Goal: Task Accomplishment & Management: Manage account settings

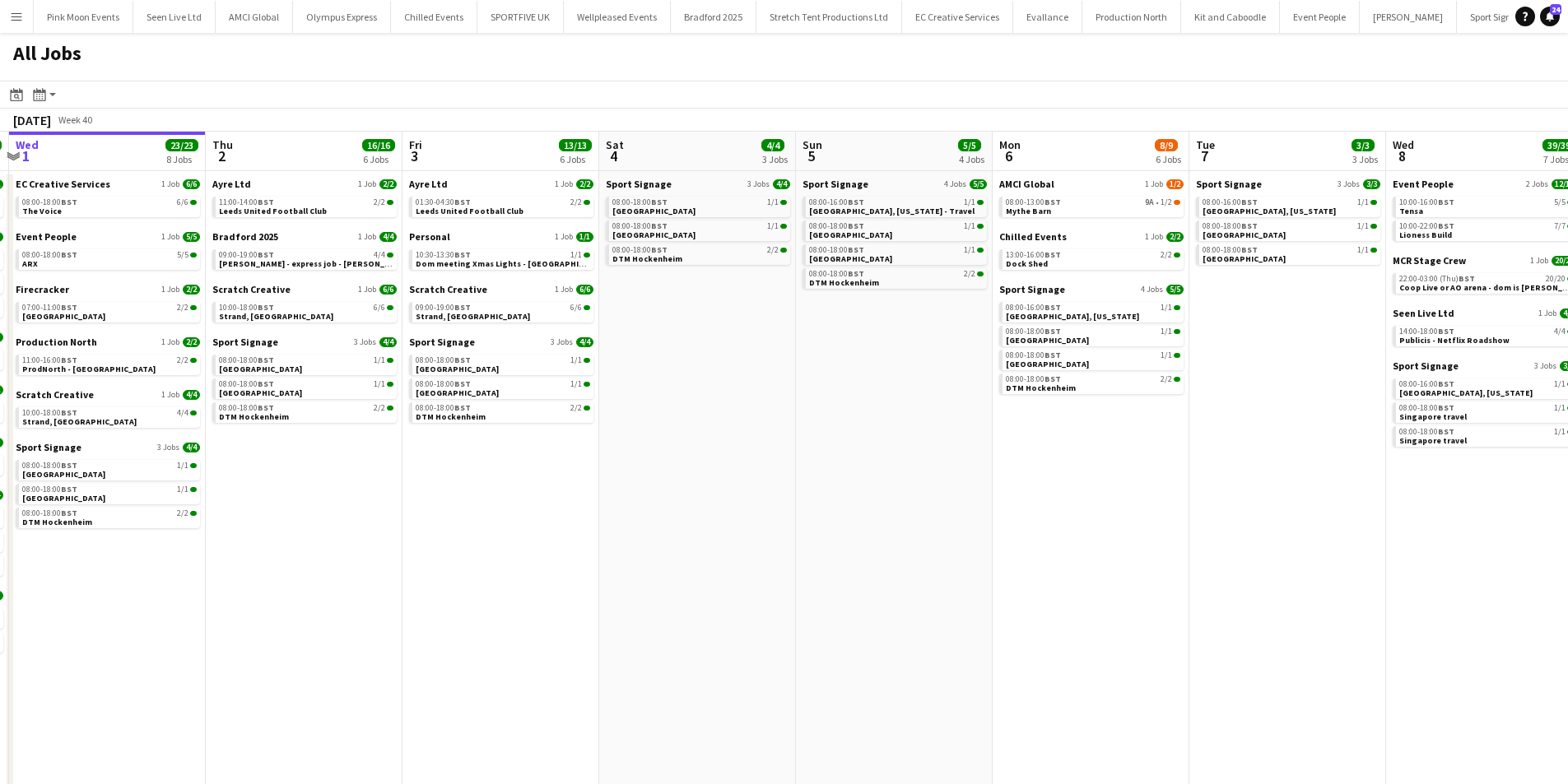
drag, startPoint x: 1083, startPoint y: 434, endPoint x: 557, endPoint y: 420, distance: 526.2
click at [557, 420] on app-calendar-viewport "Sun 28 29/29 10 Jobs Mon 29 44/47 14 Jobs Tue 30 28/28 12 Jobs Wed 1 23/23 8 Jo…" at bounding box center [784, 505] width 1568 height 749
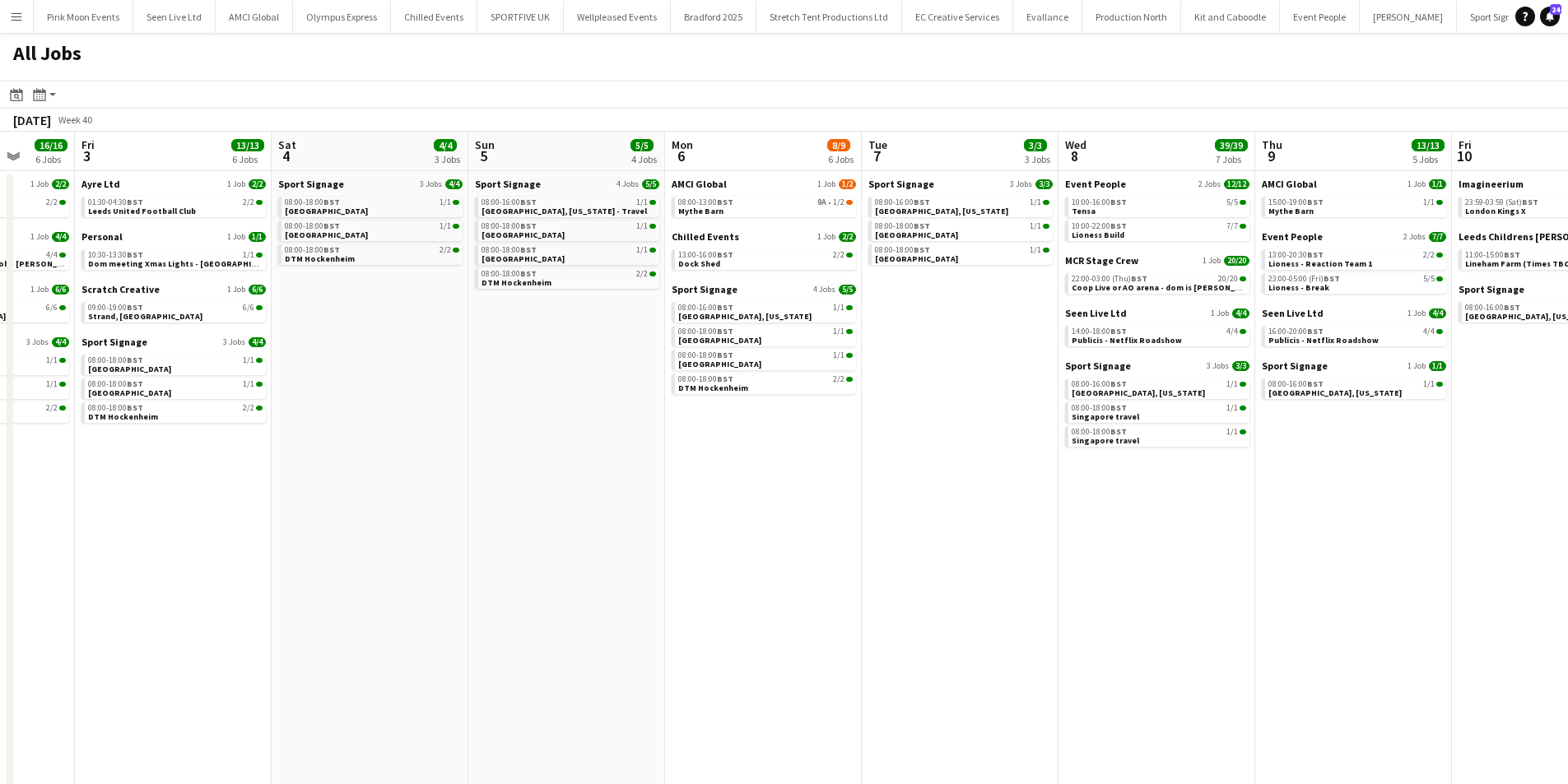
drag, startPoint x: 805, startPoint y: 403, endPoint x: 525, endPoint y: 411, distance: 280.1
click at [525, 411] on app-calendar-viewport "Tue 30 28/28 12 Jobs Wed 1 23/23 8 Jobs Thu 2 16/16 6 Jobs Fri 3 13/13 6 Jobs S…" at bounding box center [784, 505] width 1568 height 749
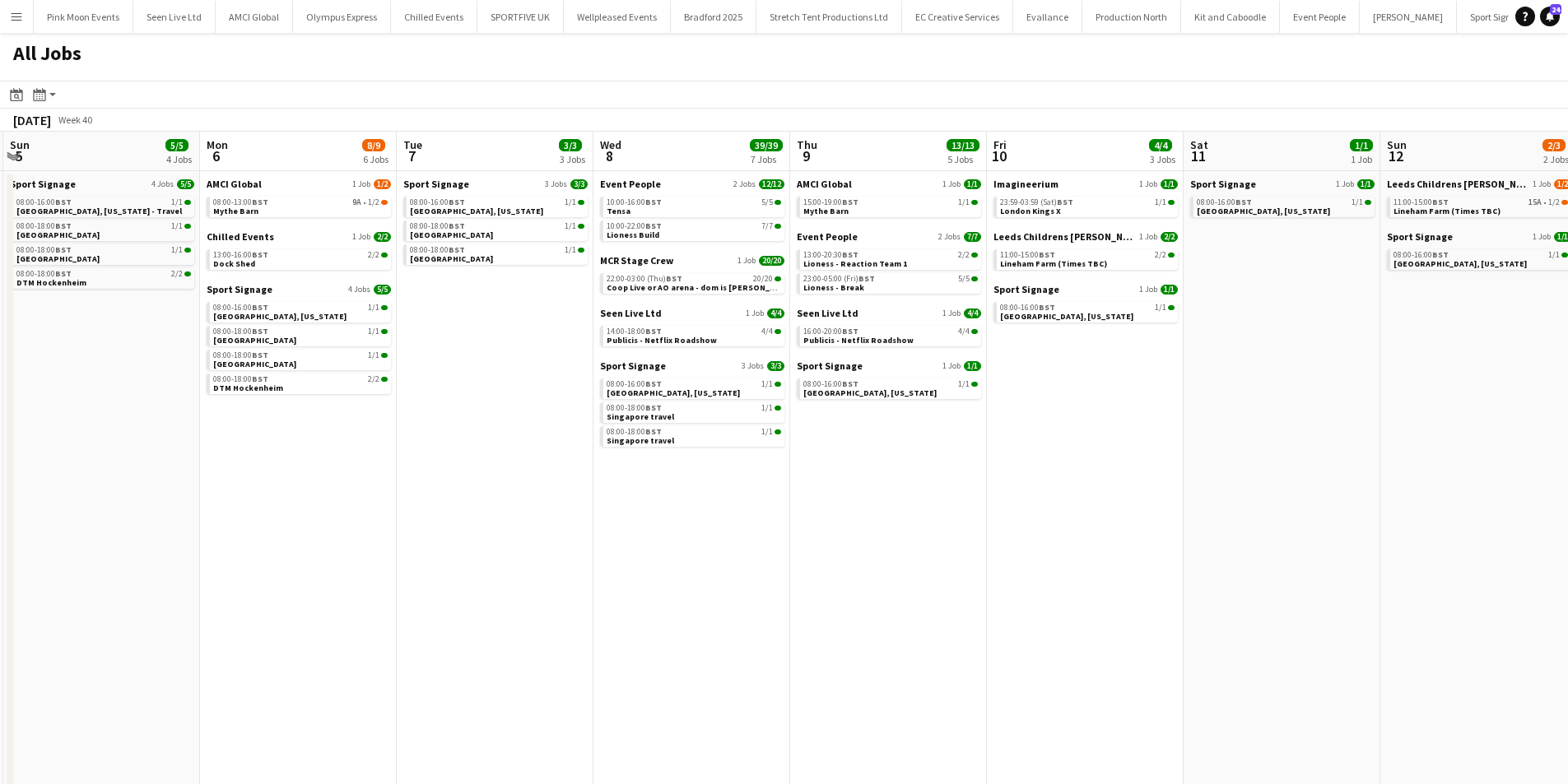
click at [538, 490] on app-all-jobs "All Jobs Date picker OCT 2025 OCT 2025 Monday M Tuesday T Wednesday W Thursday …" at bounding box center [784, 457] width 1568 height 848
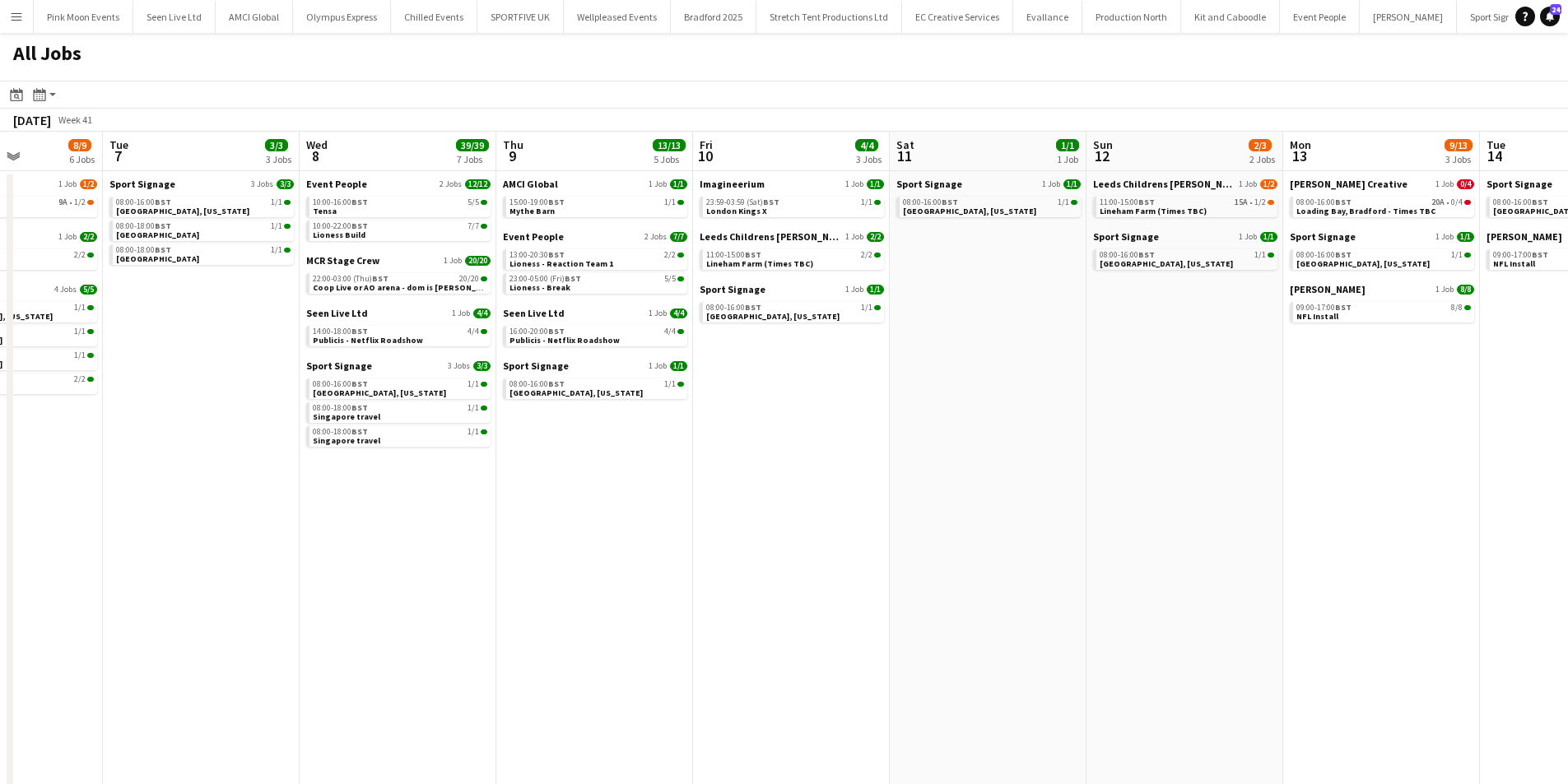
scroll to position [0, 507]
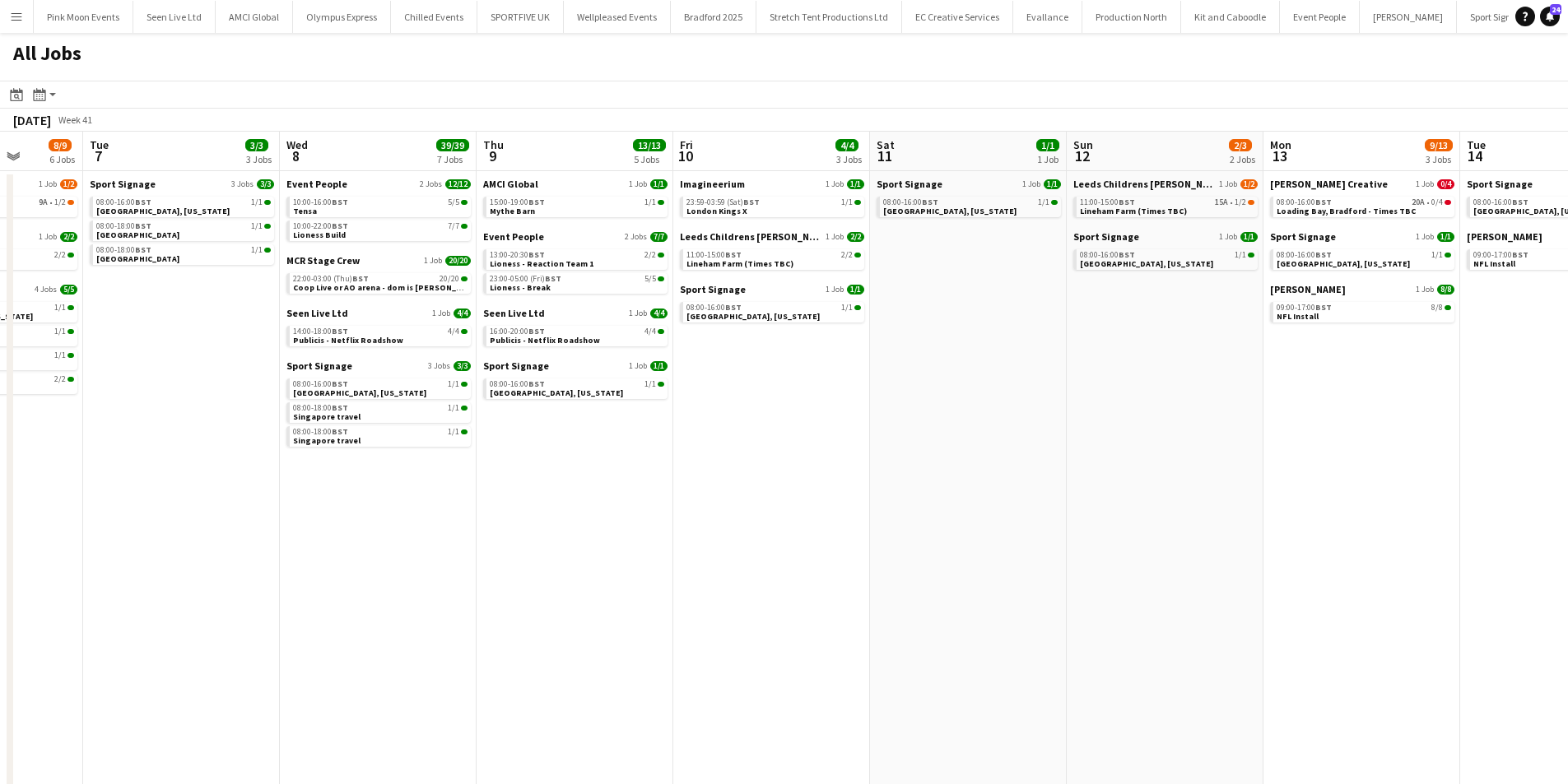
drag, startPoint x: 1089, startPoint y: 308, endPoint x: 1074, endPoint y: 308, distance: 15.0
click at [1075, 308] on app-calendar-viewport "Sat 4 4/4 3 Jobs Sun 5 5/5 4 Jobs Mon 6 8/9 6 Jobs Tue 7 3/3 3 Jobs Wed 8 39/39…" at bounding box center [784, 505] width 1568 height 749
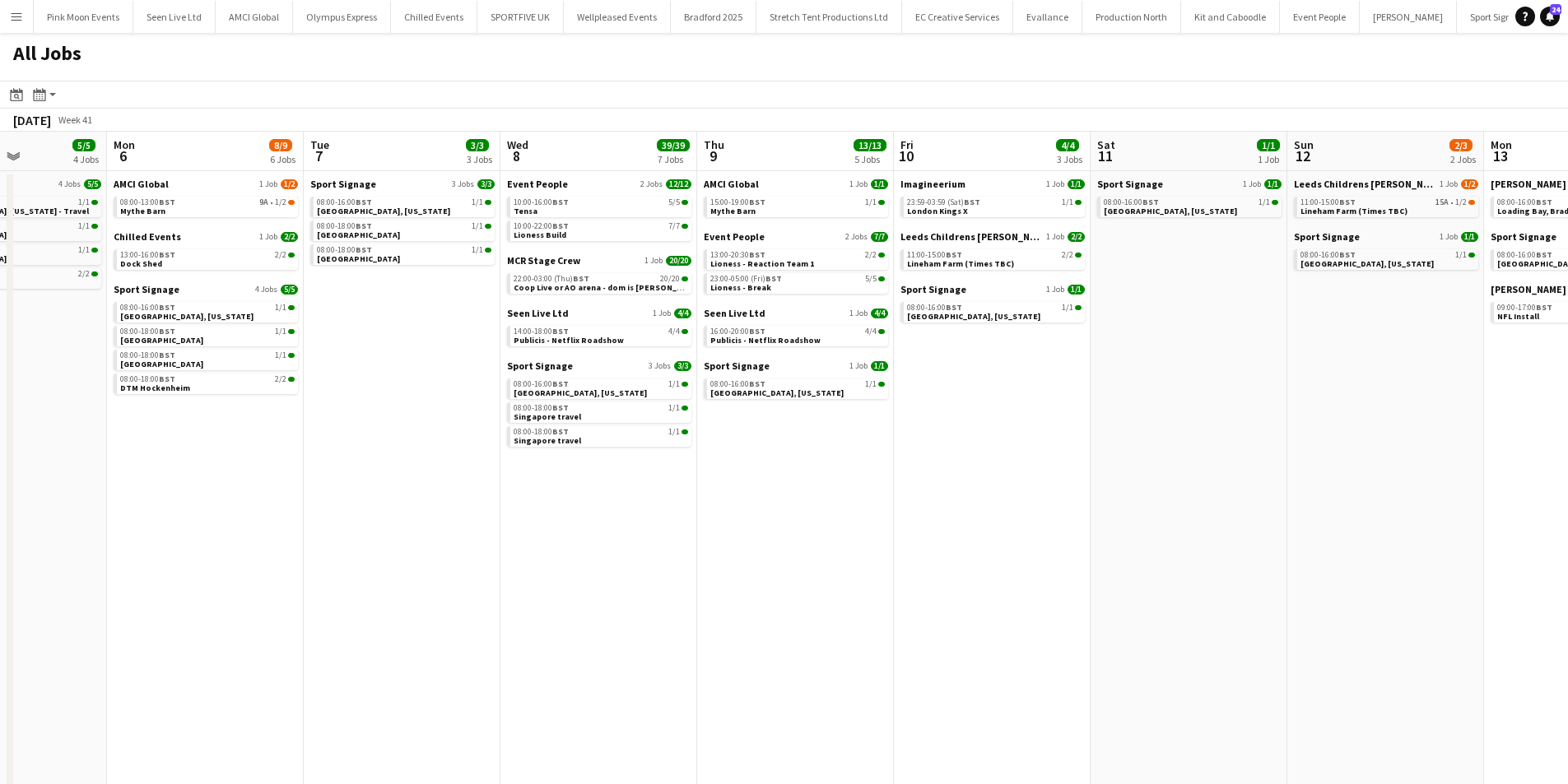
drag, startPoint x: 1080, startPoint y: 415, endPoint x: 1281, endPoint y: 365, distance: 207.1
click at [1281, 365] on app-calendar-viewport "Fri 3 13/13 6 Jobs Sat 4 4/4 3 Jobs Sun 5 5/5 4 Jobs Mon 6 8/9 6 Jobs Tue 7 3/3…" at bounding box center [784, 505] width 1568 height 749
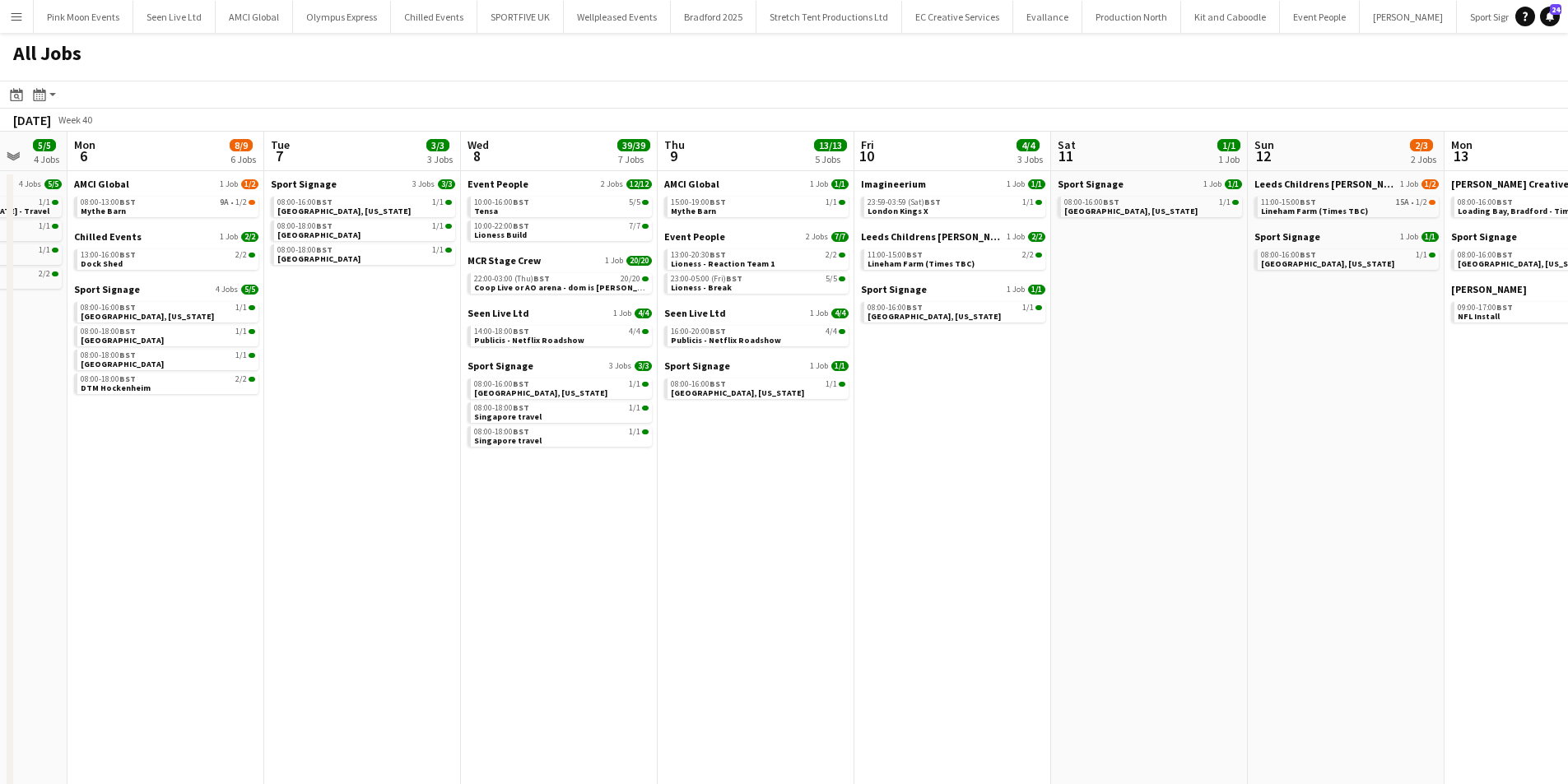
drag, startPoint x: 1281, startPoint y: 365, endPoint x: 1237, endPoint y: 368, distance: 44.1
click at [1240, 368] on app-calendar-viewport "Fri 3 13/13 6 Jobs Sat 4 4/4 3 Jobs Sun 5 5/5 4 Jobs Mon 6 8/9 6 Jobs Tue 7 3/3…" at bounding box center [784, 505] width 1568 height 749
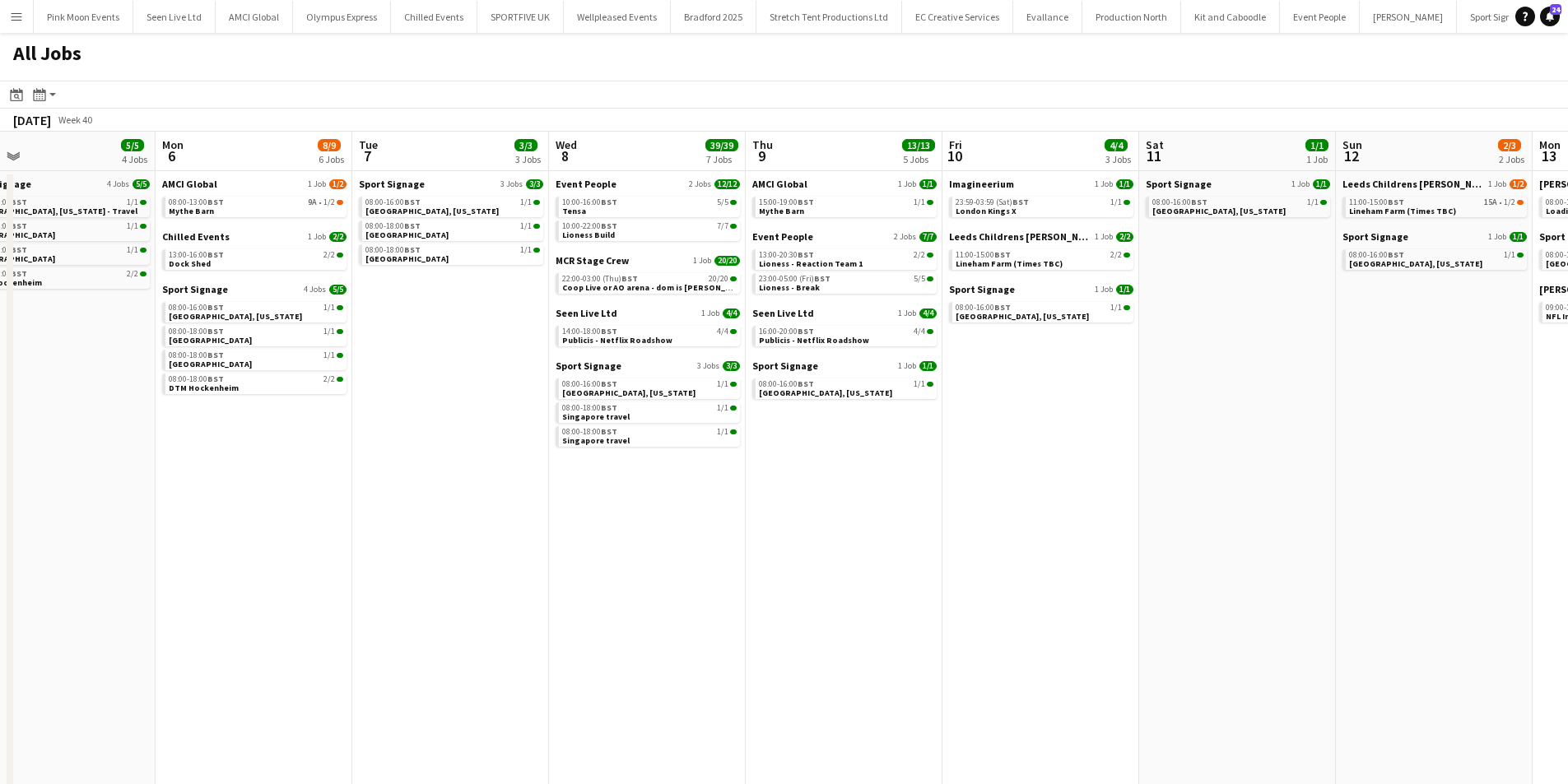
drag, startPoint x: 829, startPoint y: 437, endPoint x: 921, endPoint y: 423, distance: 93.1
click at [921, 423] on app-calendar-viewport "Fri 3 13/13 6 Jobs Sat 4 4/4 3 Jobs Sun 5 5/5 4 Jobs Mon 6 8/9 6 Jobs Tue 7 3/3…" at bounding box center [784, 505] width 1568 height 749
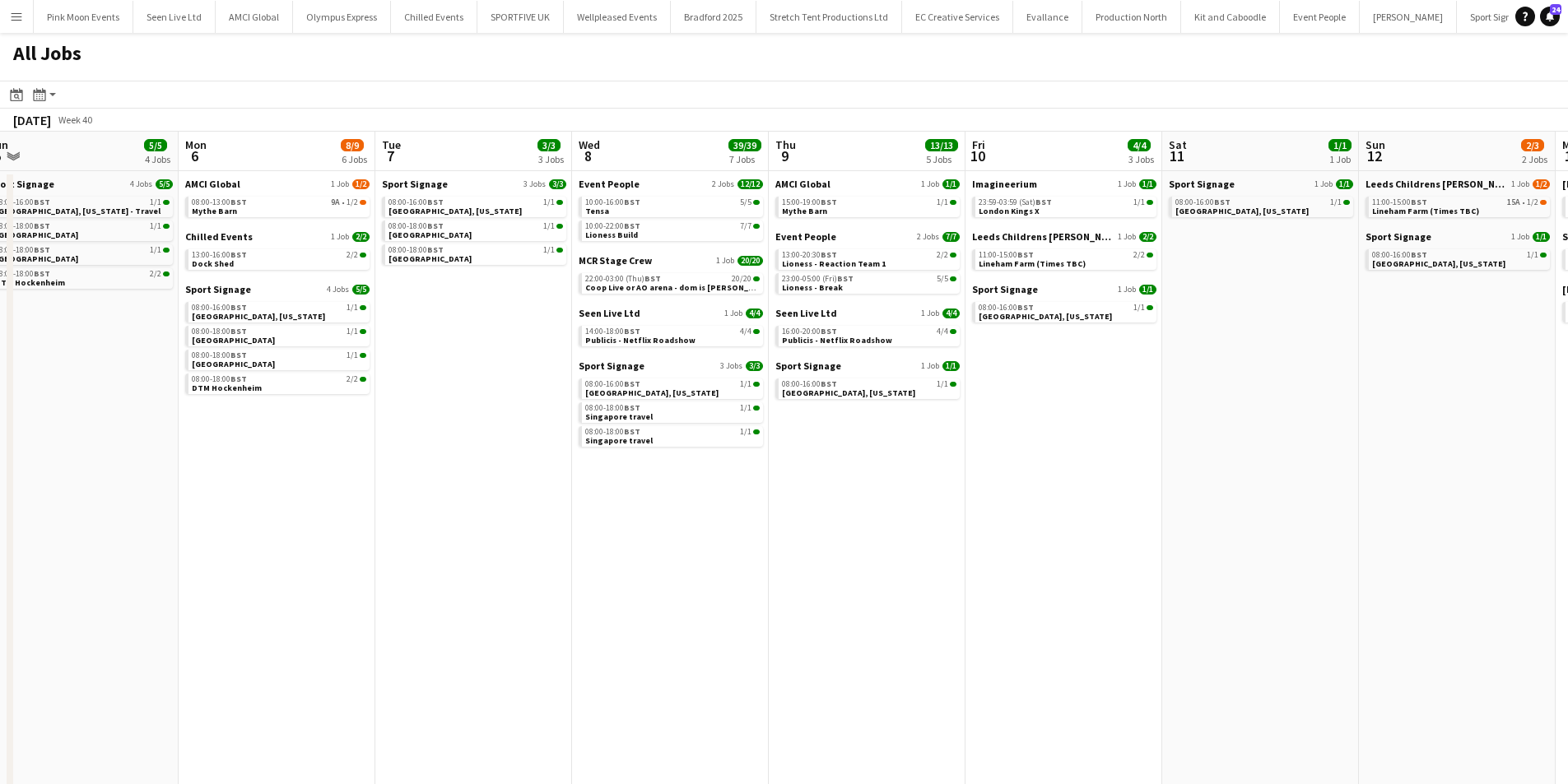
drag, startPoint x: 921, startPoint y: 423, endPoint x: 941, endPoint y: 422, distance: 20.0
click at [941, 422] on app-calendar-viewport "Fri 3 13/13 6 Jobs Sat 4 4/4 3 Jobs Sun 5 5/5 4 Jobs Mon 6 8/9 6 Jobs Tue 7 3/3…" at bounding box center [784, 505] width 1568 height 749
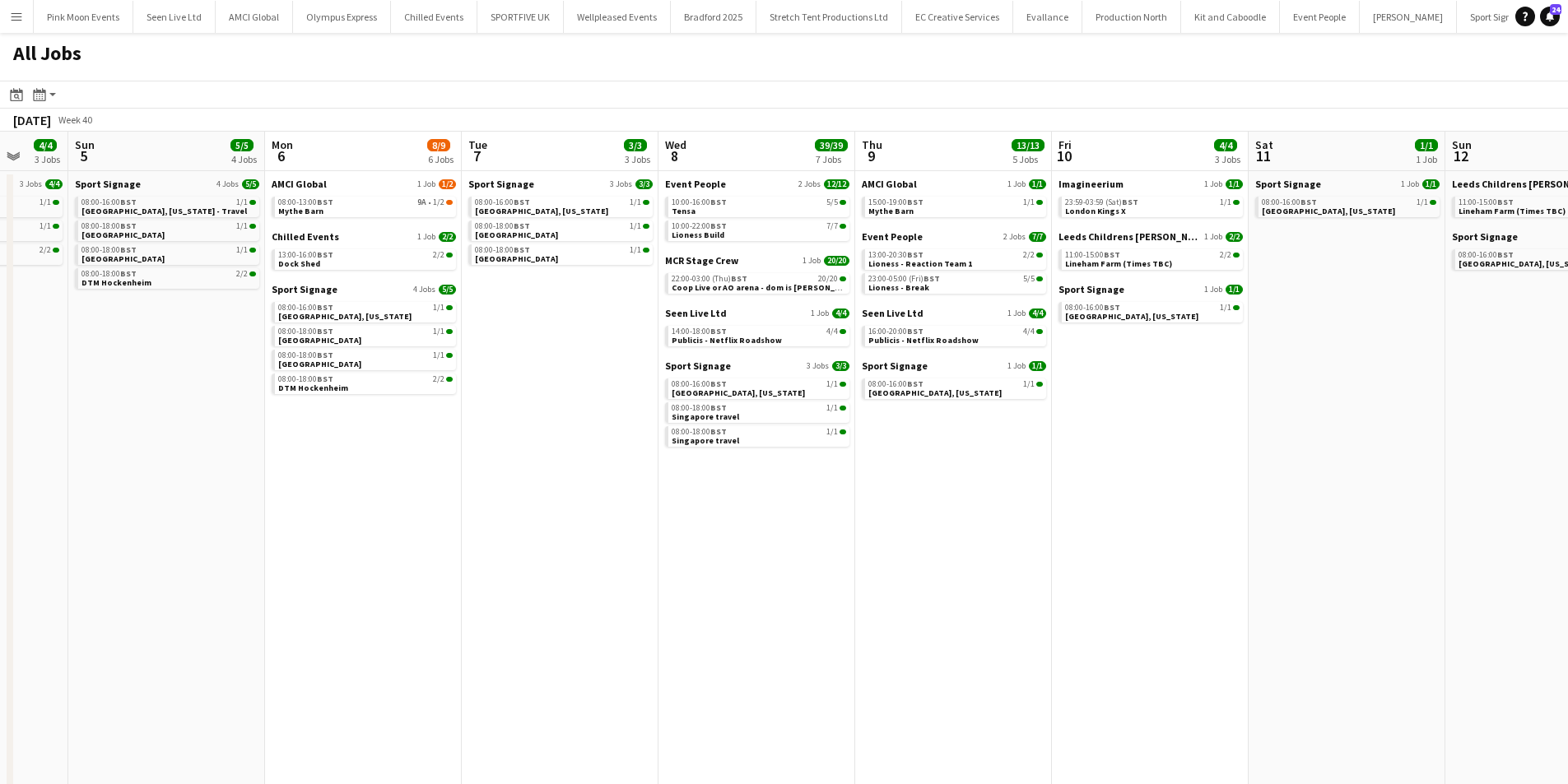
drag, startPoint x: 515, startPoint y: 417, endPoint x: 602, endPoint y: 403, distance: 88.1
click at [602, 403] on app-calendar-viewport "Thu 2 16/16 6 Jobs Fri 3 13/13 6 Jobs Sat 4 4/4 3 Jobs Sun 5 5/5 4 Jobs Mon 6 8…" at bounding box center [784, 505] width 1568 height 749
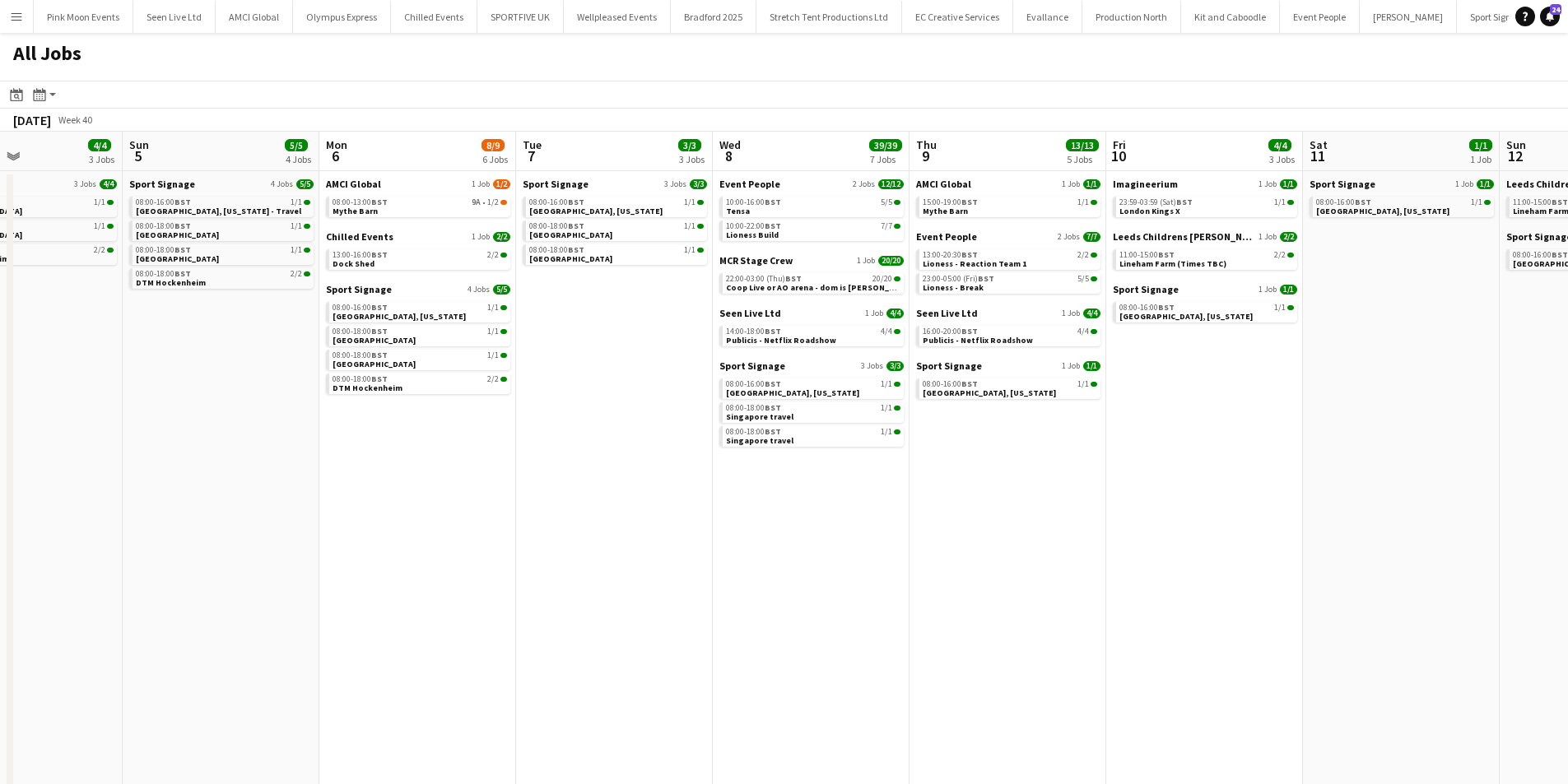
scroll to position [0, 466]
drag, startPoint x: 582, startPoint y: 404, endPoint x: 638, endPoint y: 396, distance: 56.6
click at [638, 396] on app-calendar-viewport "Thu 2 16/16 6 Jobs Fri 3 13/13 6 Jobs Sat 4 4/4 3 Jobs Sun 5 5/5 4 Jobs Mon 6 8…" at bounding box center [784, 505] width 1568 height 749
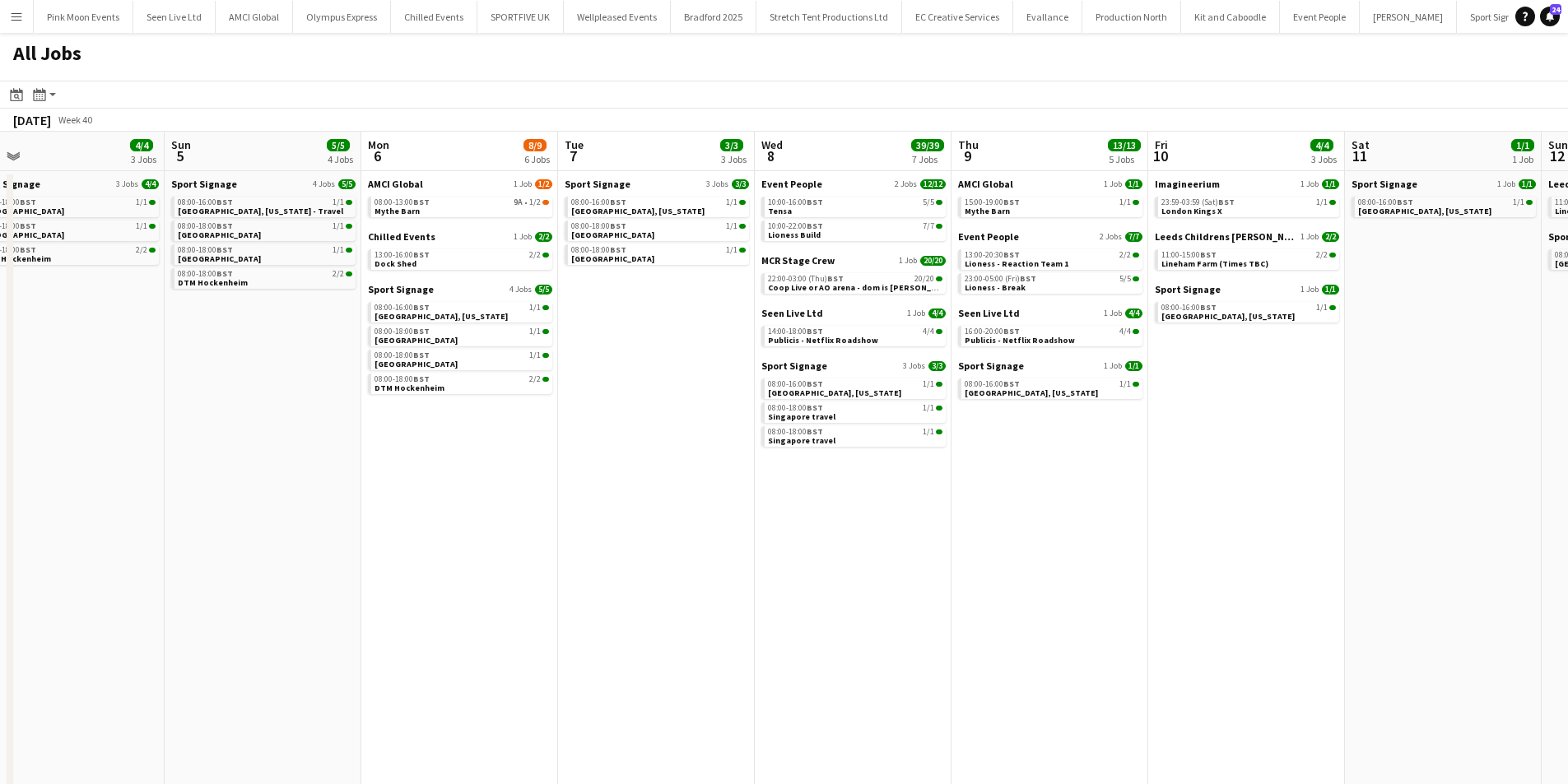
drag, startPoint x: 302, startPoint y: 424, endPoint x: 343, endPoint y: 418, distance: 41.4
click at [343, 418] on app-calendar-viewport "Thu 2 16/16 6 Jobs Fri 3 13/13 6 Jobs Sat 4 4/4 3 Jobs Sun 5 5/5 4 Jobs Mon 6 8…" at bounding box center [784, 505] width 1568 height 749
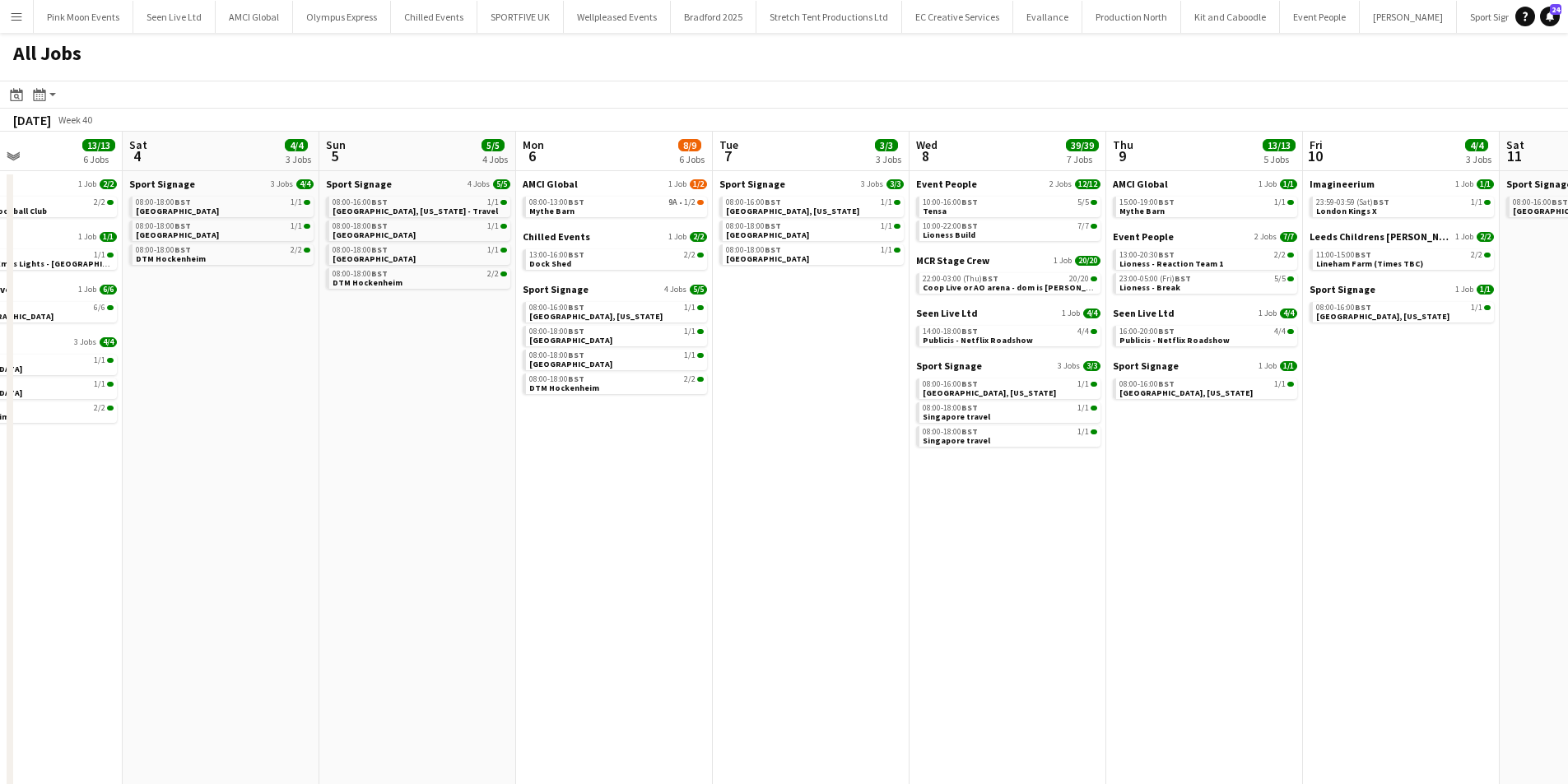
scroll to position [0, 435]
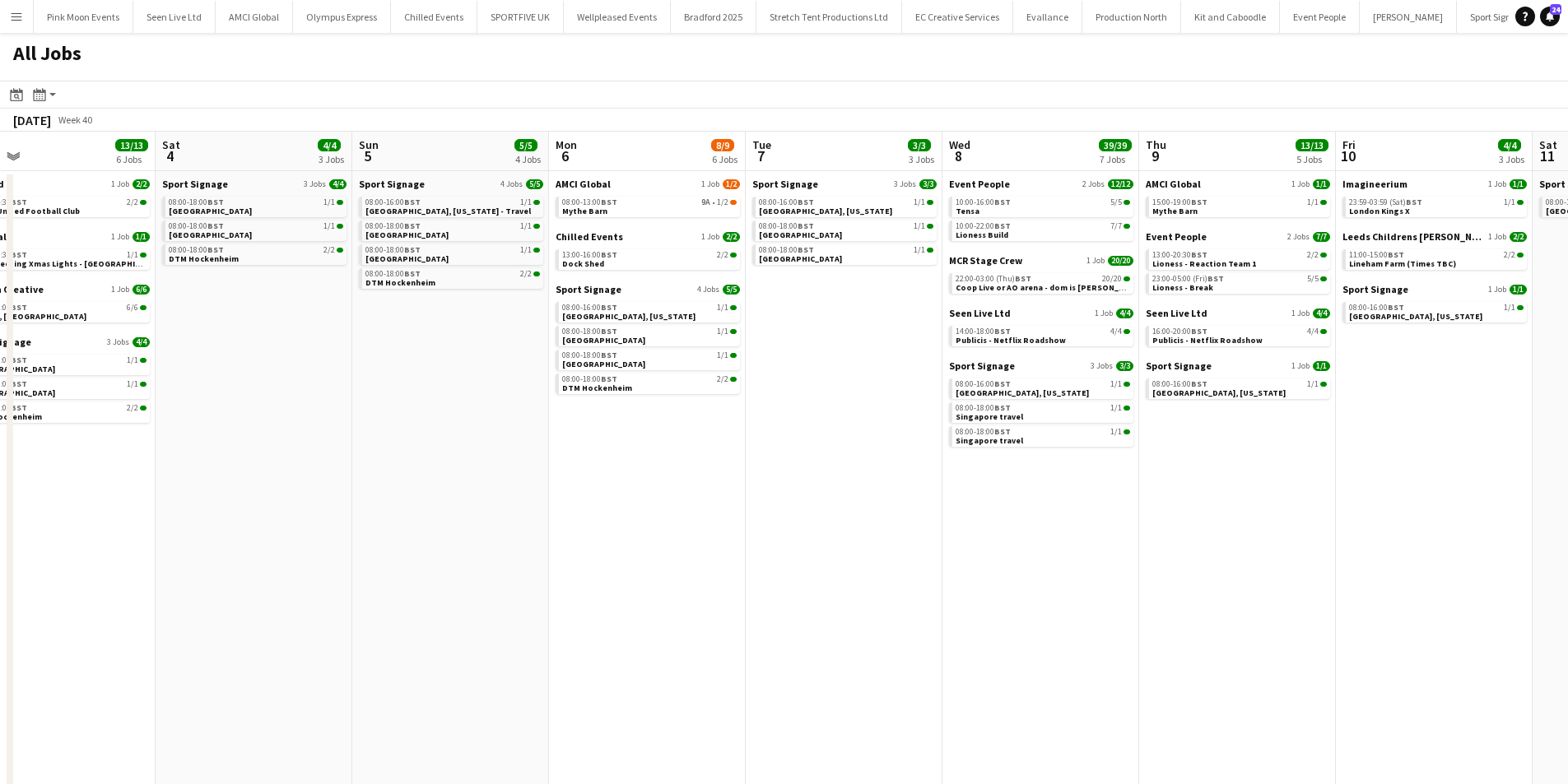
drag, startPoint x: 290, startPoint y: 422, endPoint x: 478, endPoint y: 386, distance: 191.4
click at [478, 386] on app-calendar-viewport "Wed 1 23/23 8 Jobs Thu 2 16/16 6 Jobs Fri 3 13/13 6 Jobs Sat 4 4/4 3 Jobs Sun 5…" at bounding box center [784, 505] width 1568 height 749
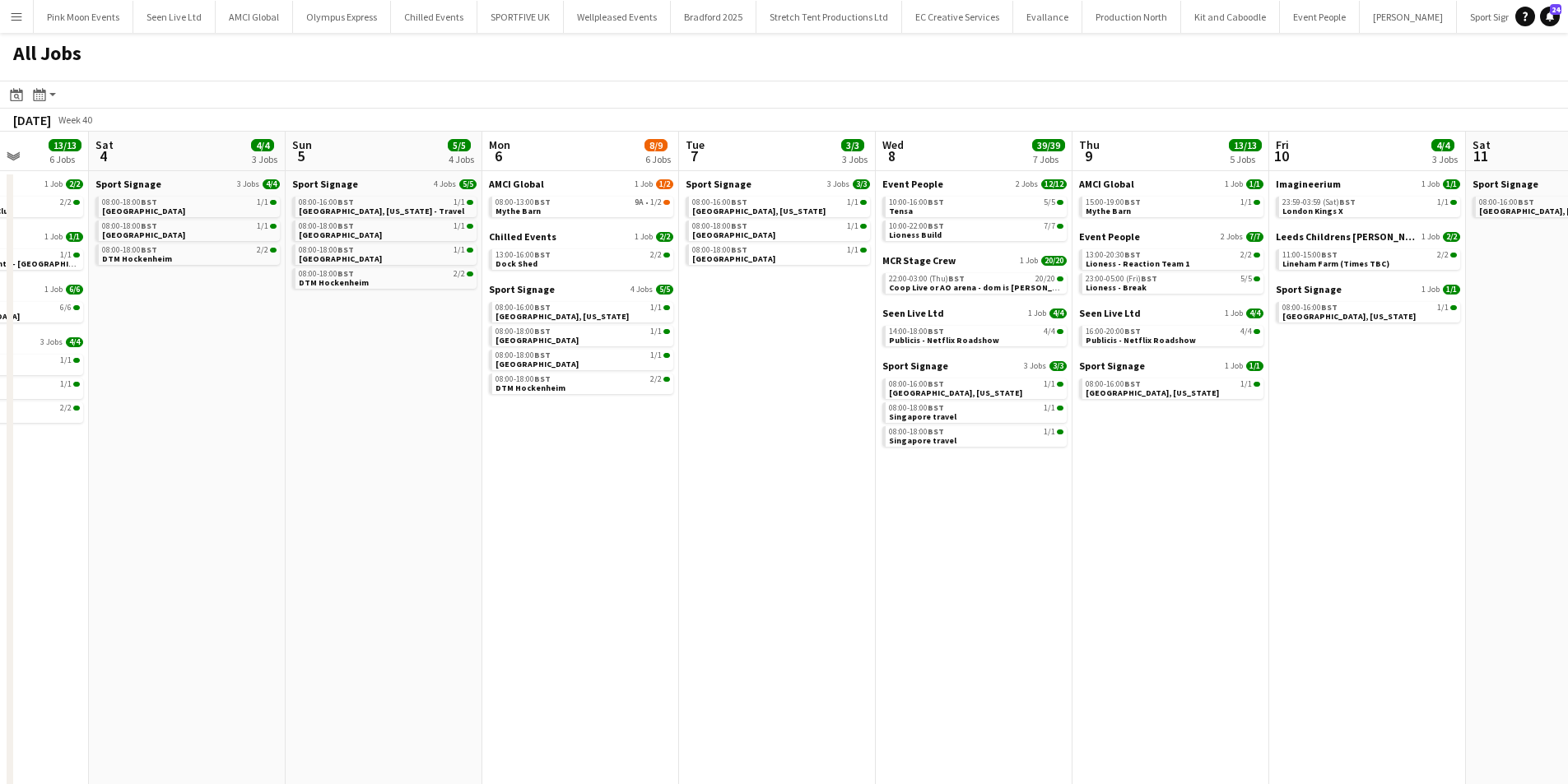
drag, startPoint x: 442, startPoint y: 436, endPoint x: 597, endPoint y: 434, distance: 155.0
click at [597, 434] on app-calendar-viewport "Wed 1 23/23 8 Jobs Thu 2 16/16 6 Jobs Fri 3 13/13 6 Jobs Sat 4 4/4 3 Jobs Sun 5…" at bounding box center [784, 505] width 1568 height 749
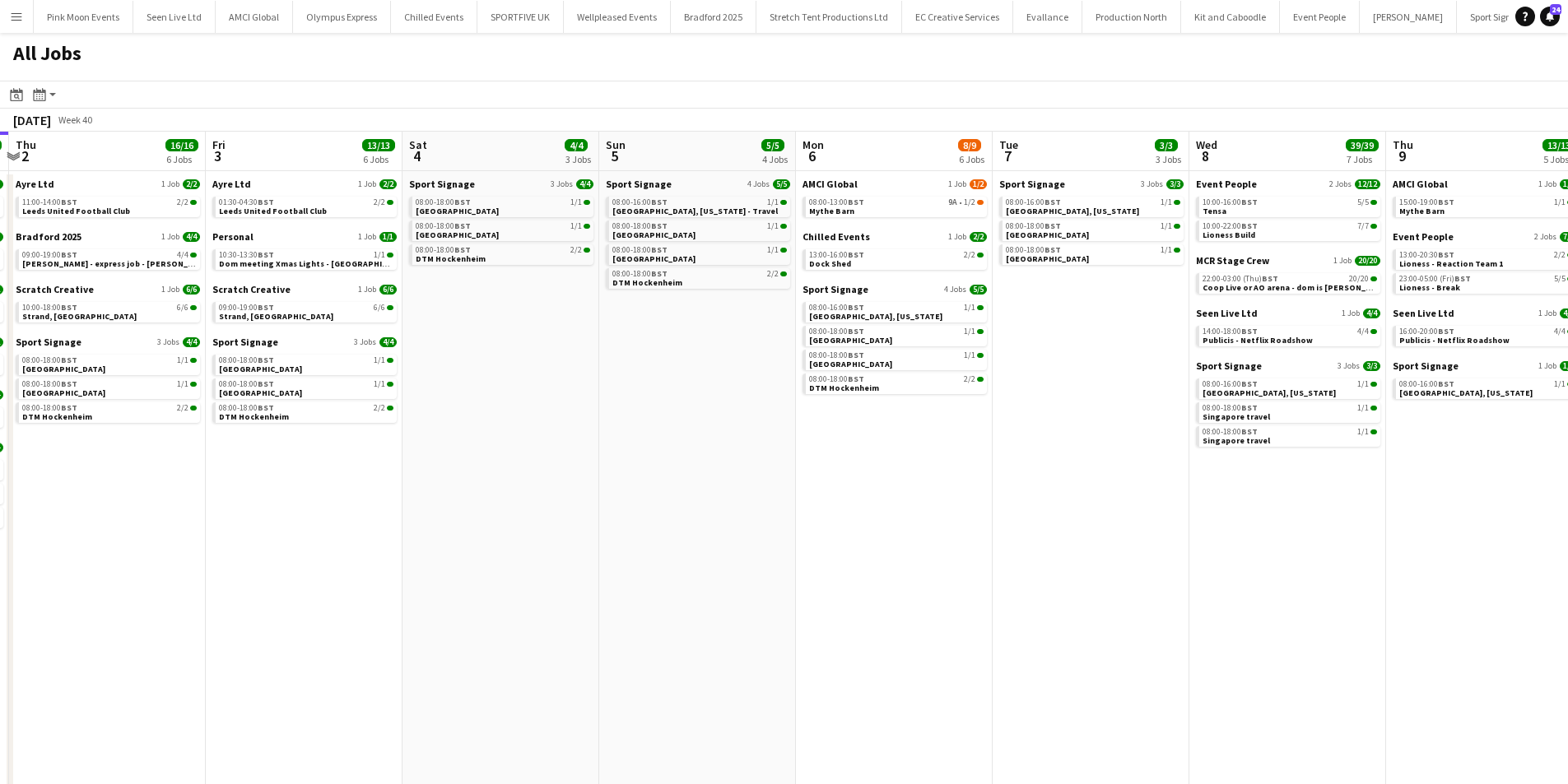
drag, startPoint x: 548, startPoint y: 437, endPoint x: 734, endPoint y: 468, distance: 188.6
click at [793, 411] on app-calendar-viewport "Tue 30 28/28 12 Jobs Wed 1 23/23 8 Jobs Thu 2 16/16 6 Jobs Fri 3 13/13 6 Jobs S…" at bounding box center [784, 505] width 1568 height 749
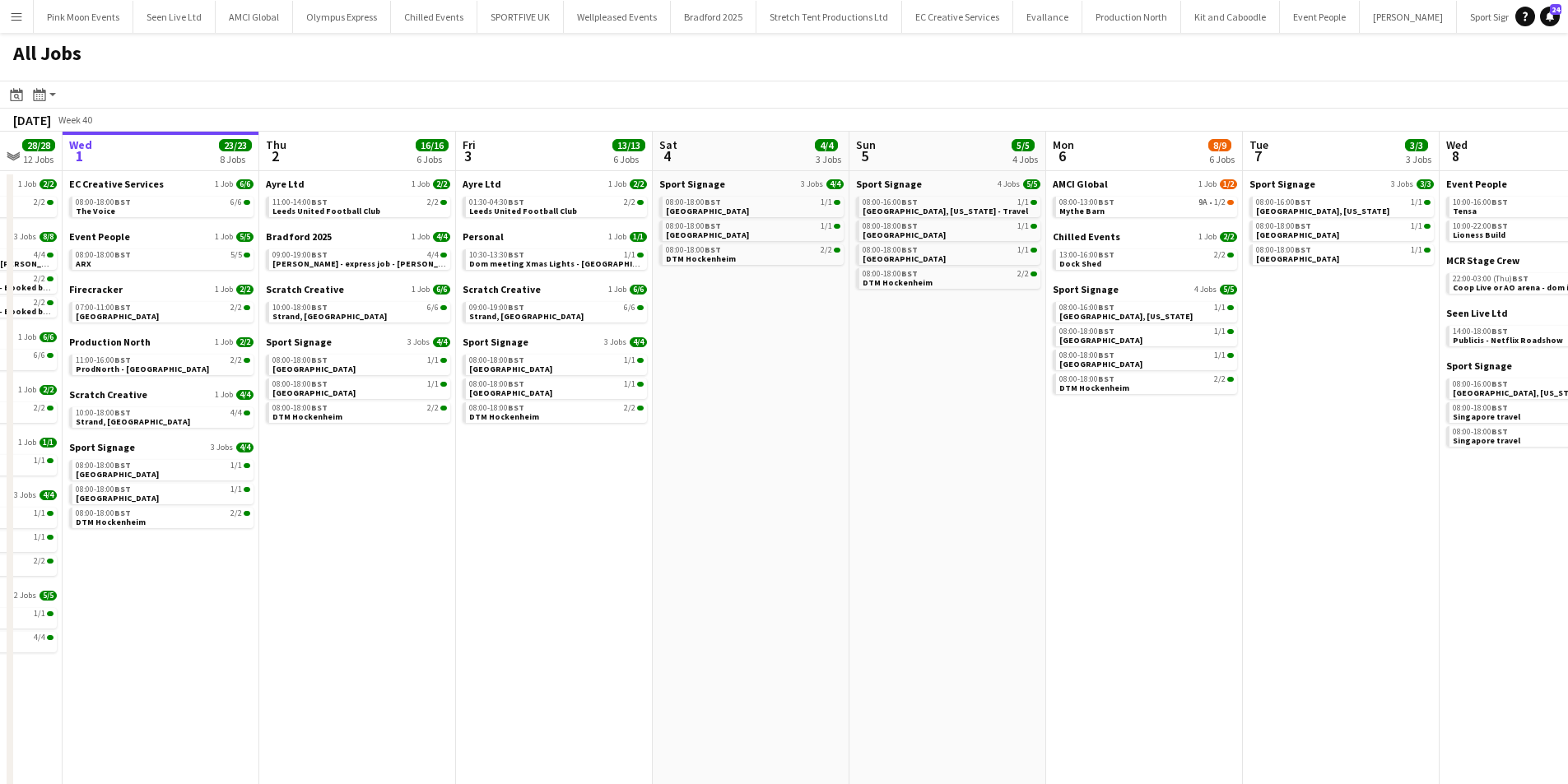
drag, startPoint x: 665, startPoint y: 503, endPoint x: 758, endPoint y: 476, distance: 96.8
click at [758, 476] on app-calendar-viewport "Mon 29 44/47 14 Jobs Tue 30 28/28 12 Jobs Wed 1 23/23 8 Jobs Thu 2 16/16 6 Jobs…" at bounding box center [784, 505] width 1568 height 749
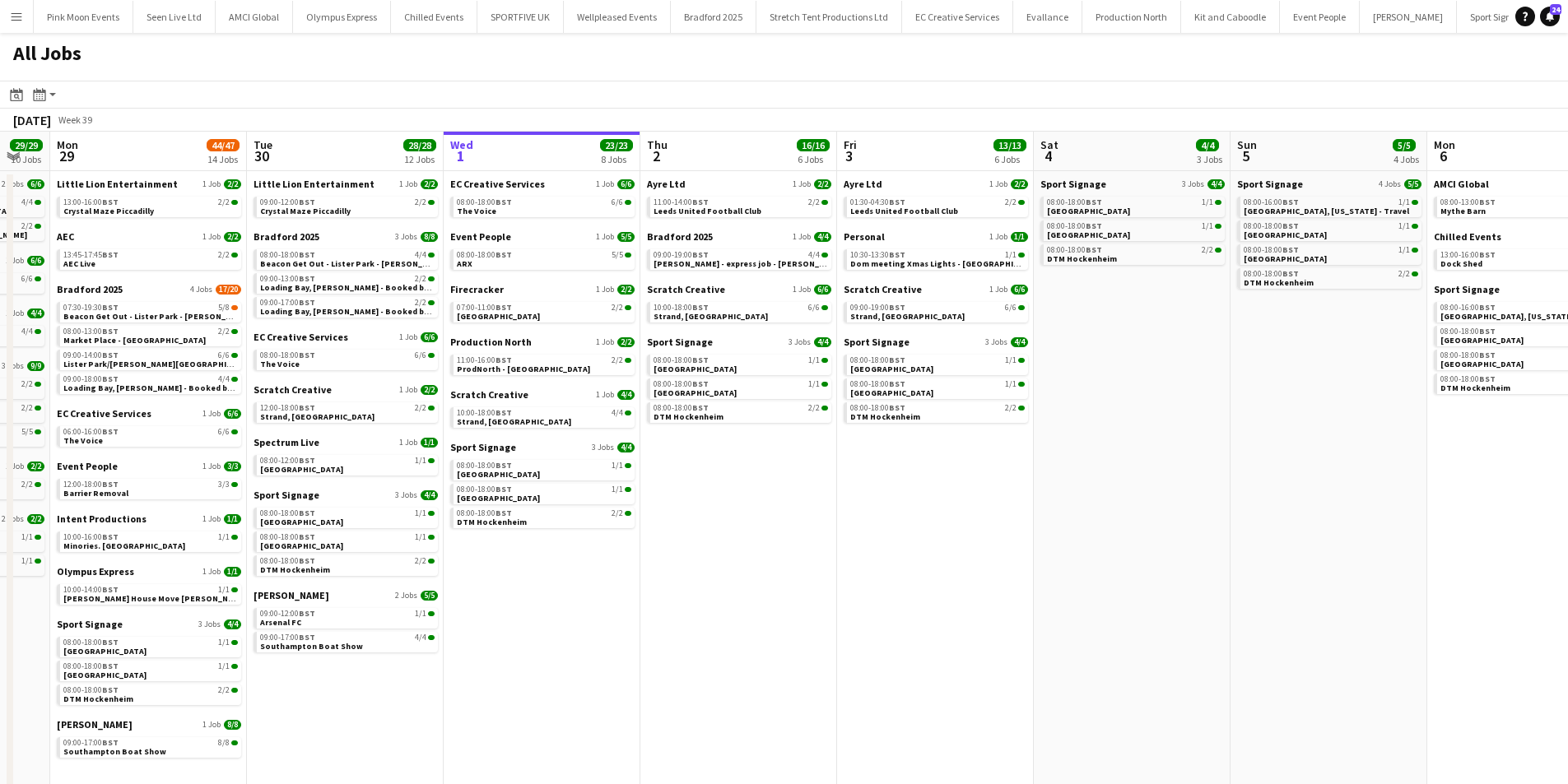
drag, startPoint x: 121, startPoint y: 500, endPoint x: 501, endPoint y: 475, distance: 380.8
click at [501, 475] on app-calendar-viewport "Sat 27 28/28 12 Jobs Sun 28 29/29 10 Jobs Mon 29 44/47 14 Jobs Tue 30 28/28 12 …" at bounding box center [784, 505] width 1568 height 749
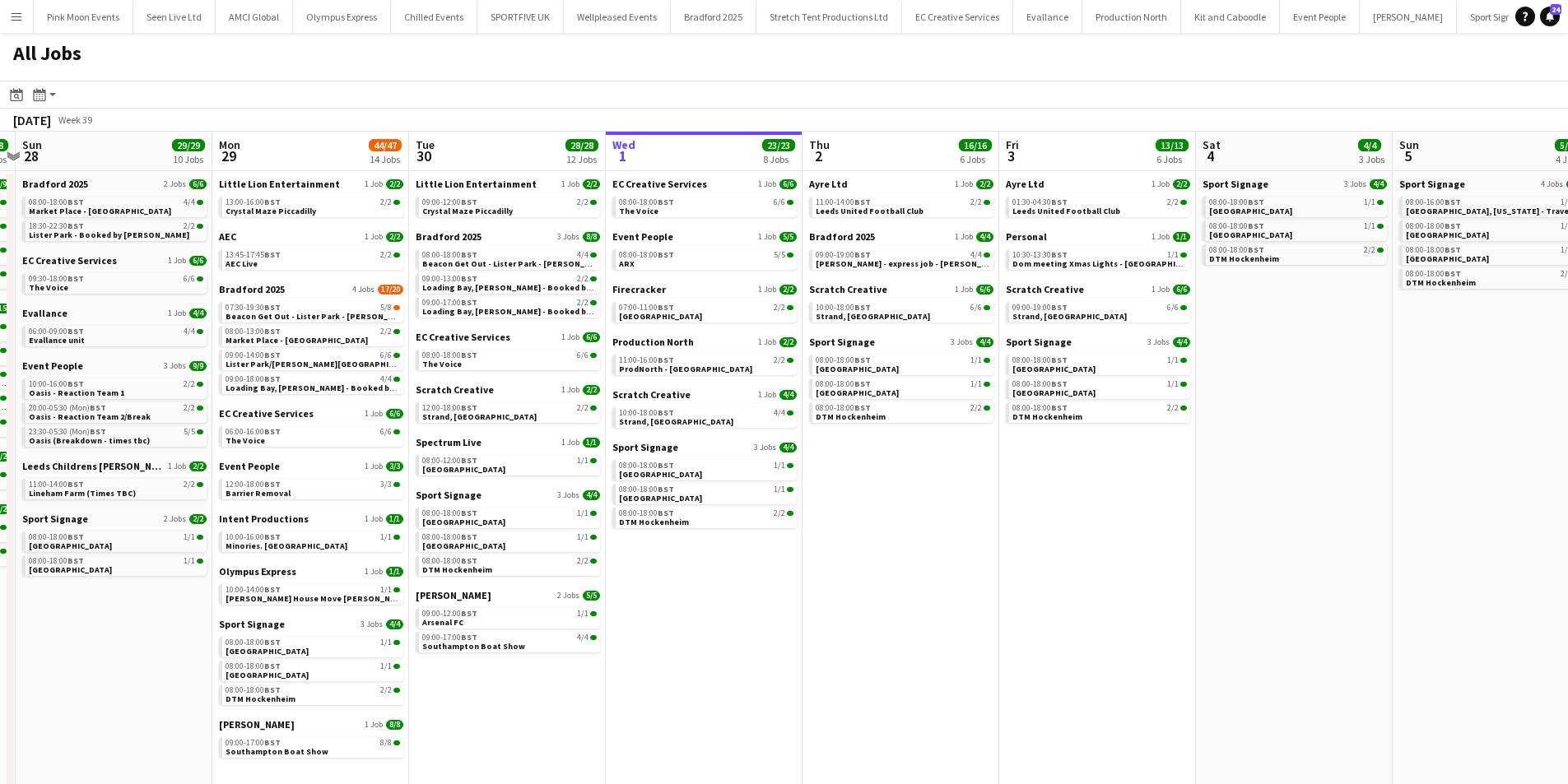
drag, startPoint x: 398, startPoint y: 533, endPoint x: 560, endPoint y: 520, distance: 162.5
click at [560, 520] on app-calendar-viewport "Fri 26 37/39 16 Jobs Sat 27 28/28 12 Jobs Sun 28 29/29 10 Jobs Mon 29 44/47 14 …" at bounding box center [784, 505] width 1568 height 749
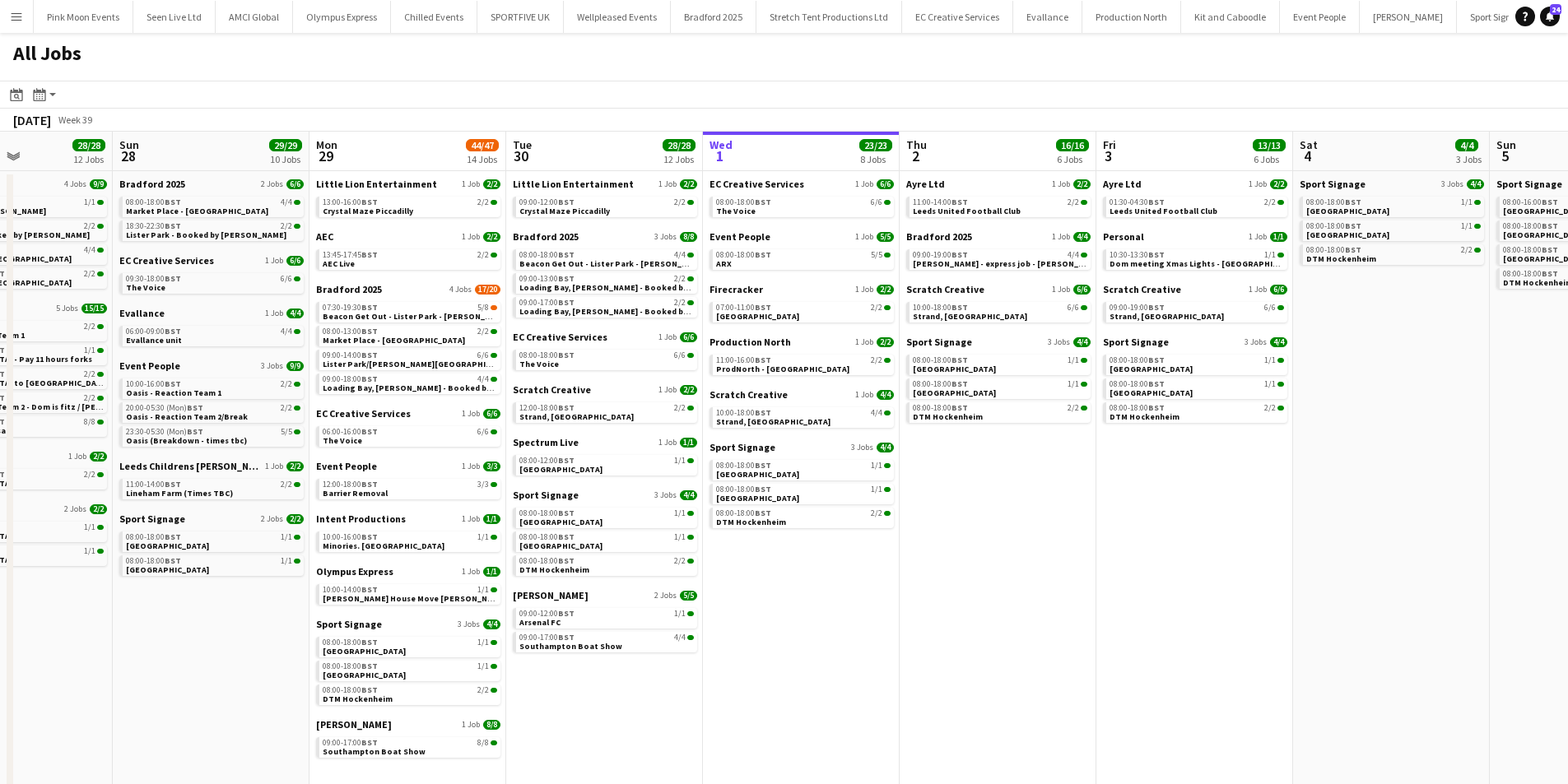
scroll to position [0, 452]
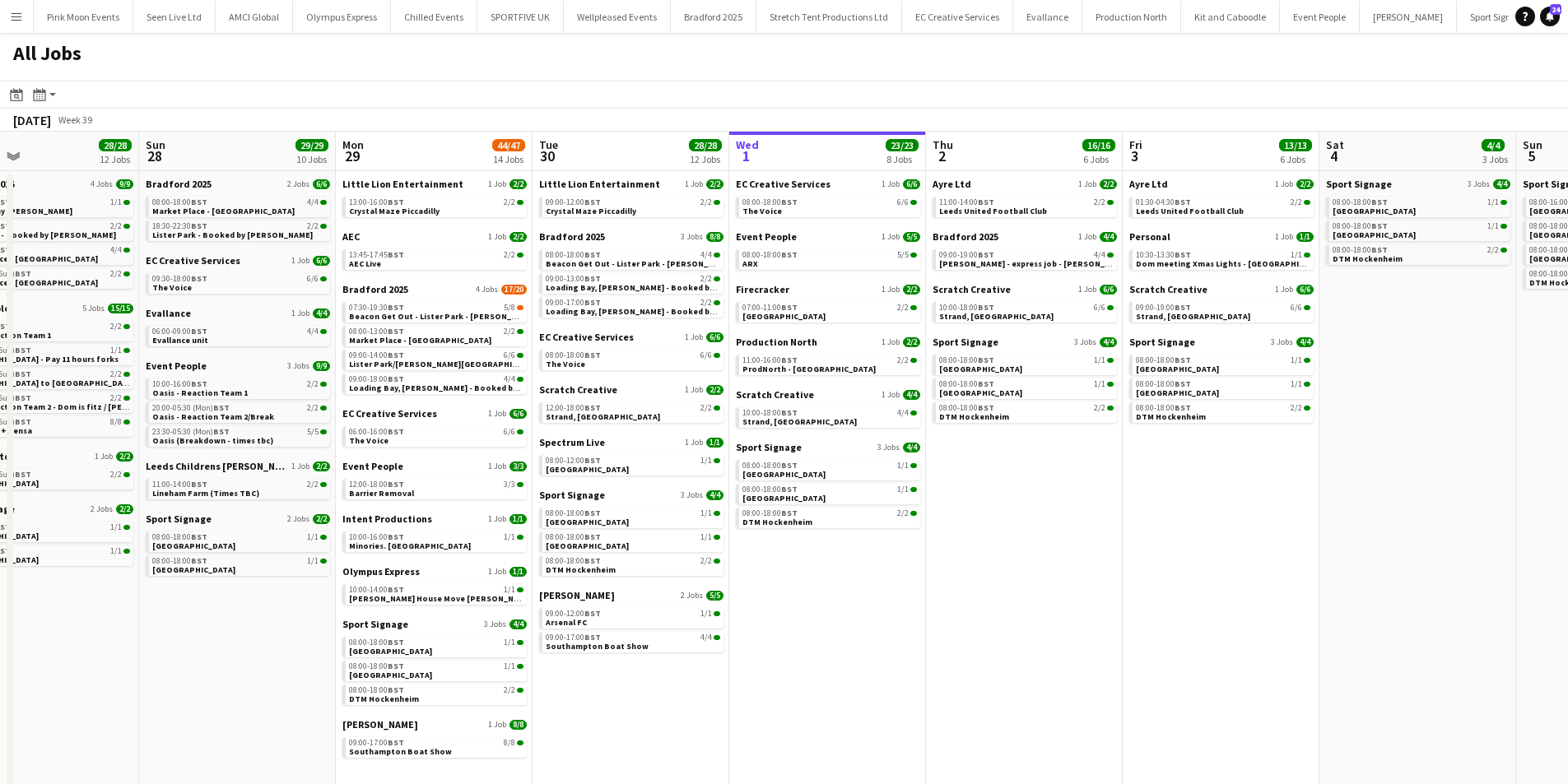
drag, startPoint x: 291, startPoint y: 535, endPoint x: 414, endPoint y: 509, distance: 125.7
click at [414, 509] on app-calendar-viewport "Thu 25 22/22 7 Jobs Fri 26 37/39 16 Jobs Sat 27 28/28 12 Jobs Sun 28 29/29 10 J…" at bounding box center [784, 505] width 1568 height 749
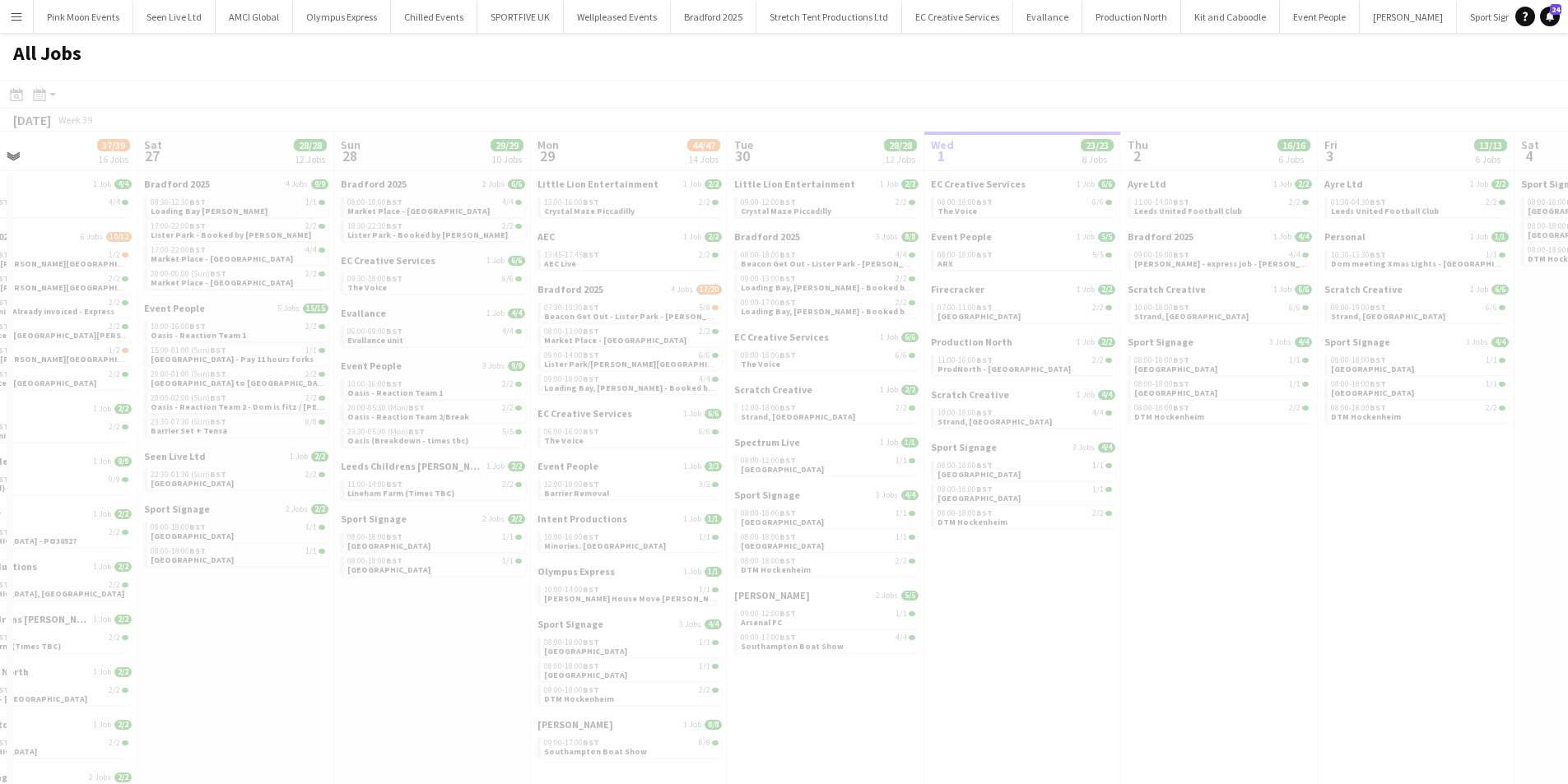
drag, startPoint x: 396, startPoint y: 401, endPoint x: 496, endPoint y: 392, distance: 100.4
click at [496, 392] on app-calendar-viewport "Wed 24 Thu 25 22/22 7 Jobs Fri 26 37/39 16 Jobs Sat 27 28/28 12 Jobs Sun 28 29/…" at bounding box center [784, 505] width 1568 height 749
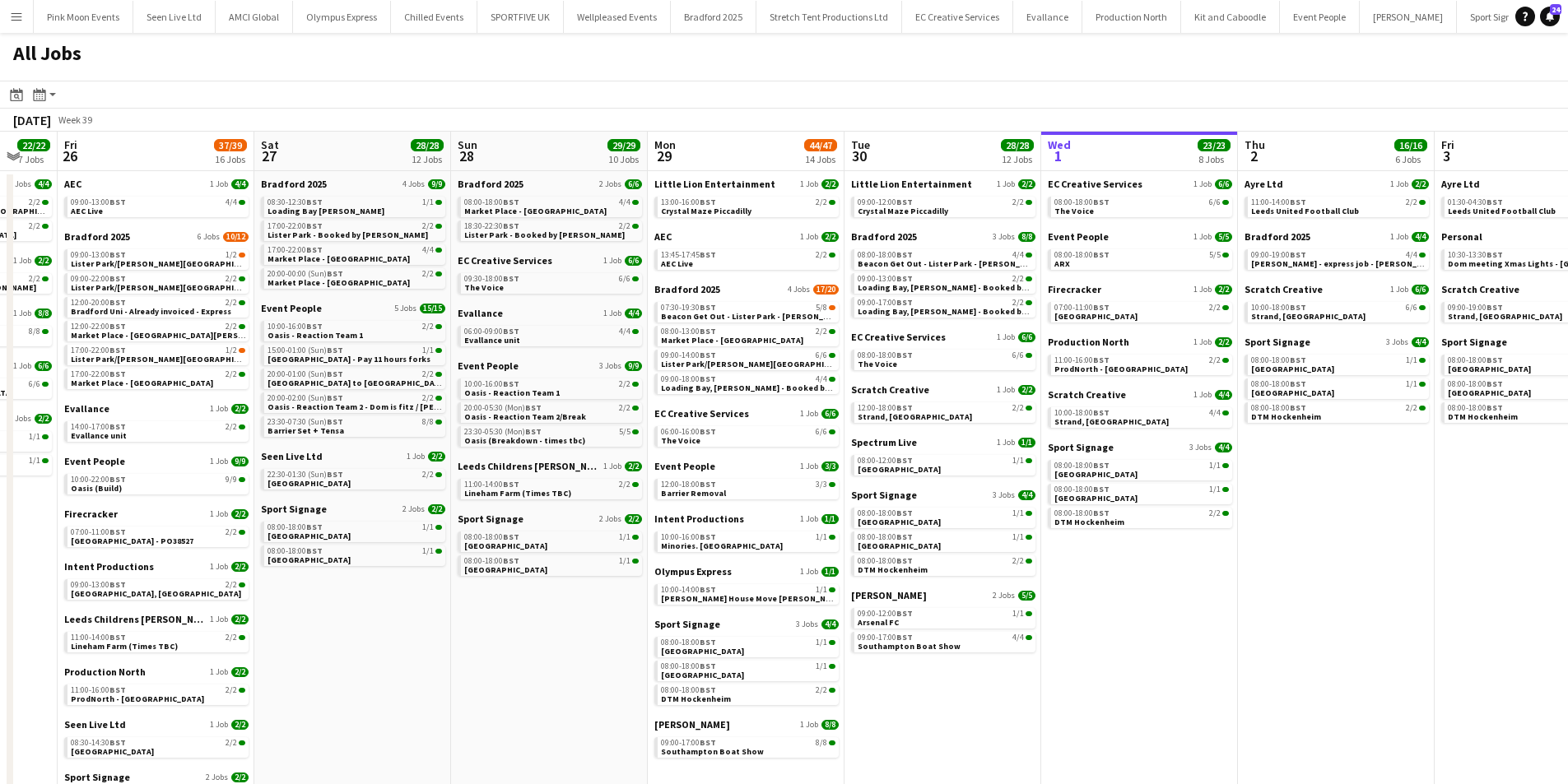
drag, startPoint x: 222, startPoint y: 245, endPoint x: 339, endPoint y: 245, distance: 117.0
click at [339, 245] on app-calendar-viewport "Wed 24 13/13 6 Jobs Thu 25 22/22 7 Jobs Fri 26 37/39 16 Jobs Sat 27 28/28 12 Jo…" at bounding box center [784, 505] width 1568 height 749
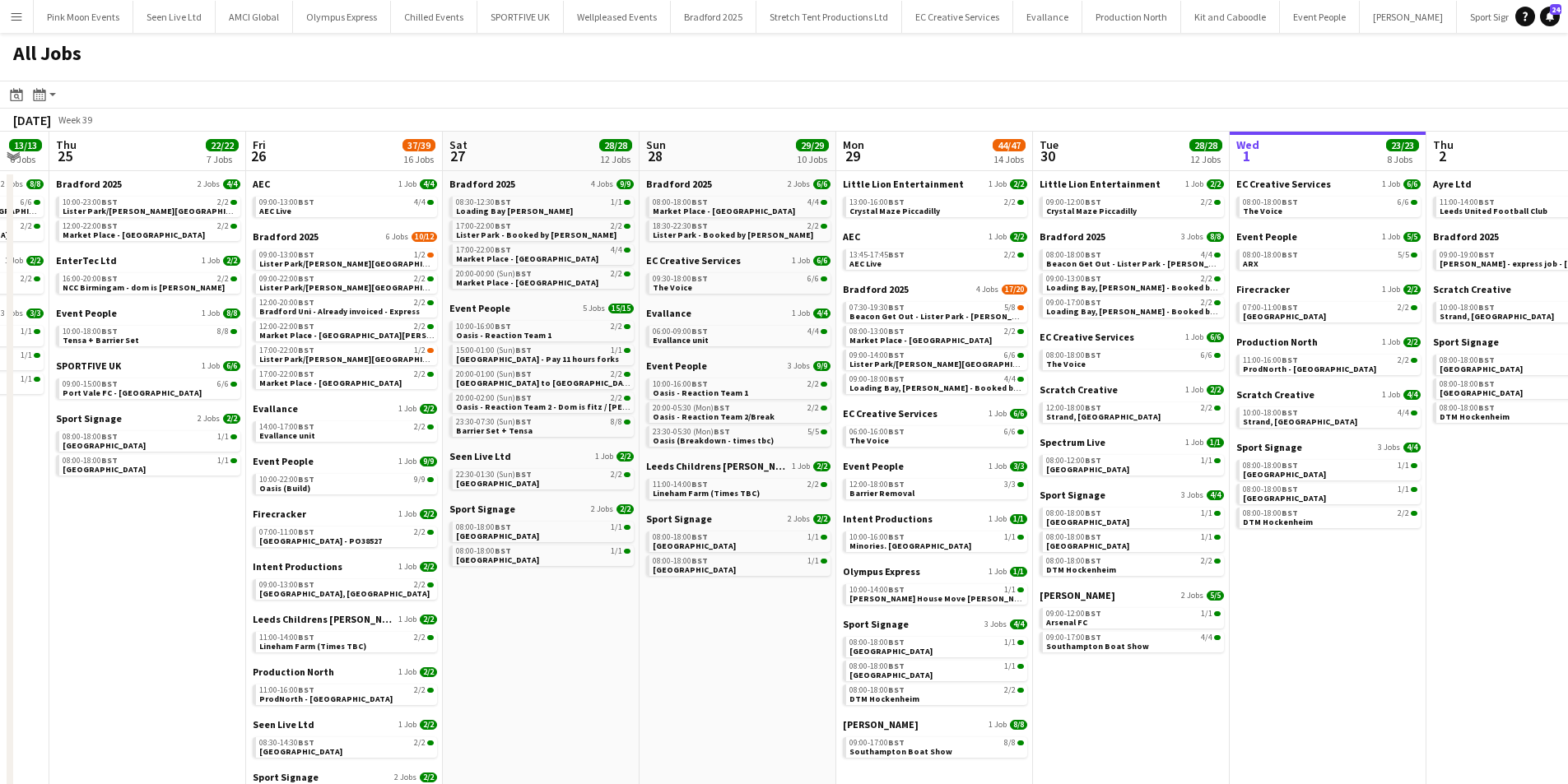
scroll to position [0, 512]
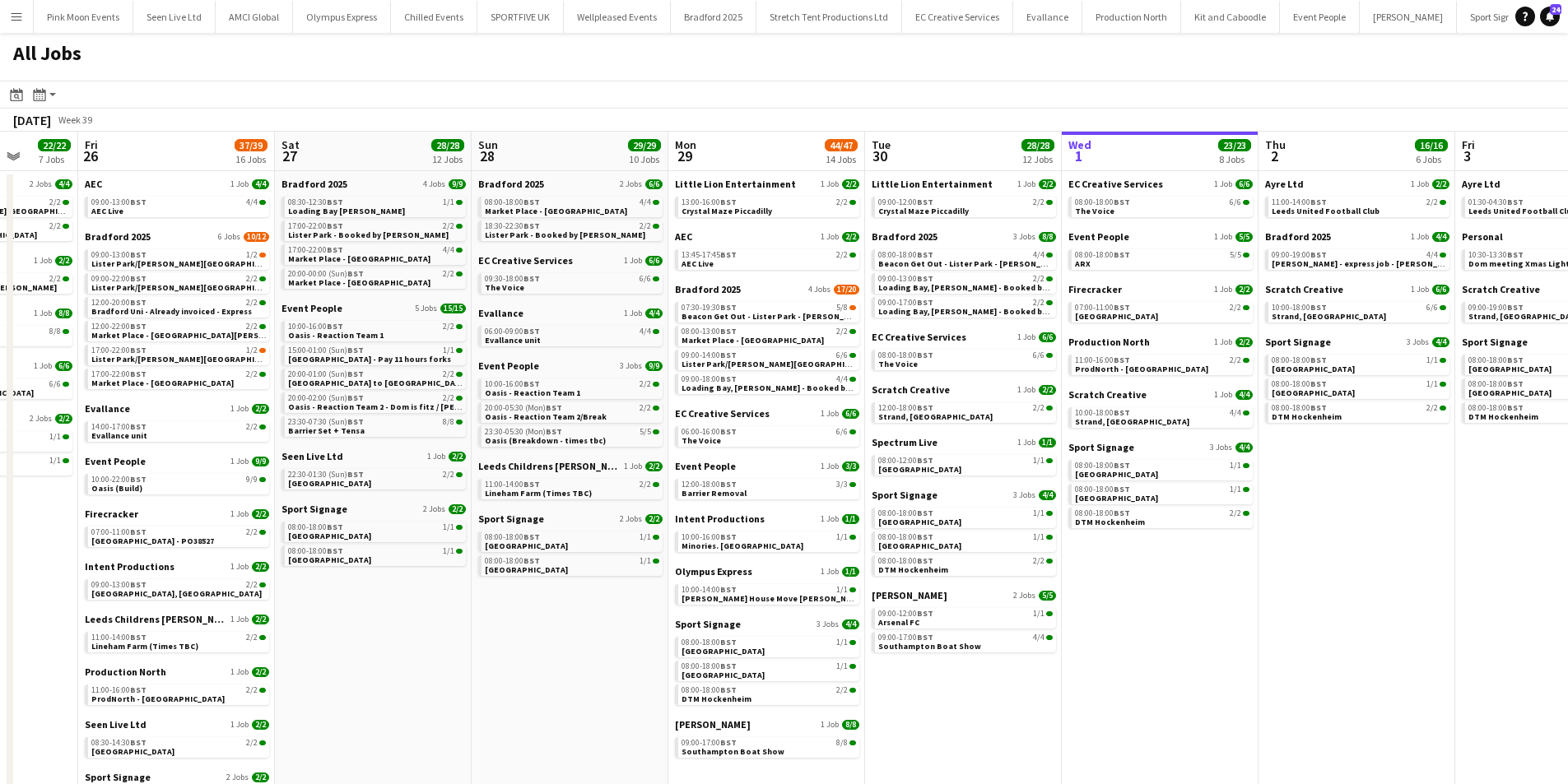
drag, startPoint x: 416, startPoint y: 664, endPoint x: 805, endPoint y: 595, distance: 395.1
click at [805, 595] on app-calendar-viewport "Tue 23 7/7 4 Jobs Wed 24 13/13 6 Jobs Thu 25 22/22 7 Jobs Fri 26 37/39 16 Jobs …" at bounding box center [784, 505] width 1568 height 749
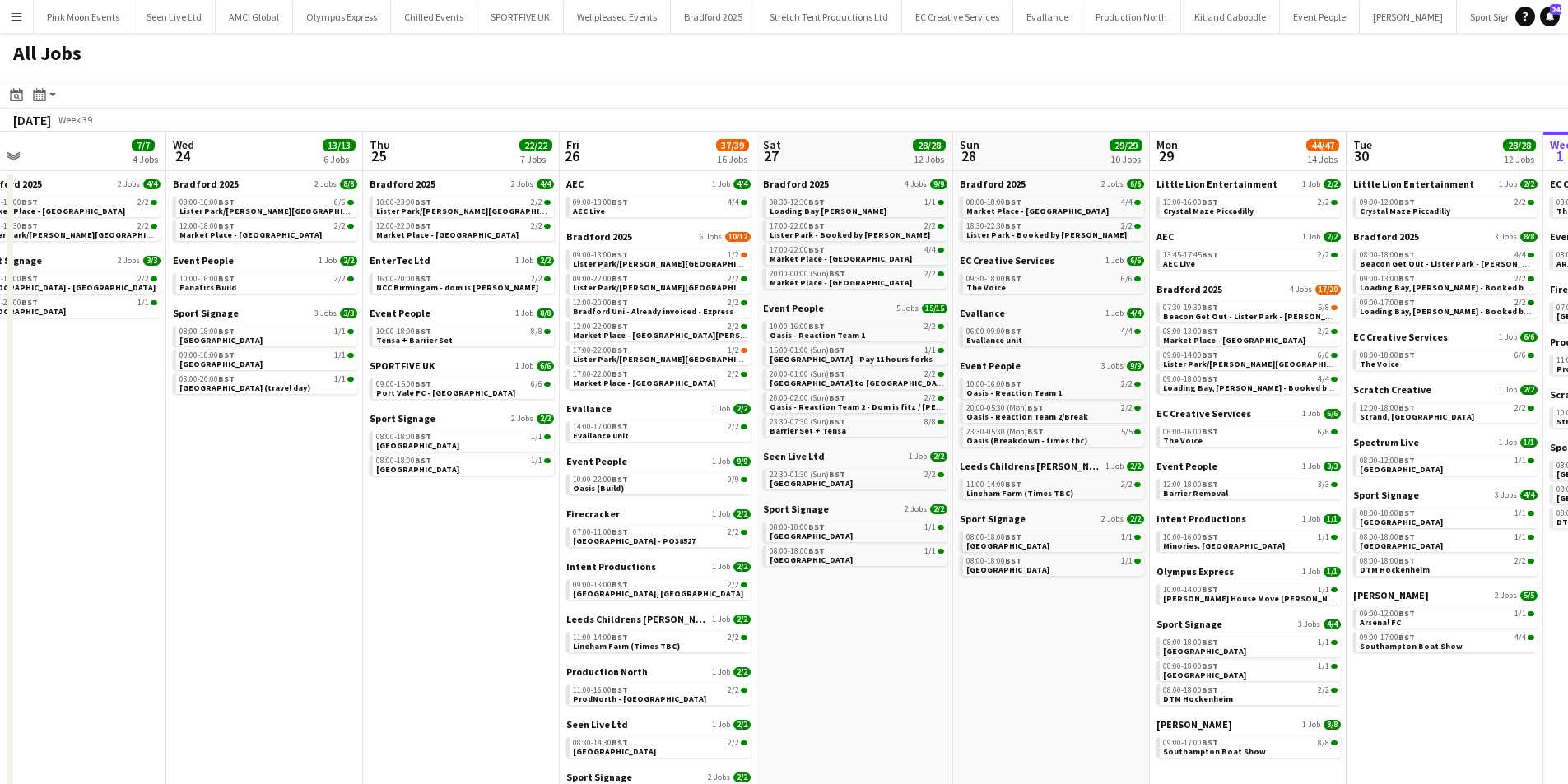
drag, startPoint x: 372, startPoint y: 506, endPoint x: 460, endPoint y: 497, distance: 88.5
click at [460, 497] on app-calendar-viewport "Sun 21 28/28 9 Jobs Mon 22 23/23 8 Jobs Tue 23 7/7 4 Jobs Wed 24 13/13 6 Jobs T…" at bounding box center [784, 505] width 1568 height 749
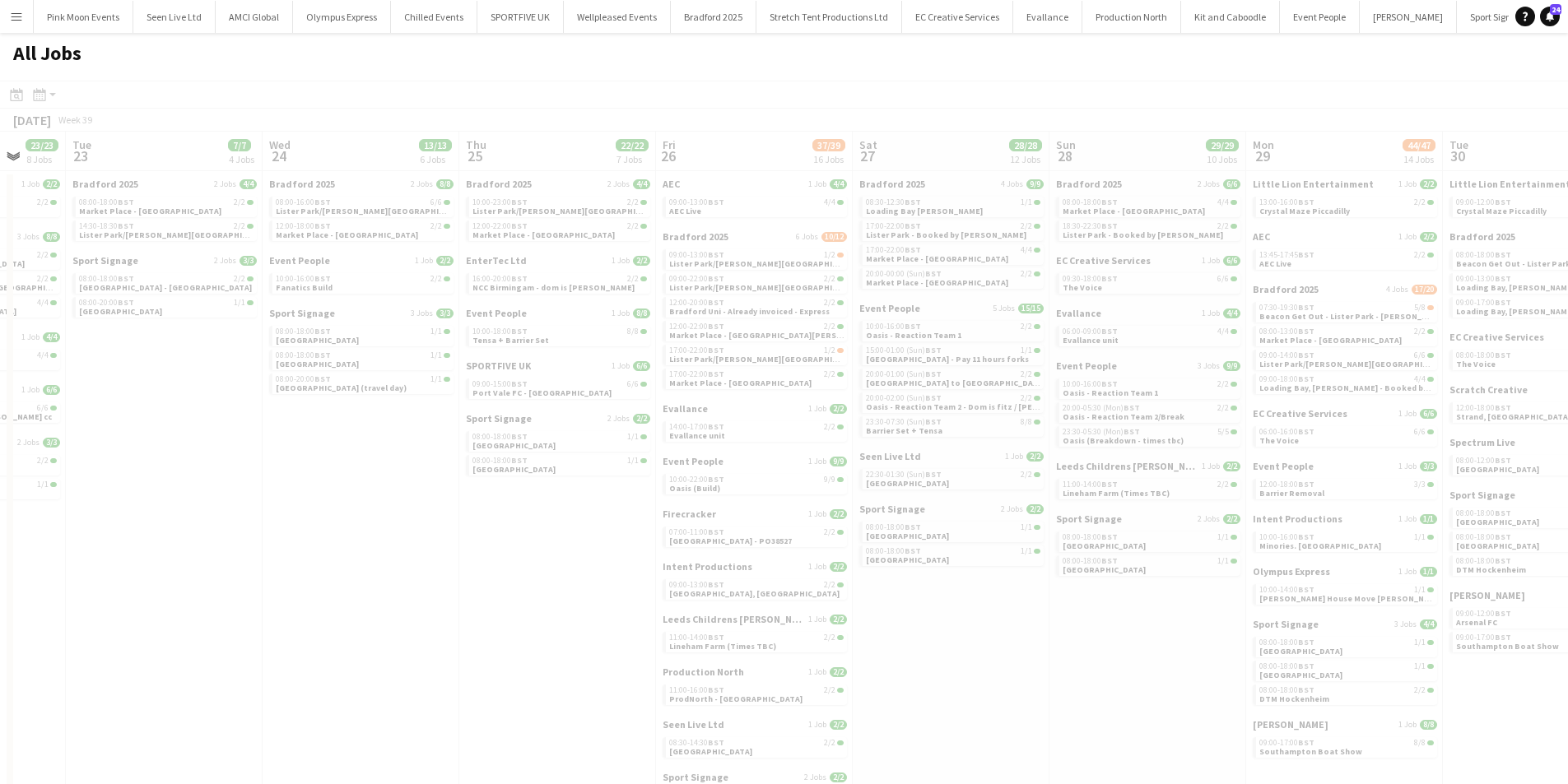
drag, startPoint x: 287, startPoint y: 452, endPoint x: 393, endPoint y: 436, distance: 107.2
click at [393, 436] on app-calendar-viewport "Sat 20 Sun 21 28/28 9 Jobs Mon 22 23/23 8 Jobs Tue 23 7/7 4 Jobs Wed 24 13/13 6…" at bounding box center [784, 505] width 1568 height 749
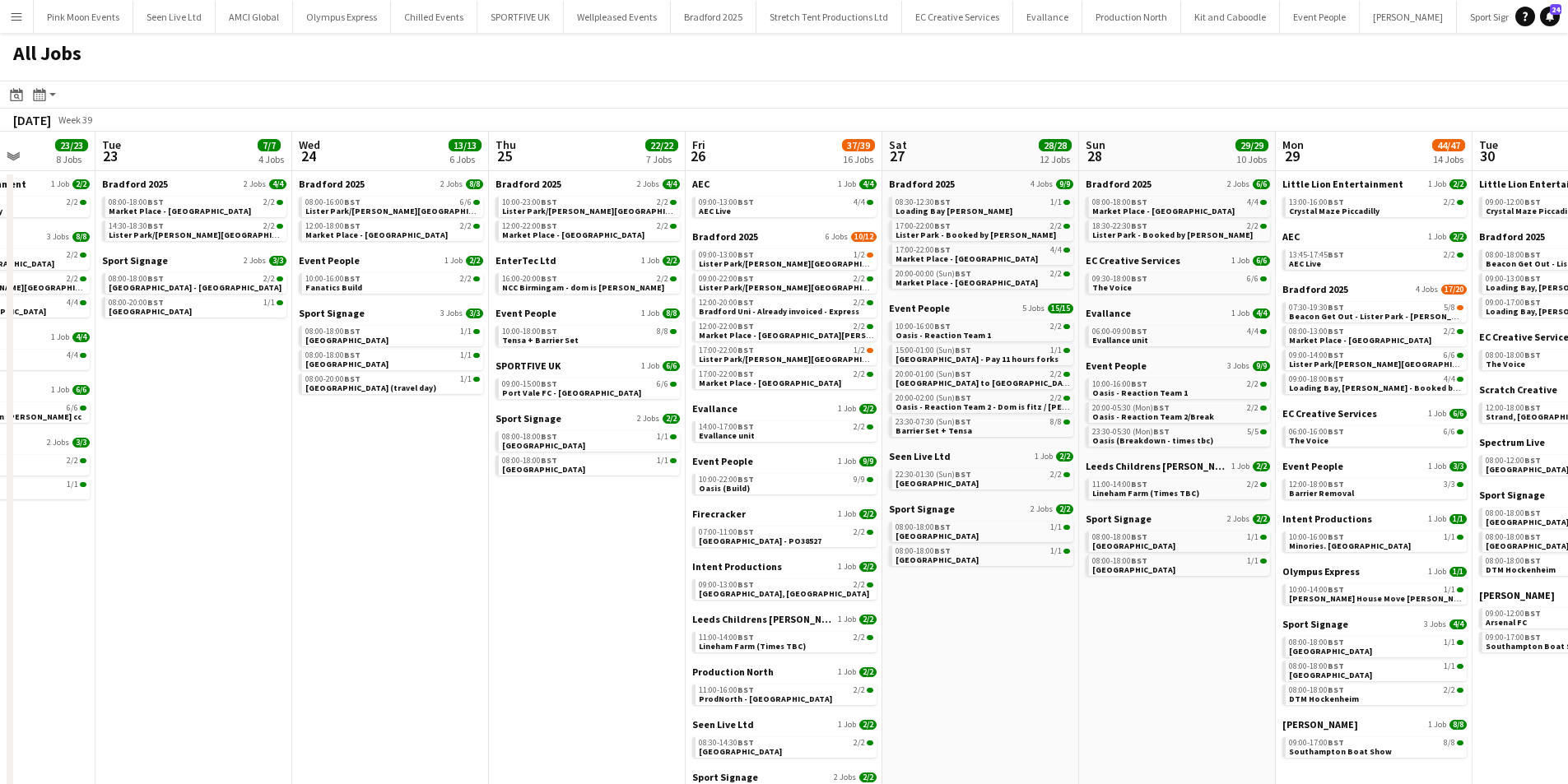
drag, startPoint x: 362, startPoint y: 431, endPoint x: 412, endPoint y: 423, distance: 50.6
click at [412, 423] on app-calendar-viewport "Sat 20 20/20 8 Jobs Sun 21 28/28 9 Jobs Mon 22 23/23 8 Jobs Tue 23 7/7 4 Jobs W…" at bounding box center [784, 505] width 1568 height 749
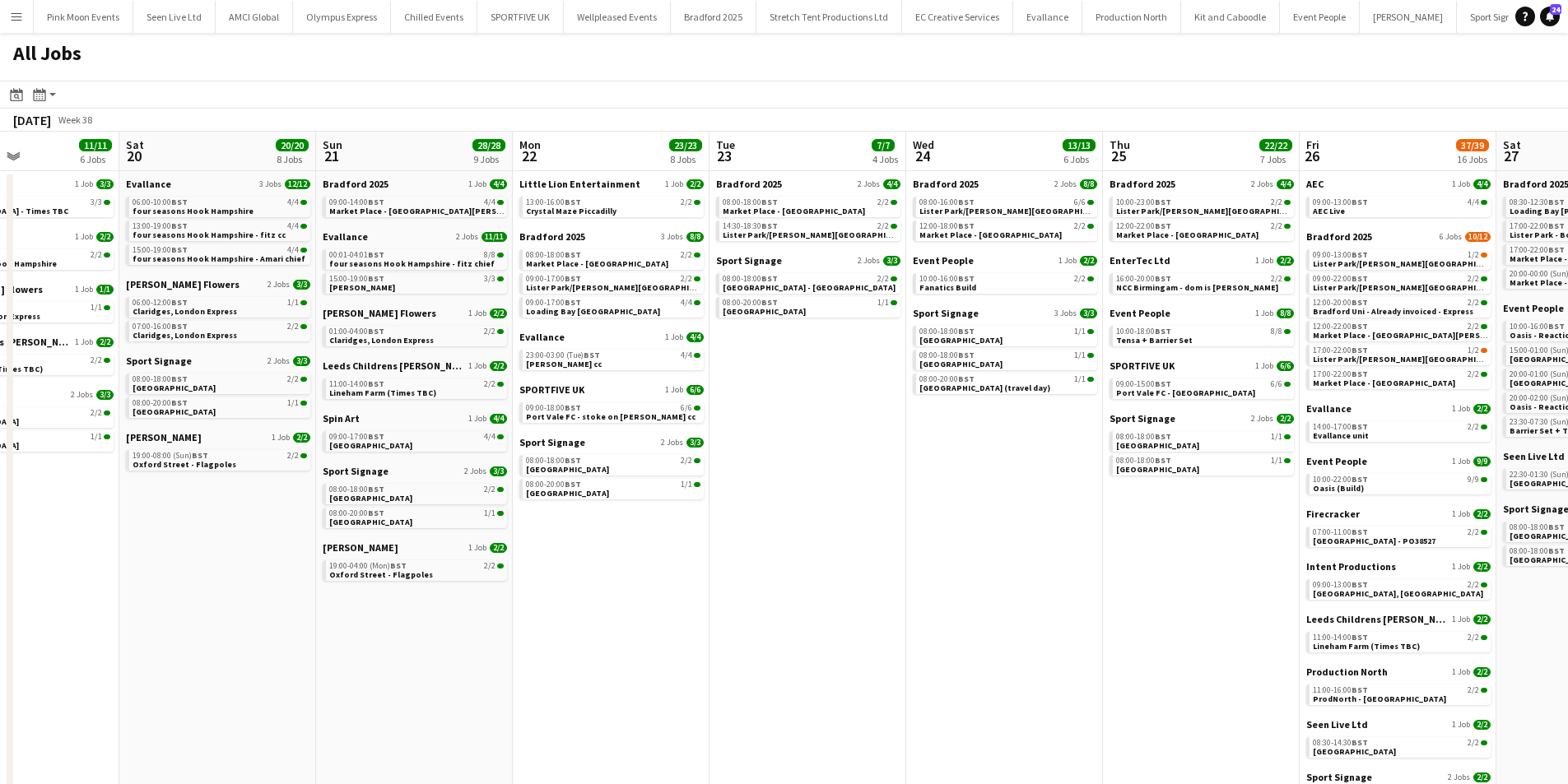
scroll to position [0, 524]
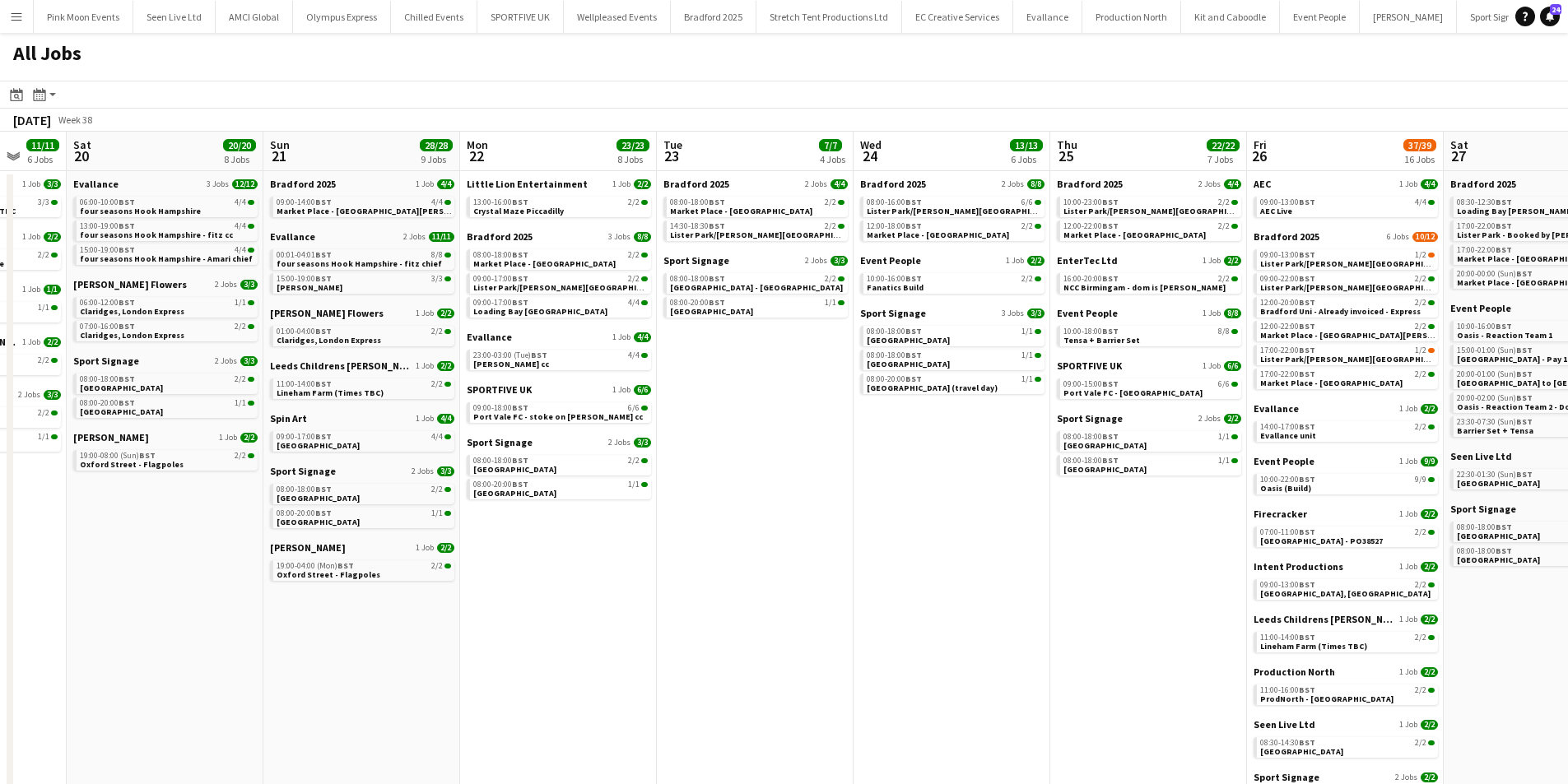
drag, startPoint x: 206, startPoint y: 548, endPoint x: 747, endPoint y: 548, distance: 541.0
click at [747, 548] on app-calendar-viewport "Wed 17 19/19 6 Jobs Thu 18 7/7 4 Jobs Fri 19 11/11 6 Jobs Sat 20 20/20 8 Jobs S…" at bounding box center [784, 505] width 1568 height 749
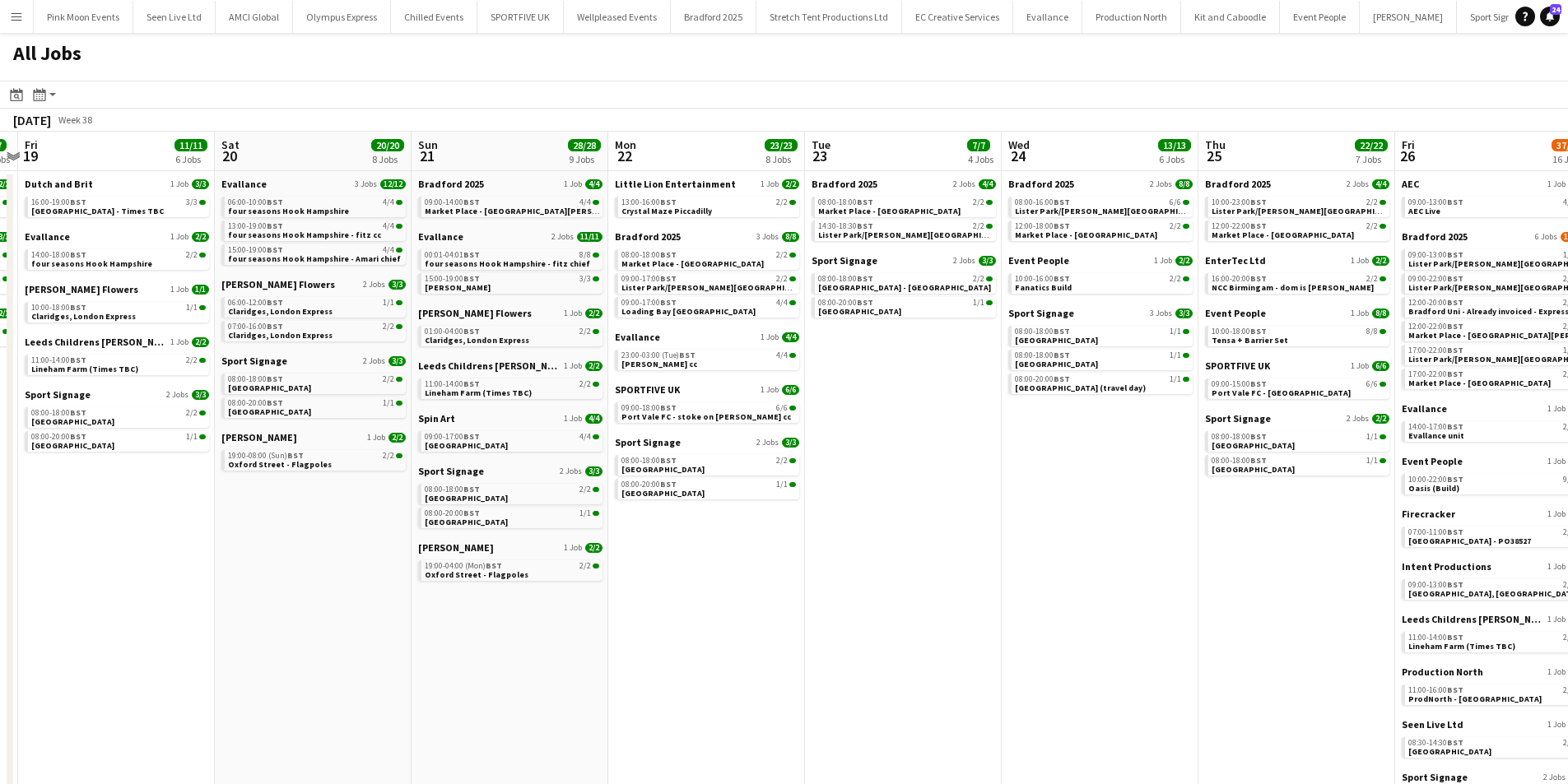
drag, startPoint x: 606, startPoint y: 538, endPoint x: 755, endPoint y: 533, distance: 149.1
click at [755, 533] on app-calendar-viewport "Wed 17 19/19 6 Jobs Thu 18 7/7 4 Jobs Fri 19 11/11 6 Jobs Sat 20 20/20 8 Jobs S…" at bounding box center [784, 505] width 1568 height 749
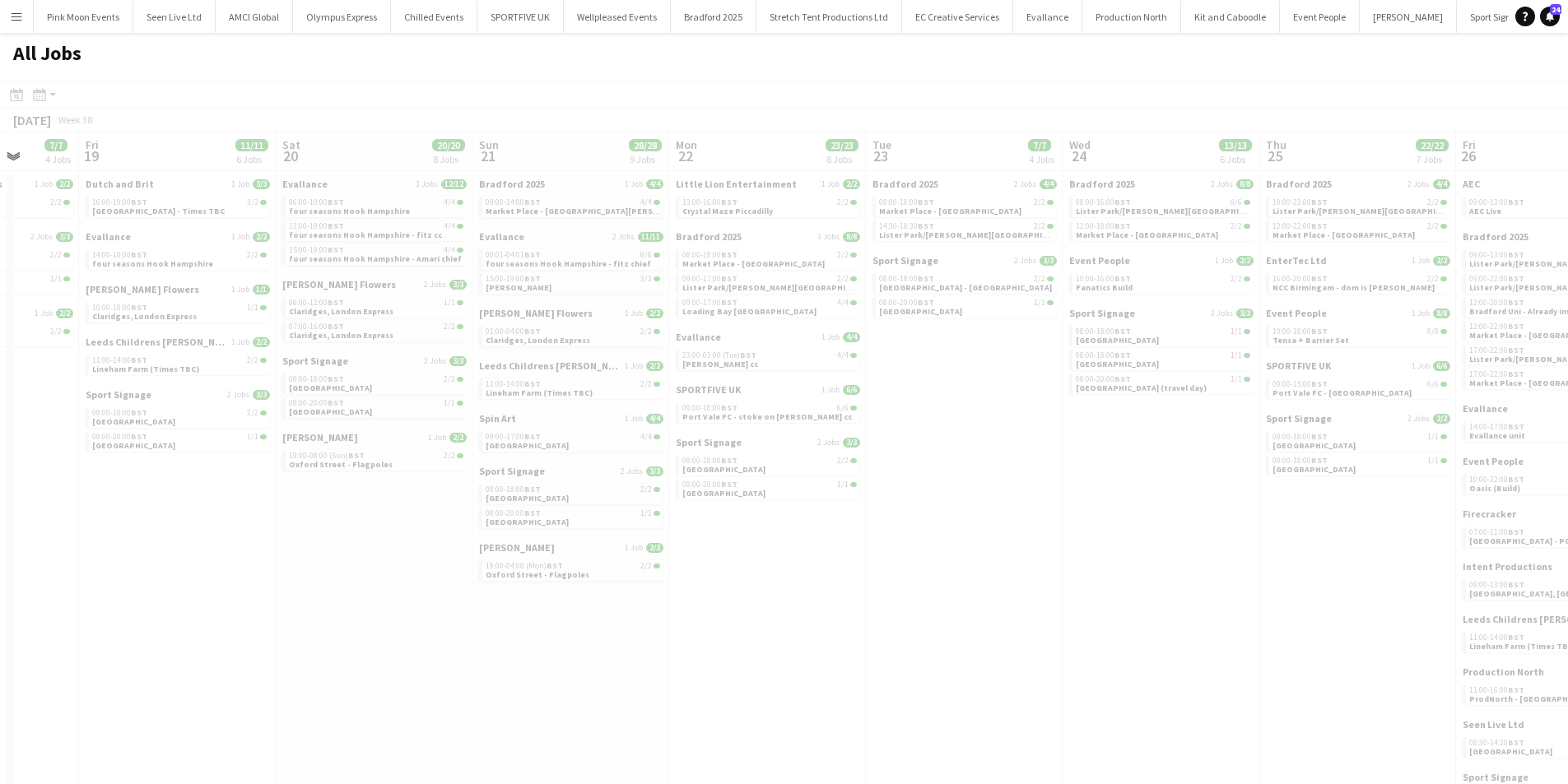
drag, startPoint x: 121, startPoint y: 538, endPoint x: 336, endPoint y: 524, distance: 215.5
click at [336, 524] on app-calendar-viewport "Tue 16 Wed 17 19/19 6 Jobs Thu 18 7/7 4 Jobs Fri 19 11/11 6 Jobs Sat 20 20/20 8…" at bounding box center [784, 505] width 1568 height 749
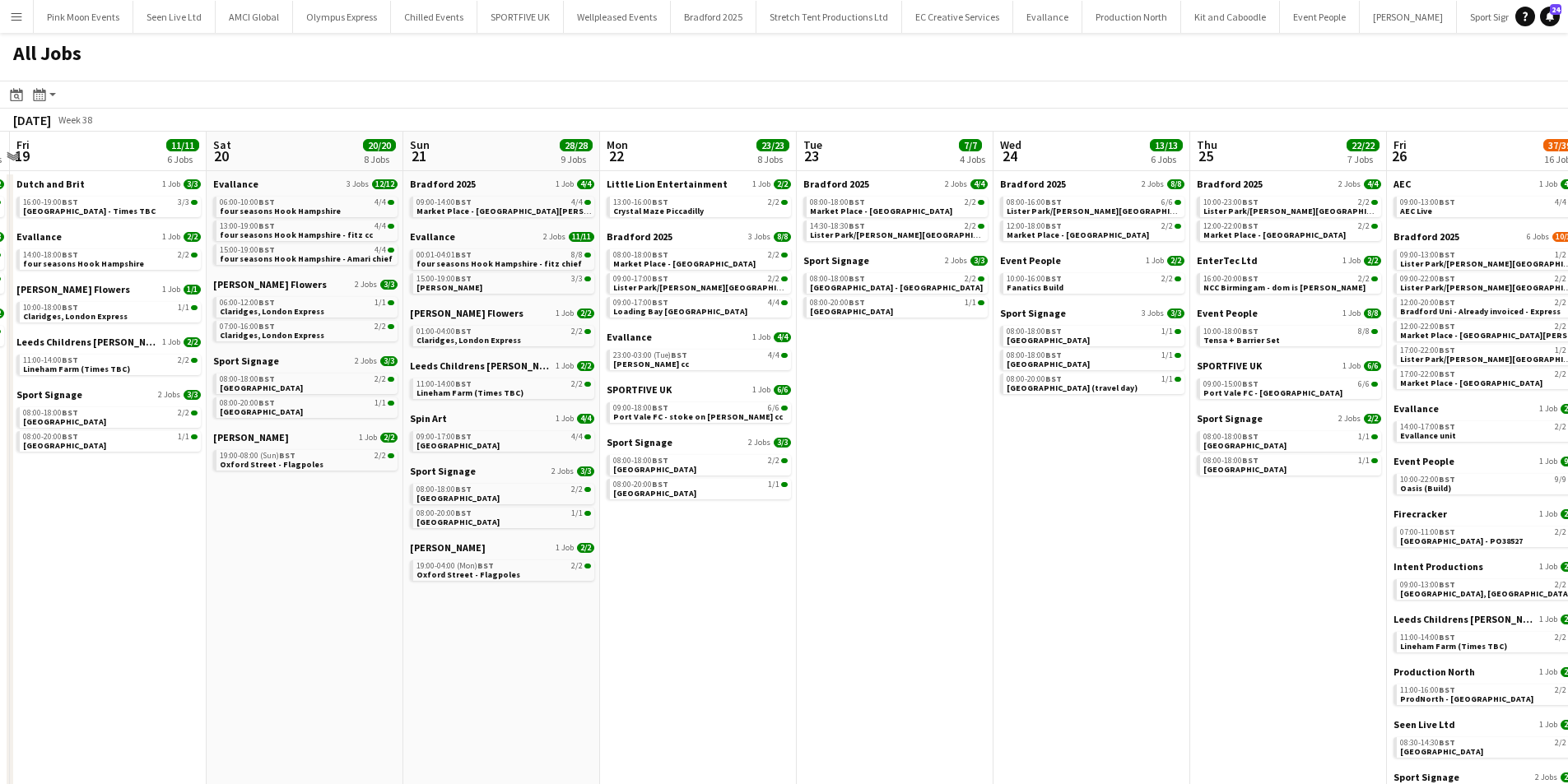
drag, startPoint x: 316, startPoint y: 524, endPoint x: 641, endPoint y: 521, distance: 325.0
click at [641, 521] on app-calendar-viewport "Tue 16 23/23 7 Jobs Wed 17 19/19 6 Jobs Thu 18 7/7 4 Jobs Fri 19 11/11 6 Jobs S…" at bounding box center [784, 505] width 1568 height 749
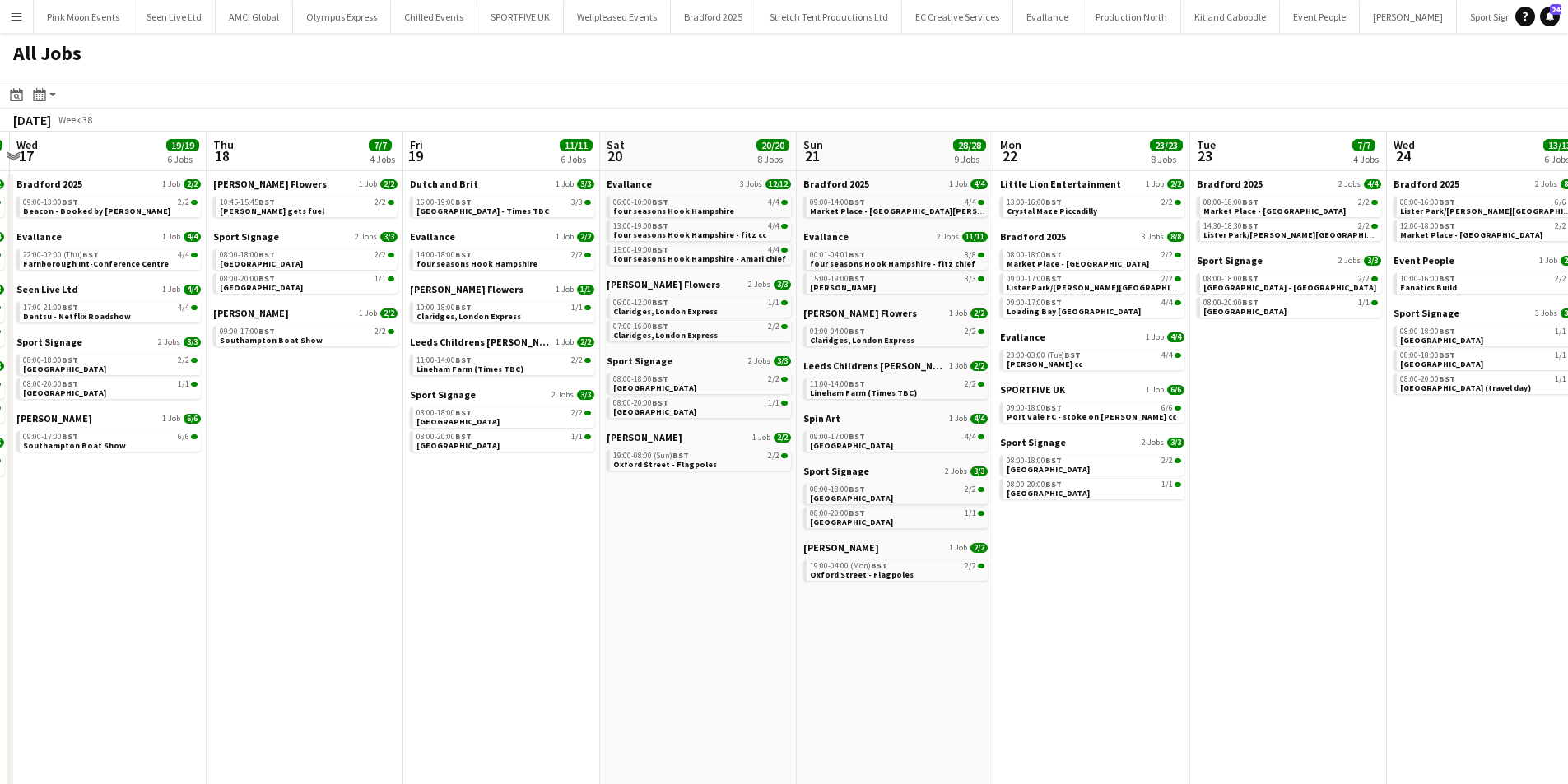
scroll to position [0, 493]
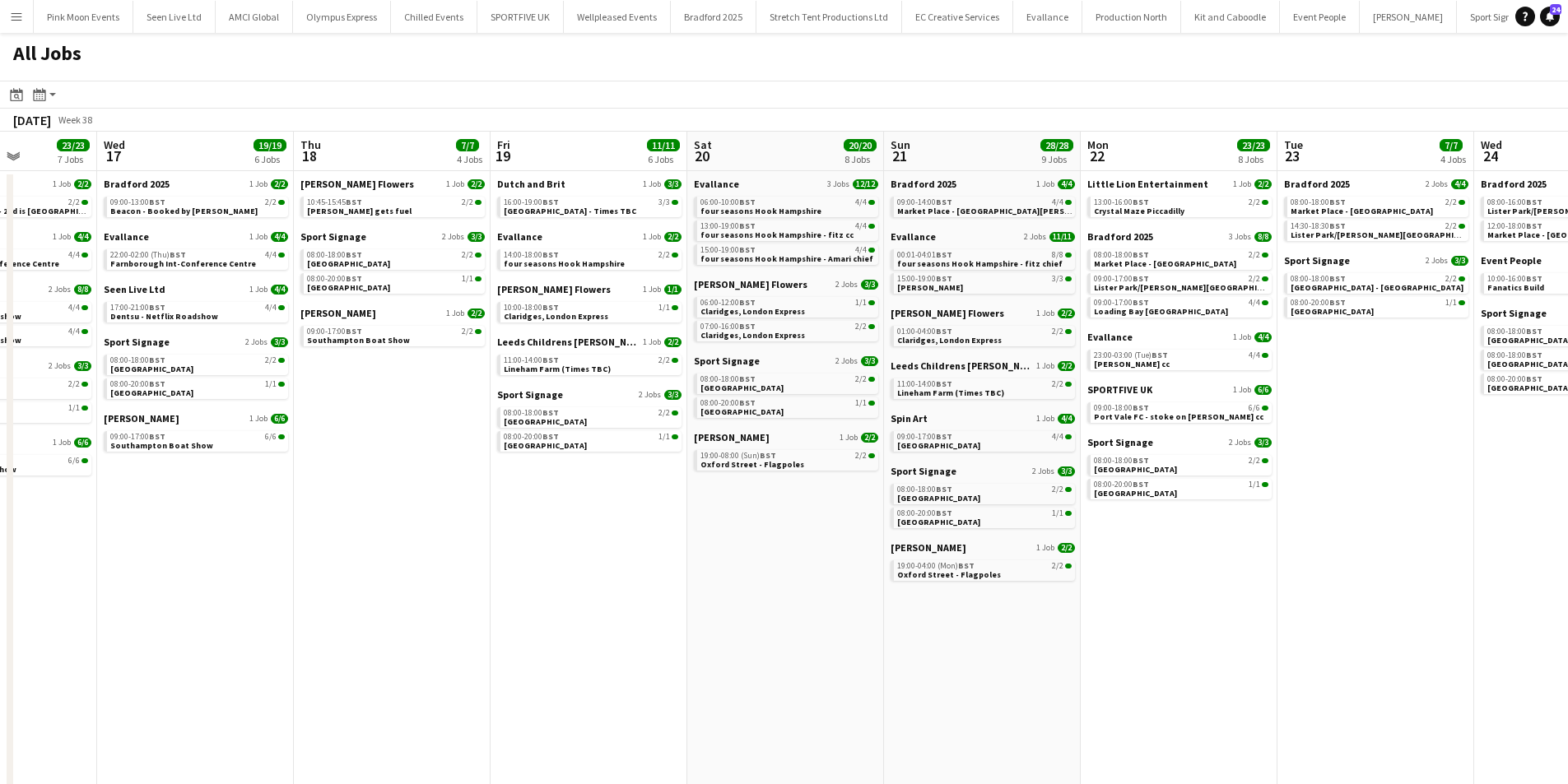
drag, startPoint x: 371, startPoint y: 527, endPoint x: 458, endPoint y: 526, distance: 87.0
click at [458, 526] on app-calendar-viewport "Sun 14 21/21 6 Jobs Mon 15 21/21 8 Jobs Tue 16 23/23 7 Jobs Wed 17 19/19 6 Jobs…" at bounding box center [784, 505] width 1568 height 749
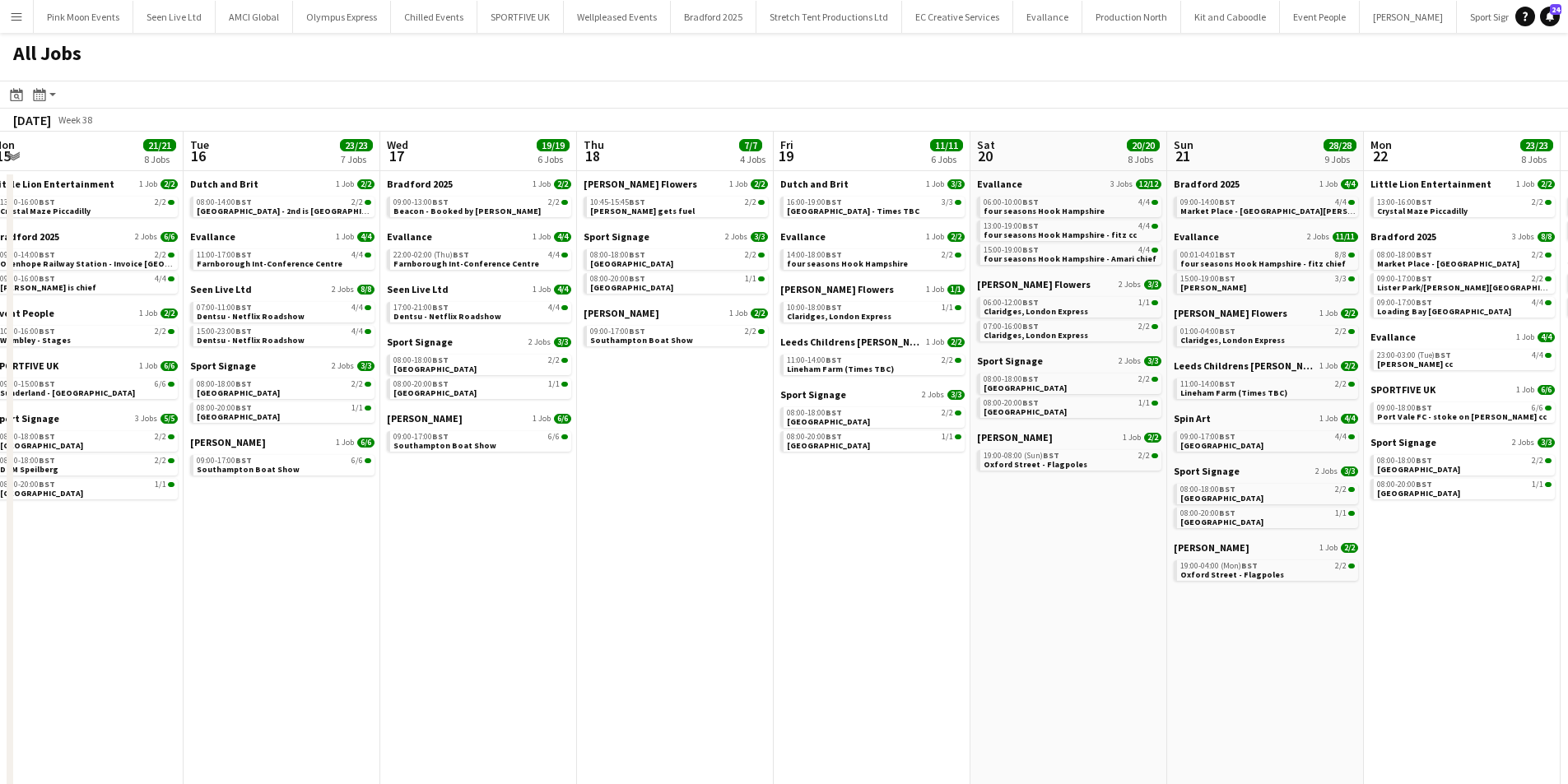
drag, startPoint x: 438, startPoint y: 528, endPoint x: 721, endPoint y: 541, distance: 283.3
click at [721, 541] on app-calendar-viewport "Sat 13 15/15 6 Jobs Sun 14 21/21 6 Jobs Mon 15 21/21 8 Jobs Tue 16 23/23 7 Jobs…" at bounding box center [784, 505] width 1568 height 749
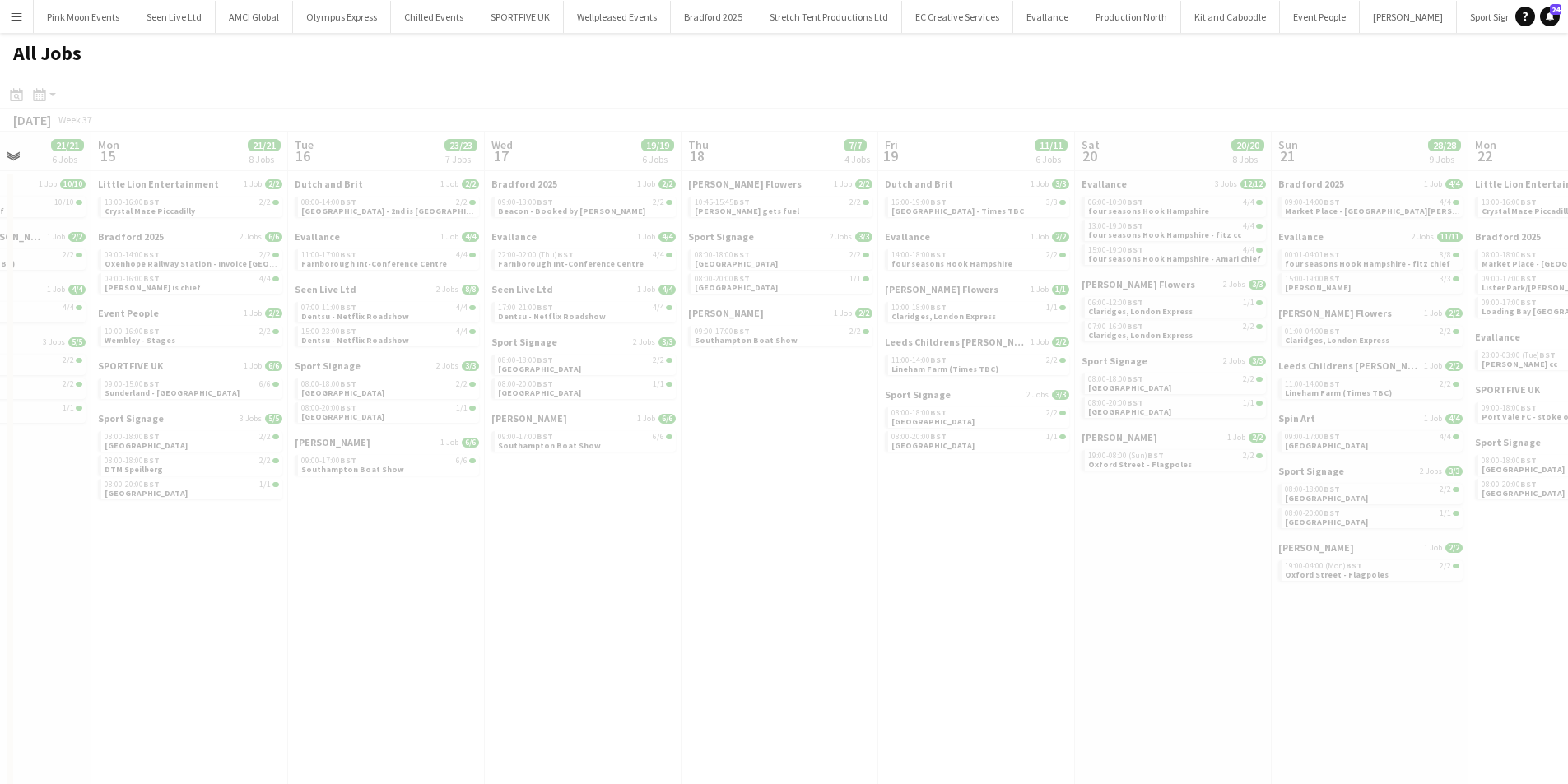
drag, startPoint x: 452, startPoint y: 532, endPoint x: 824, endPoint y: 521, distance: 372.2
click at [824, 521] on app-calendar-viewport "Fri 12 Sat 13 15/15 6 Jobs Sun 14 21/21 6 Jobs Mon 15 21/21 8 Jobs Tue 16 23/23…" at bounding box center [784, 505] width 1568 height 749
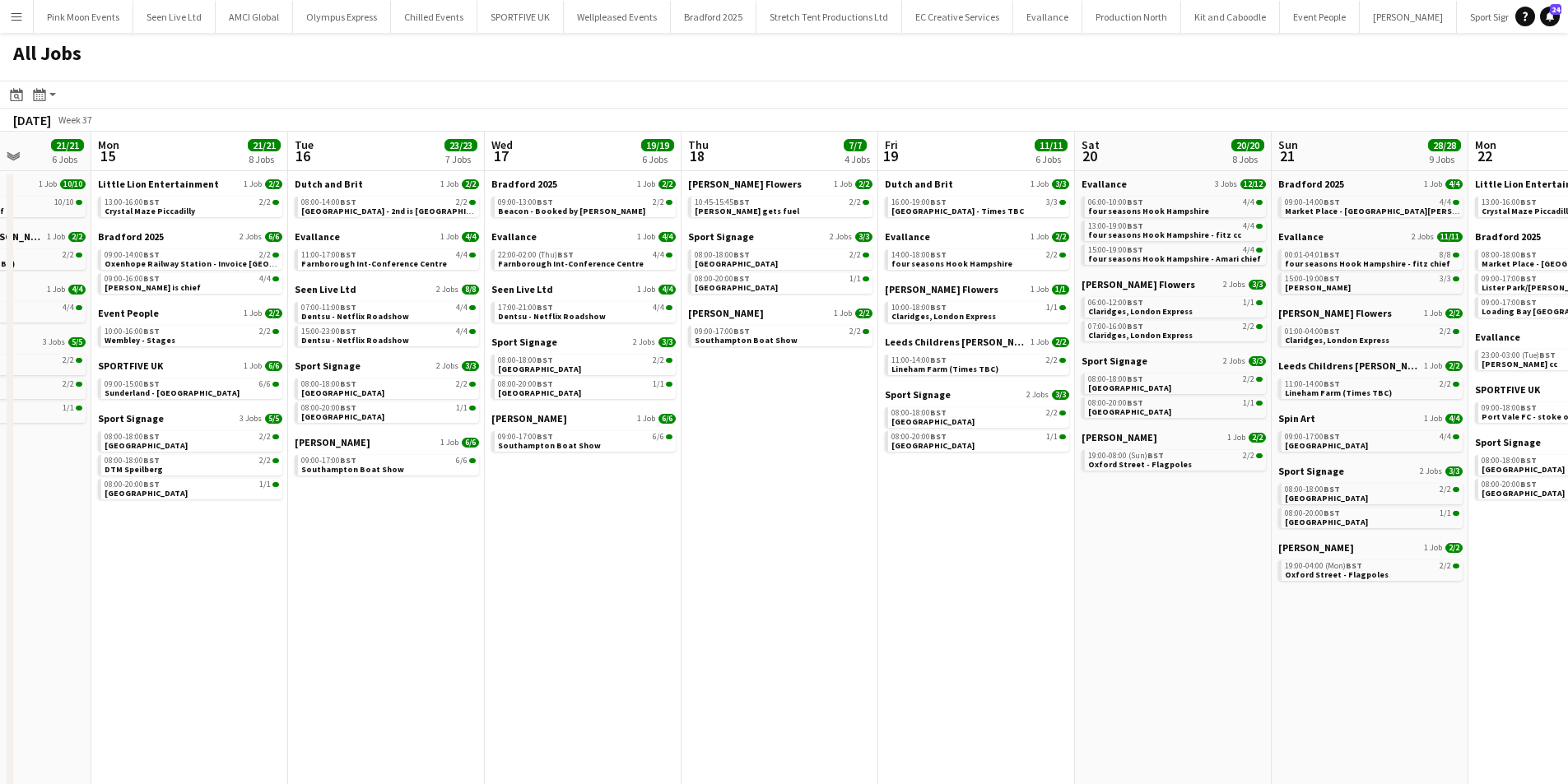
scroll to position [0, 357]
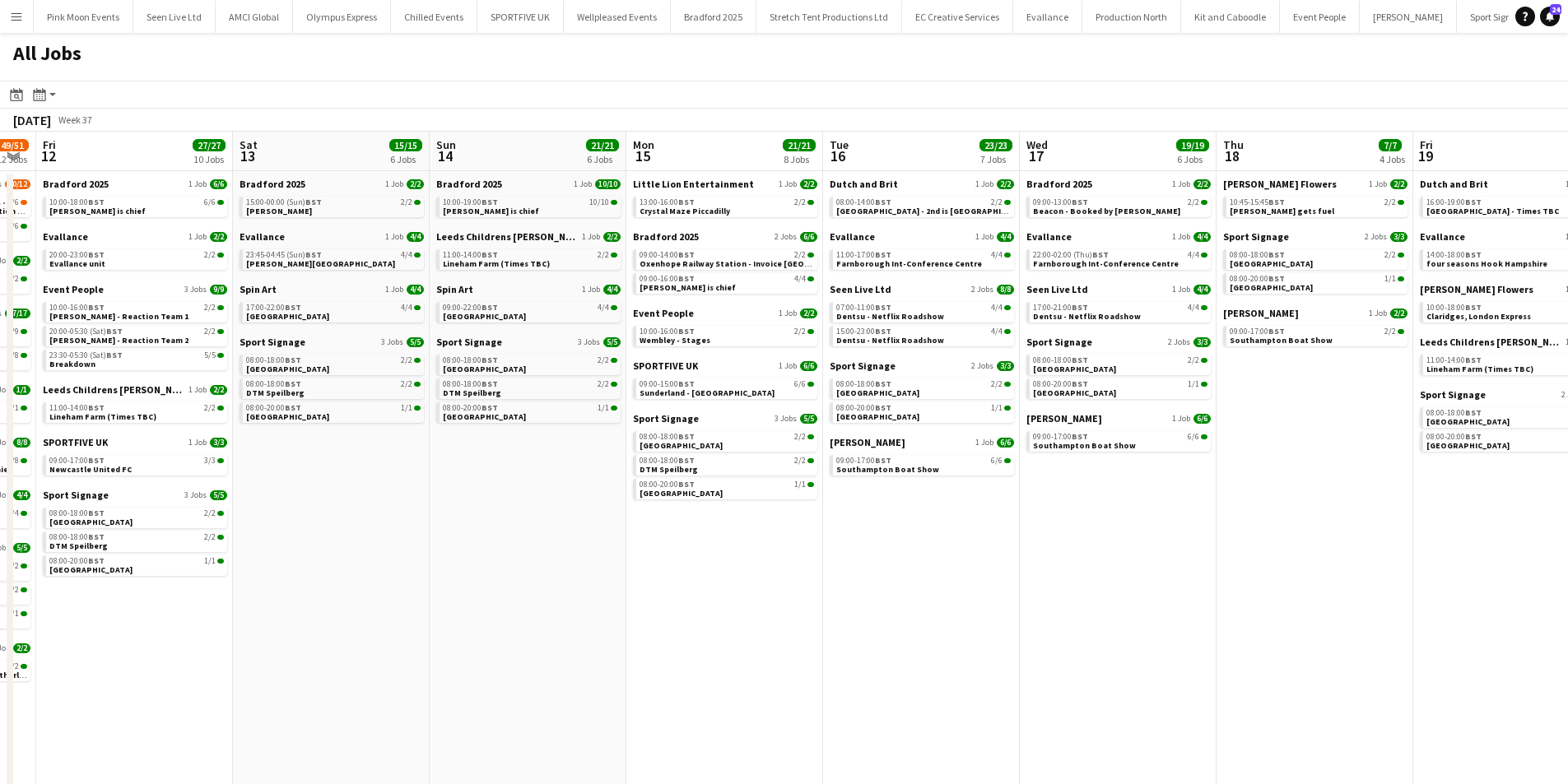
drag, startPoint x: 509, startPoint y: 519, endPoint x: 1044, endPoint y: 570, distance: 537.4
click at [1044, 570] on app-calendar-viewport "Wed 10 24/24 9 Jobs Thu 11 49/51 12 Jobs Fri 12 27/27 10 Jobs Sat 13 15/15 6 Jo…" at bounding box center [784, 505] width 1568 height 749
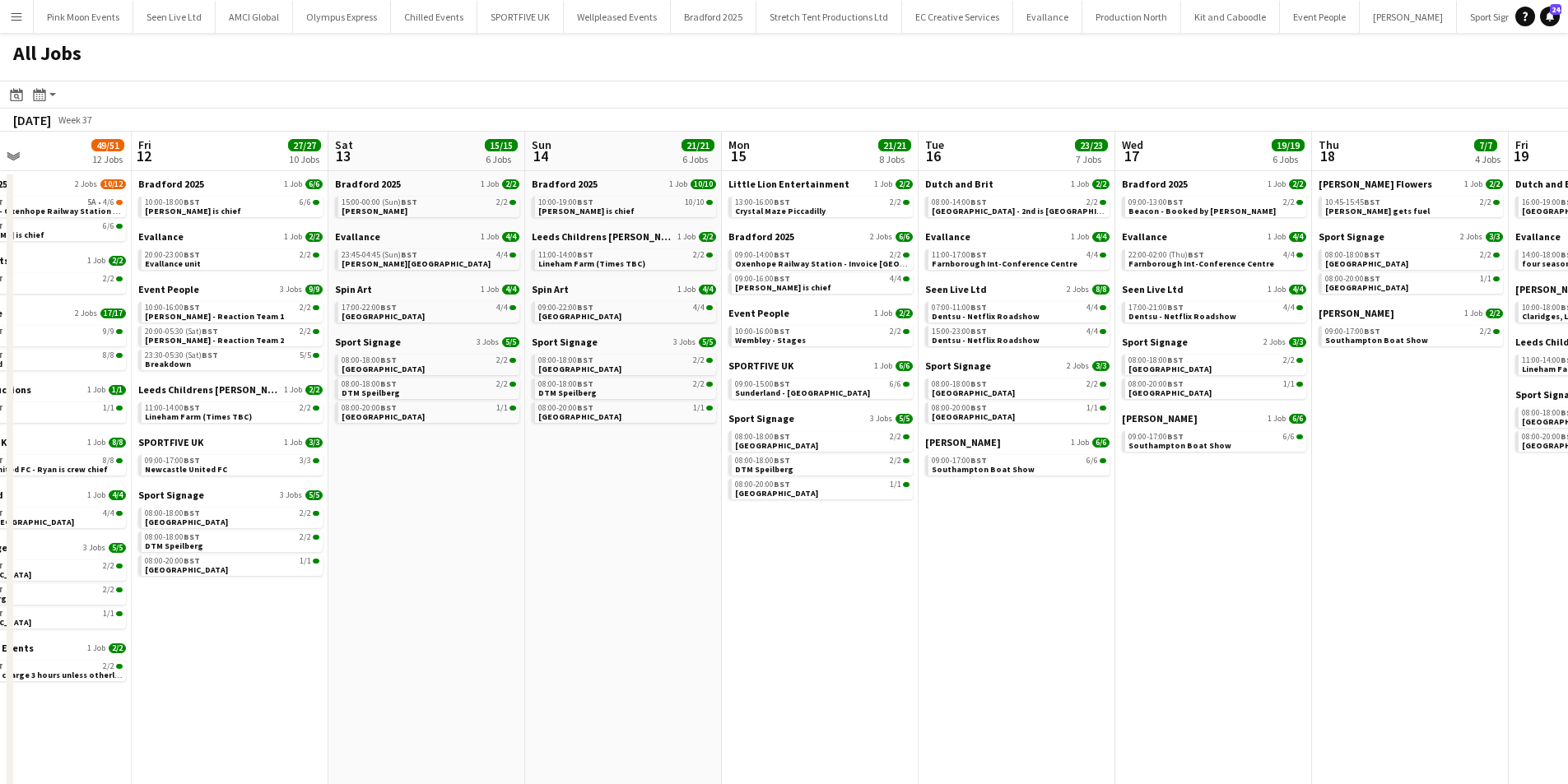
drag, startPoint x: 437, startPoint y: 601, endPoint x: 563, endPoint y: 600, distance: 126.0
click at [563, 600] on app-calendar-viewport "Tue 9 40/40 11 Jobs Wed 10 24/24 9 Jobs Thu 11 49/51 12 Jobs Fri 12 27/27 10 Jo…" at bounding box center [784, 505] width 1568 height 749
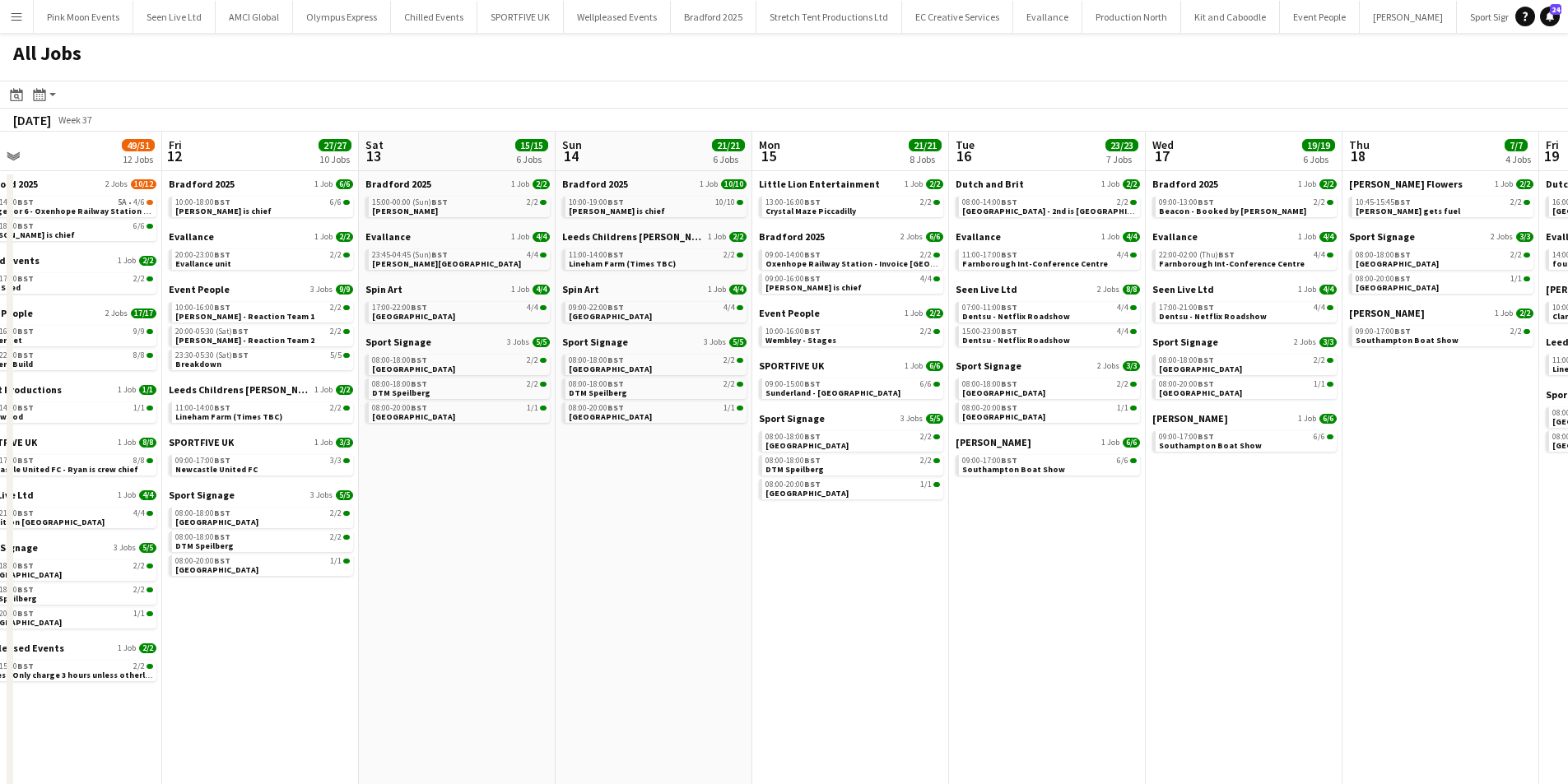
scroll to position [0, 463]
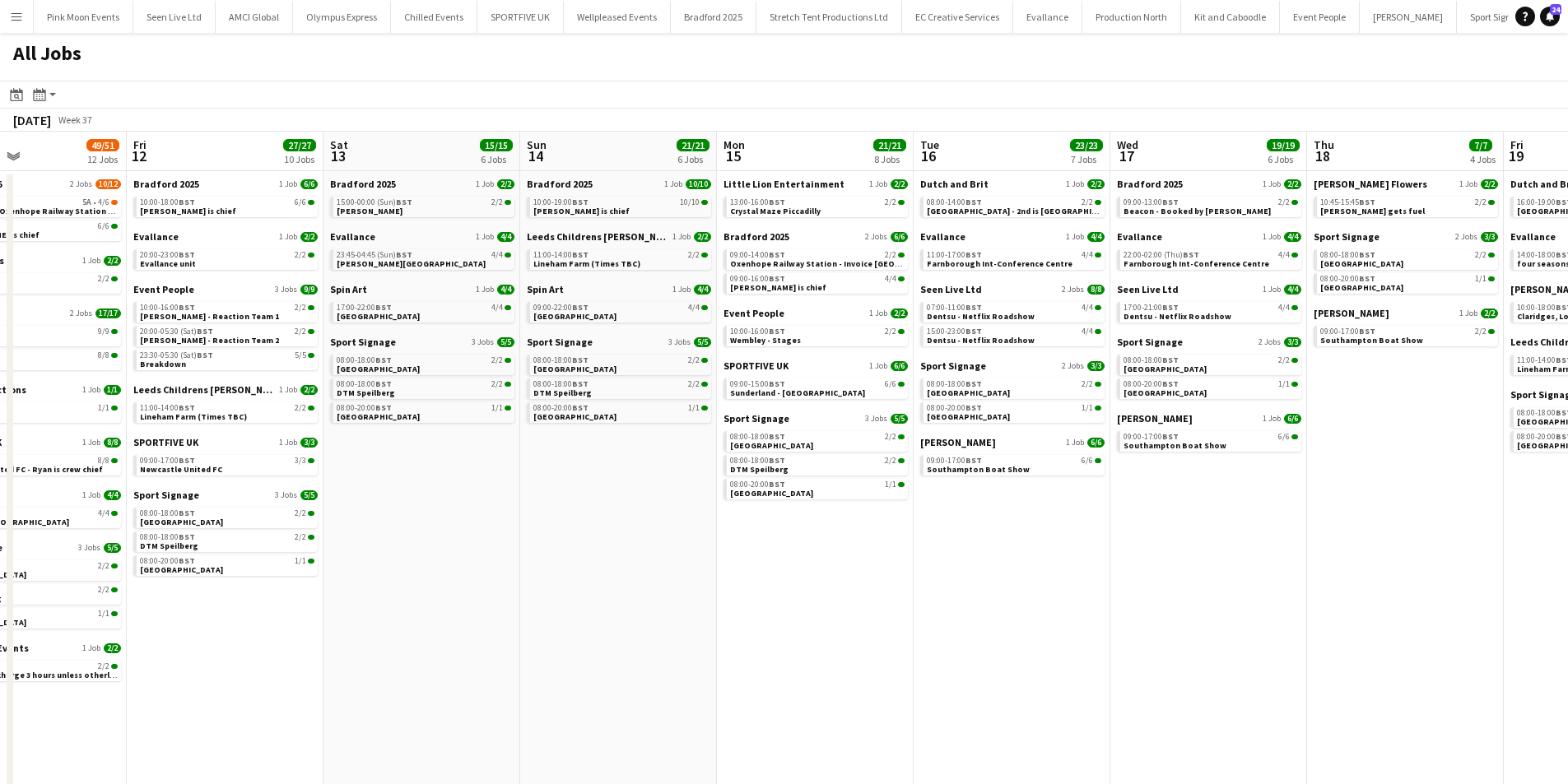
click at [786, 577] on app-all-jobs "All Jobs Date picker OCT 2025 OCT 2025 Monday M Tuesday T Wednesday W Thursday …" at bounding box center [784, 457] width 1568 height 848
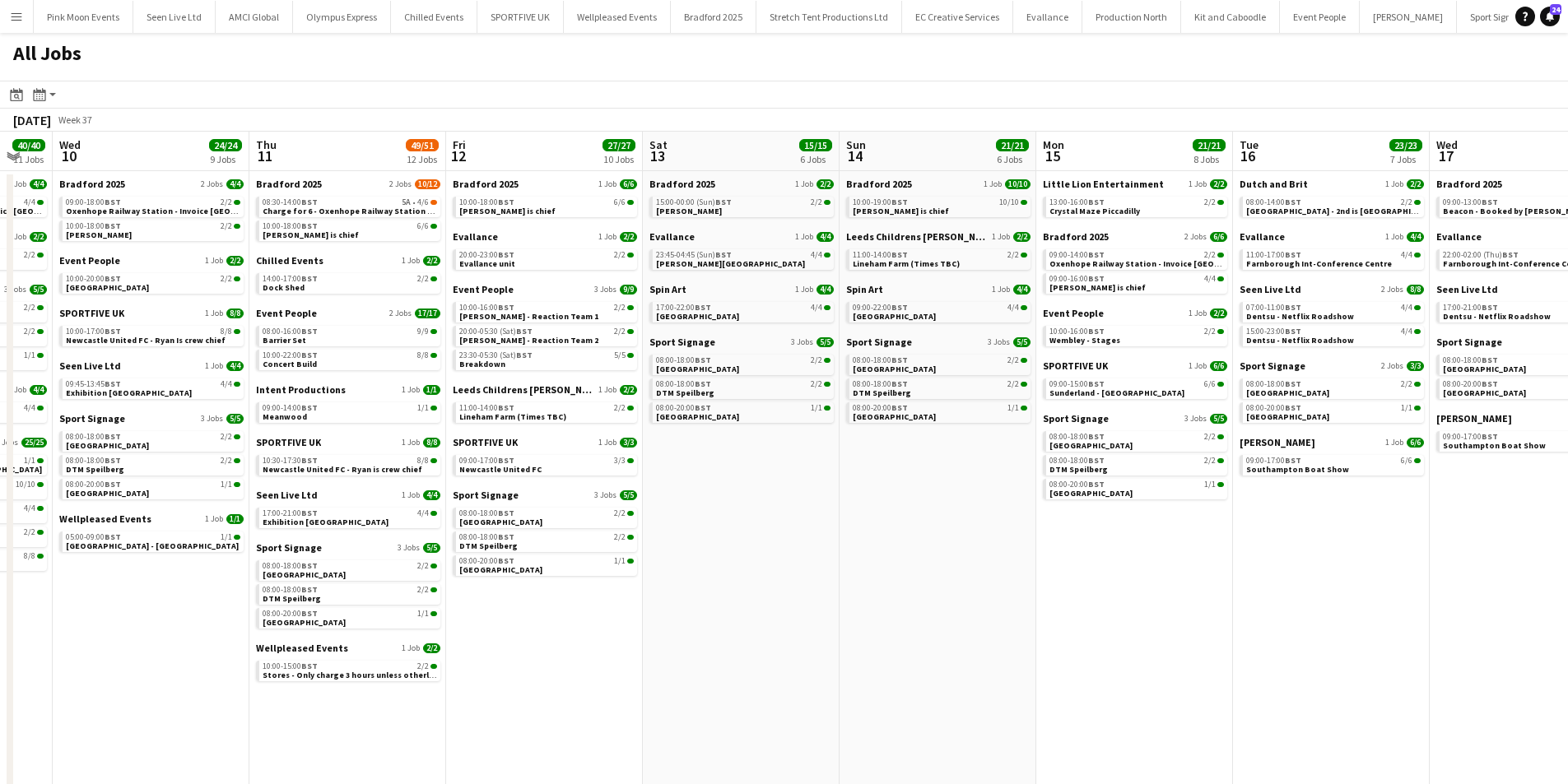
scroll to position [0, 499]
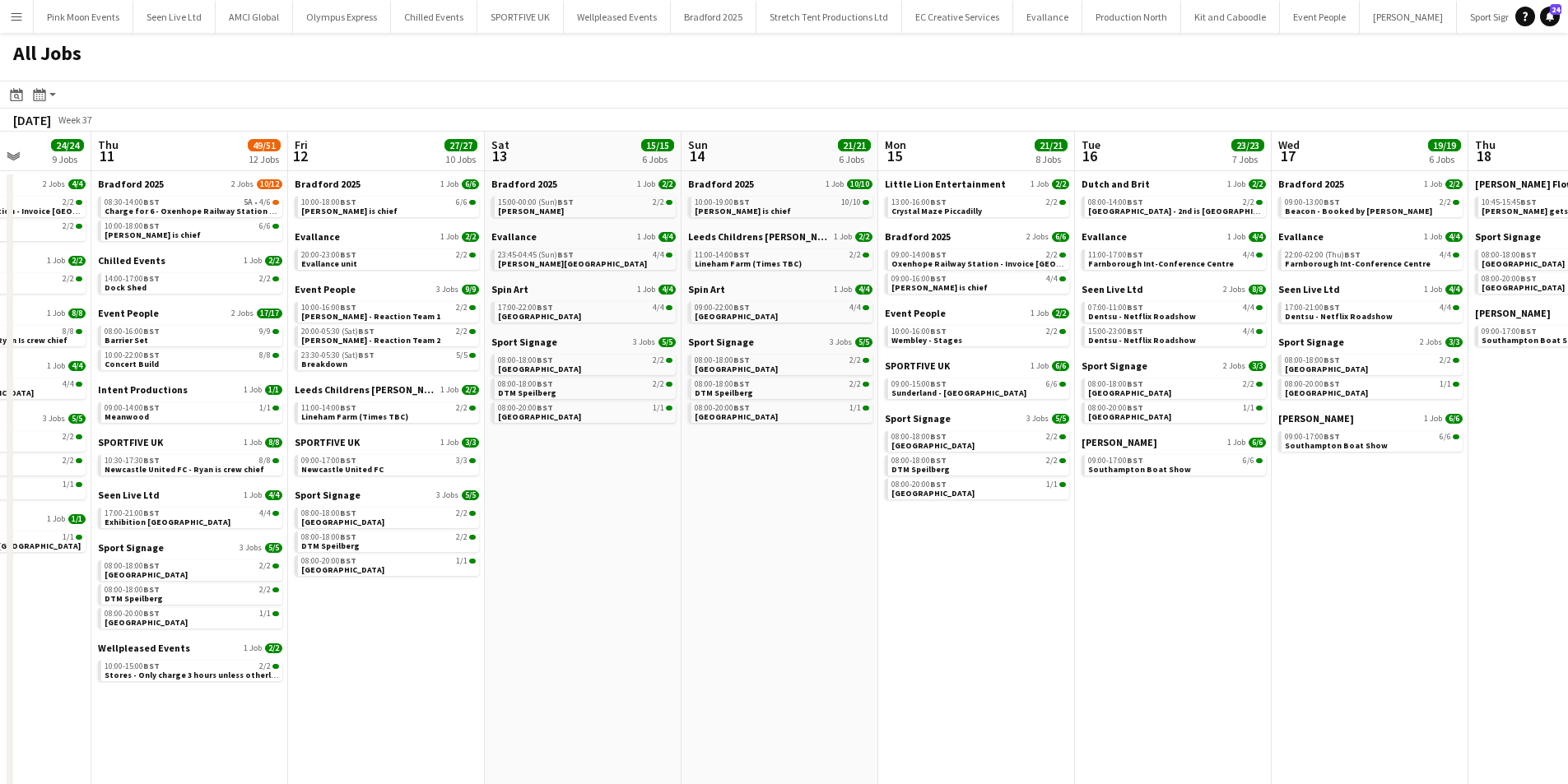
drag, startPoint x: 605, startPoint y: 666, endPoint x: 766, endPoint y: 659, distance: 161.2
click at [766, 659] on app-calendar-viewport "Mon 8 17/17 8 Jobs Tue 9 40/40 11 Jobs Wed 10 24/24 9 Jobs Thu 11 49/51 12 Jobs…" at bounding box center [784, 505] width 1568 height 749
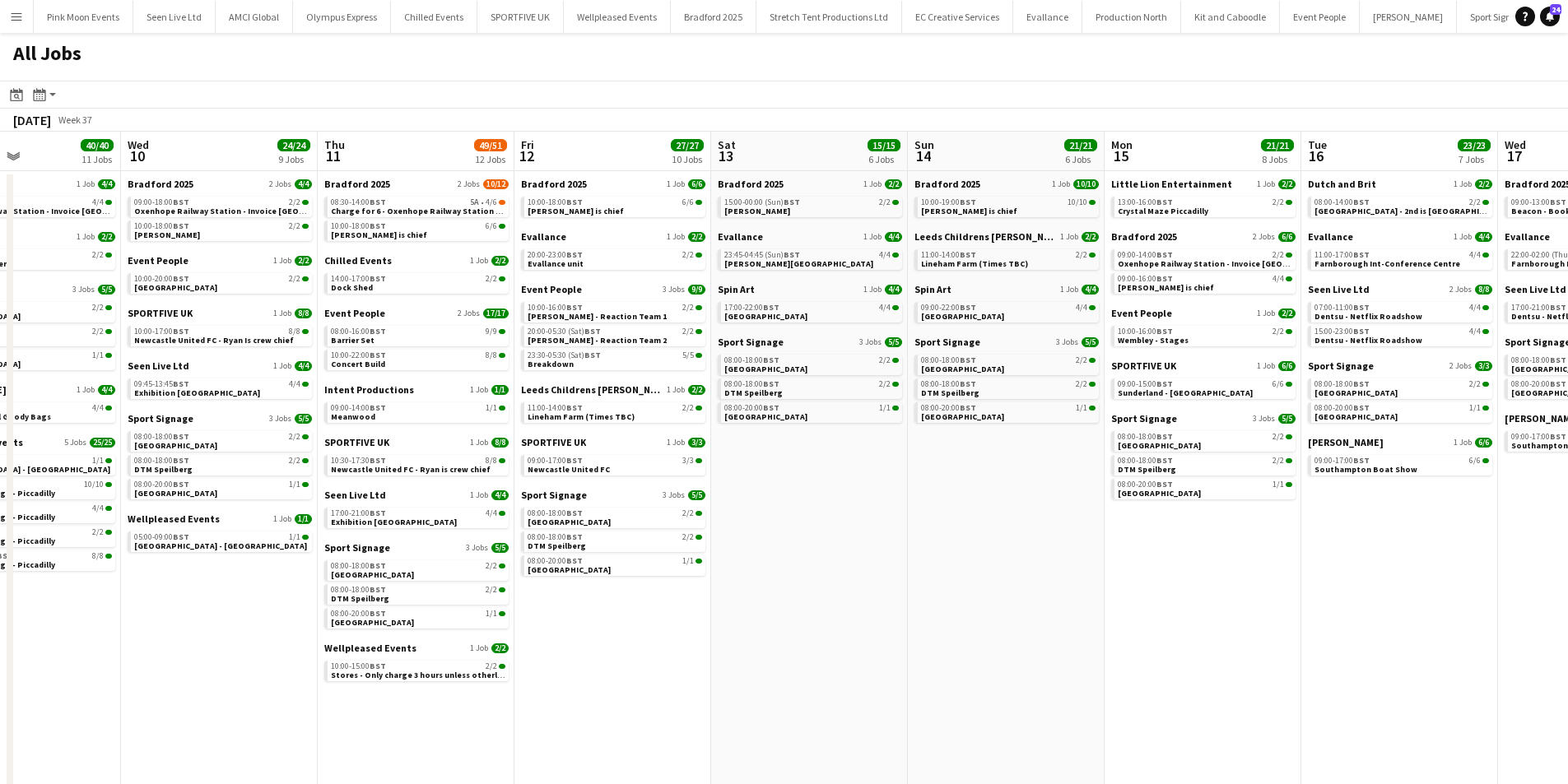
scroll to position [0, 462]
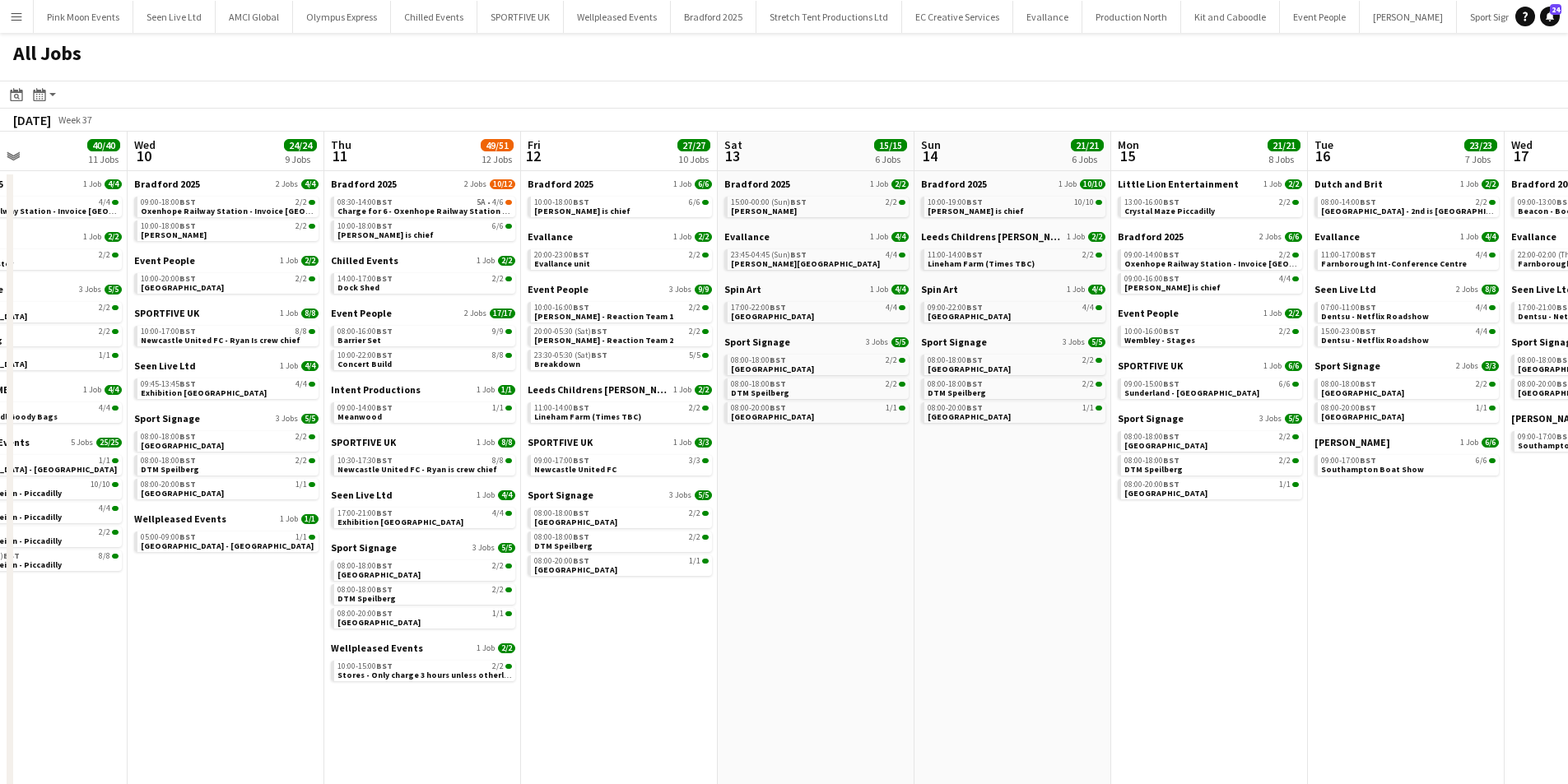
drag, startPoint x: 497, startPoint y: 608, endPoint x: 533, endPoint y: 608, distance: 36.0
click at [533, 608] on app-calendar-viewport "Sun 7 5/5 4 Jobs Mon 8 17/17 8 Jobs Tue 9 40/40 11 Jobs Wed 10 24/24 9 Jobs Thu…" at bounding box center [784, 505] width 1568 height 749
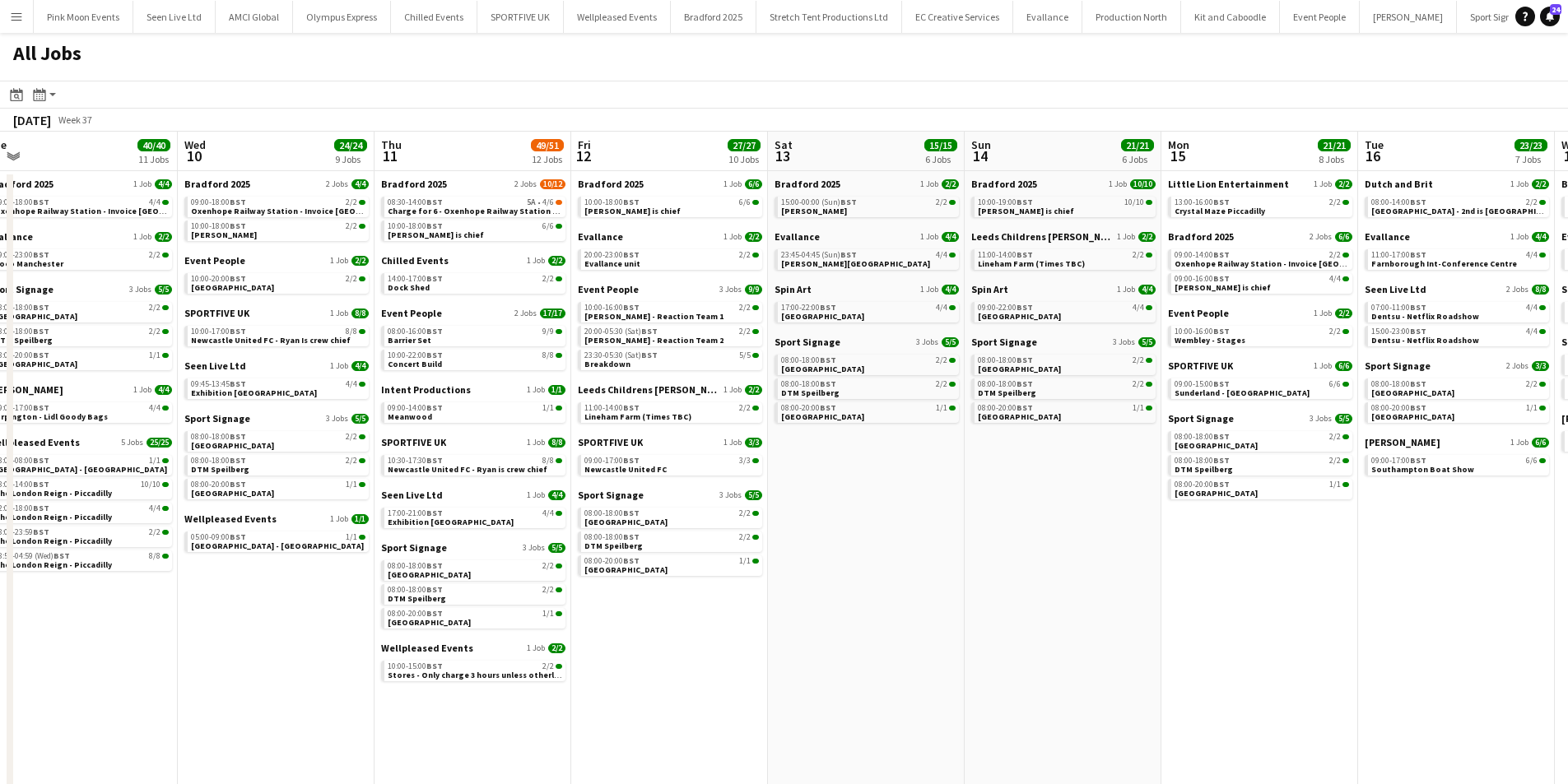
drag, startPoint x: 203, startPoint y: 621, endPoint x: 254, endPoint y: 616, distance: 51.2
click at [254, 616] on app-calendar-viewport "Sun 7 5/5 4 Jobs Mon 8 17/17 8 Jobs Tue 9 40/40 11 Jobs Wed 10 24/24 9 Jobs Thu…" at bounding box center [784, 505] width 1568 height 749
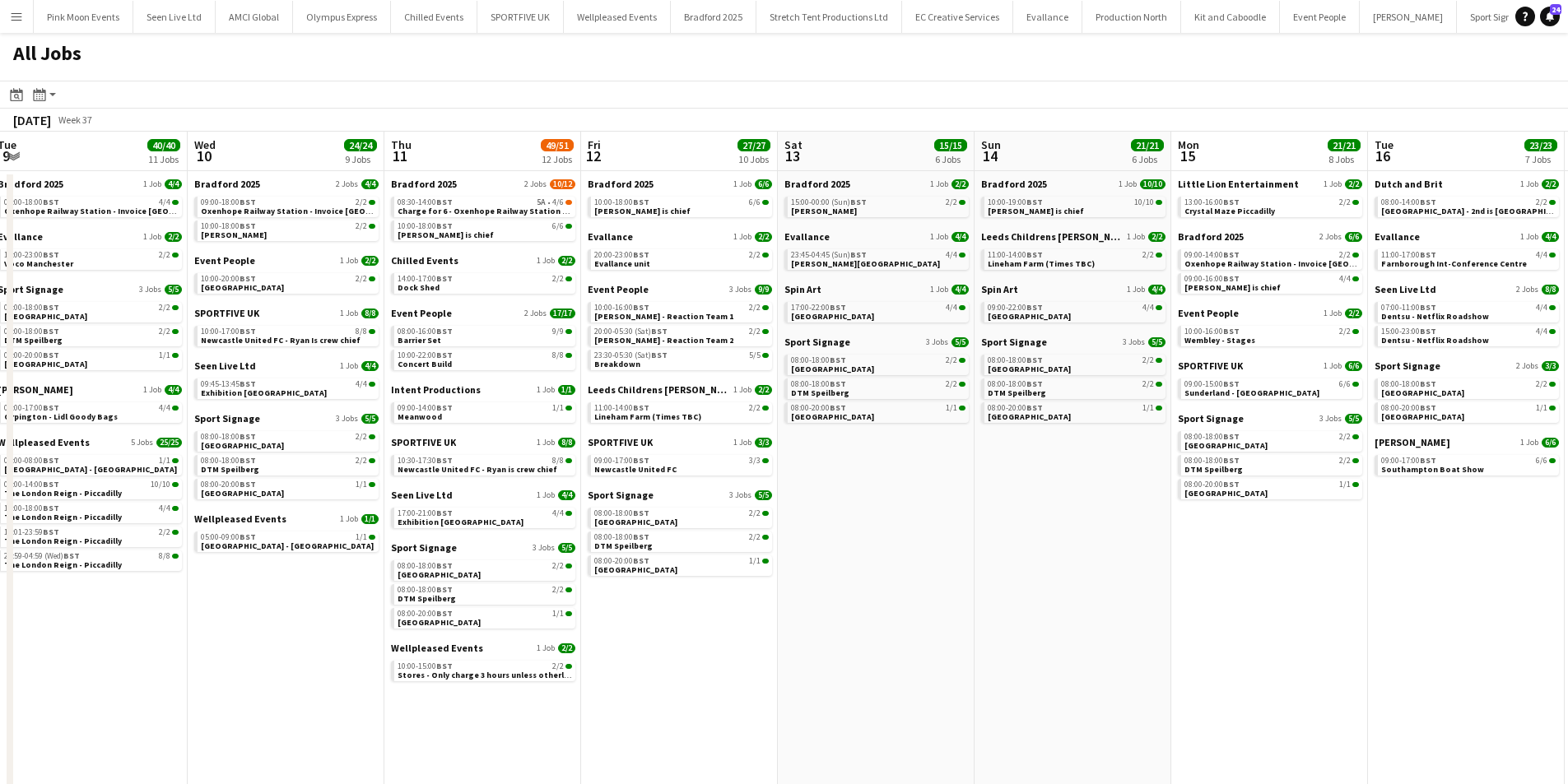
scroll to position [0, 386]
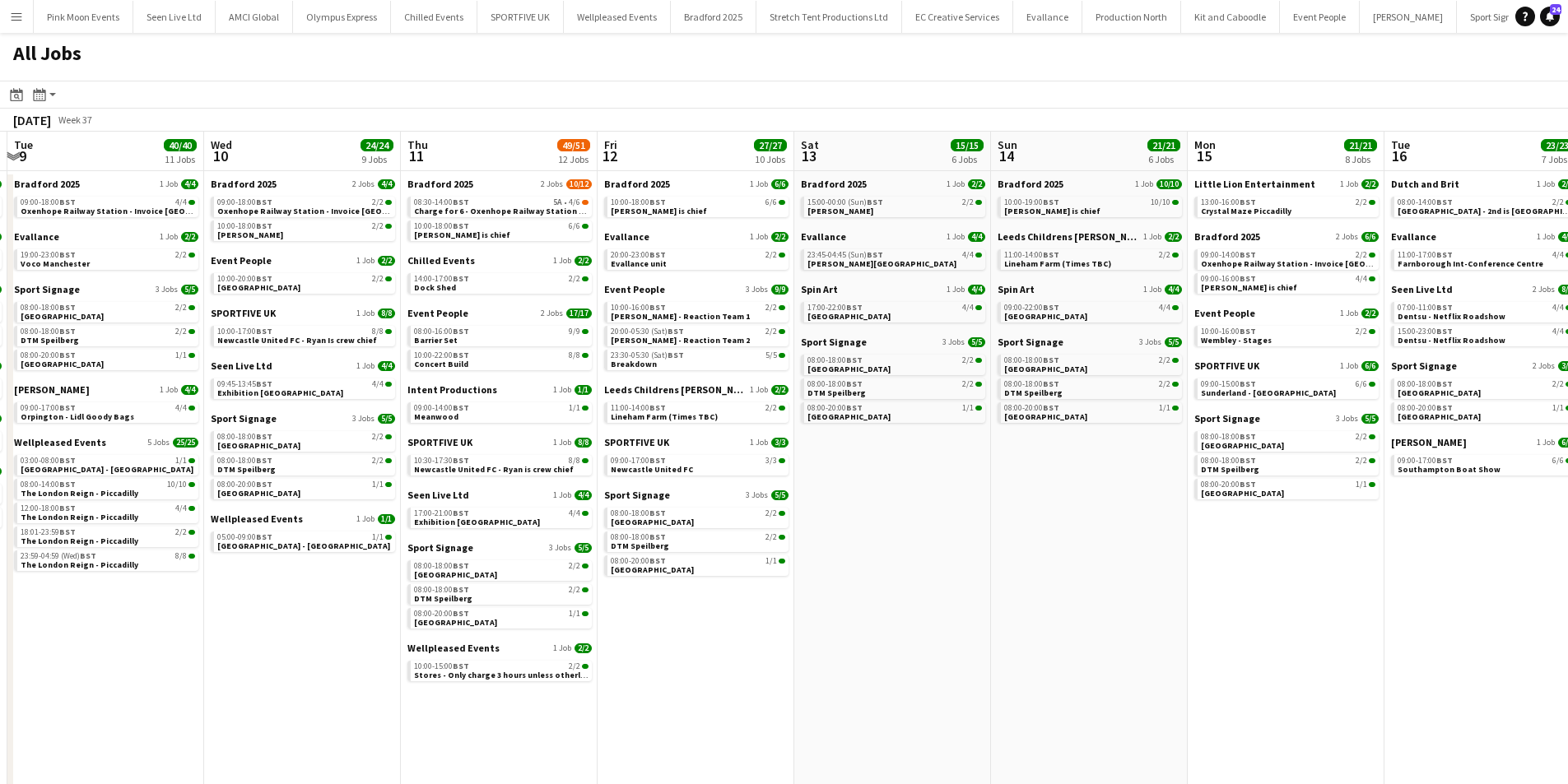
drag, startPoint x: 883, startPoint y: 460, endPoint x: 909, endPoint y: 458, distance: 26.1
click at [909, 458] on app-calendar-viewport "Sun 7 5/5 4 Jobs Mon 8 17/17 8 Jobs Tue 9 40/40 11 Jobs Wed 10 24/24 9 Jobs Thu…" at bounding box center [784, 505] width 1568 height 749
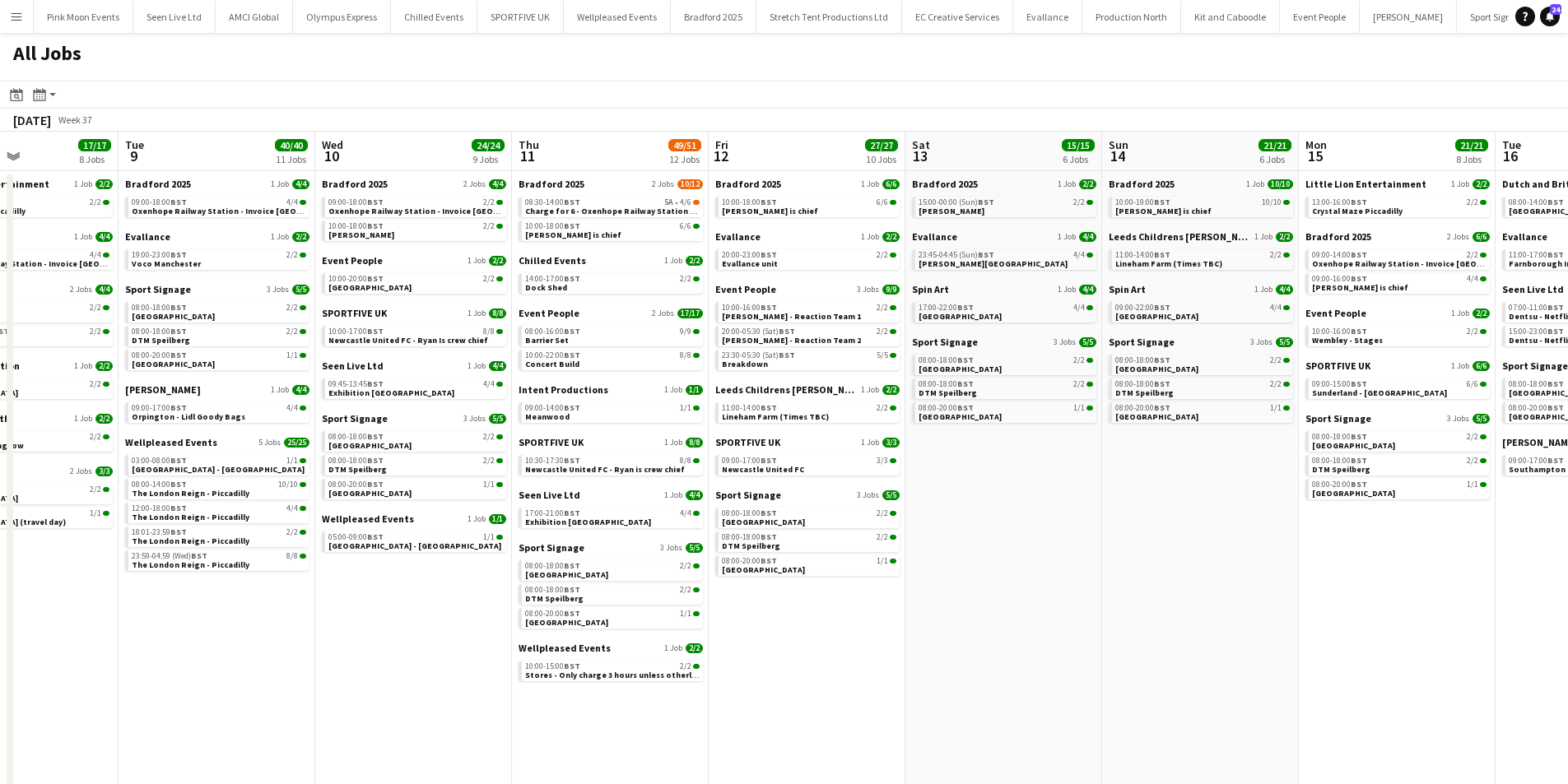
scroll to position [0, 413]
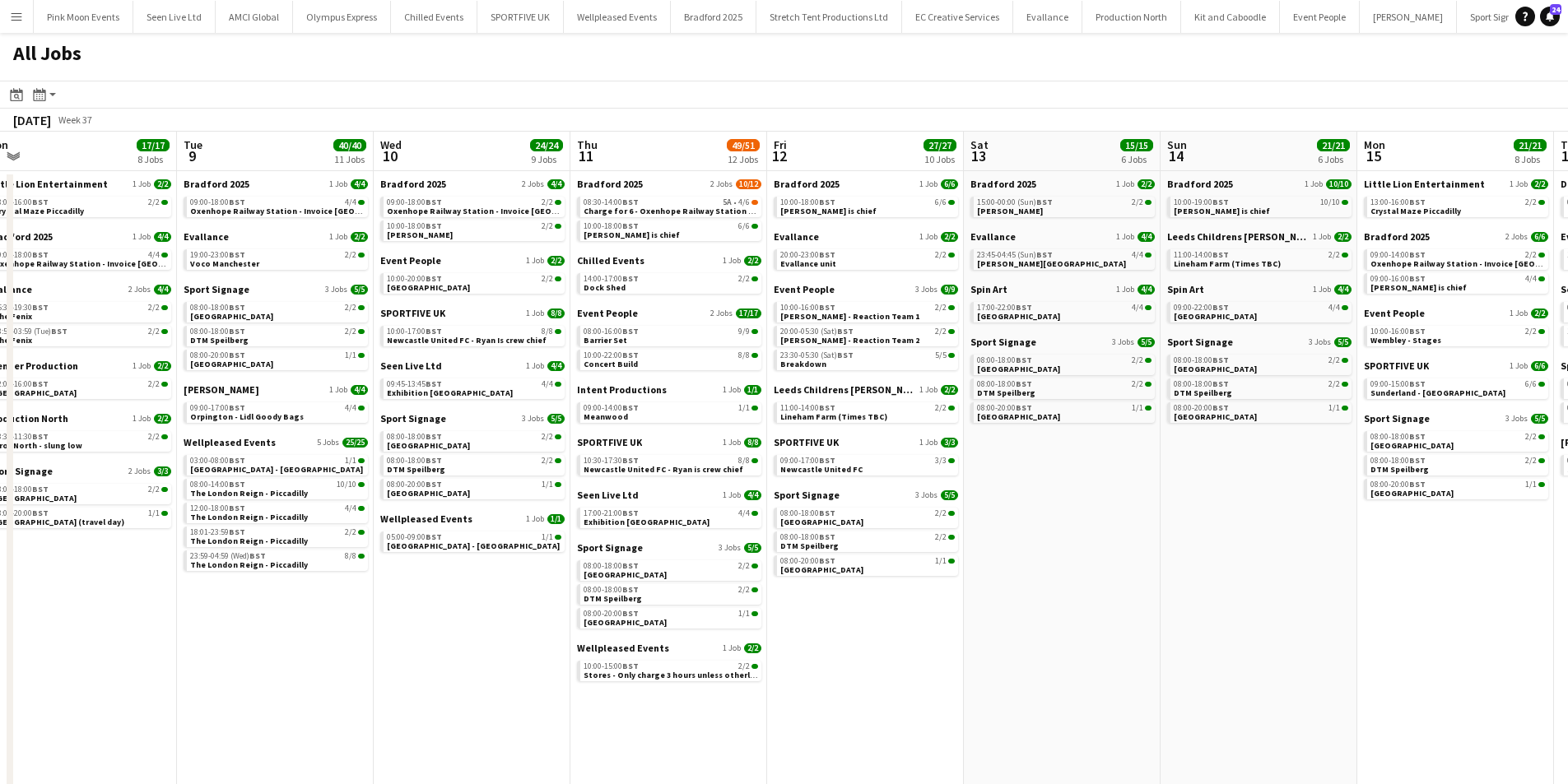
drag, startPoint x: 834, startPoint y: 501, endPoint x: 1004, endPoint y: 495, distance: 170.1
click at [1004, 495] on app-calendar-viewport "Sat 6 24/24 10 Jobs Sun 7 5/5 4 Jobs Mon 8 17/17 8 Jobs Tue 9 40/40 11 Jobs Wed…" at bounding box center [784, 505] width 1568 height 749
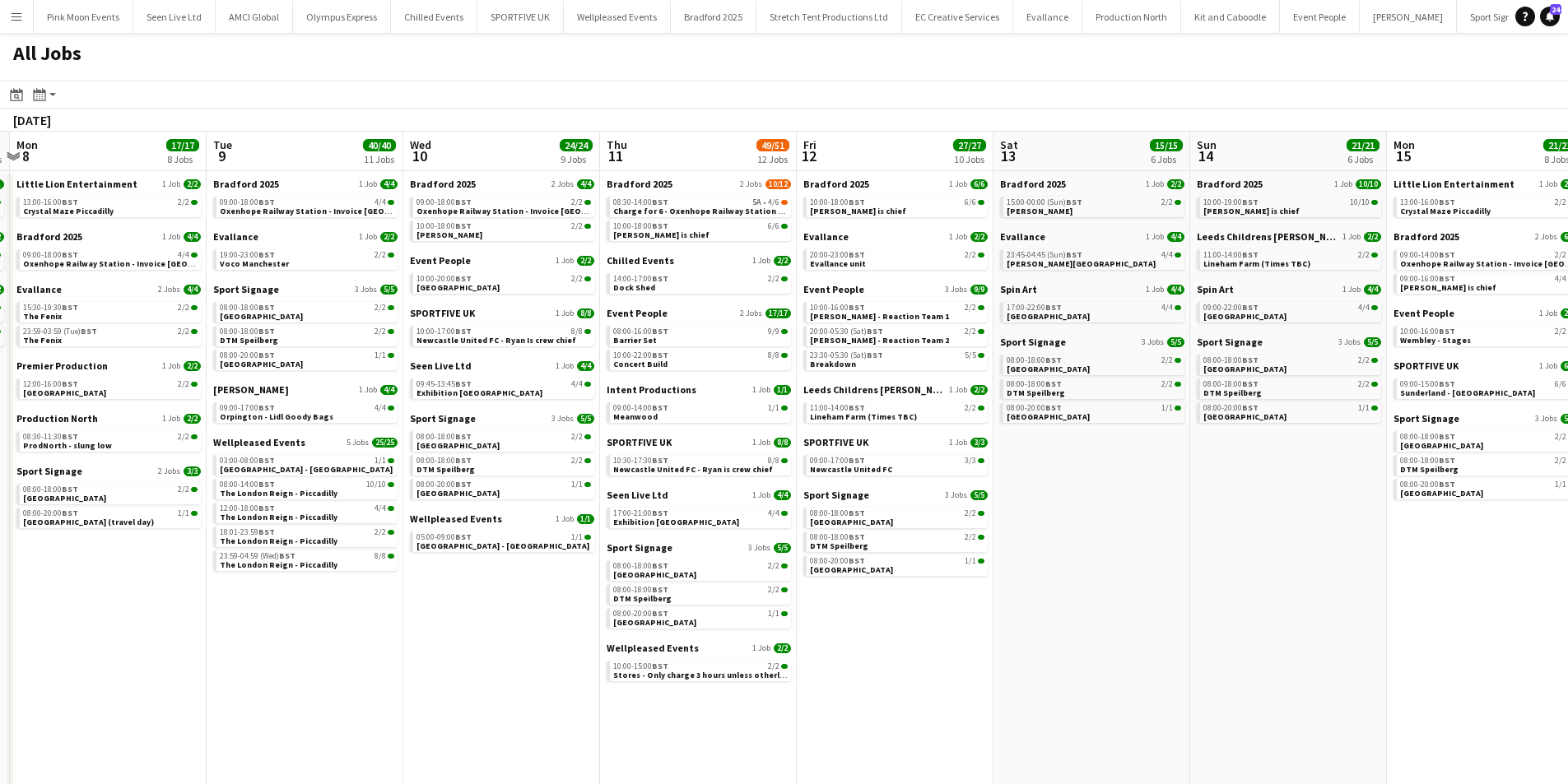
drag, startPoint x: 485, startPoint y: 599, endPoint x: 518, endPoint y: 598, distance: 33.0
click at [518, 598] on app-calendar-viewport "Sat 6 24/24 10 Jobs Sun 7 5/5 4 Jobs Mon 8 17/17 8 Jobs Tue 9 40/40 11 Jobs Wed…" at bounding box center [784, 505] width 1568 height 749
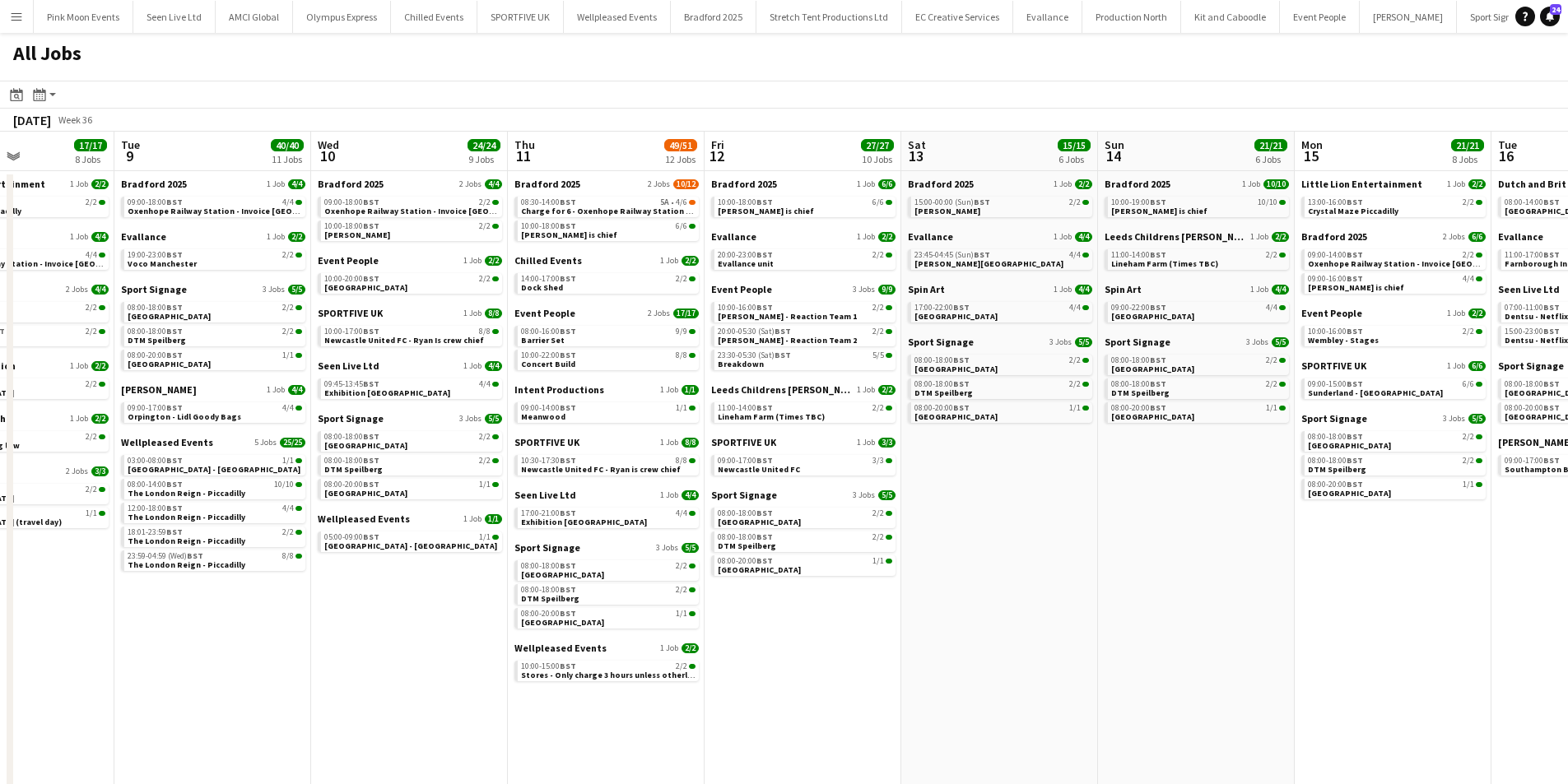
drag, startPoint x: 534, startPoint y: 596, endPoint x: 587, endPoint y: 593, distance: 53.1
click at [587, 593] on app-calendar-viewport "Sat 6 24/24 10 Jobs Sun 7 5/5 4 Jobs Mon 8 17/17 8 Jobs Tue 9 40/40 11 Jobs Wed…" at bounding box center [784, 505] width 1568 height 749
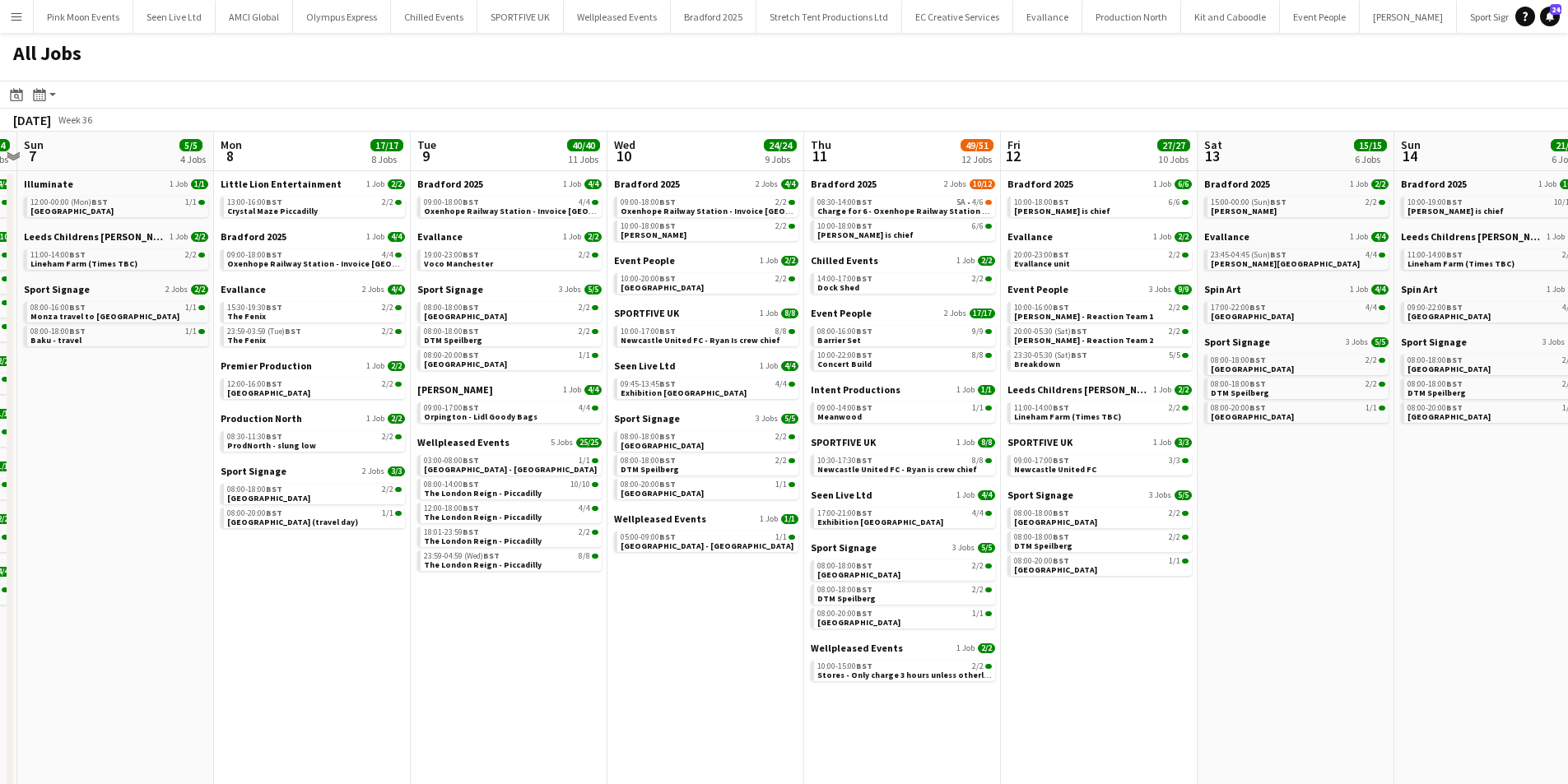
drag, startPoint x: 512, startPoint y: 611, endPoint x: 614, endPoint y: 601, distance: 102.5
click at [614, 601] on app-calendar-viewport "Fri 5 26/26 9 Jobs Sat 6 24/24 10 Jobs Sun 7 5/5 4 Jobs Mon 8 17/17 8 Jobs Tue …" at bounding box center [784, 505] width 1568 height 749
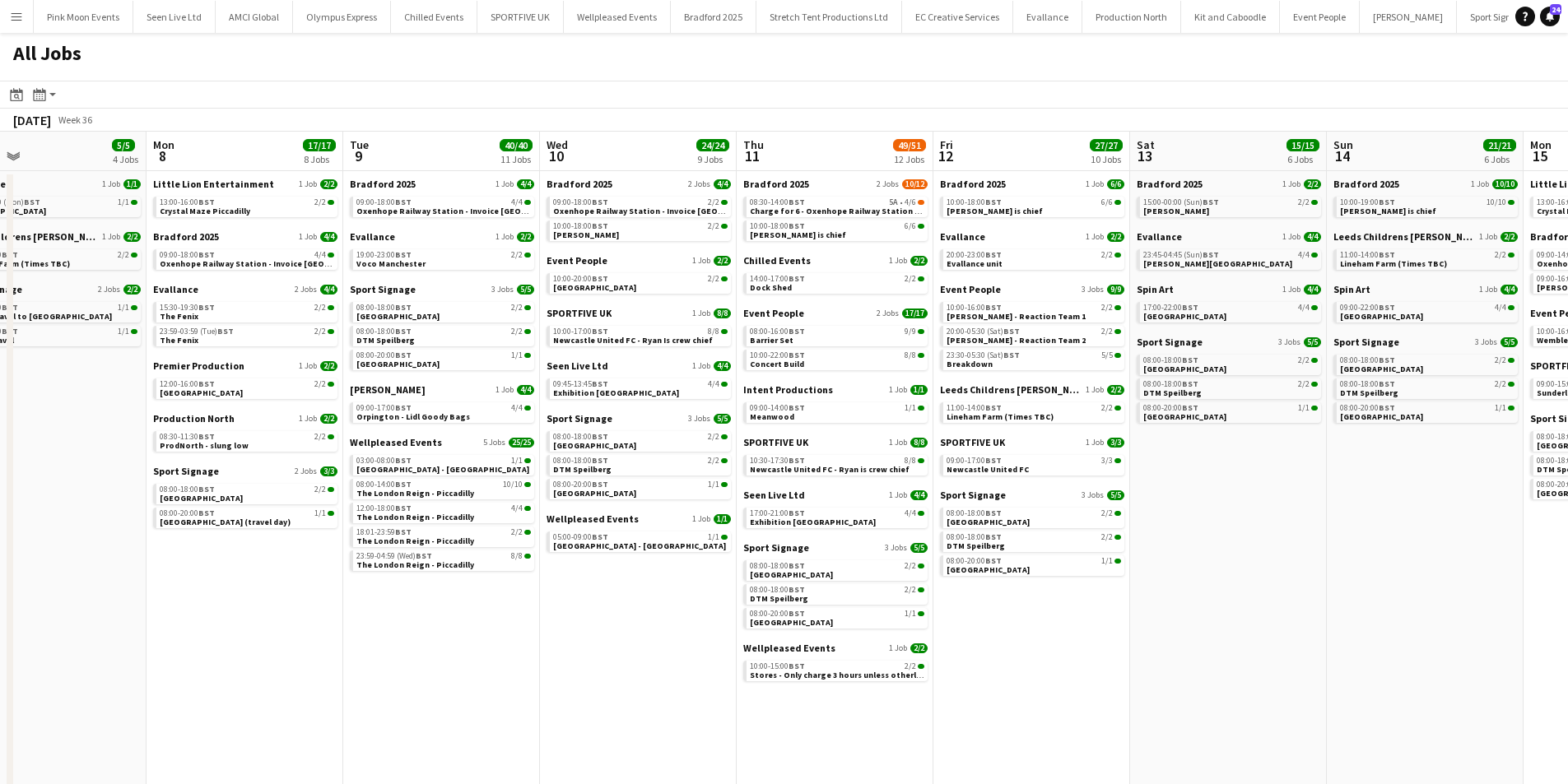
drag, startPoint x: 1343, startPoint y: 605, endPoint x: 1273, endPoint y: 615, distance: 70.7
click at [1273, 615] on app-calendar-viewport "Fri 5 26/26 9 Jobs Sat 6 24/24 10 Jobs Sun 7 5/5 4 Jobs Mon 8 17/17 8 Jobs Tue …" at bounding box center [784, 505] width 1568 height 749
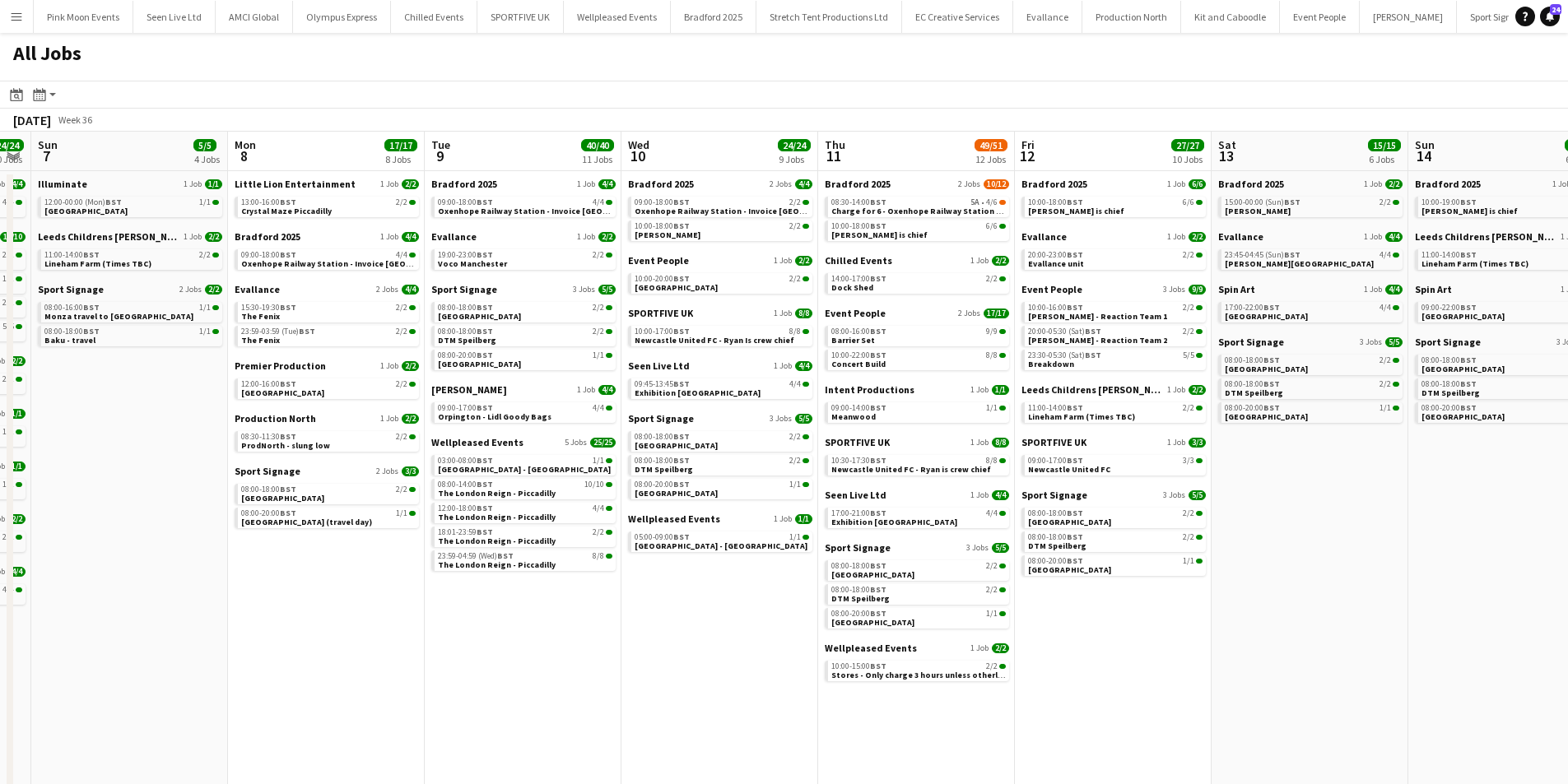
drag, startPoint x: 573, startPoint y: 608, endPoint x: 645, endPoint y: 608, distance: 72.0
click at [645, 608] on app-calendar-viewport "Fri 5 26/26 9 Jobs Sat 6 24/24 10 Jobs Sun 7 5/5 4 Jobs Mon 8 17/17 8 Jobs Tue …" at bounding box center [784, 505] width 1568 height 749
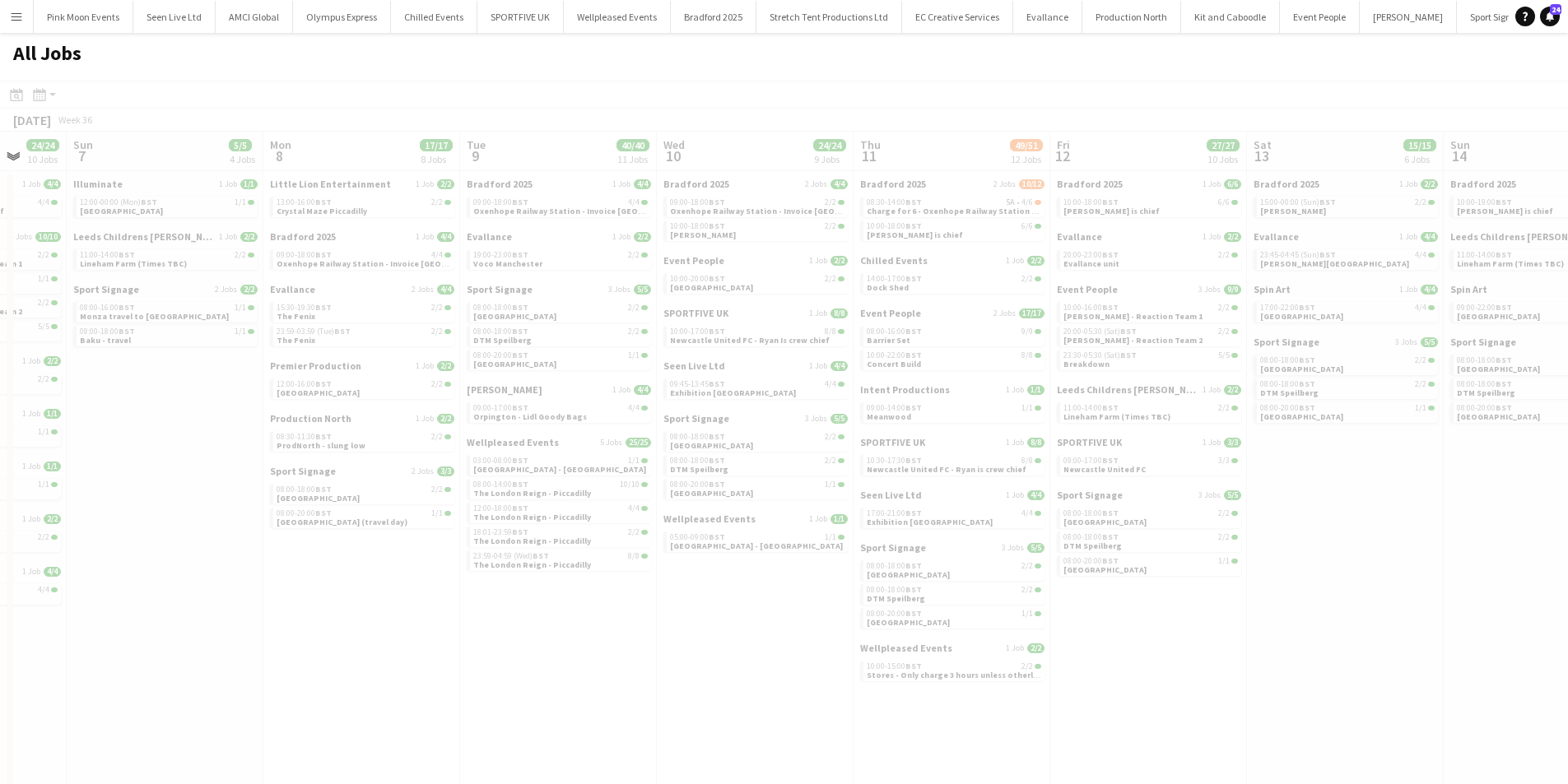
drag, startPoint x: 433, startPoint y: 629, endPoint x: 459, endPoint y: 636, distance: 26.9
click at [560, 628] on app-calendar-viewport "Thu 4 Fri 5 26/26 9 Jobs Sat 6 24/24 10 Jobs Sun 7 5/5 4 Jobs Mon 8 17/17 8 Job…" at bounding box center [784, 505] width 1568 height 749
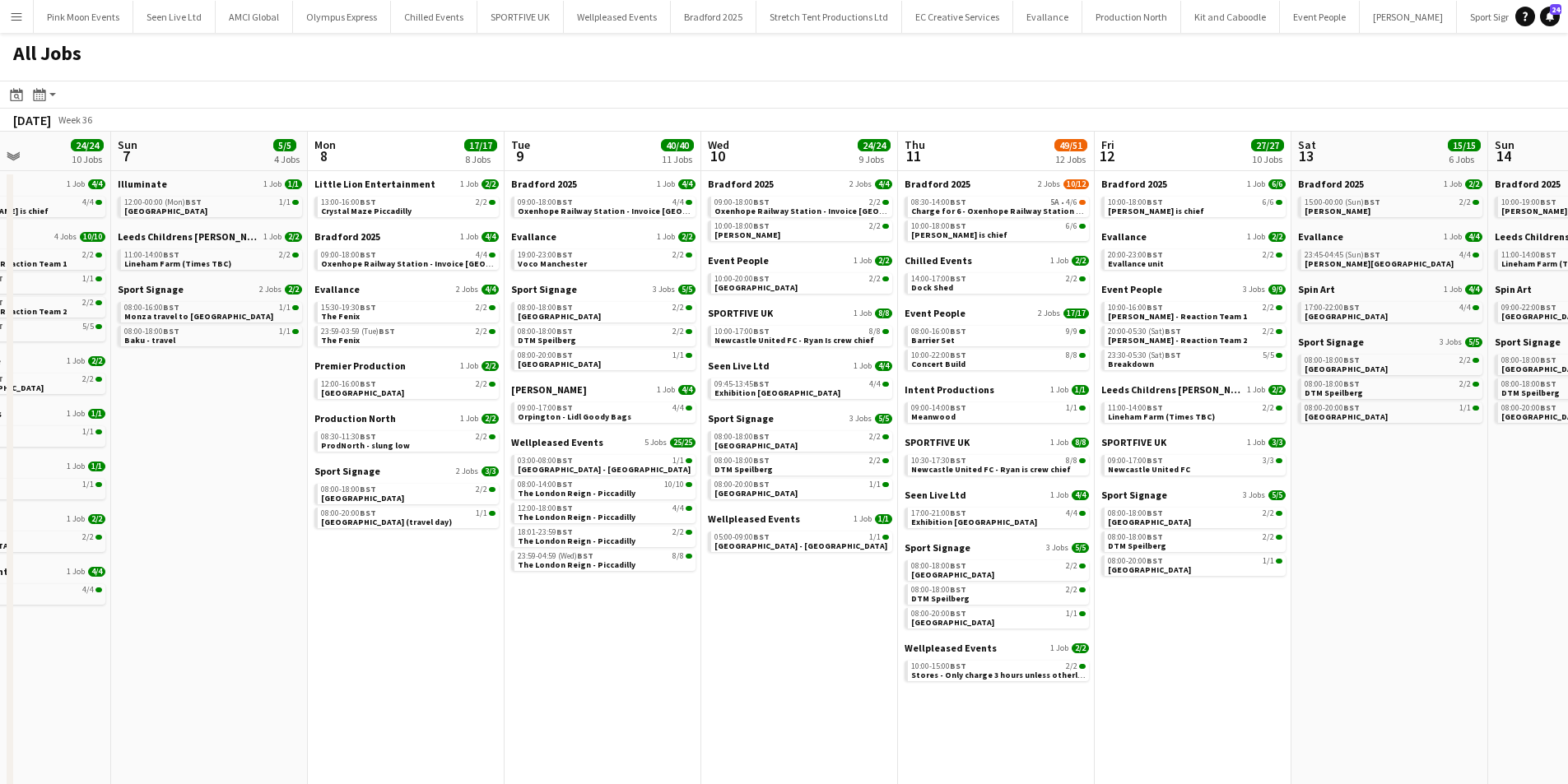
drag, startPoint x: 397, startPoint y: 632, endPoint x: 526, endPoint y: 621, distance: 129.5
click at [526, 621] on app-calendar-viewport "Thu 4 17/17 8 Jobs Fri 5 26/26 9 Jobs Sat 6 24/24 10 Jobs Sun 7 5/5 4 Jobs Mon …" at bounding box center [784, 505] width 1568 height 749
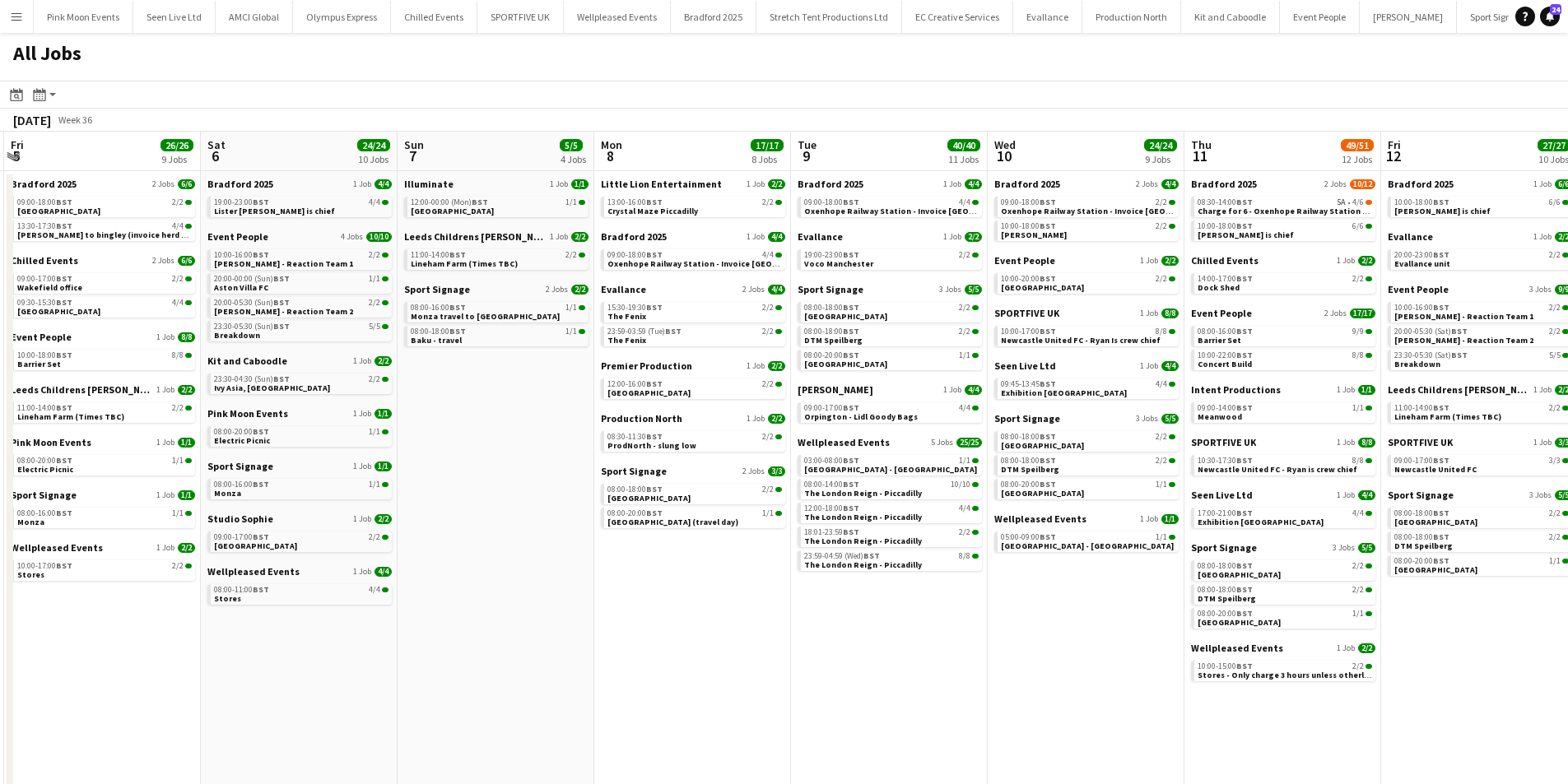
drag, startPoint x: 518, startPoint y: 621, endPoint x: 607, endPoint y: 619, distance: 89.0
click at [607, 619] on app-calendar-viewport "Wed 3 34/35 11 Jobs Thu 4 17/17 8 Jobs Fri 5 26/26 9 Jobs Sat 6 24/24 10 Jobs S…" at bounding box center [784, 505] width 1568 height 749
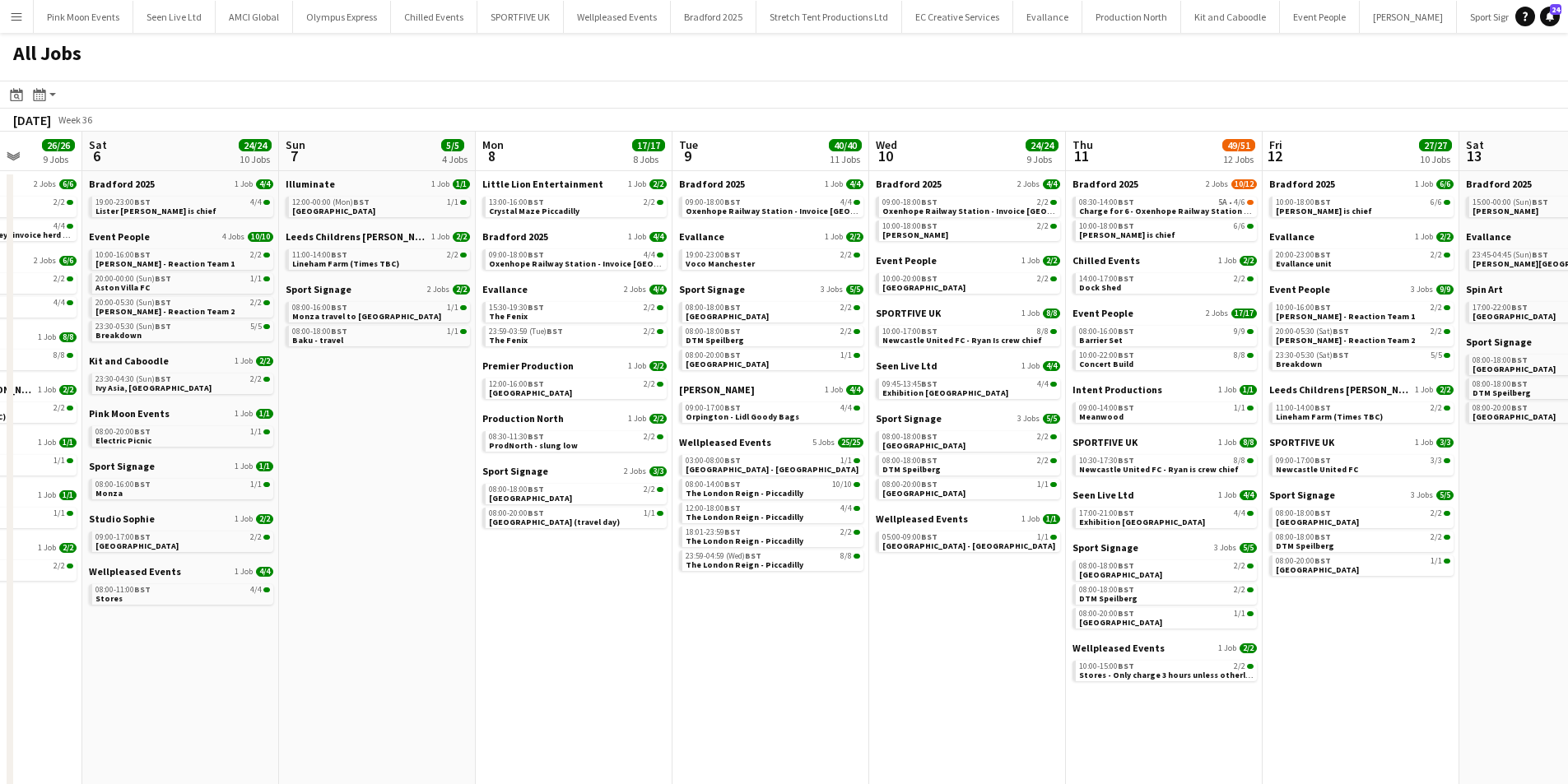
drag, startPoint x: 426, startPoint y: 645, endPoint x: 558, endPoint y: 623, distance: 133.8
click at [558, 623] on app-calendar-viewport "Wed 3 34/35 11 Jobs Thu 4 17/17 8 Jobs Fri 5 26/26 9 Jobs Sat 6 24/24 10 Jobs S…" at bounding box center [784, 505] width 1568 height 749
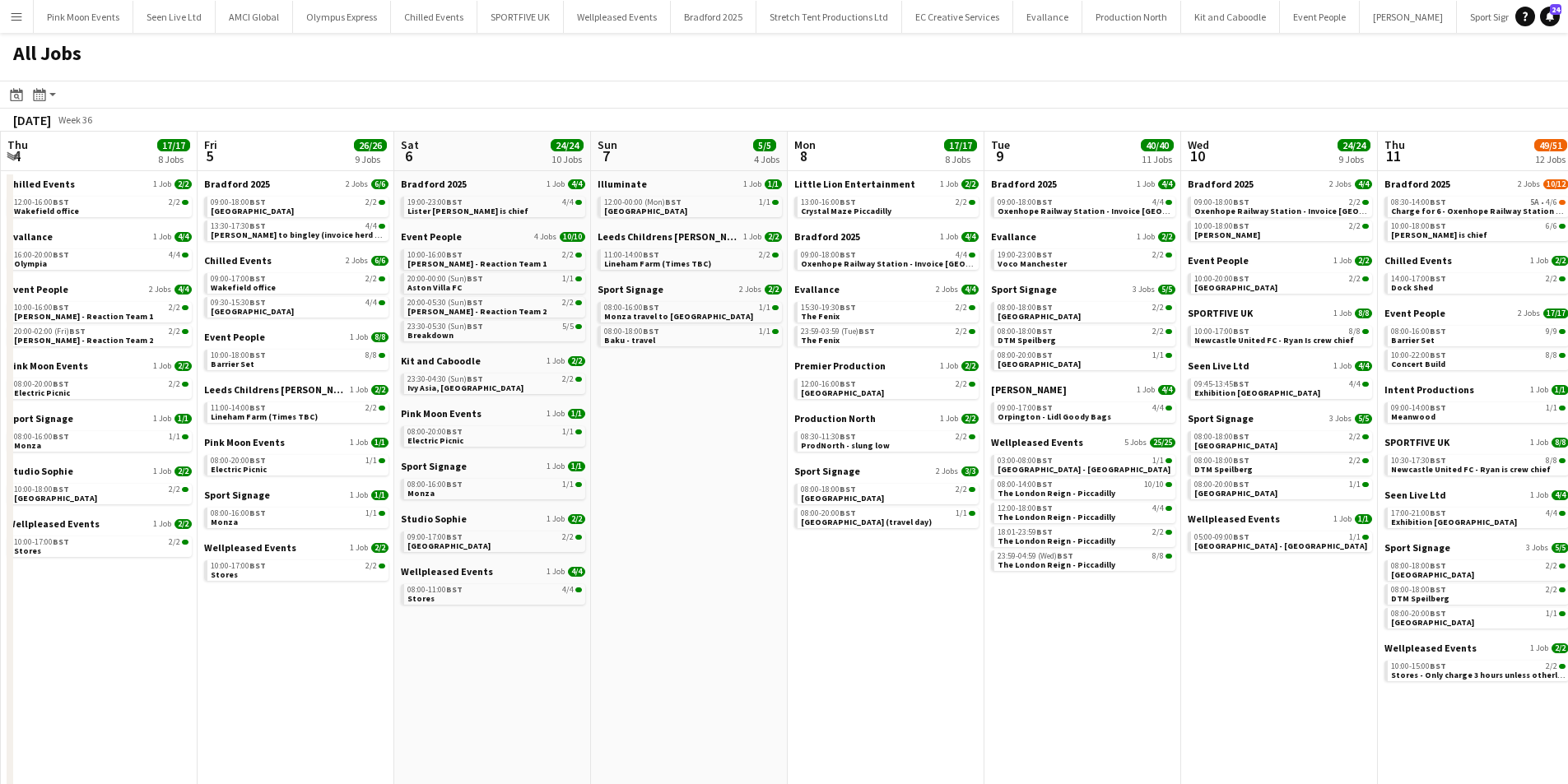
drag, startPoint x: 507, startPoint y: 643, endPoint x: 540, endPoint y: 645, distance: 33.1
click at [545, 643] on app-calendar-viewport "Tue 2 18/19 6 Jobs Wed 3 34/35 11 Jobs Thu 4 17/17 8 Jobs Fri 5 26/26 9 Jobs Sa…" at bounding box center [784, 505] width 1568 height 749
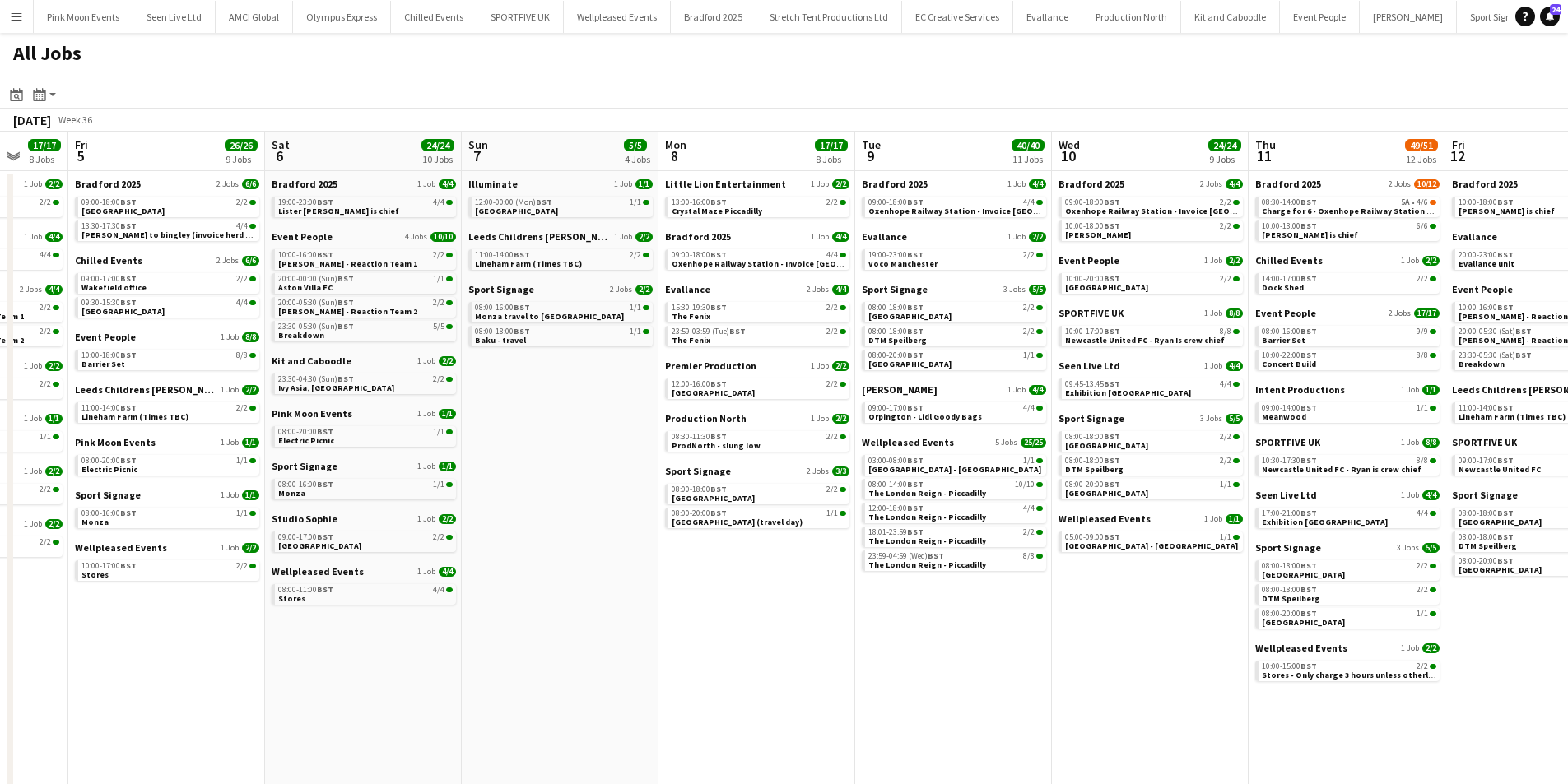
drag, startPoint x: 373, startPoint y: 690, endPoint x: 461, endPoint y: 682, distance: 88.4
click at [461, 682] on app-calendar-viewport "Tue 2 18/19 6 Jobs Wed 3 34/35 11 Jobs Thu 4 17/17 8 Jobs Fri 5 26/26 9 Jobs Sa…" at bounding box center [784, 505] width 1568 height 749
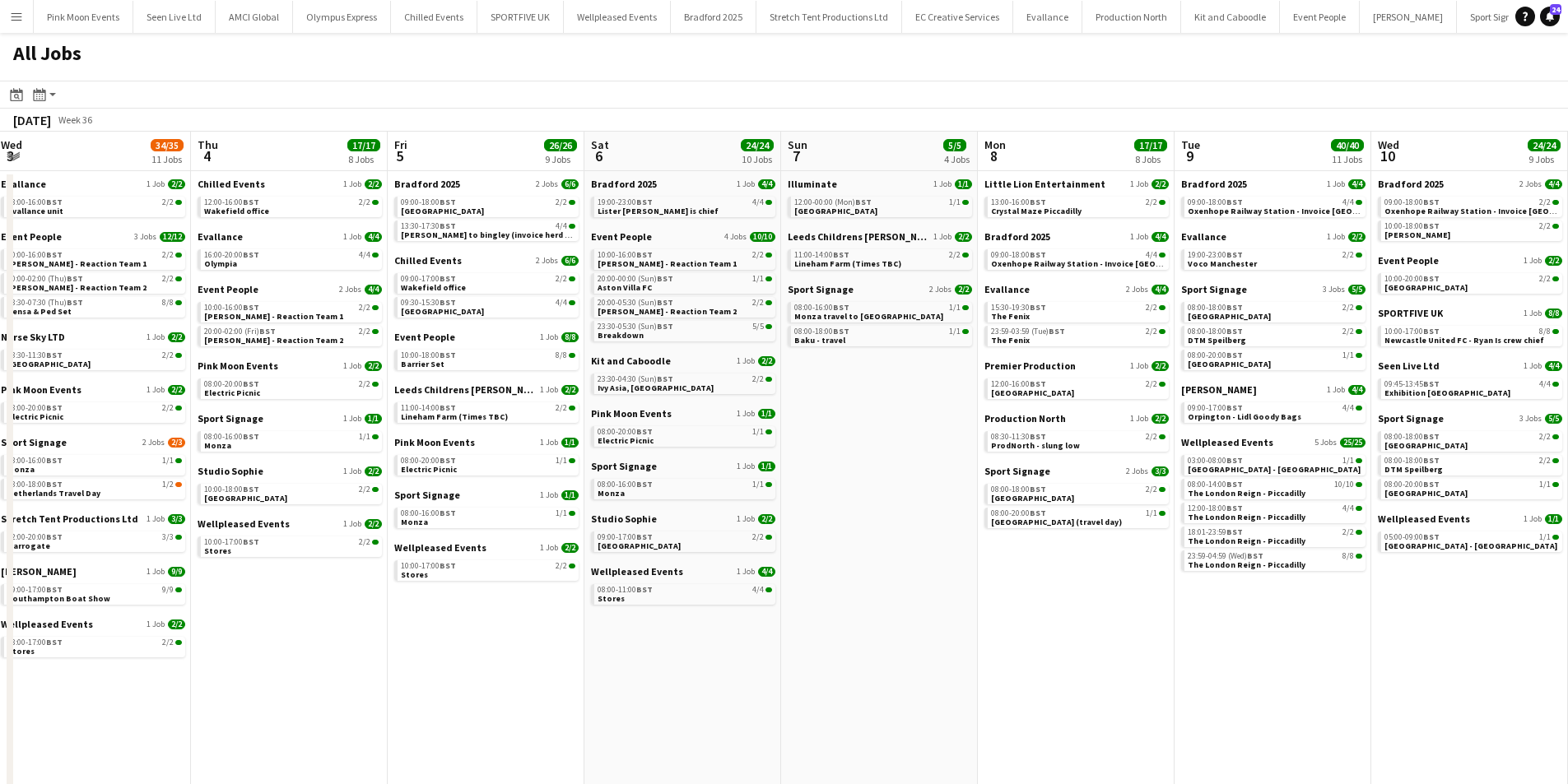
drag, startPoint x: 461, startPoint y: 682, endPoint x: 556, endPoint y: 674, distance: 95.3
click at [556, 674] on app-calendar-viewport "Mon 1 21/22 7 Jobs Tue 2 18/19 6 Jobs Wed 3 34/35 11 Jobs Thu 4 17/17 8 Jobs Fr…" at bounding box center [784, 505] width 1568 height 749
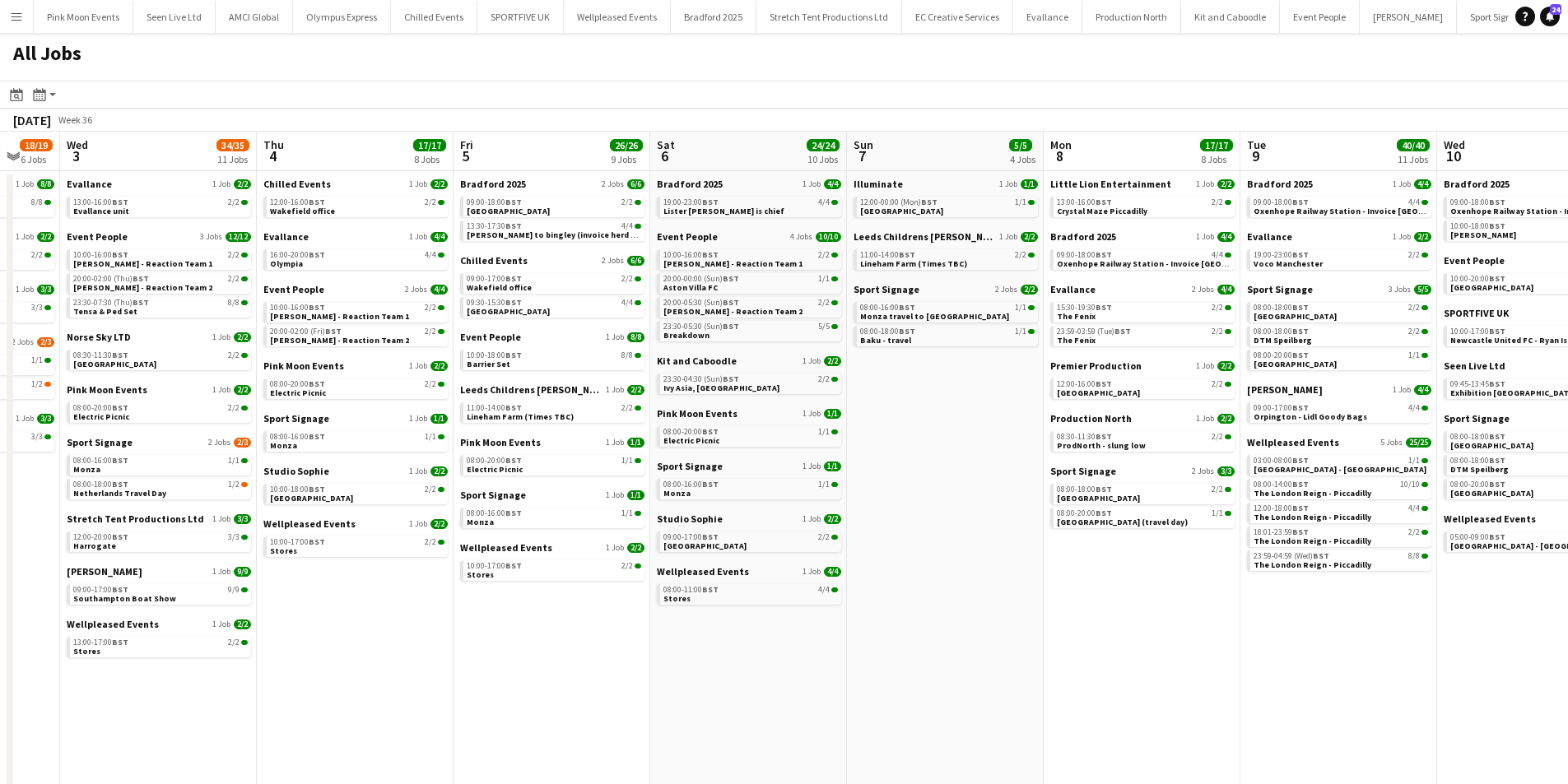
click at [645, 664] on app-all-jobs "All Jobs Date picker OCT 2025 OCT 2025 Monday M Tuesday T Wednesday W Thursday …" at bounding box center [784, 457] width 1568 height 848
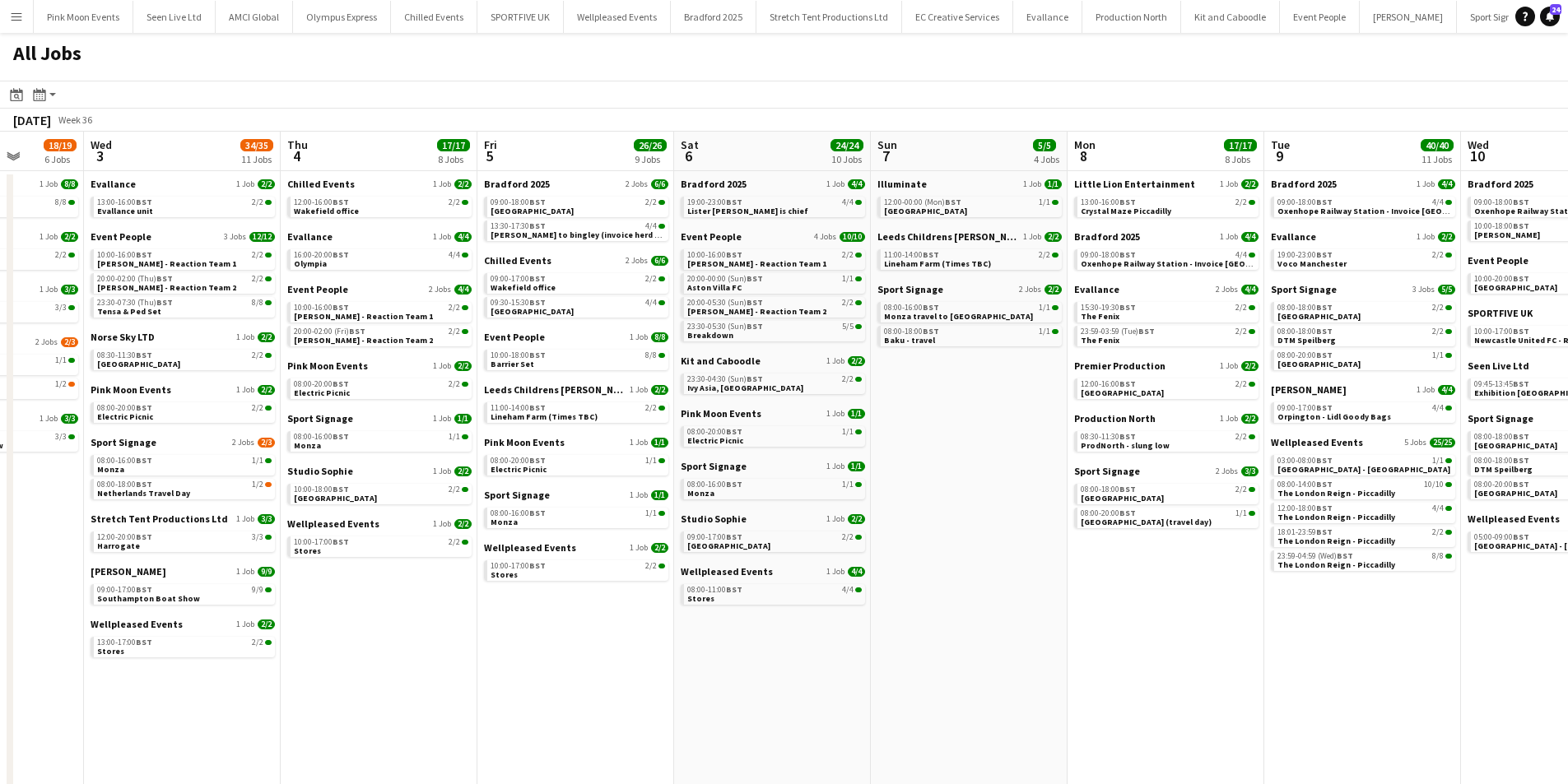
scroll to position [0, 435]
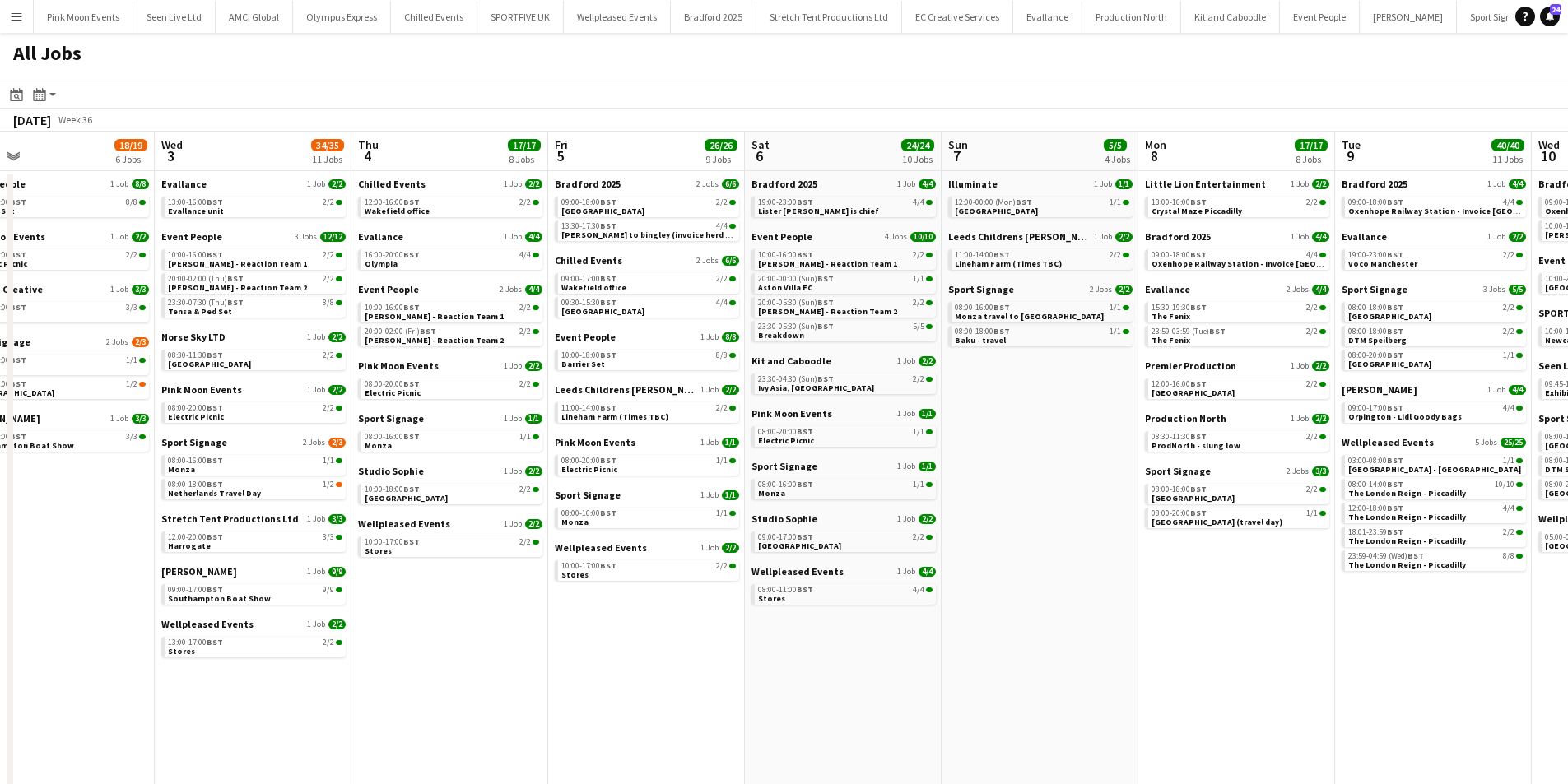
drag, startPoint x: 609, startPoint y: 668, endPoint x: 680, endPoint y: 661, distance: 71.3
click at [680, 661] on app-calendar-viewport "Sun 31 20/21 9 Jobs Mon 1 21/22 7 Jobs Tue 2 18/19 6 Jobs Wed 3 34/35 11 Jobs T…" at bounding box center [784, 505] width 1568 height 749
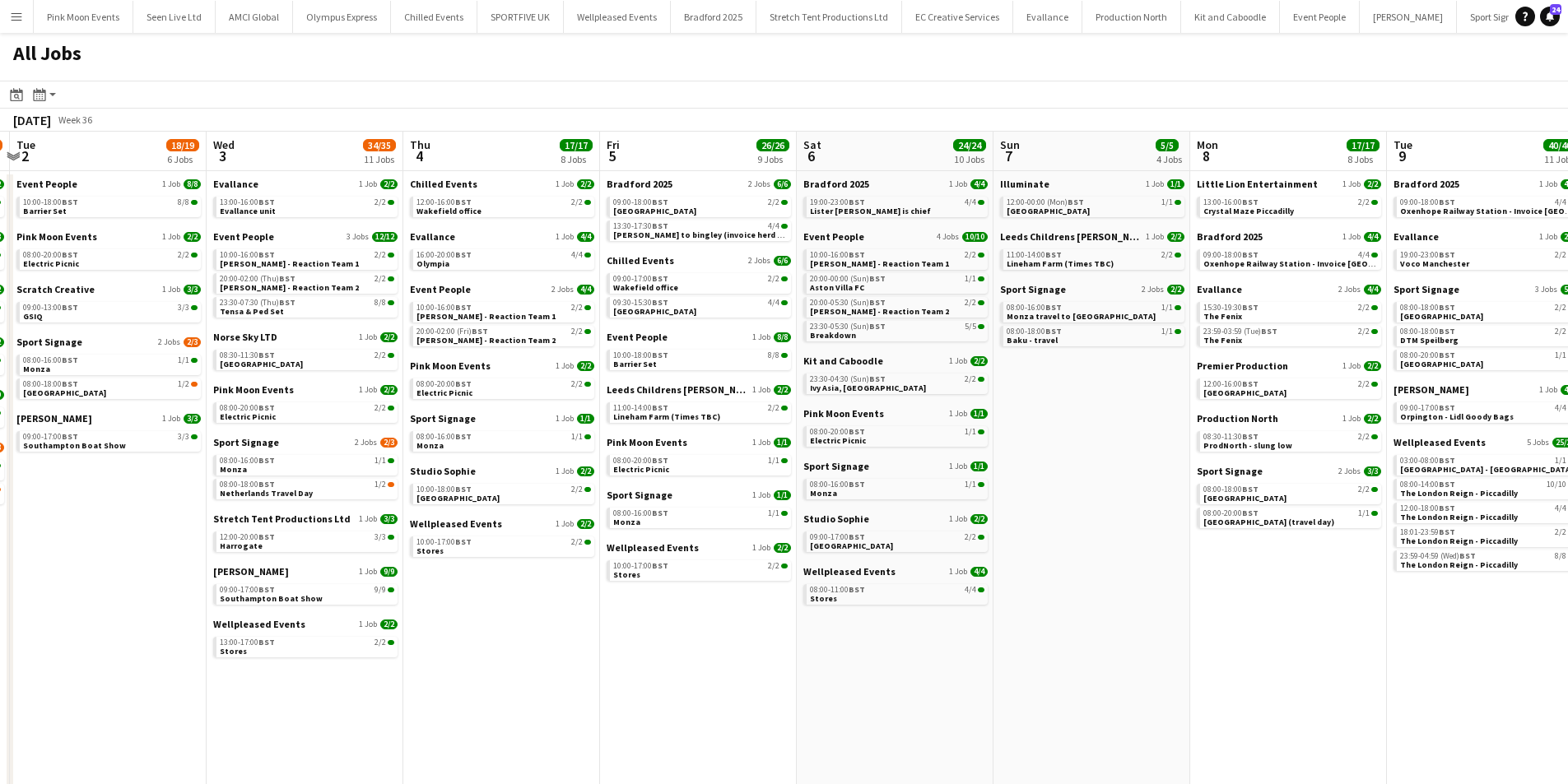
drag, startPoint x: 633, startPoint y: 670, endPoint x: 685, endPoint y: 664, distance: 52.3
click at [685, 664] on app-calendar-viewport "Sun 31 20/21 9 Jobs Mon 1 21/22 7 Jobs Tue 2 18/19 6 Jobs Wed 3 34/35 11 Jobs T…" at bounding box center [784, 505] width 1568 height 749
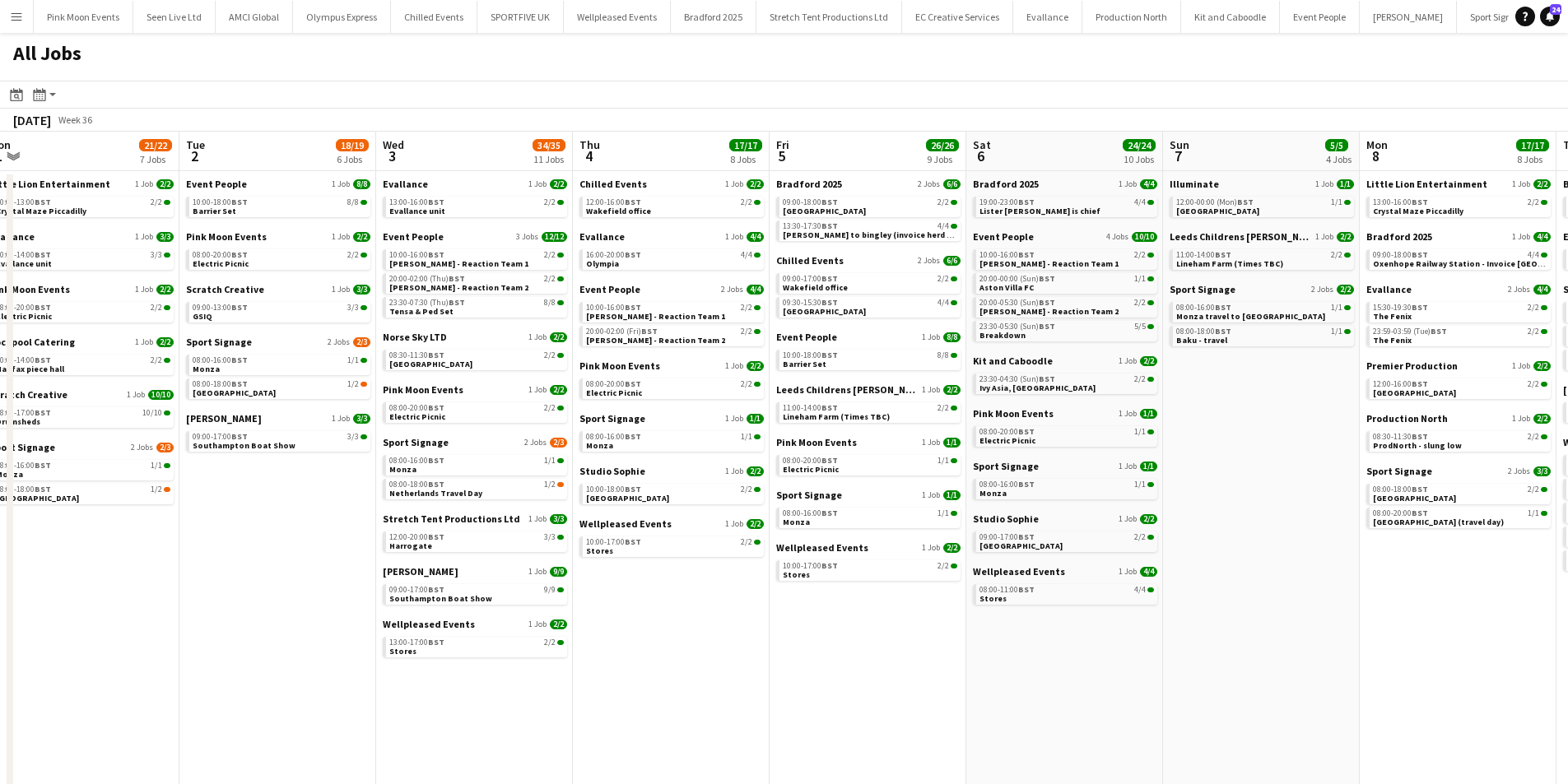
drag, startPoint x: 434, startPoint y: 680, endPoint x: 604, endPoint y: 686, distance: 170.1
click at [604, 686] on app-calendar-viewport "Sat 30 36/37 11 Jobs Sun 31 20/21 9 Jobs Mon 1 21/22 7 Jobs Tue 2 18/19 6 Jobs …" at bounding box center [784, 505] width 1568 height 749
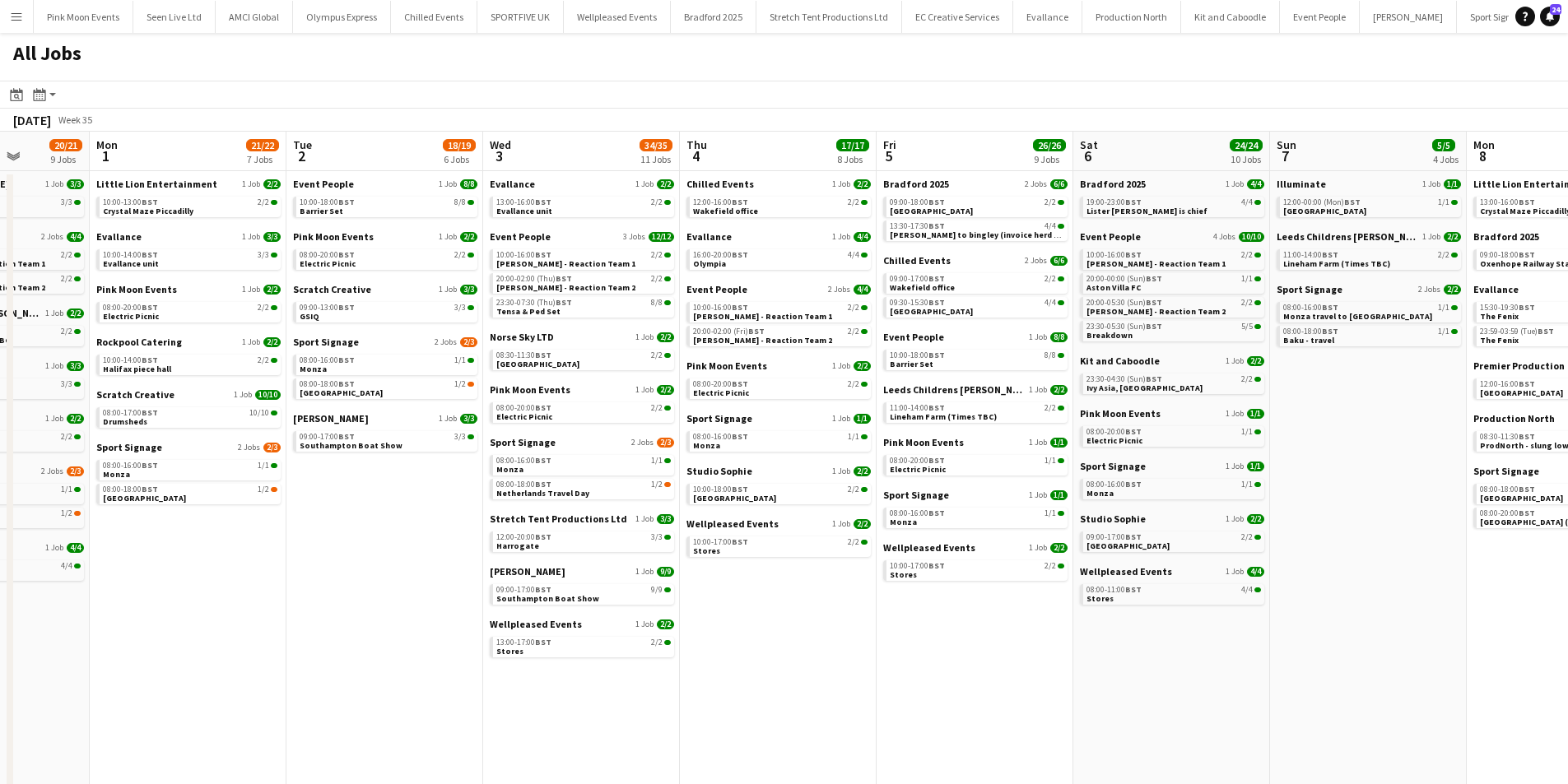
scroll to position [0, 490]
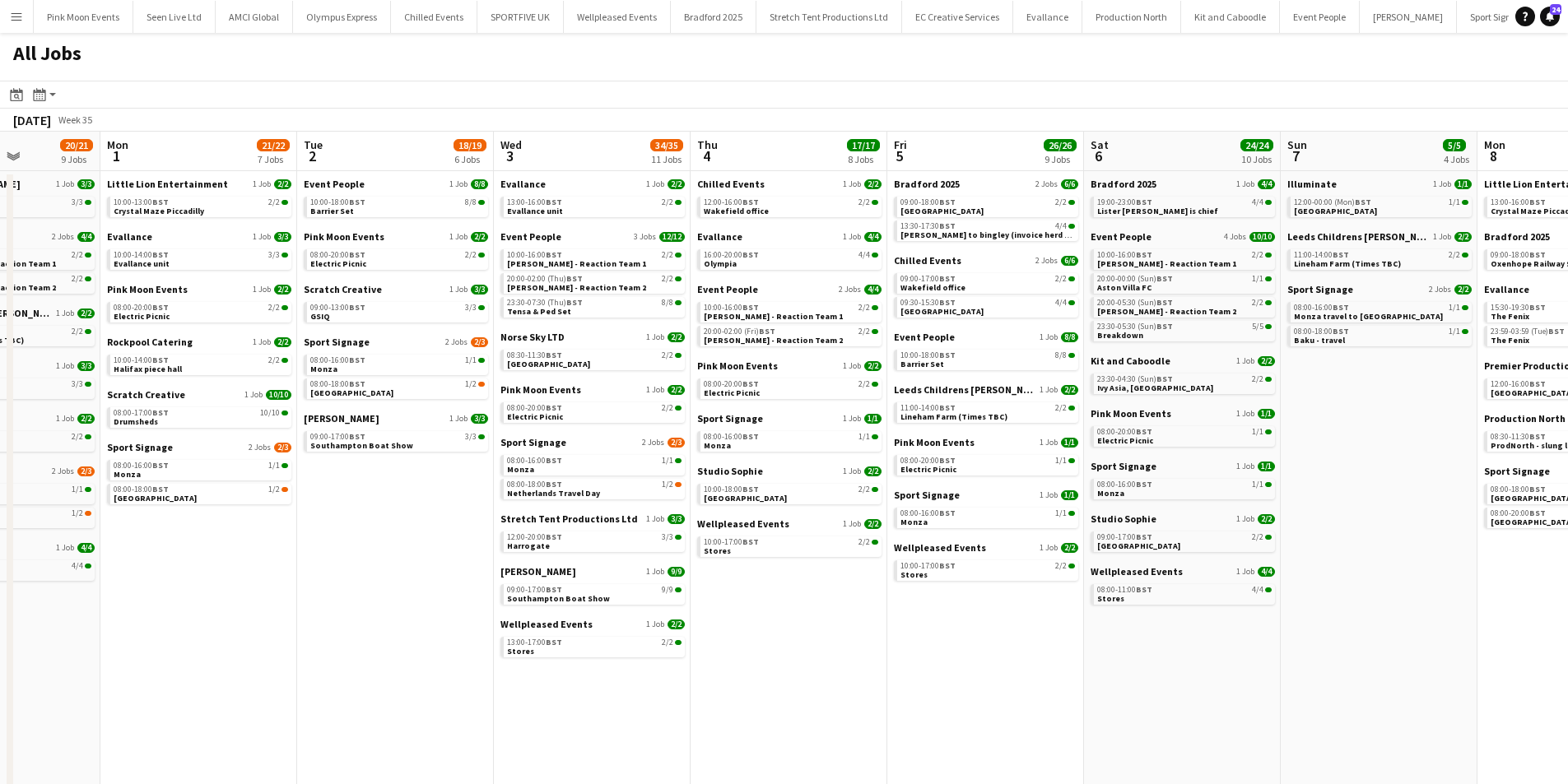
drag, startPoint x: 563, startPoint y: 697, endPoint x: 681, endPoint y: 689, distance: 118.3
click at [681, 689] on app-calendar-viewport "Fri 29 43/44 12 Jobs Sat 30 36/37 11 Jobs Sun 31 20/21 9 Jobs Mon 1 21/22 7 Job…" at bounding box center [784, 505] width 1568 height 749
click at [416, 556] on app-date-cell "Event People 1 Job 8/8 10:00-18:00 BST 8/8 Barrier Set Pink Moon Events 1 Job 2…" at bounding box center [395, 525] width 197 height 709
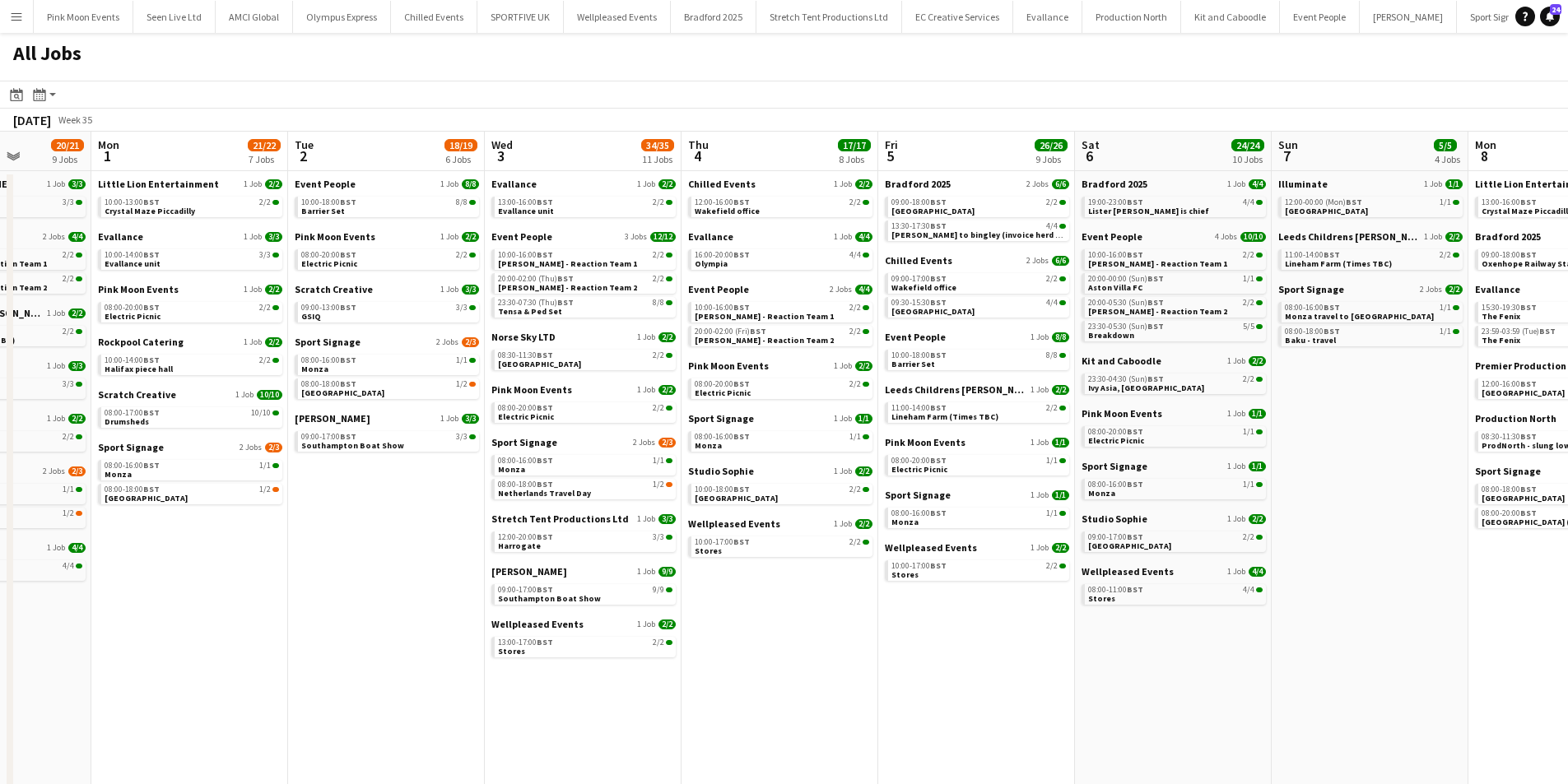
click at [382, 557] on app-calendar-viewport "Fri 29 43/44 12 Jobs Sat 30 36/37 11 Jobs Sun 31 20/21 9 Jobs Mon 1 21/22 7 Job…" at bounding box center [784, 505] width 1568 height 749
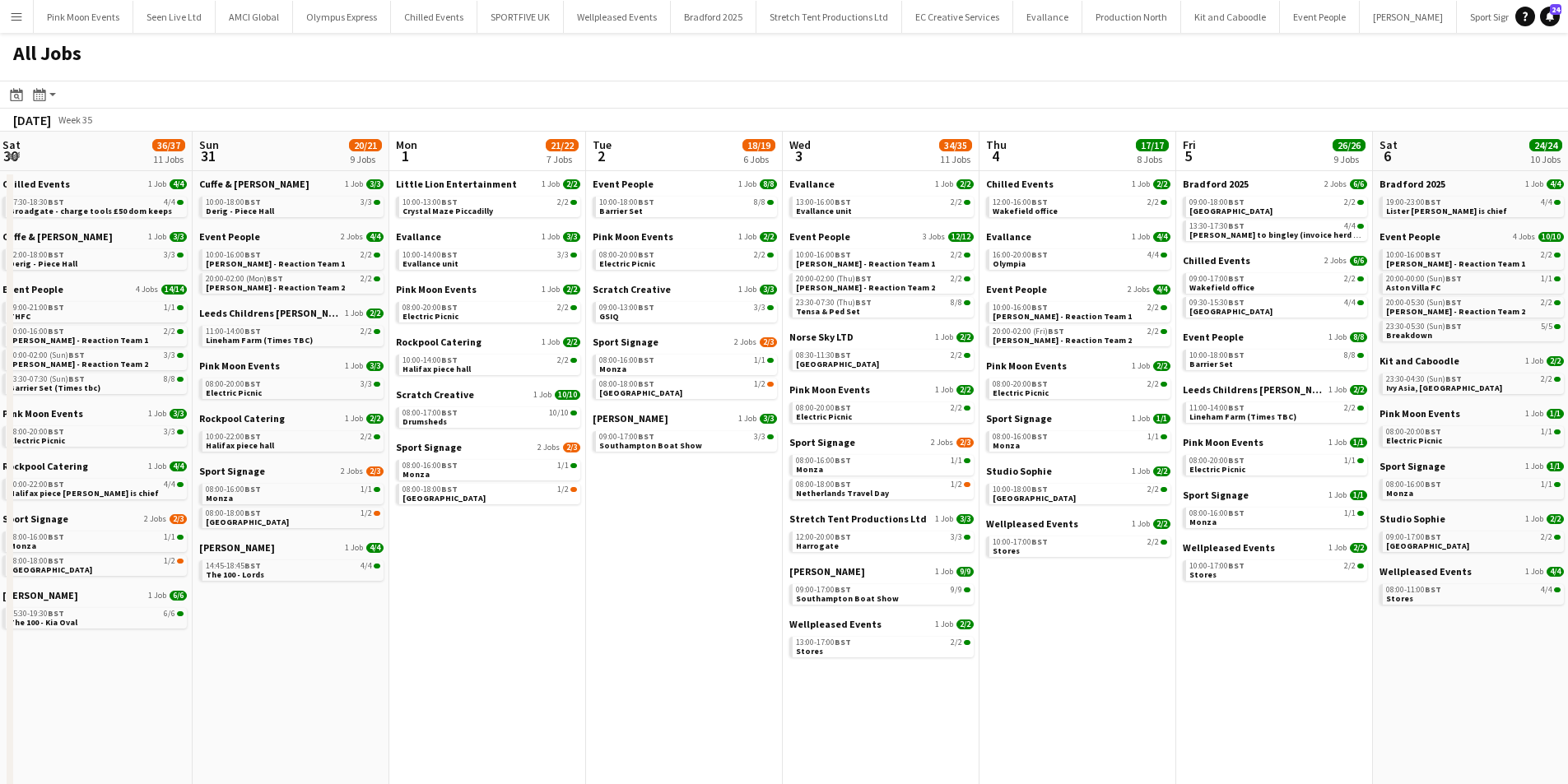
drag, startPoint x: 323, startPoint y: 575, endPoint x: 621, endPoint y: 553, distance: 298.8
click at [621, 553] on app-calendar-viewport "Thu 28 24/25 9 Jobs Fri 29 43/44 12 Jobs Sat 30 36/37 11 Jobs Sun 31 20/21 9 Jo…" at bounding box center [784, 505] width 1568 height 749
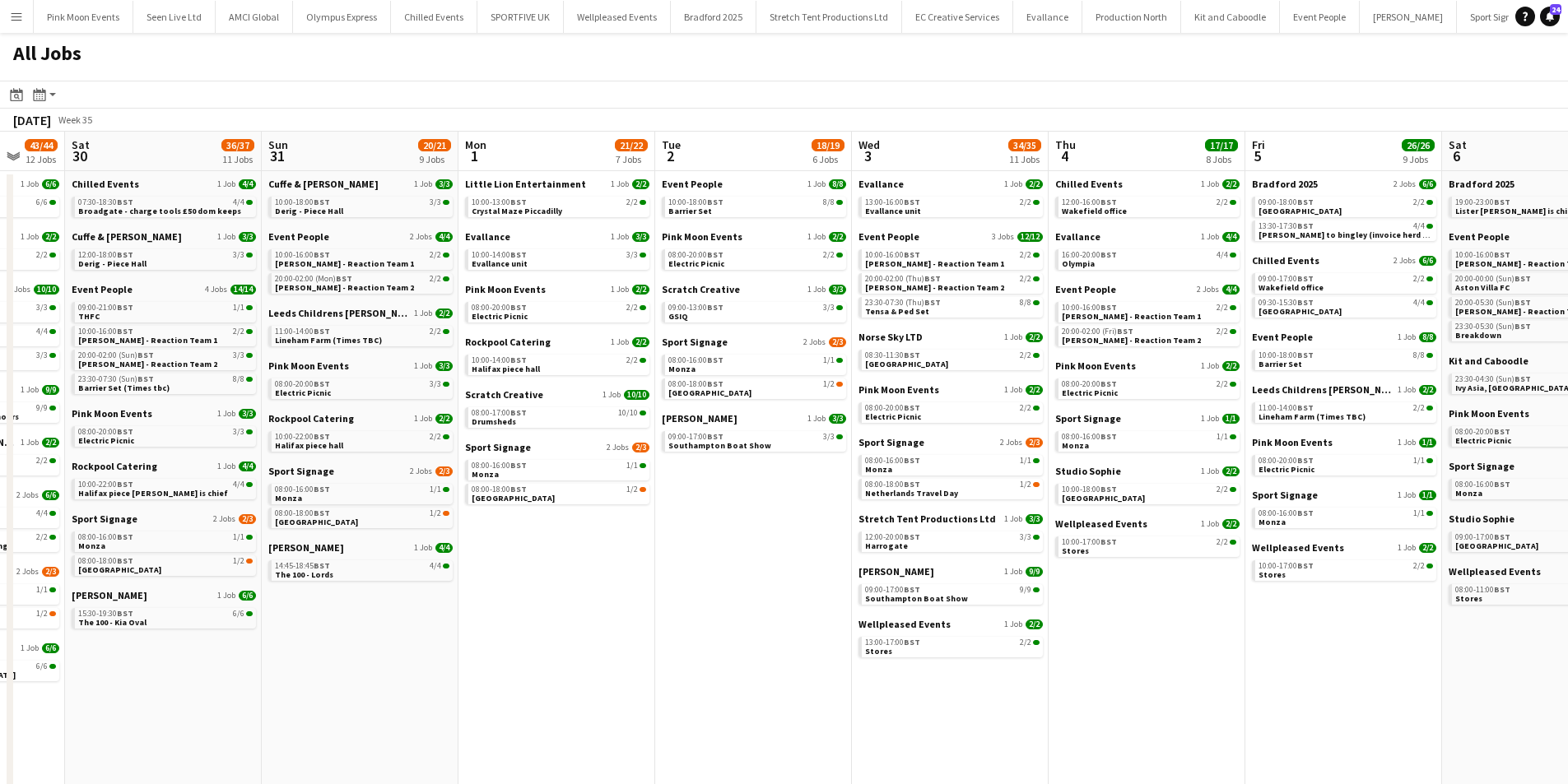
drag, startPoint x: 479, startPoint y: 610, endPoint x: 548, endPoint y: 610, distance: 69.0
click at [827, 610] on app-calendar-viewport "Wed 27 18/19 8 Jobs Thu 28 24/25 9 Jobs Fri 29 43/44 12 Jobs Sat 30 36/37 11 Jo…" at bounding box center [784, 505] width 1568 height 749
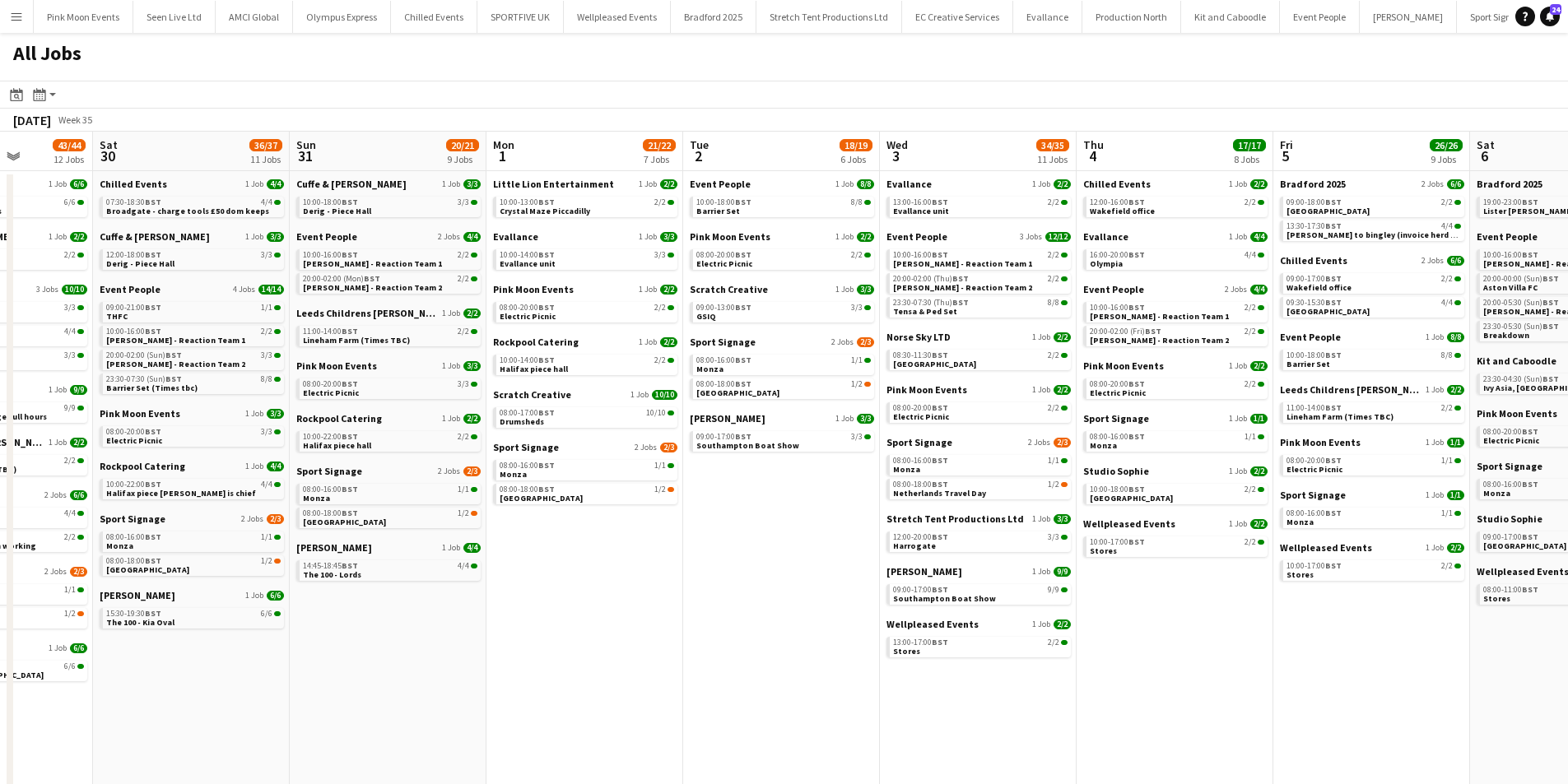
scroll to position [0, 488]
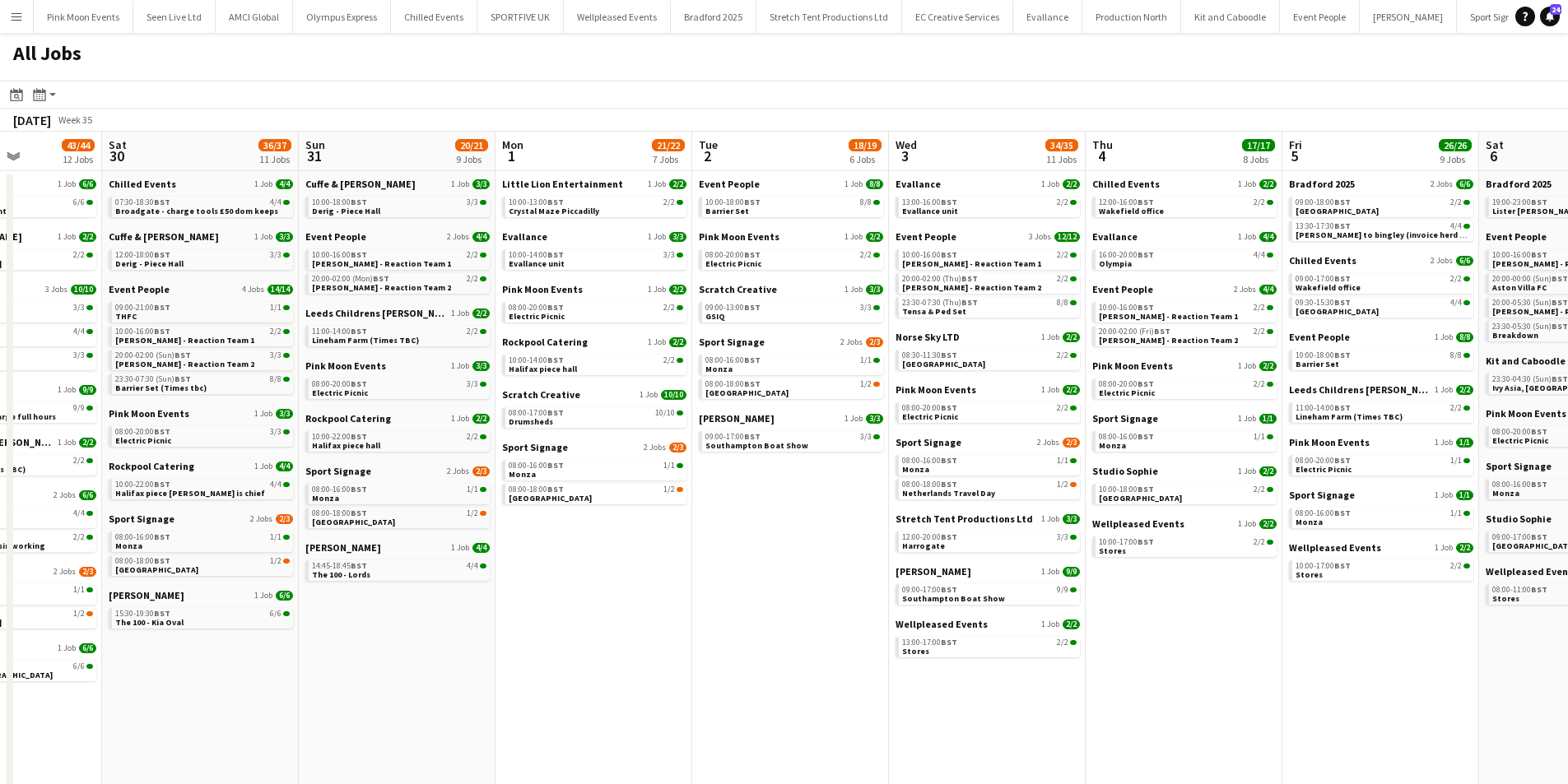
drag, startPoint x: 663, startPoint y: 664, endPoint x: 694, endPoint y: 661, distance: 31.1
click at [694, 661] on app-calendar-viewport "Wed 27 18/19 8 Jobs Thu 28 24/25 9 Jobs Fri 29 43/44 12 Jobs Sat 30 36/37 11 Jo…" at bounding box center [784, 505] width 1568 height 749
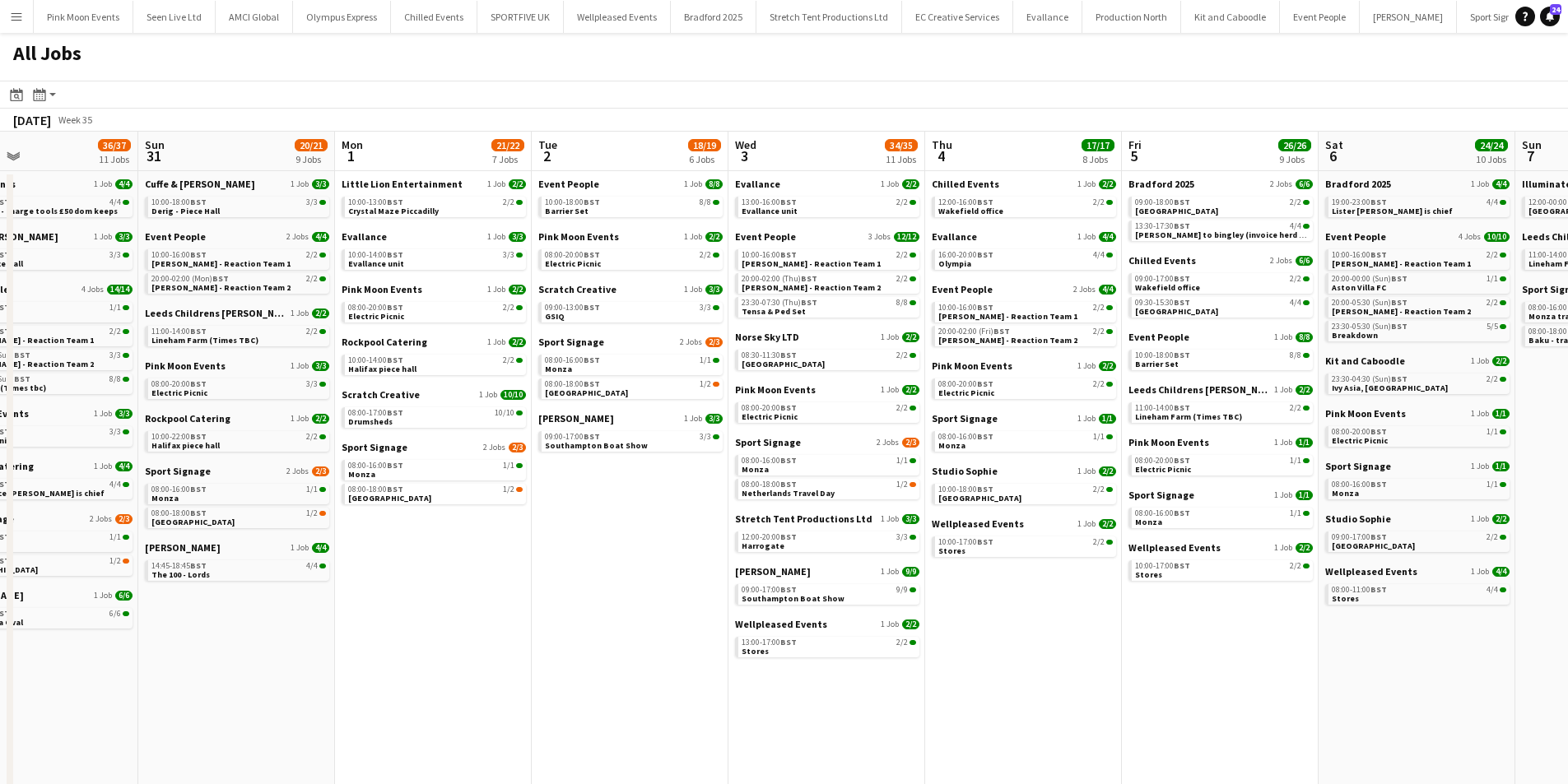
drag, startPoint x: 771, startPoint y: 655, endPoint x: 610, endPoint y: 655, distance: 161.0
click at [610, 655] on app-calendar-viewport "Wed 27 18/19 8 Jobs Thu 28 24/25 9 Jobs Fri 29 43/44 12 Jobs Sat 30 36/37 11 Jo…" at bounding box center [784, 505] width 1568 height 749
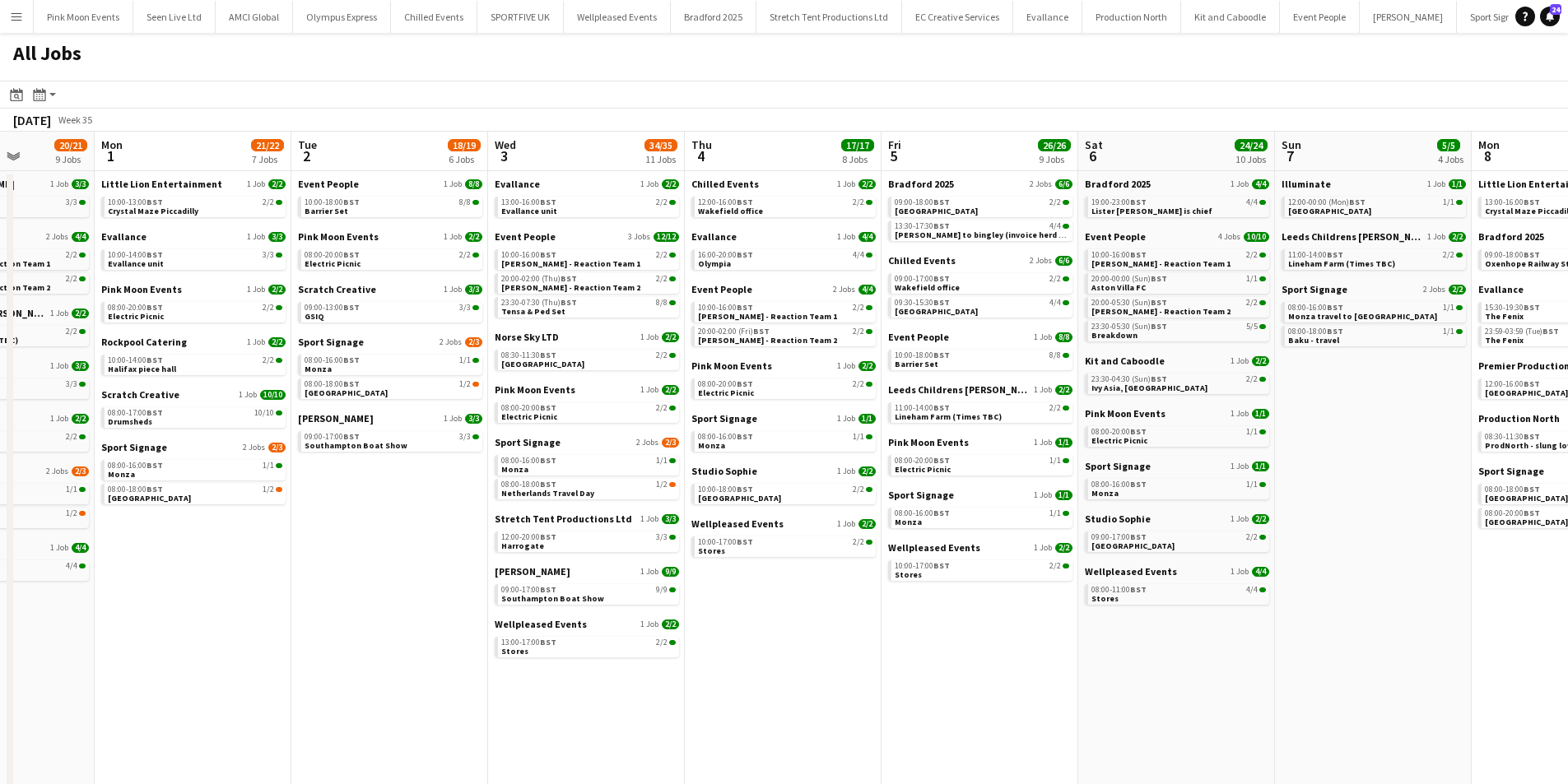
drag, startPoint x: 1101, startPoint y: 659, endPoint x: 861, endPoint y: 674, distance: 240.5
click at [861, 674] on app-calendar-viewport "Fri 29 43/44 12 Jobs Sat 30 36/37 11 Jobs Sun 31 20/21 9 Jobs Mon 1 21/22 7 Job…" at bounding box center [784, 505] width 1568 height 749
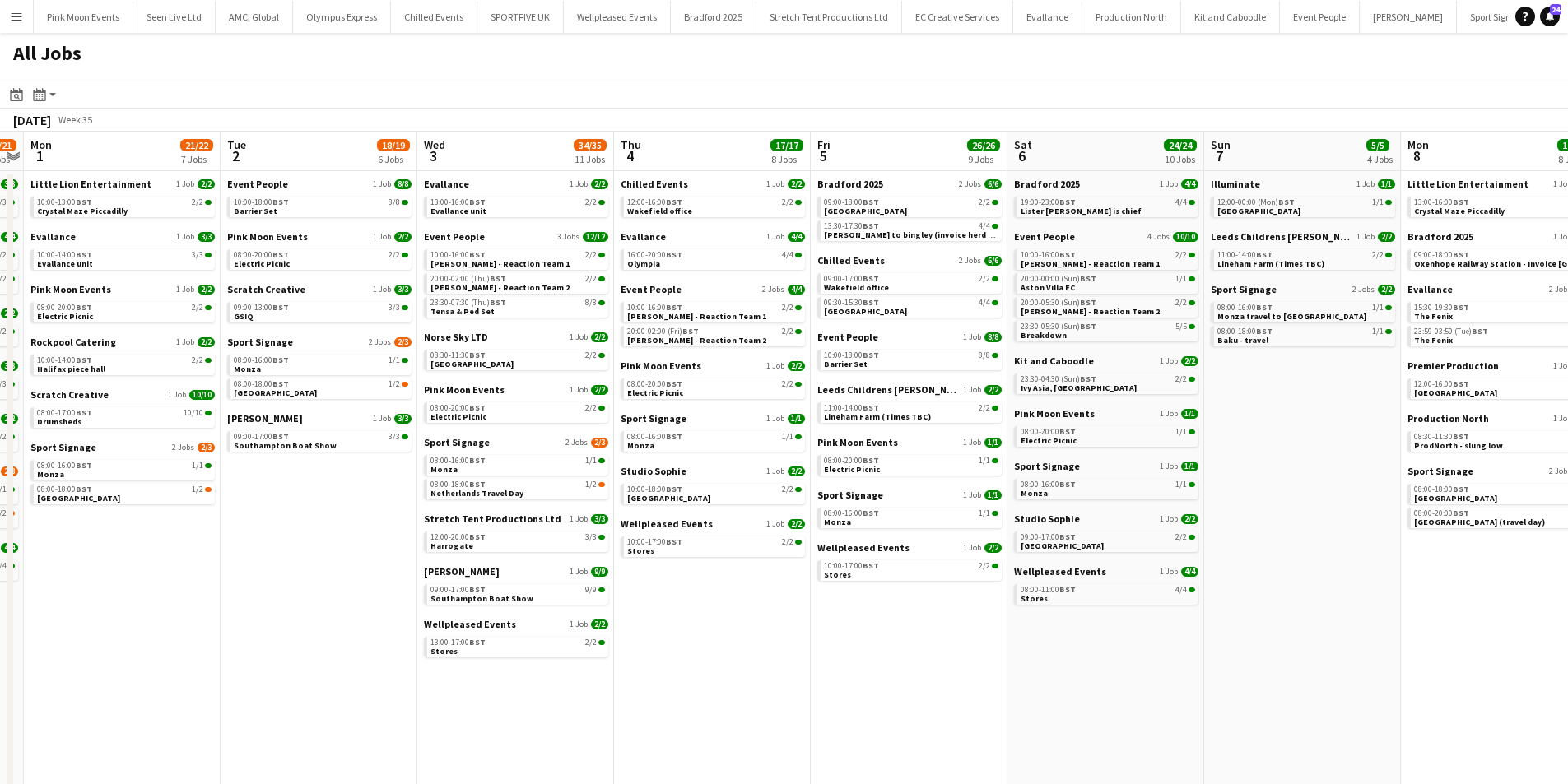
drag, startPoint x: 1192, startPoint y: 659, endPoint x: 1121, endPoint y: 659, distance: 71.0
click at [1121, 659] on app-calendar-viewport "Fri 29 43/44 12 Jobs Sat 30 36/37 11 Jobs Sun 31 20/21 9 Jobs Mon 1 21/22 7 Job…" at bounding box center [784, 505] width 1568 height 749
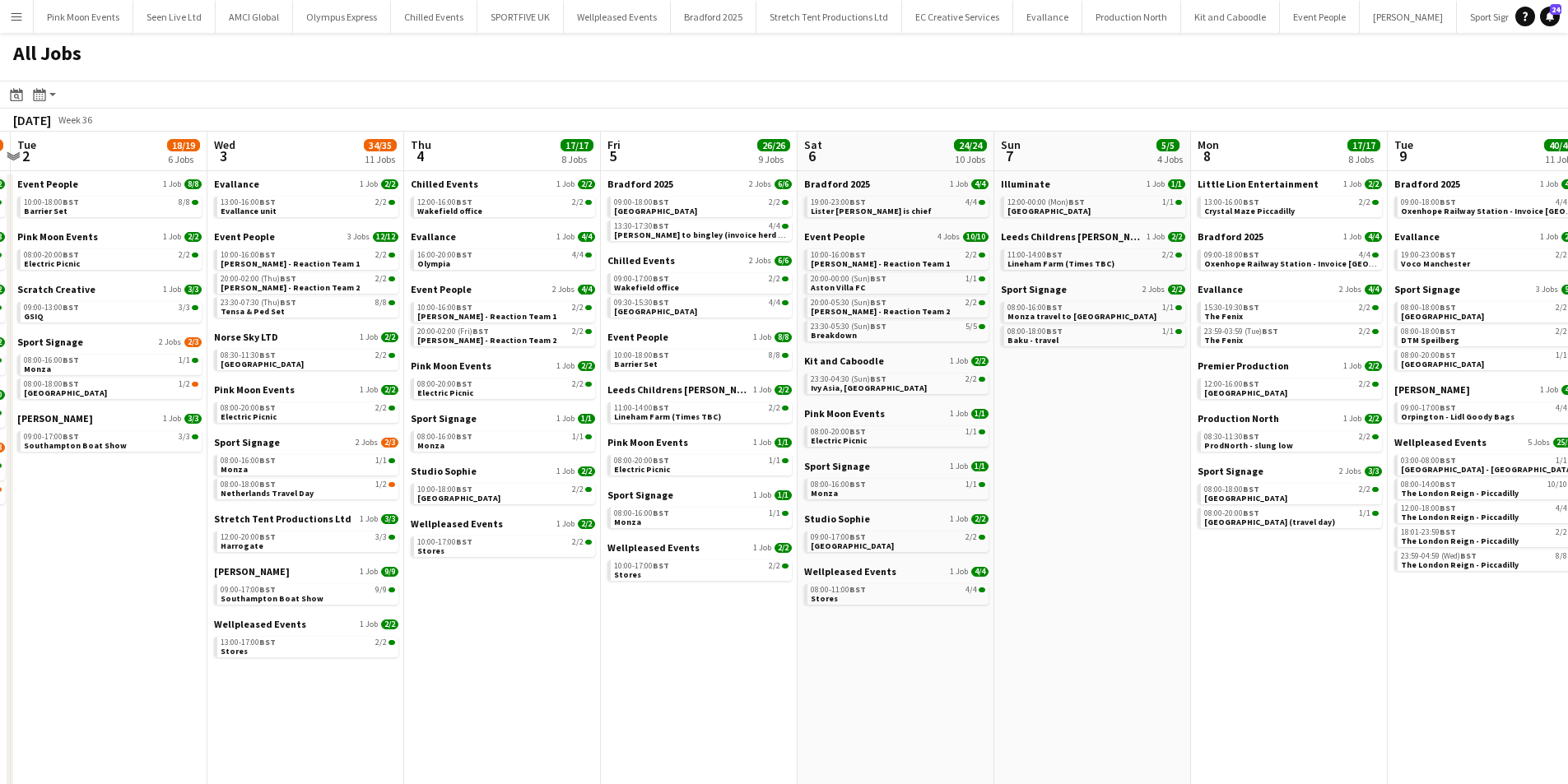
drag, startPoint x: 1188, startPoint y: 637, endPoint x: 969, endPoint y: 641, distance: 219.0
click at [969, 641] on app-calendar-viewport "Sat 30 36/37 11 Jobs Sun 31 20/21 9 Jobs Mon 1 21/22 7 Jobs Tue 2 18/19 6 Jobs …" at bounding box center [784, 505] width 1568 height 749
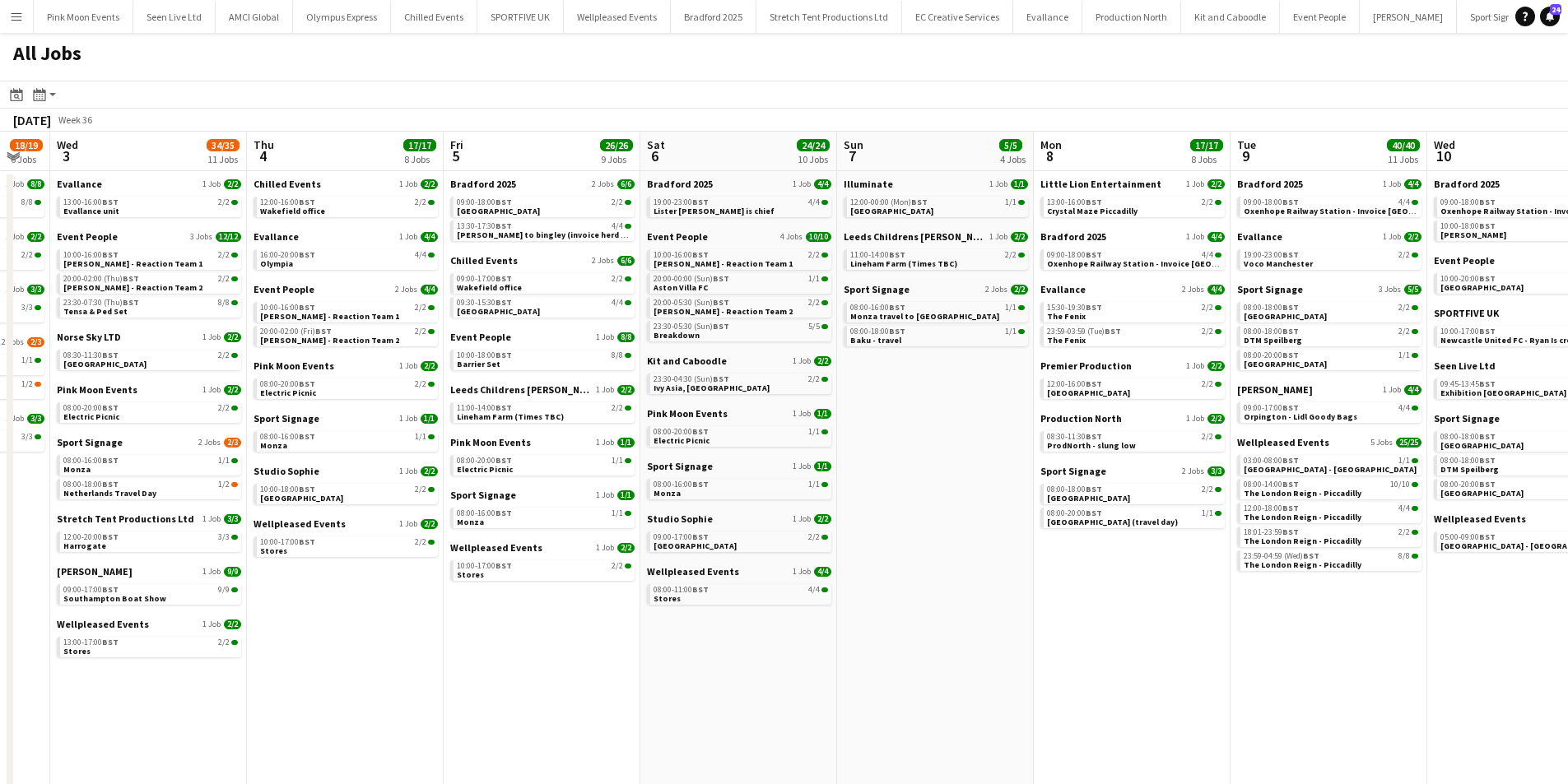
drag, startPoint x: 1061, startPoint y: 607, endPoint x: 911, endPoint y: 626, distance: 151.2
click at [911, 626] on app-calendar-viewport "Sun 31 20/21 9 Jobs Mon 1 21/22 7 Jobs Tue 2 18/19 6 Jobs Wed 3 34/35 11 Jobs T…" at bounding box center [784, 505] width 1568 height 749
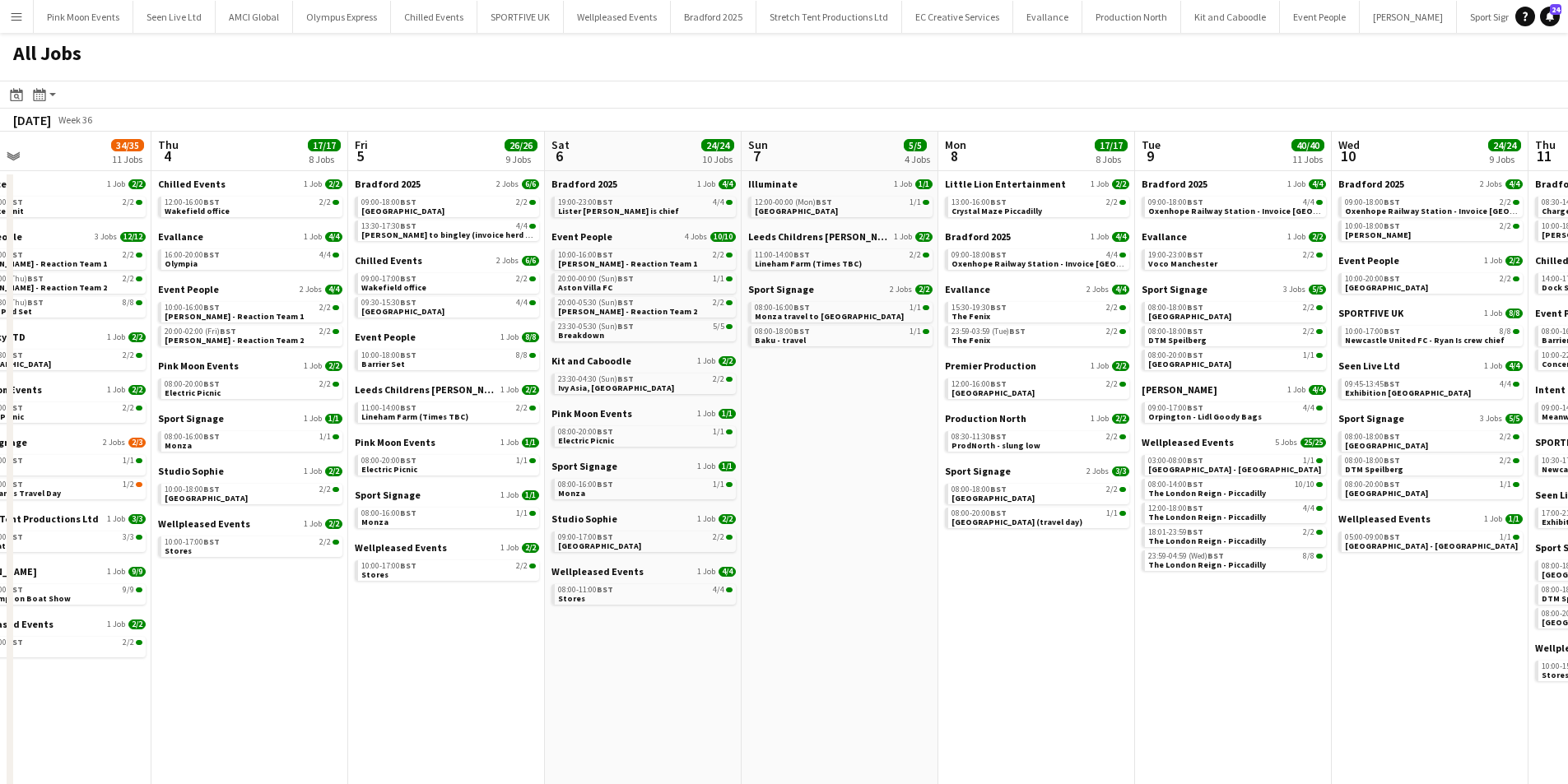
drag, startPoint x: 952, startPoint y: 618, endPoint x: 858, endPoint y: 620, distance: 94.0
click at [858, 620] on app-calendar-viewport "Sun 31 20/21 9 Jobs Mon 1 21/22 7 Jobs Tue 2 18/19 6 Jobs Wed 3 34/35 11 Jobs T…" at bounding box center [784, 505] width 1568 height 749
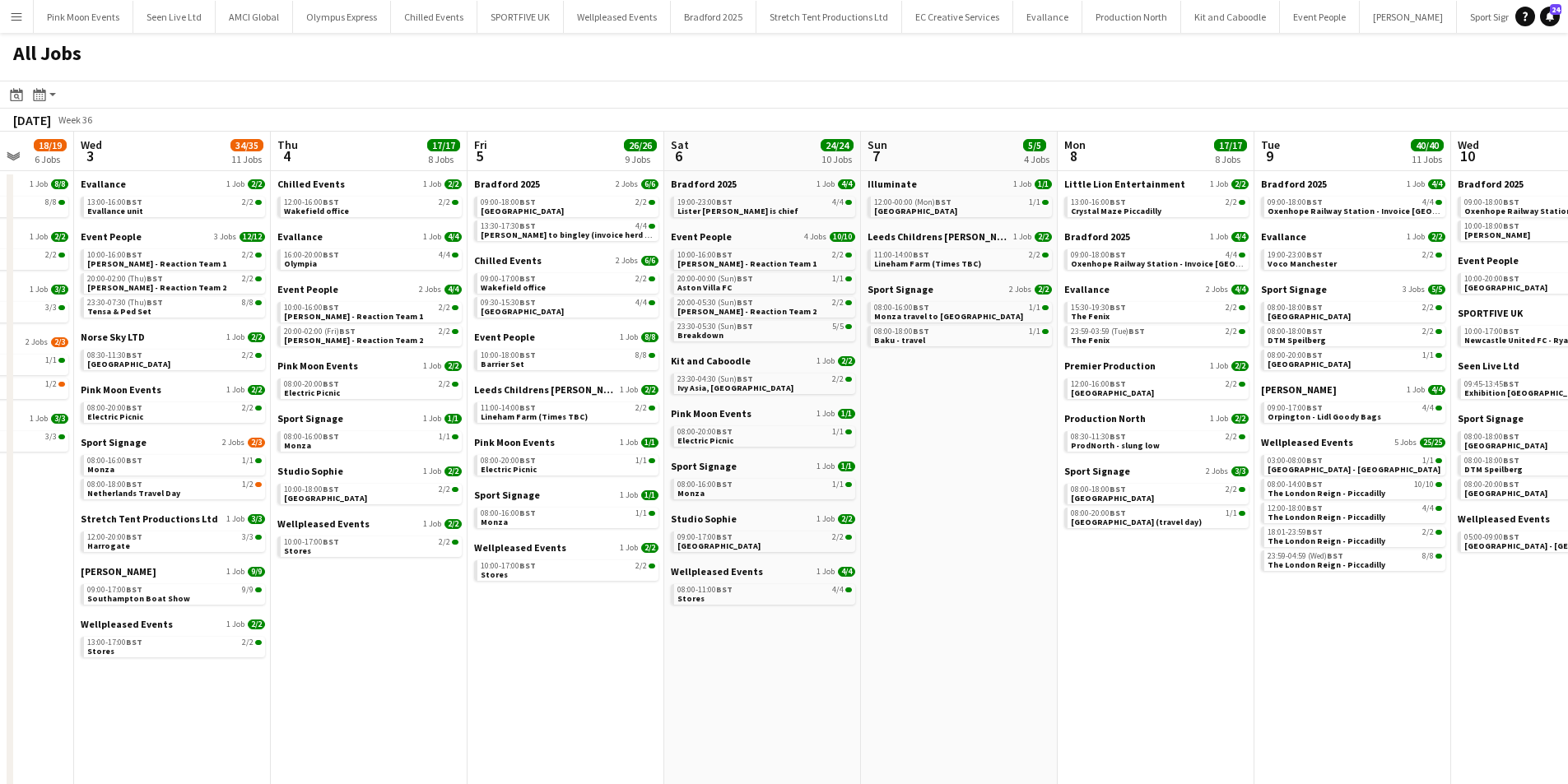
drag, startPoint x: 942, startPoint y: 605, endPoint x: 859, endPoint y: 607, distance: 83.0
click at [859, 607] on app-calendar-viewport "Sun 31 20/21 9 Jobs Mon 1 21/22 7 Jobs Tue 2 18/19 6 Jobs Wed 3 34/35 11 Jobs T…" at bounding box center [784, 505] width 1568 height 749
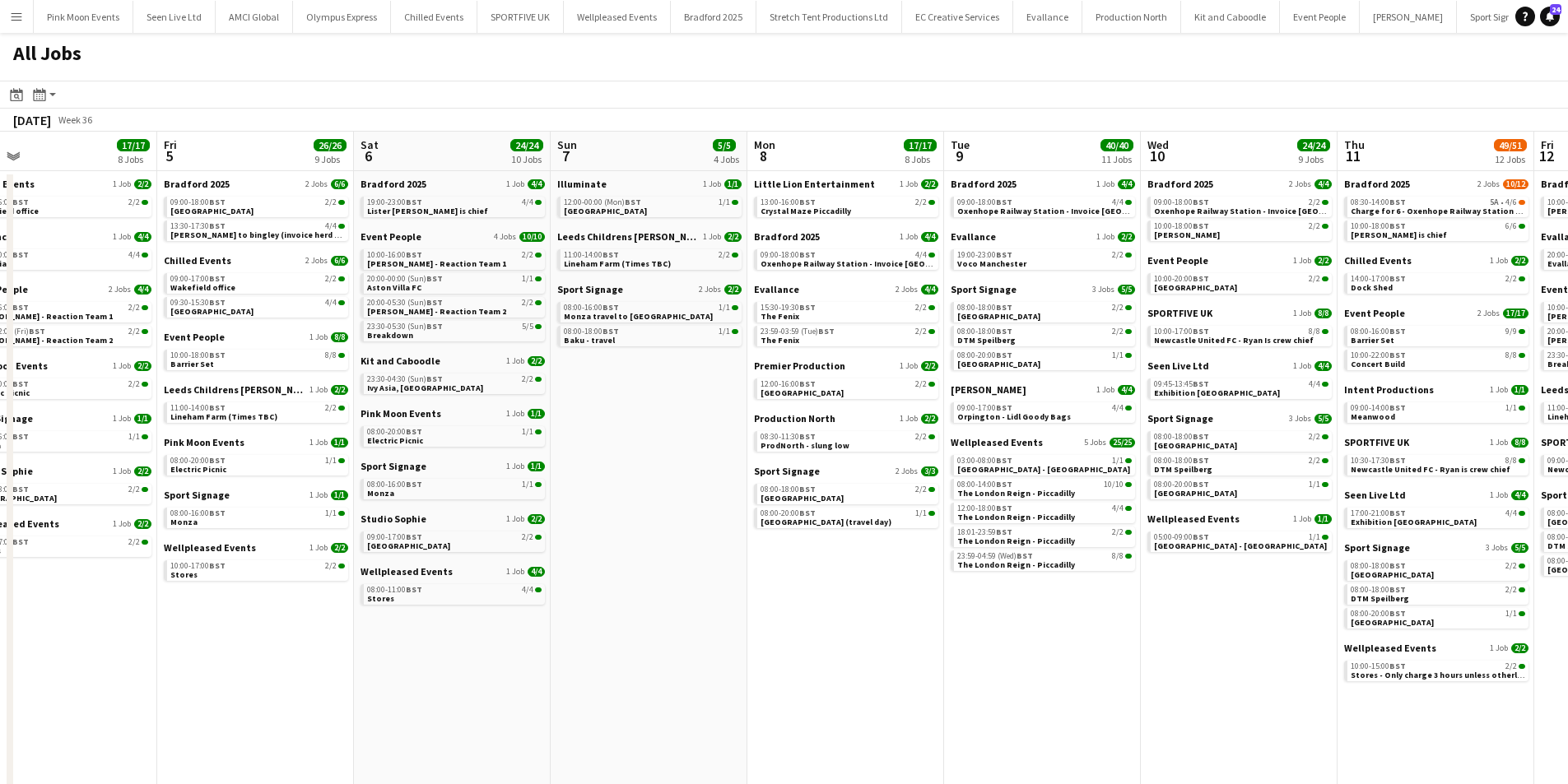
drag, startPoint x: 952, startPoint y: 599, endPoint x: 814, endPoint y: 606, distance: 138.2
click at [814, 606] on app-calendar-viewport "Mon 1 21/22 7 Jobs Tue 2 18/19 6 Jobs Wed 3 34/35 11 Jobs Thu 4 17/17 8 Jobs Fr…" at bounding box center [784, 505] width 1568 height 749
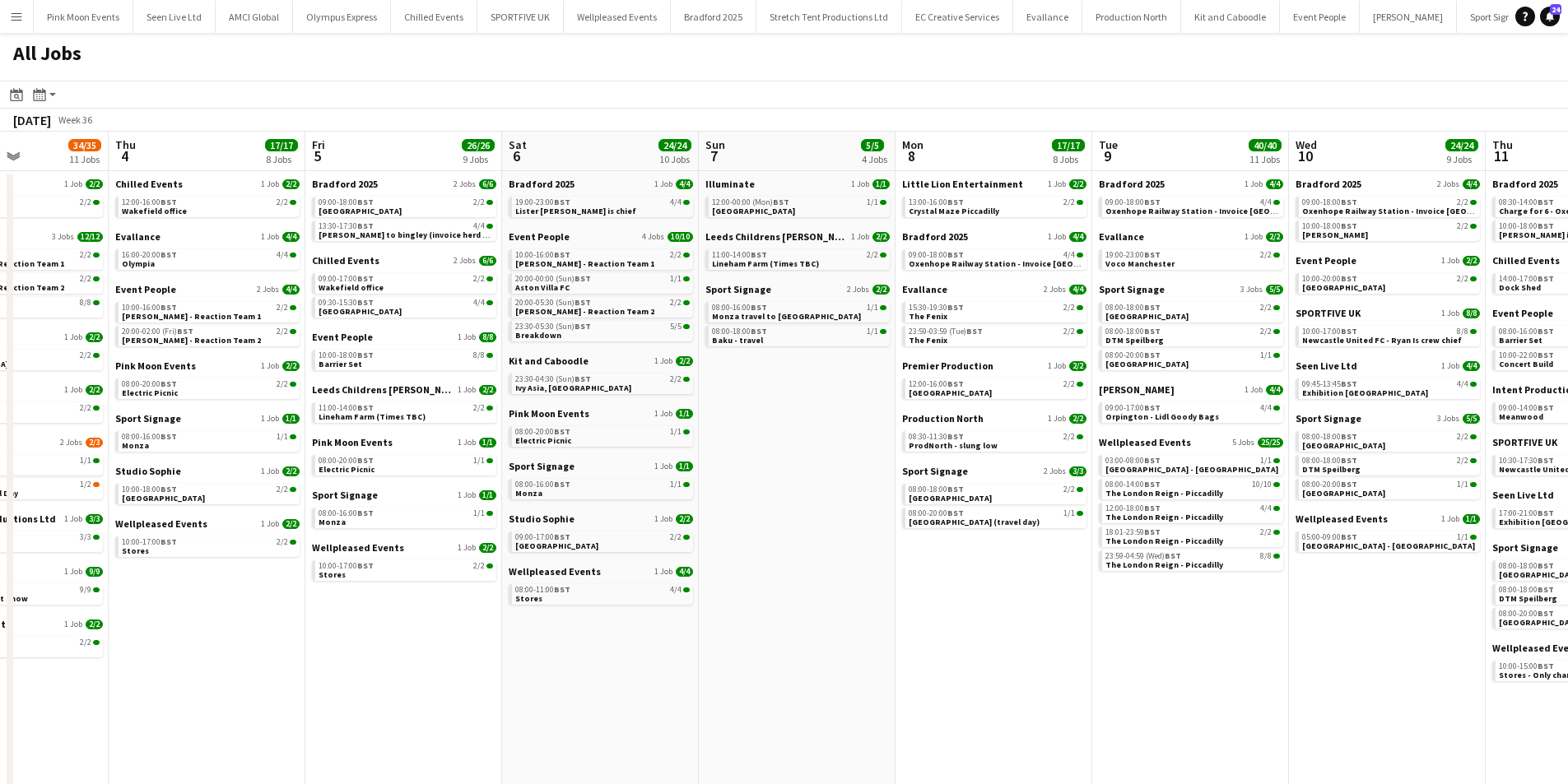
drag, startPoint x: 840, startPoint y: 601, endPoint x: 820, endPoint y: 604, distance: 20.2
click at [820, 603] on app-calendar-viewport "Mon 1 21/22 7 Jobs Tue 2 18/19 6 Jobs Wed 3 34/35 11 Jobs Thu 4 17/17 8 Jobs Fr…" at bounding box center [784, 505] width 1568 height 749
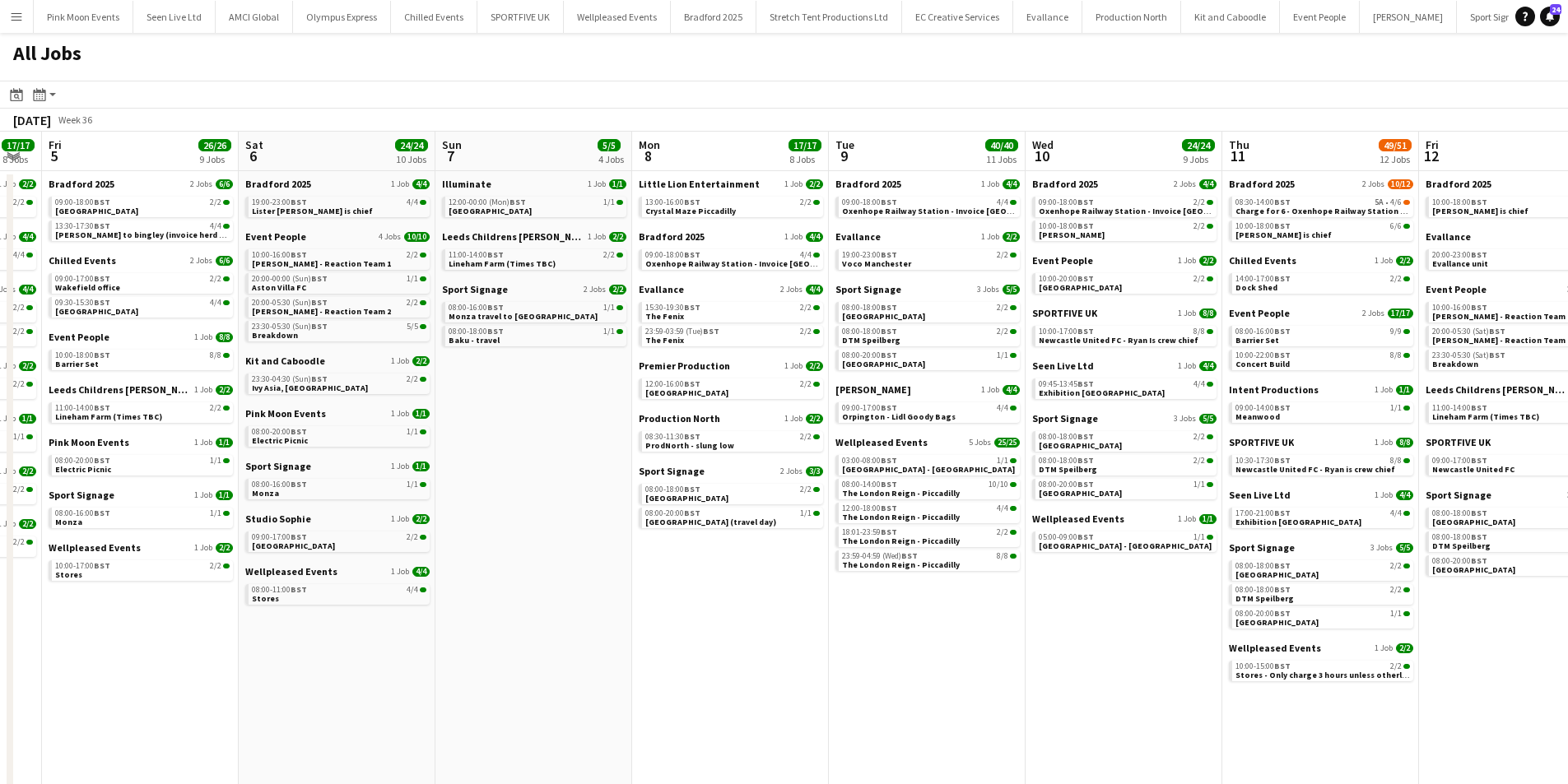
drag, startPoint x: 808, startPoint y: 614, endPoint x: 778, endPoint y: 620, distance: 30.6
click at [773, 621] on app-calendar-viewport "Tue 2 18/19 6 Jobs Wed 3 34/35 11 Jobs Thu 4 17/17 8 Jobs Fri 5 26/26 9 Jobs Sa…" at bounding box center [784, 505] width 1568 height 749
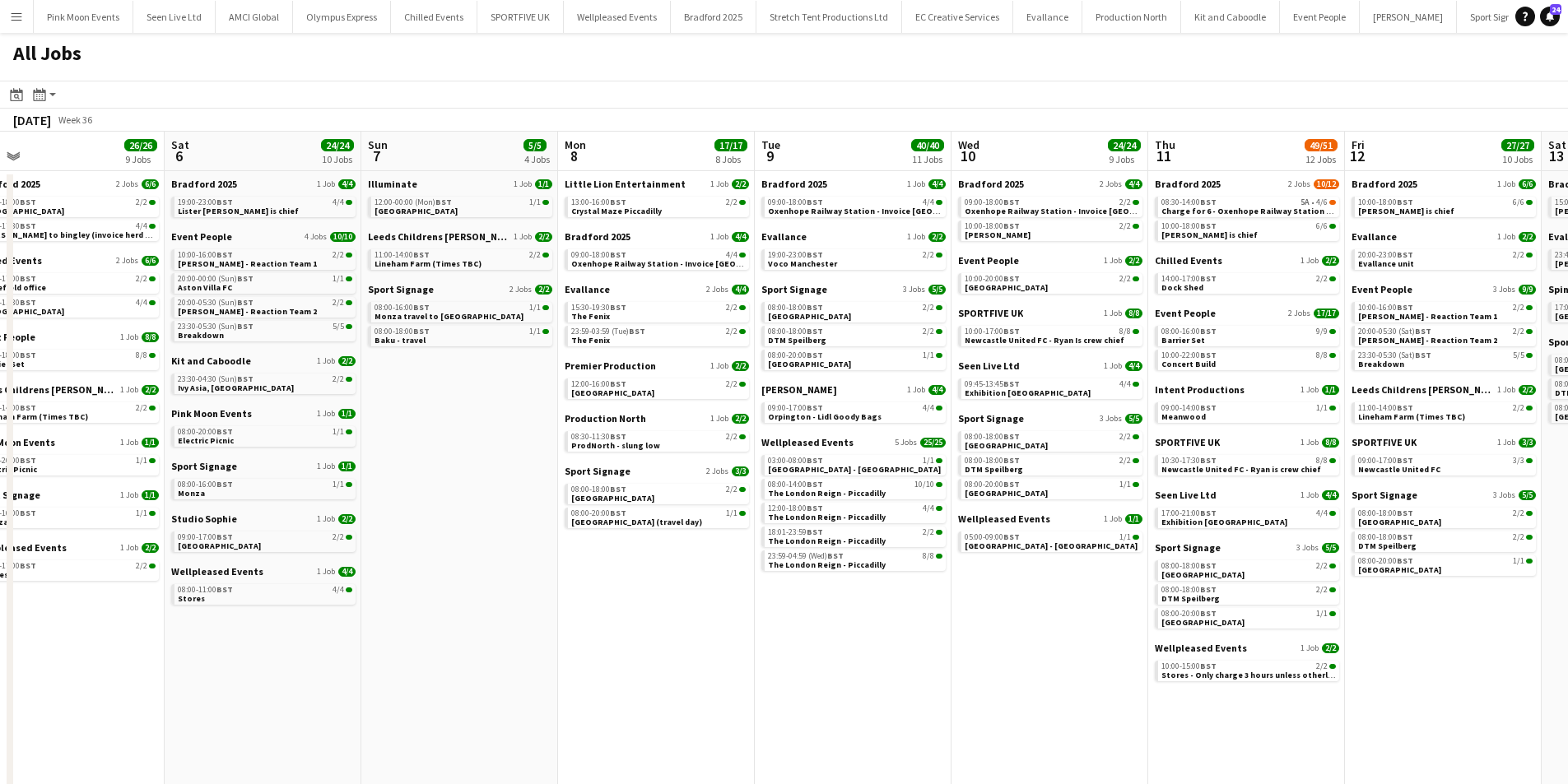
drag, startPoint x: 1160, startPoint y: 642, endPoint x: 1089, endPoint y: 642, distance: 71.0
click at [1089, 642] on app-calendar-viewport "Tue 2 18/19 6 Jobs Wed 3 34/35 11 Jobs Thu 4 17/17 8 Jobs Fri 5 26/26 9 Jobs Sa…" at bounding box center [784, 505] width 1568 height 749
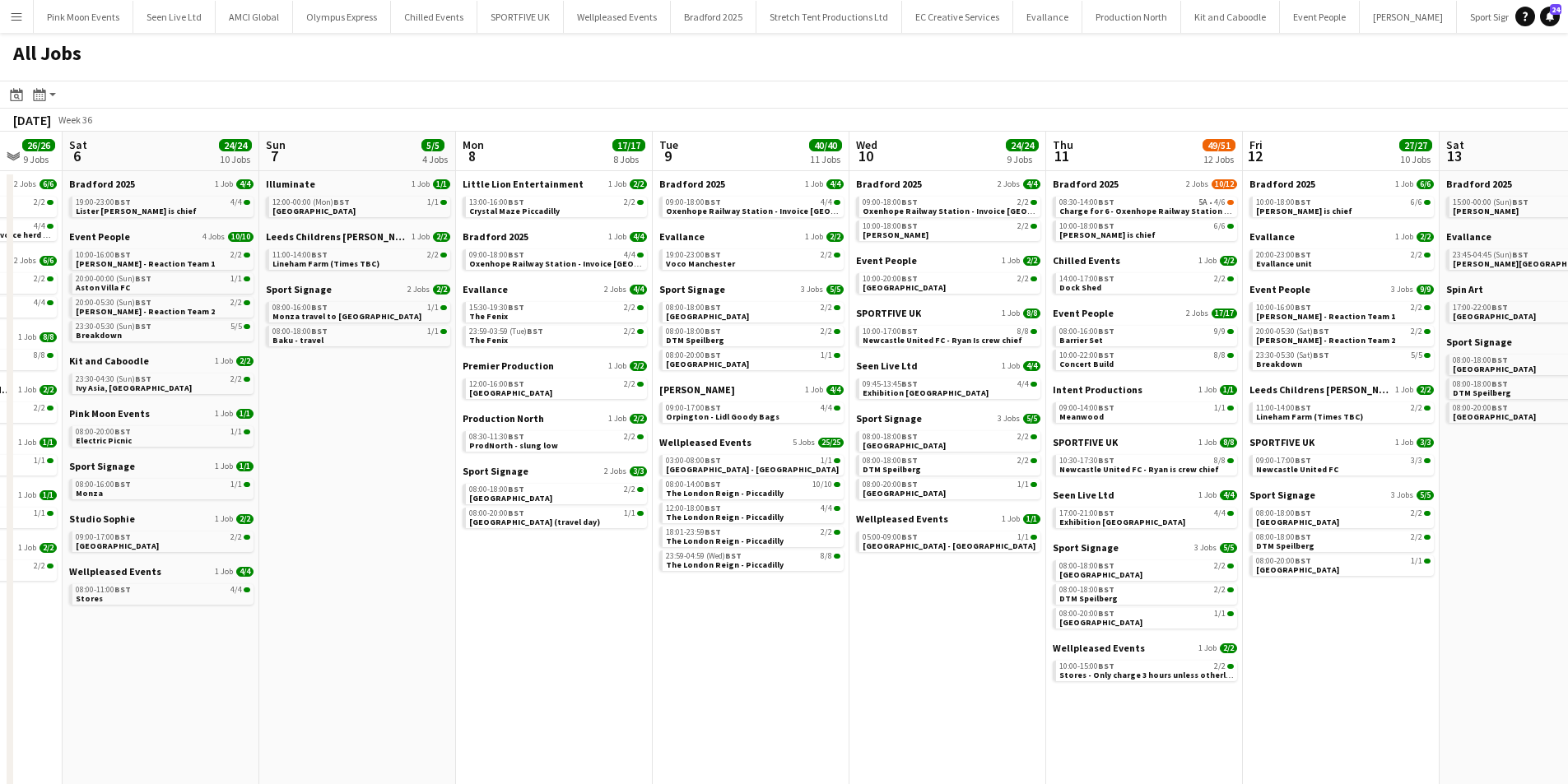
drag, startPoint x: 1089, startPoint y: 642, endPoint x: 984, endPoint y: 642, distance: 105.0
click at [985, 642] on app-calendar-viewport "Wed 3 34/35 11 Jobs Thu 4 17/17 8 Jobs Fri 5 26/26 9 Jobs Sat 6 24/24 10 Jobs S…" at bounding box center [784, 505] width 1568 height 749
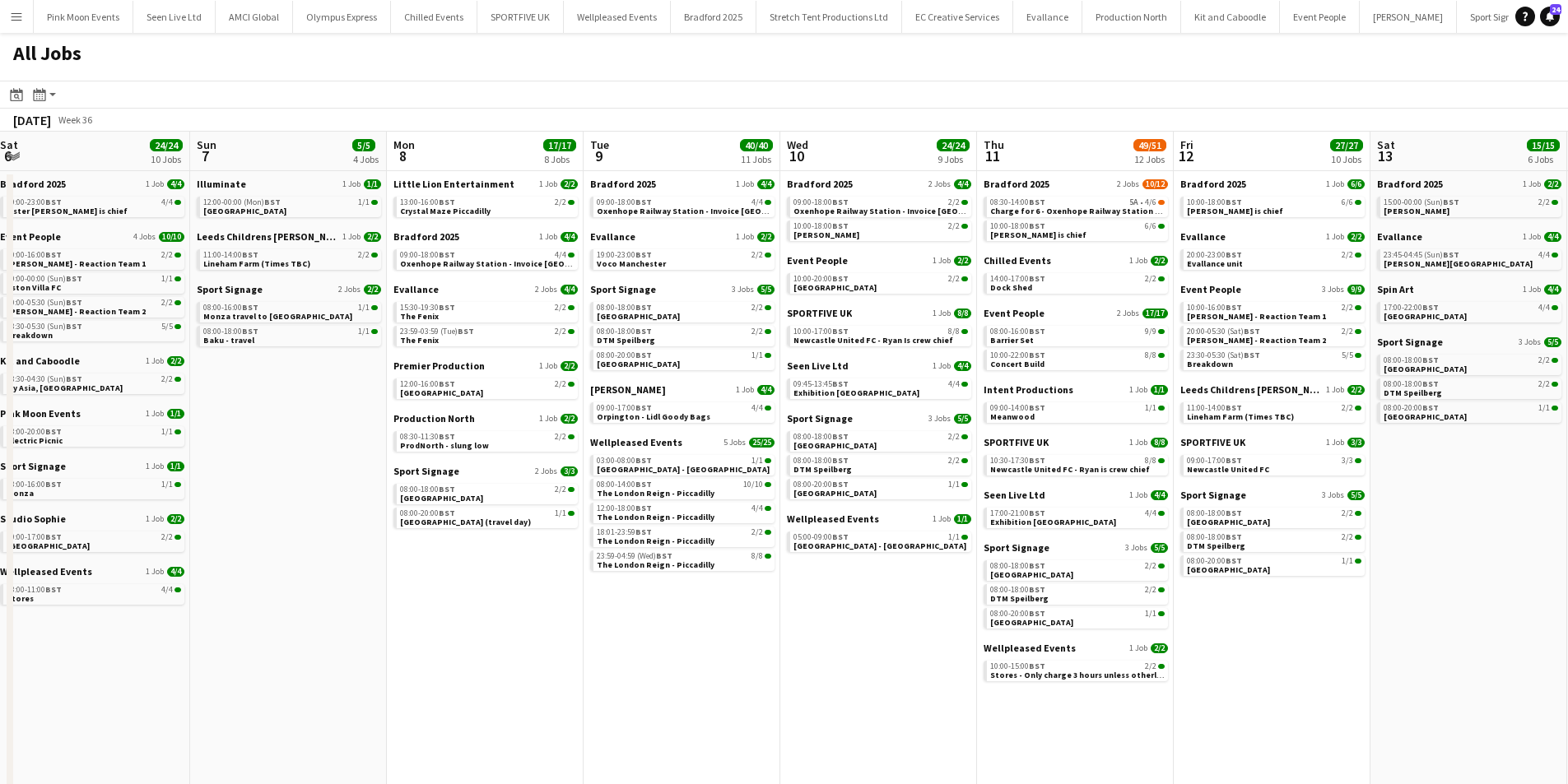
drag, startPoint x: 984, startPoint y: 642, endPoint x: 869, endPoint y: 642, distance: 115.0
click at [872, 642] on app-calendar-viewport "Wed 3 34/35 11 Jobs Thu 4 17/17 8 Jobs Fri 5 26/26 9 Jobs Sat 6 24/24 10 Jobs S…" at bounding box center [784, 505] width 1568 height 749
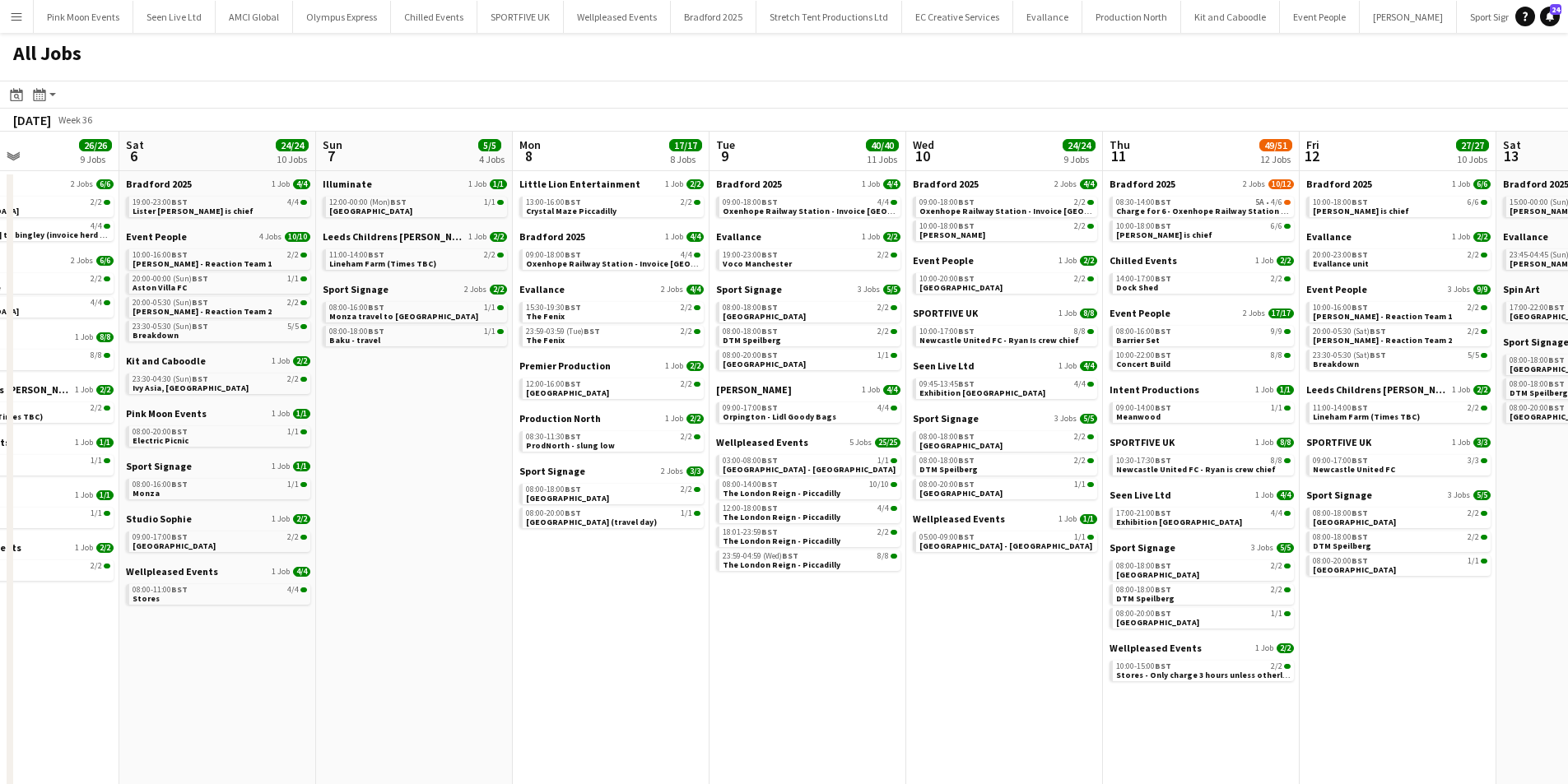
drag, startPoint x: 869, startPoint y: 642, endPoint x: 790, endPoint y: 641, distance: 79.0
click at [791, 641] on app-calendar-viewport "Wed 3 34/35 11 Jobs Thu 4 17/17 8 Jobs Fri 5 26/26 9 Jobs Sat 6 24/24 10 Jobs S…" at bounding box center [784, 505] width 1568 height 749
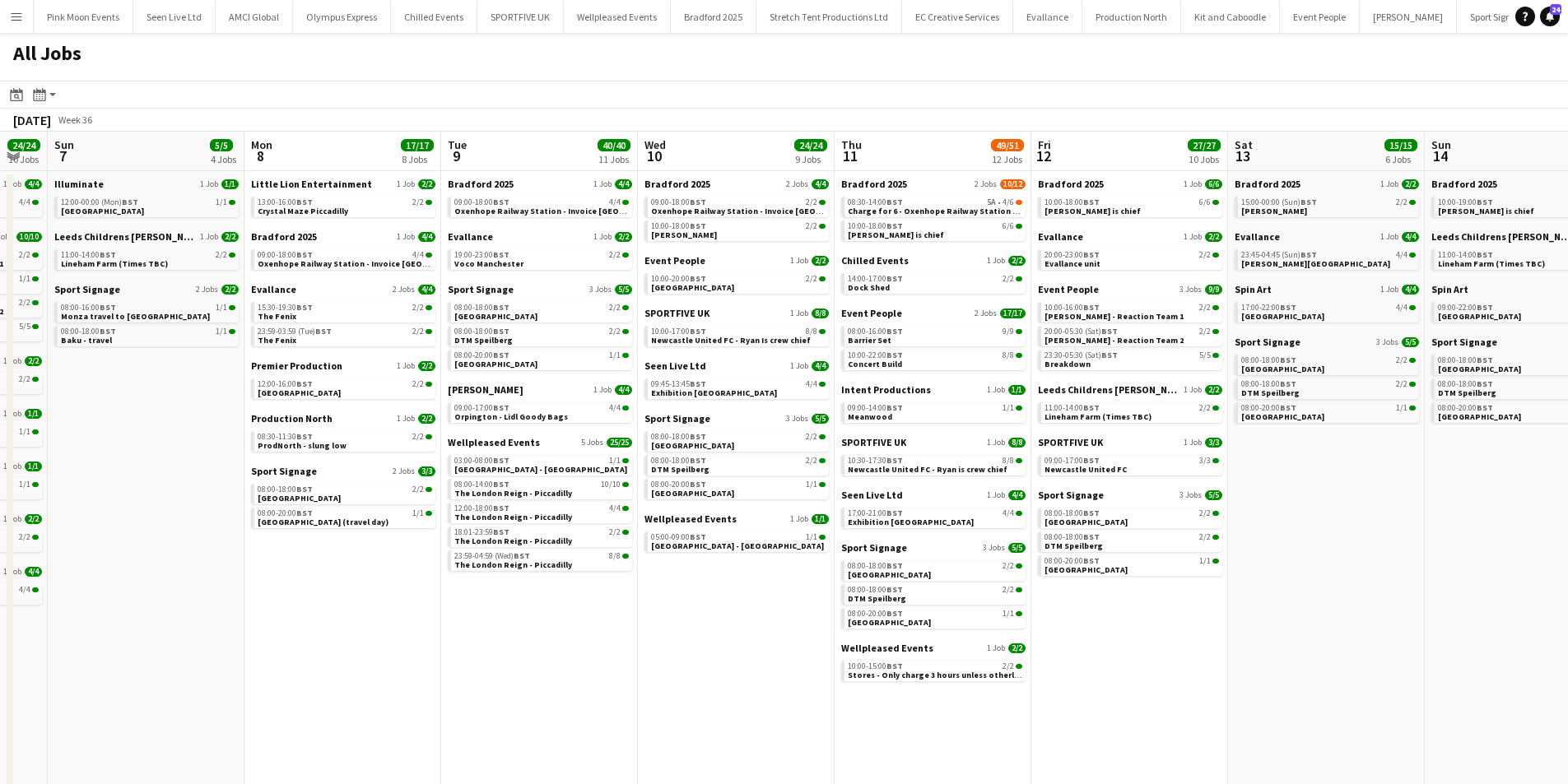
drag, startPoint x: 1179, startPoint y: 653, endPoint x: 1160, endPoint y: 653, distance: 19.0
click at [1160, 653] on app-calendar-viewport "Thu 4 17/17 8 Jobs Fri 5 26/26 9 Jobs Sat 6 24/24 10 Jobs Sun 7 5/5 4 Jobs Mon …" at bounding box center [784, 505] width 1568 height 749
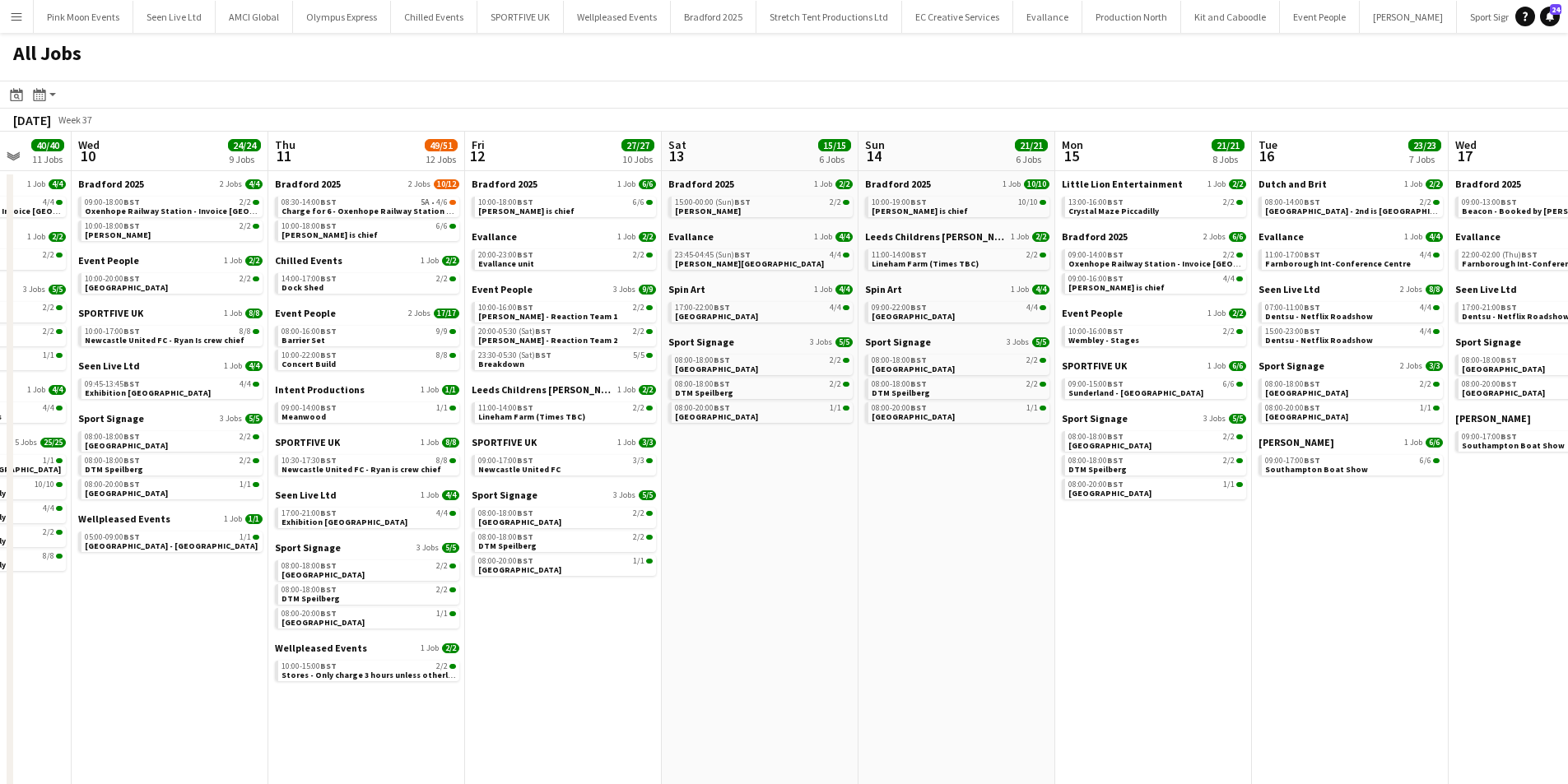
drag, startPoint x: 1160, startPoint y: 653, endPoint x: 594, endPoint y: 624, distance: 566.7
click at [594, 624] on app-calendar-viewport "Sun 7 5/5 4 Jobs Mon 8 17/17 8 Jobs Tue 9 40/40 11 Jobs Wed 10 24/24 9 Jobs Thu…" at bounding box center [784, 505] width 1568 height 749
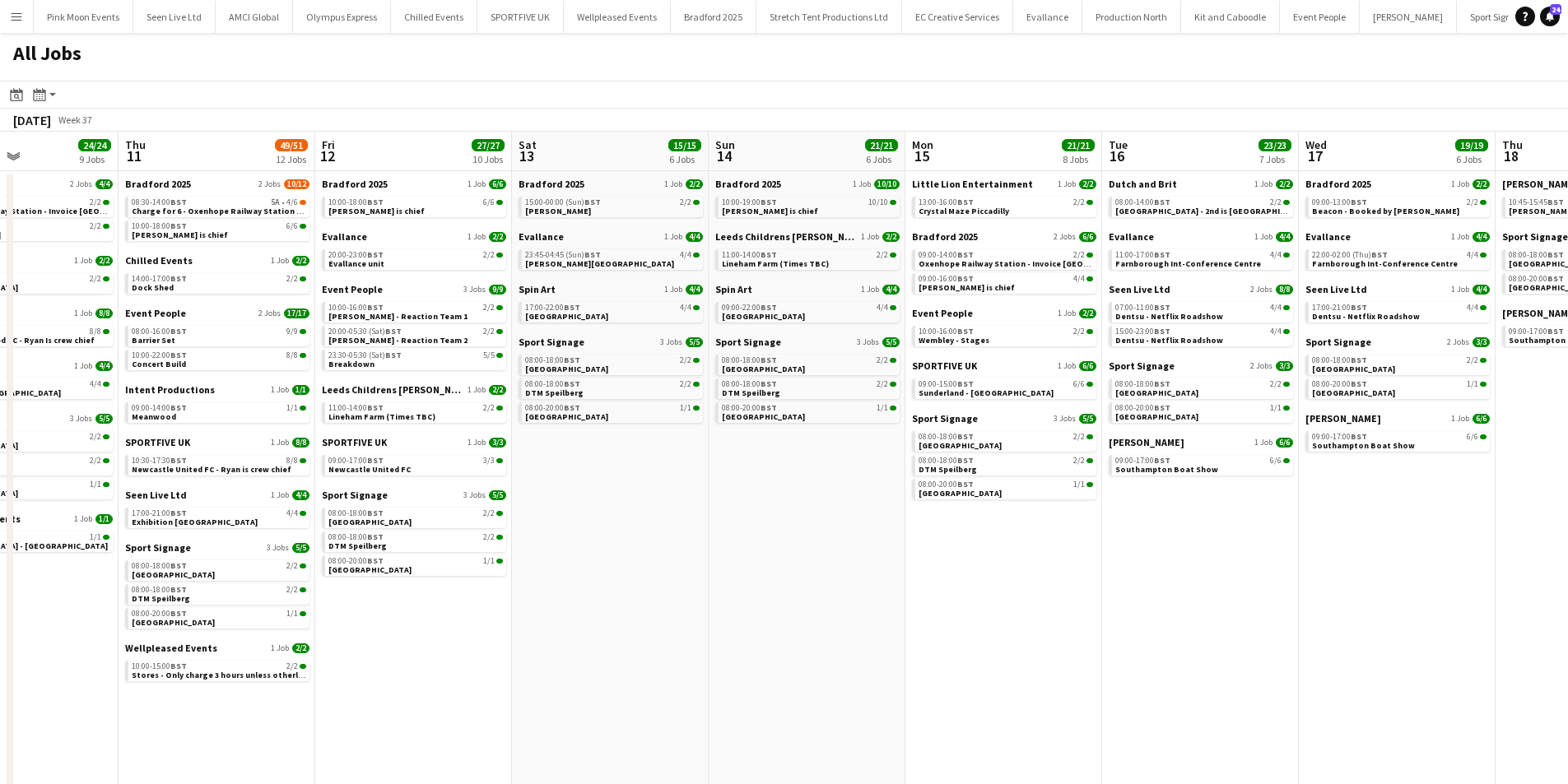
drag, startPoint x: 1017, startPoint y: 598, endPoint x: 670, endPoint y: 592, distance: 347.1
click at [670, 592] on app-calendar-viewport "Mon 8 17/17 8 Jobs Tue 9 40/40 11 Jobs Wed 10 24/24 9 Jobs Thu 11 49/51 12 Jobs…" at bounding box center [784, 505] width 1568 height 749
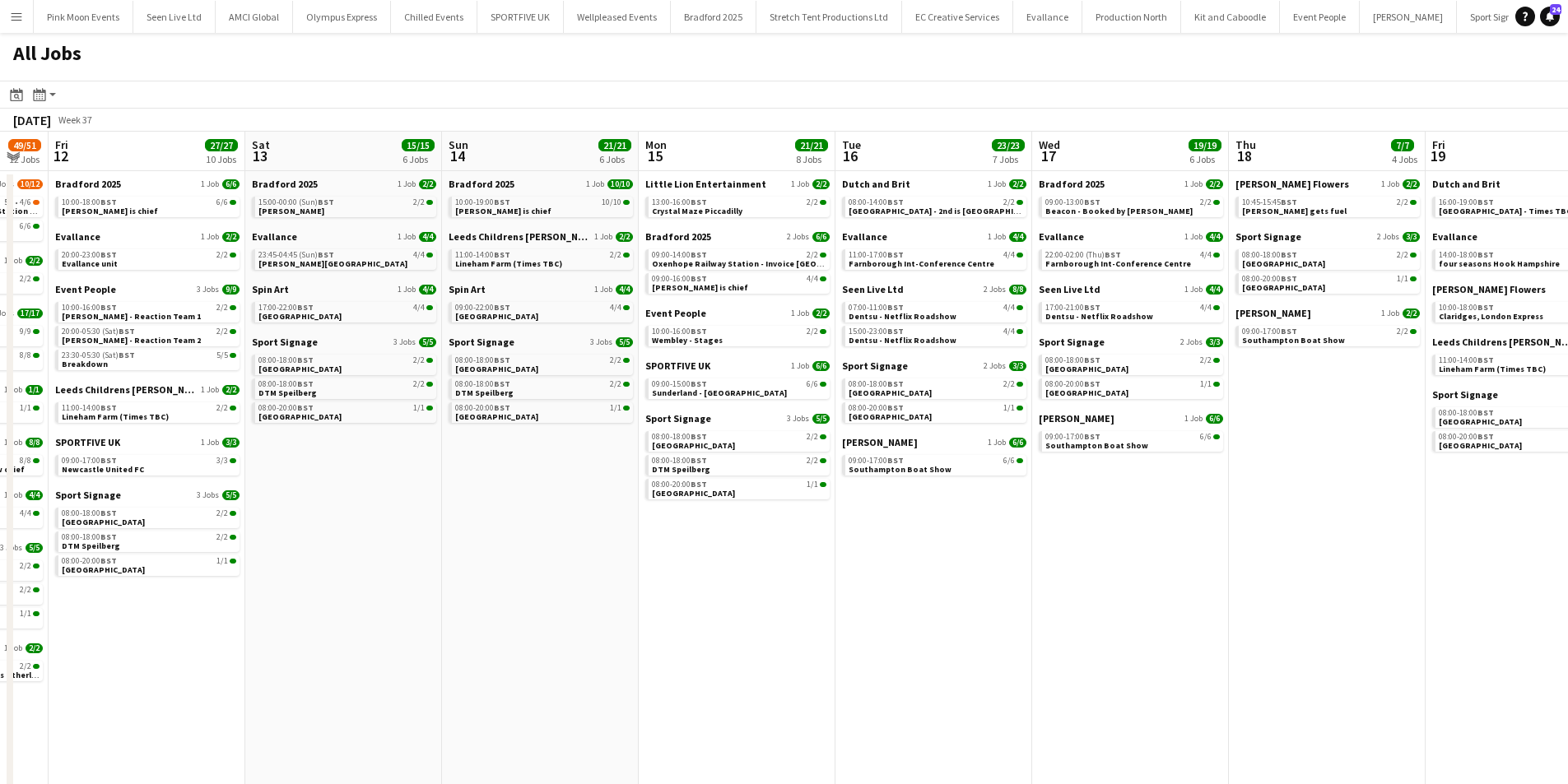
drag, startPoint x: 884, startPoint y: 593, endPoint x: 614, endPoint y: 585, distance: 270.1
click at [614, 585] on app-calendar-viewport "Tue 9 40/40 11 Jobs Wed 10 24/24 9 Jobs Thu 11 49/51 12 Jobs Fri 12 27/27 10 Jo…" at bounding box center [784, 505] width 1568 height 749
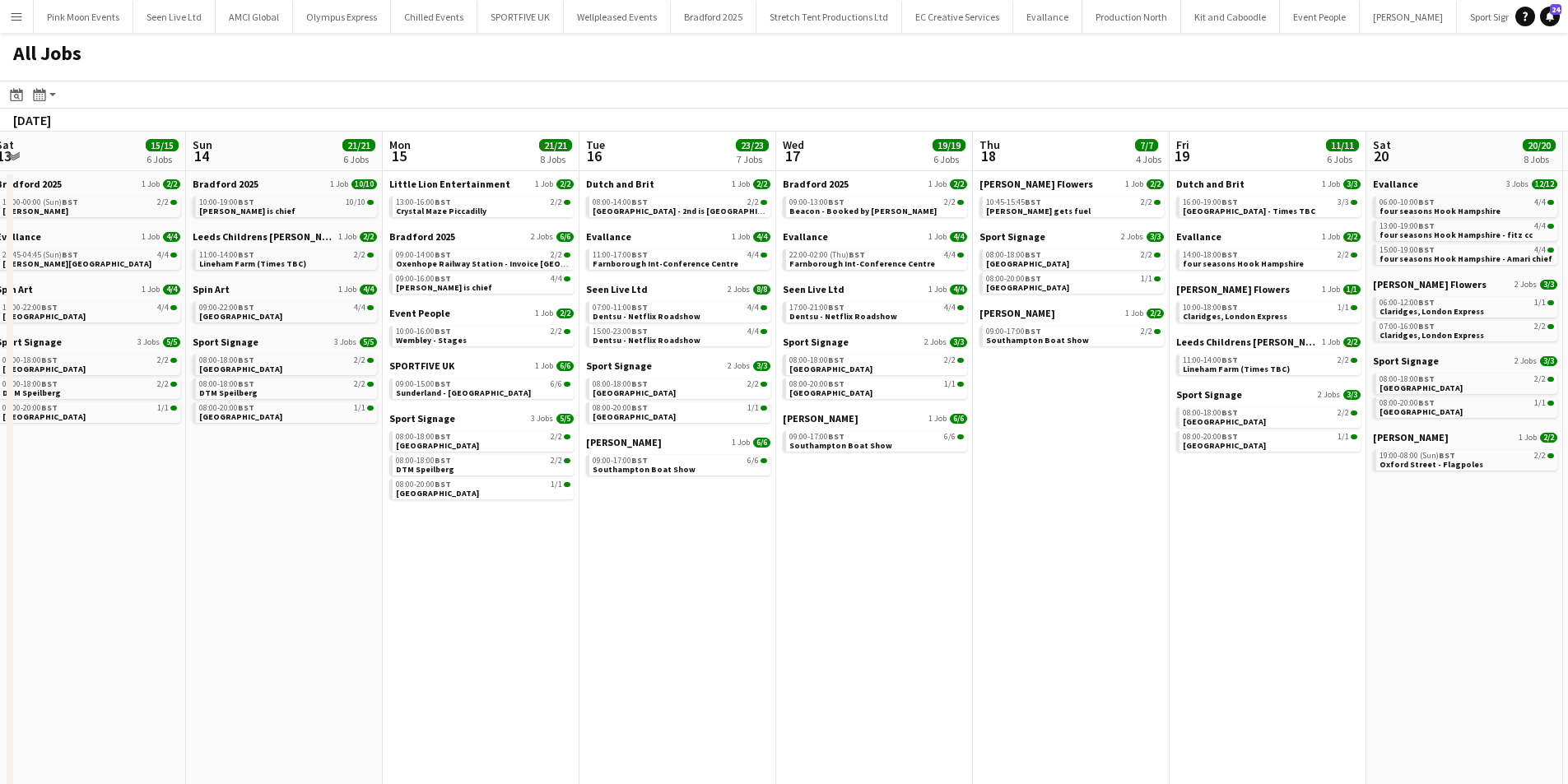
drag, startPoint x: 799, startPoint y: 584, endPoint x: 355, endPoint y: 570, distance: 444.2
click at [355, 570] on app-calendar-viewport "Wed 10 24/24 9 Jobs Thu 11 49/51 12 Jobs Fri 12 27/27 10 Jobs Sat 13 15/15 6 Jo…" at bounding box center [784, 505] width 1568 height 749
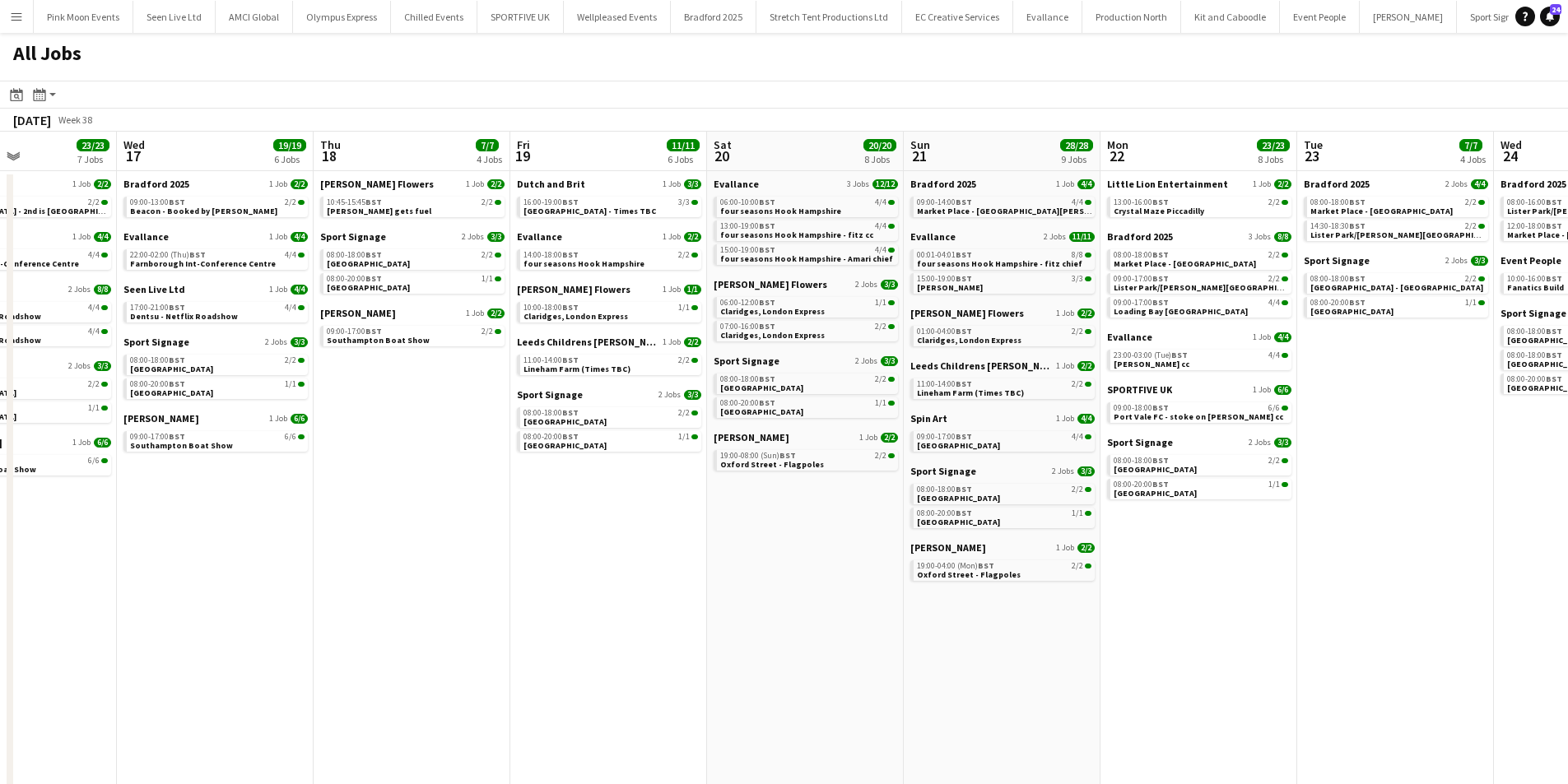
drag, startPoint x: 583, startPoint y: 639, endPoint x: 559, endPoint y: 639, distance: 24.0
click at [559, 639] on app-calendar-viewport "Sat 13 15/15 6 Jobs Sun 14 21/21 6 Jobs Mon 15 21/21 8 Jobs Tue 16 23/23 7 Jobs…" at bounding box center [784, 505] width 1568 height 749
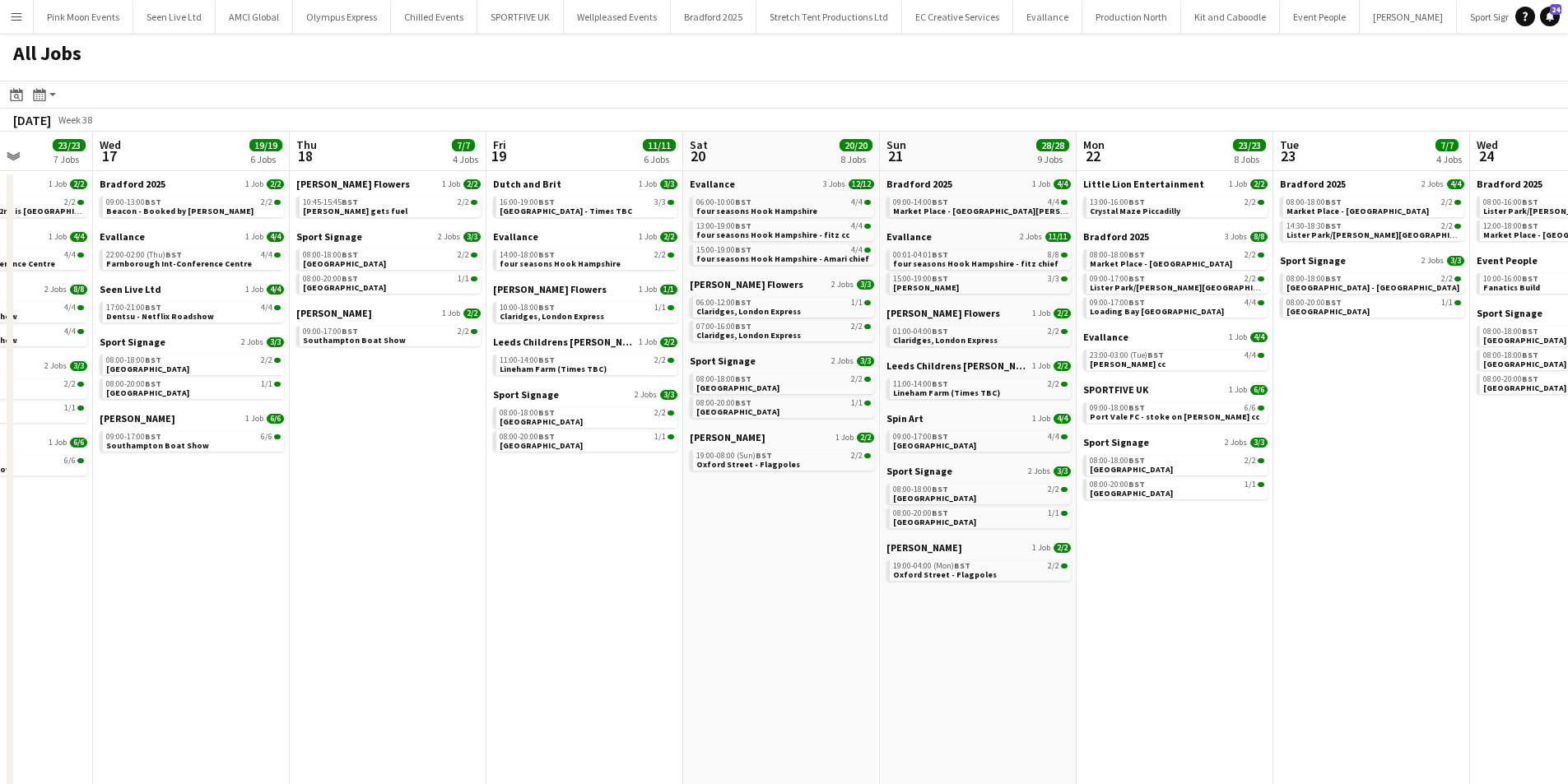
scroll to position [0, 541]
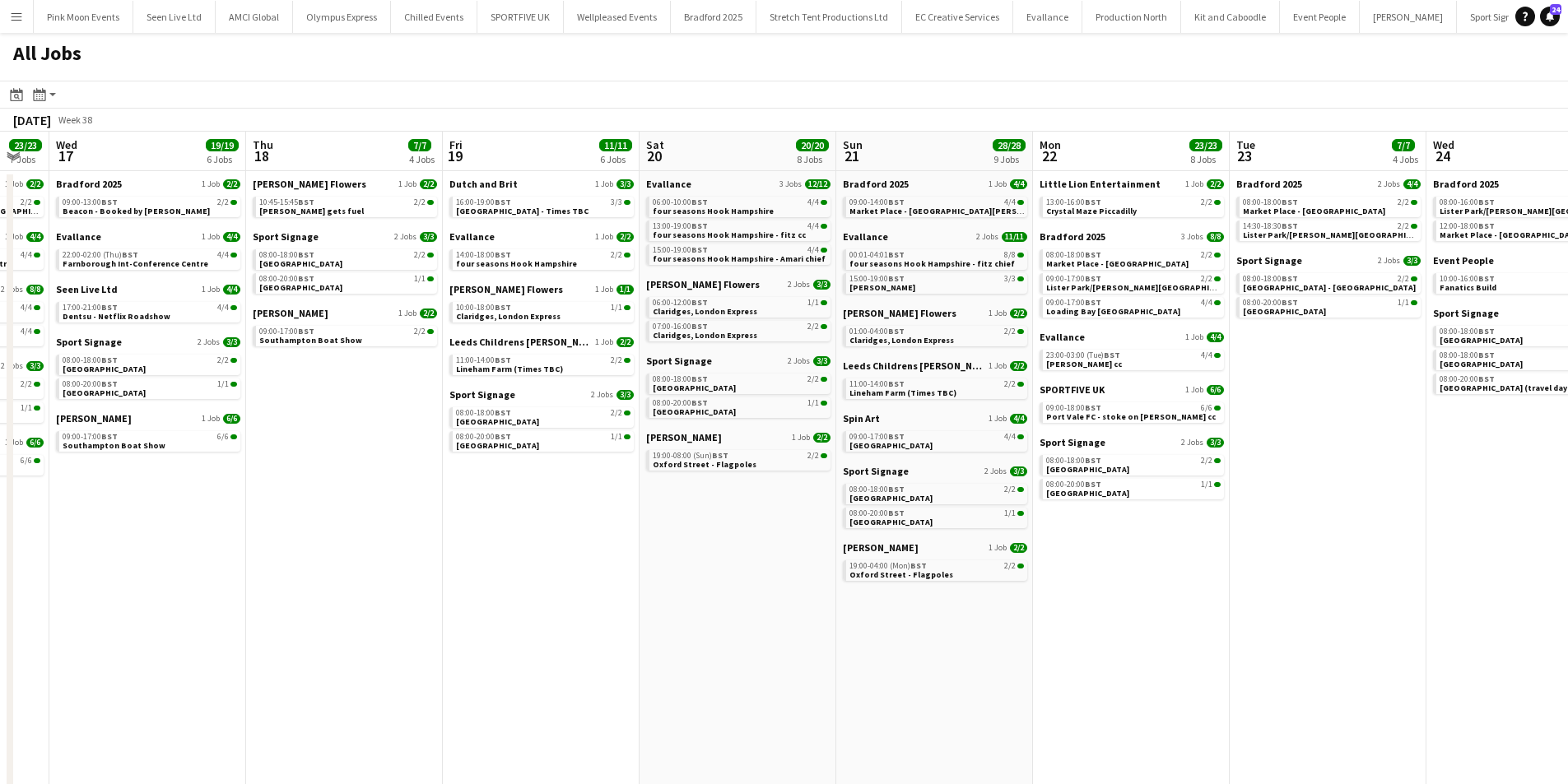
click at [667, 622] on app-calendar-viewport "Sun 14 21/21 6 Jobs Mon 15 21/21 8 Jobs Tue 16 23/23 7 Jobs Wed 17 19/19 6 Jobs…" at bounding box center [784, 505] width 1568 height 749
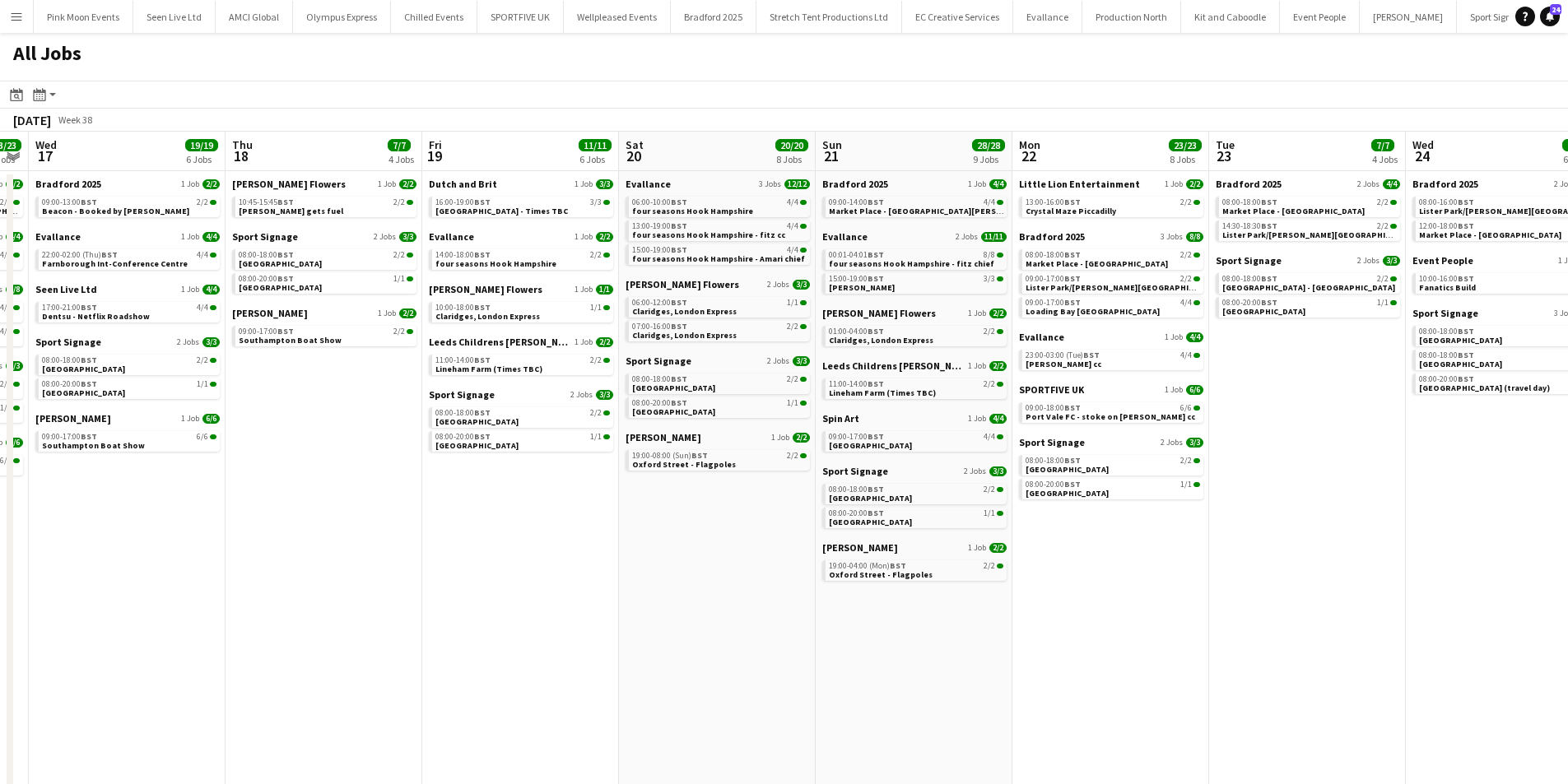
drag, startPoint x: 1112, startPoint y: 693, endPoint x: 1091, endPoint y: 693, distance: 21.0
click at [1091, 693] on app-calendar-viewport "Sun 14 21/21 6 Jobs Mon 15 21/21 8 Jobs Tue 16 23/23 7 Jobs Wed 17 19/19 6 Jobs…" at bounding box center [784, 505] width 1568 height 749
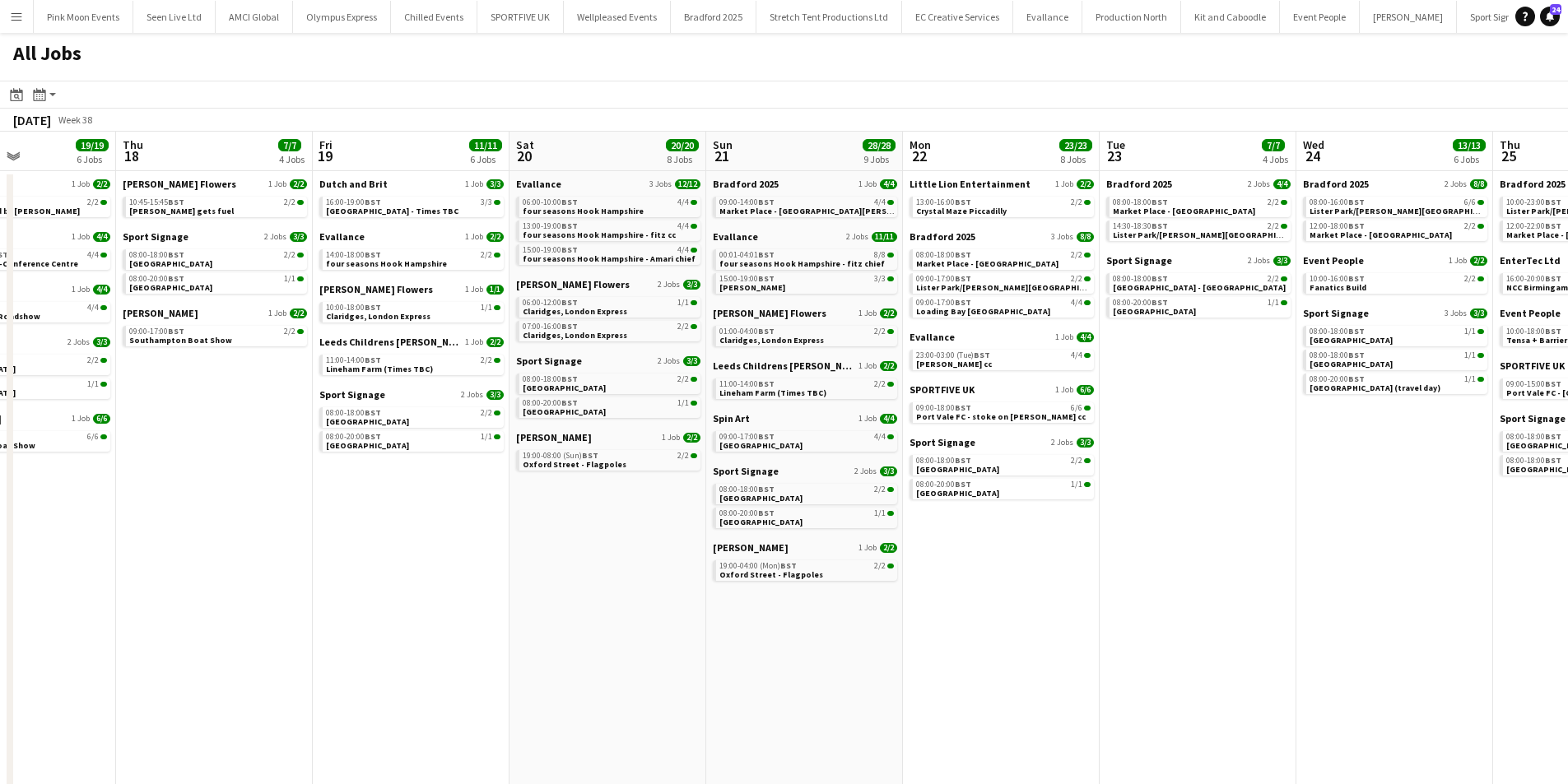
drag, startPoint x: 1112, startPoint y: 691, endPoint x: 1105, endPoint y: 629, distance: 62.4
click at [972, 687] on app-calendar-viewport "Mon 15 21/21 8 Jobs Tue 16 23/23 7 Jobs Wed 17 19/19 6 Jobs Thu 18 7/7 4 Jobs F…" at bounding box center [784, 505] width 1568 height 749
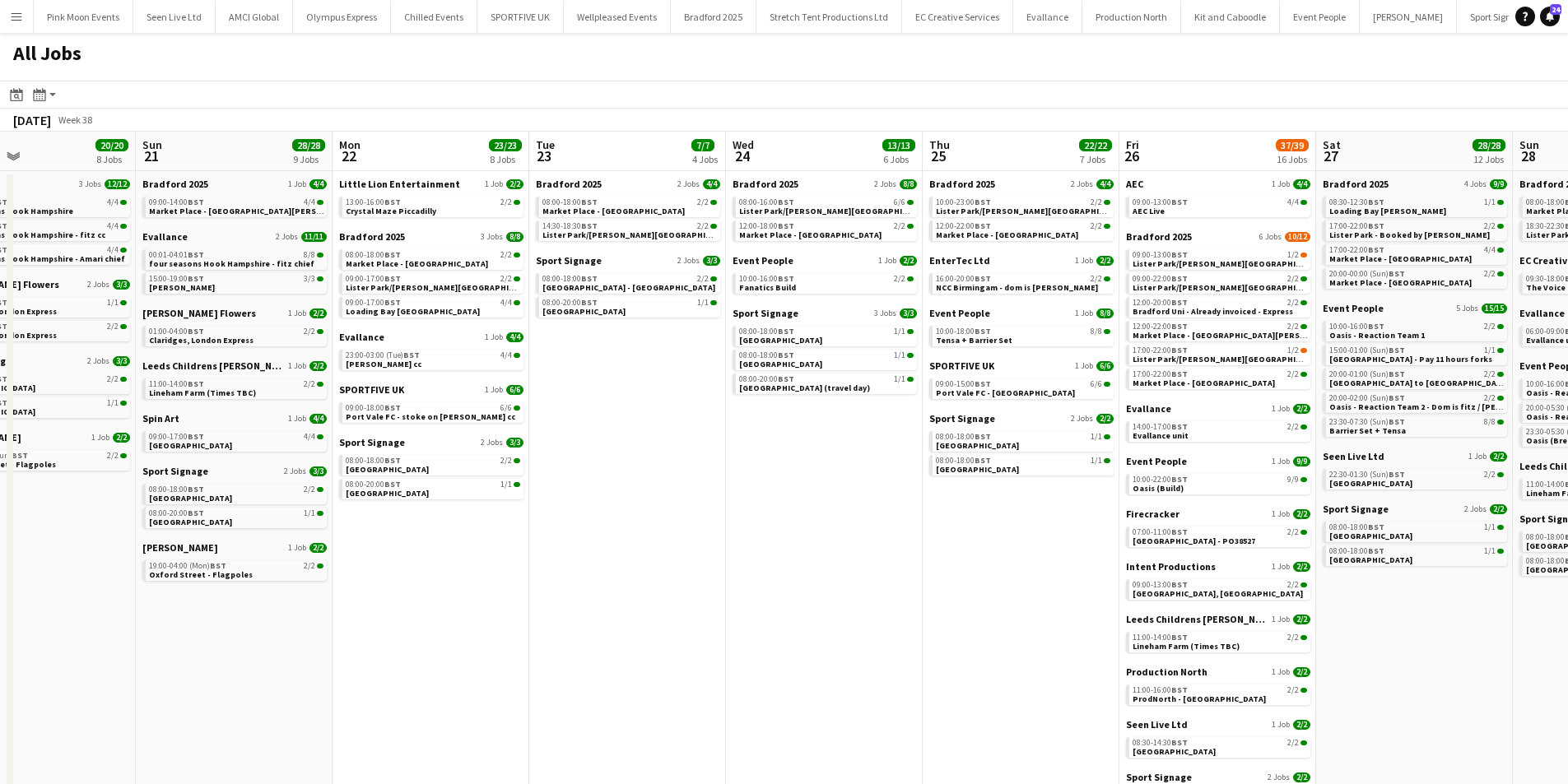
scroll to position [0, 648]
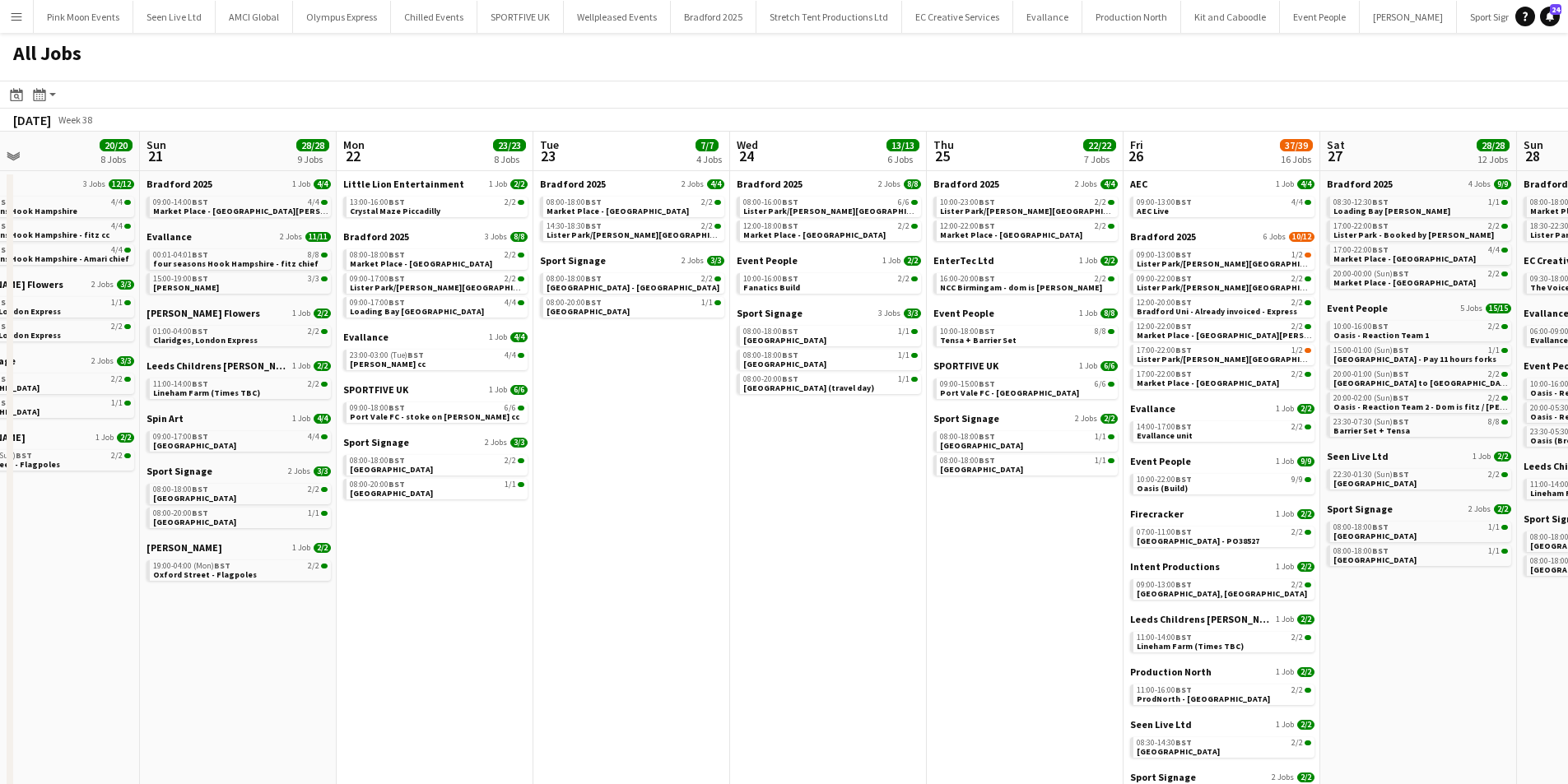
drag, startPoint x: 1105, startPoint y: 629, endPoint x: 569, endPoint y: 606, distance: 536.5
click at [569, 606] on app-calendar-viewport "Wed 17 19/19 6 Jobs Thu 18 7/7 4 Jobs Fri 19 11/11 6 Jobs Sat 20 20/20 8 Jobs S…" at bounding box center [784, 505] width 1568 height 749
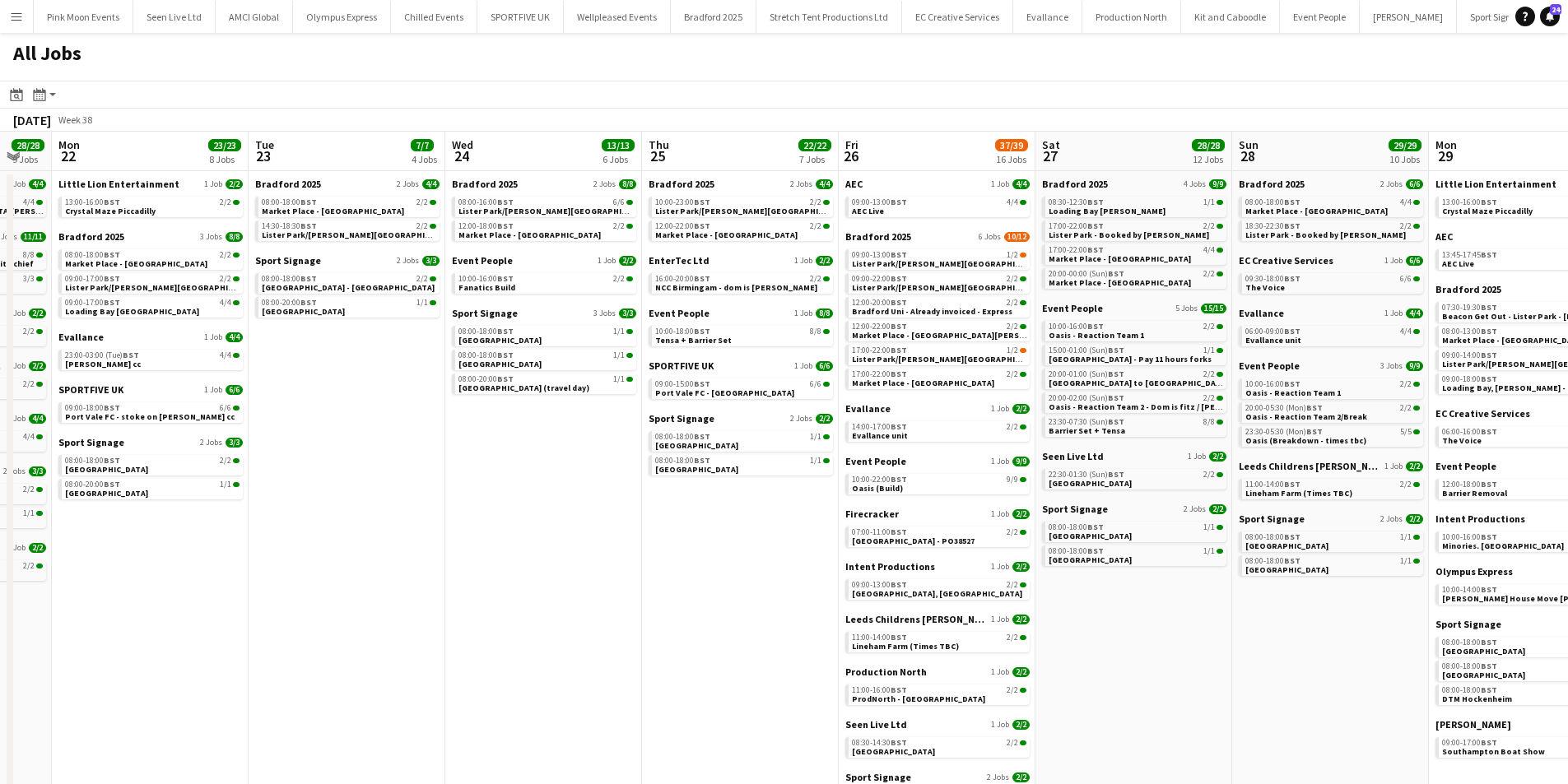
drag, startPoint x: 886, startPoint y: 572, endPoint x: 600, endPoint y: 584, distance: 286.3
click at [600, 584] on app-calendar-viewport "Fri 19 11/11 6 Jobs Sat 20 20/20 8 Jobs Sun 21 28/28 9 Jobs Mon 22 23/23 8 Jobs…" at bounding box center [784, 505] width 1568 height 749
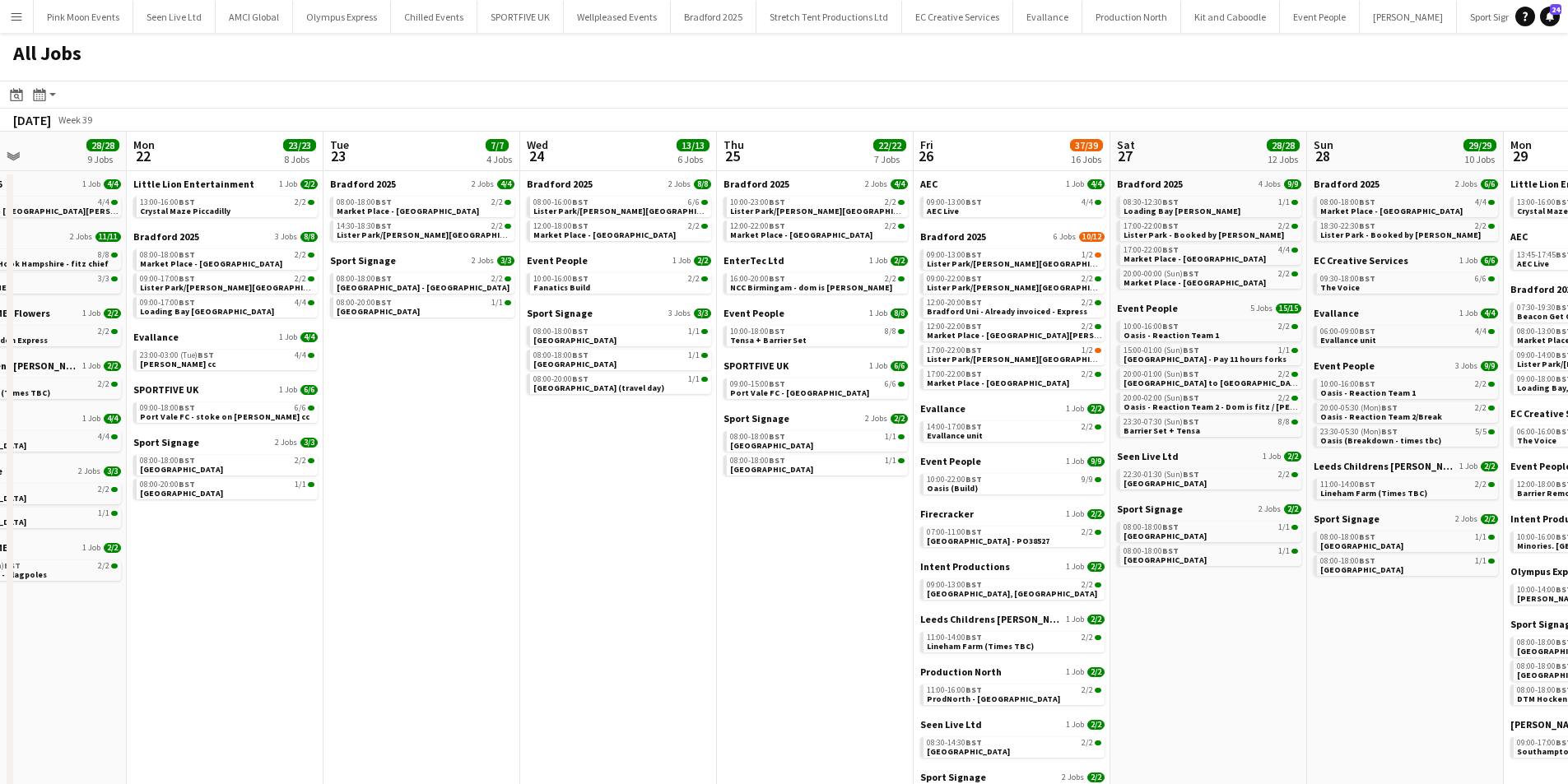
drag, startPoint x: 1268, startPoint y: 623, endPoint x: 1148, endPoint y: 630, distance: 120.2
click at [1148, 630] on app-calendar-viewport "Fri 19 11/11 6 Jobs Sat 20 20/20 8 Jobs Sun 21 28/28 9 Jobs Mon 22 23/23 8 Jobs…" at bounding box center [784, 505] width 1568 height 749
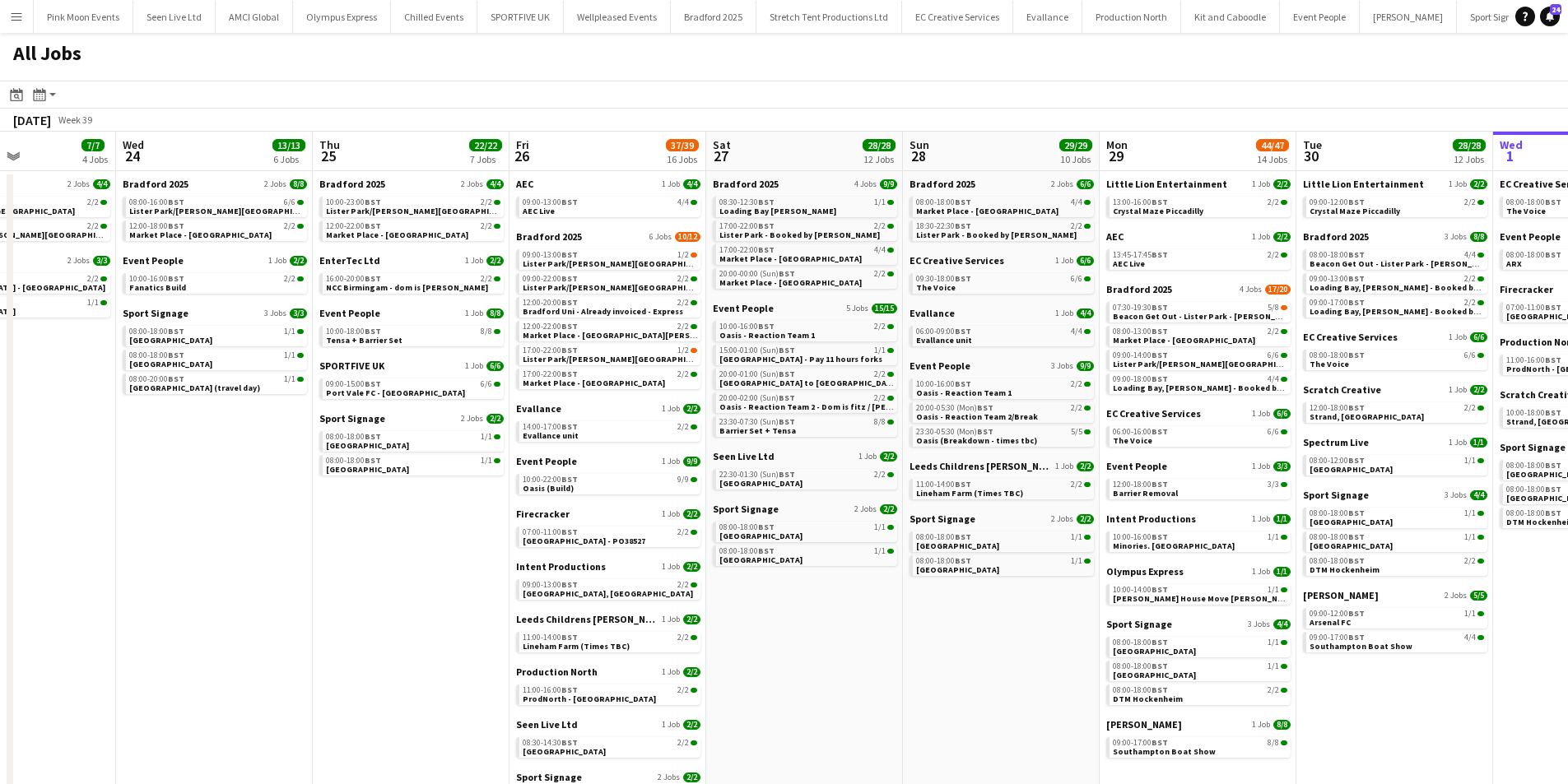
scroll to position [0, 479]
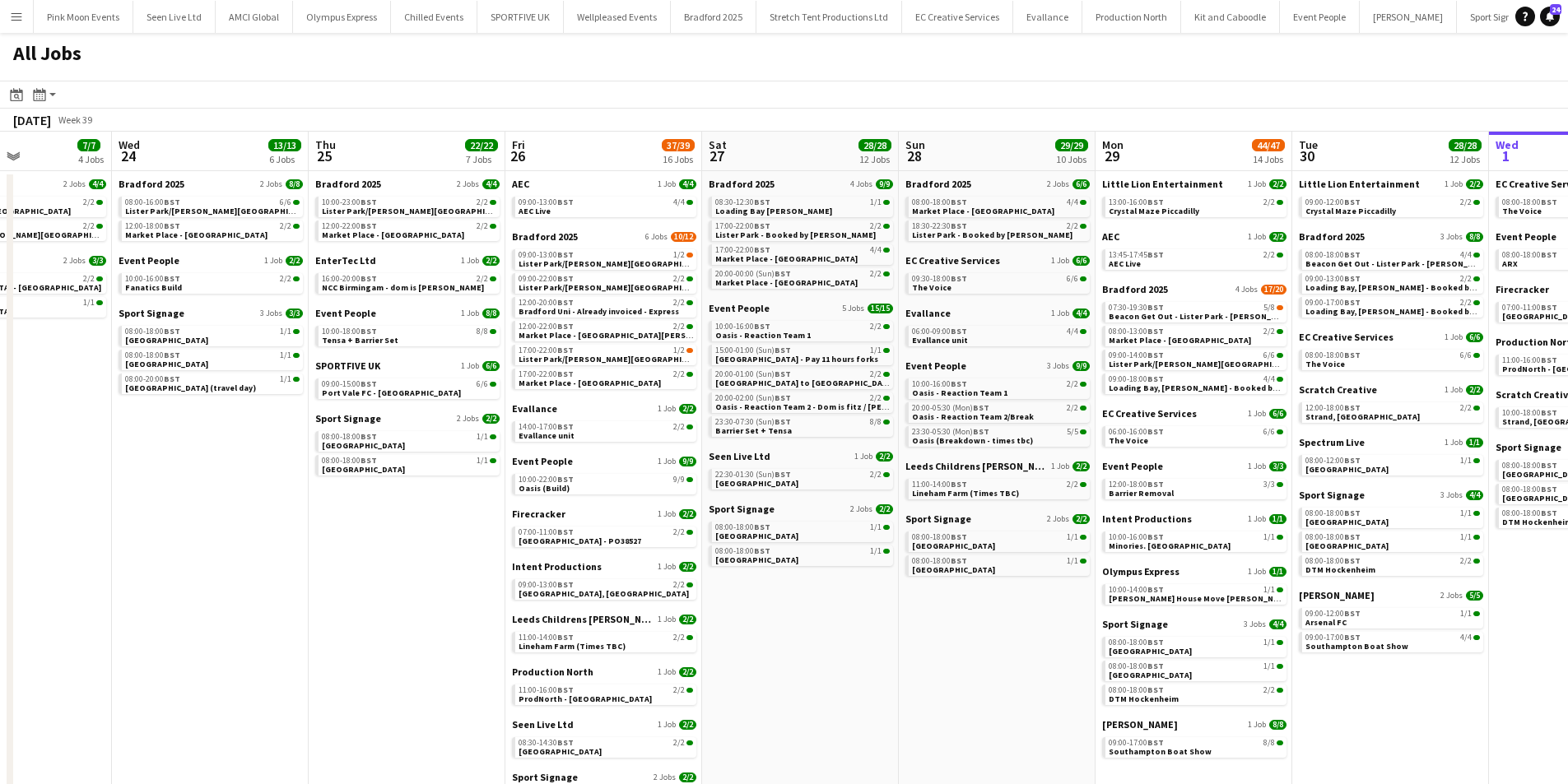
drag, startPoint x: 1157, startPoint y: 628, endPoint x: 945, endPoint y: 637, distance: 212.2
click at [945, 637] on app-calendar-viewport "Sun 21 28/28 9 Jobs Mon 22 23/23 8 Jobs Tue 23 7/7 4 Jobs Wed 24 13/13 6 Jobs T…" at bounding box center [784, 505] width 1568 height 749
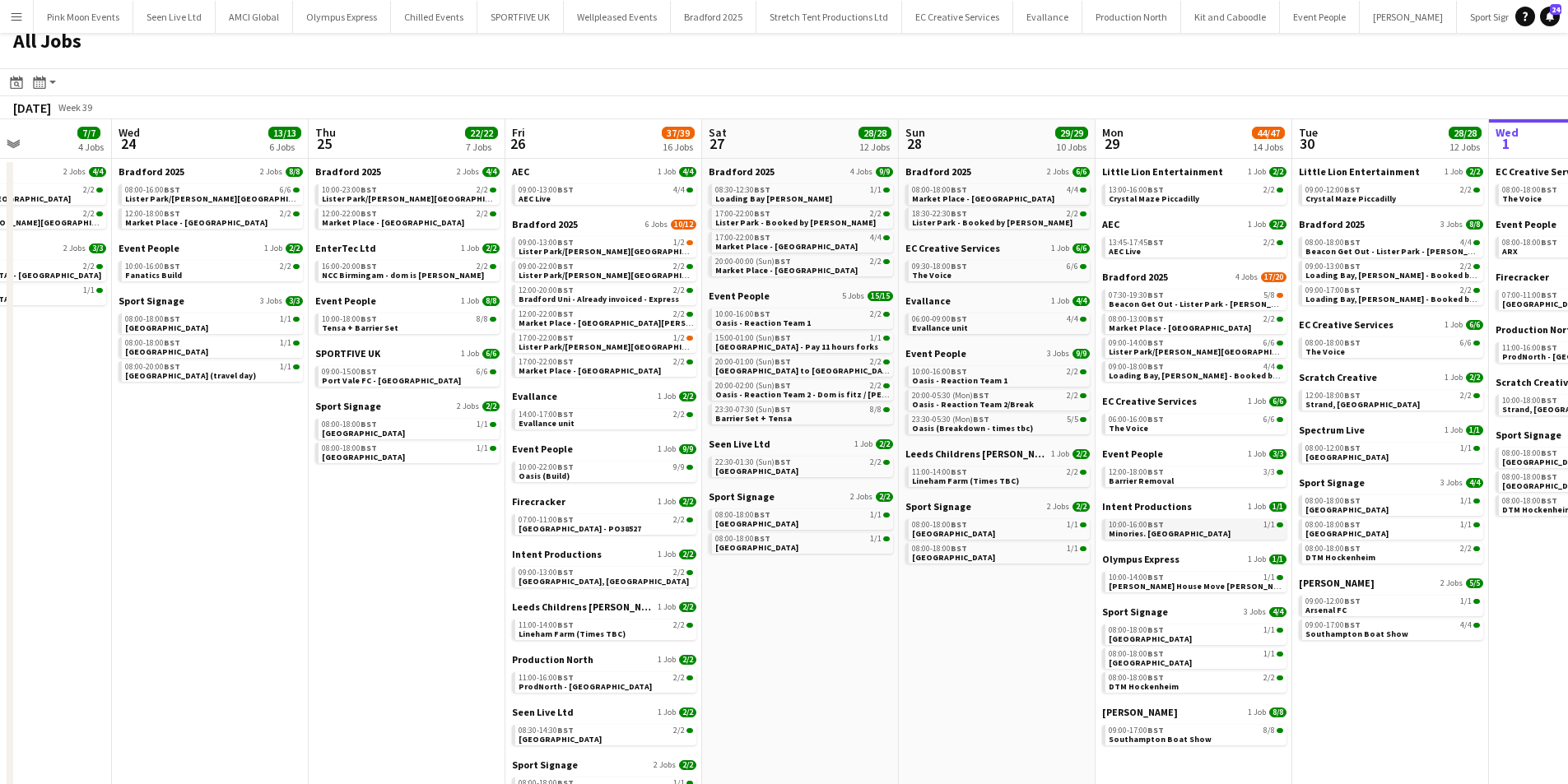
scroll to position [0, 0]
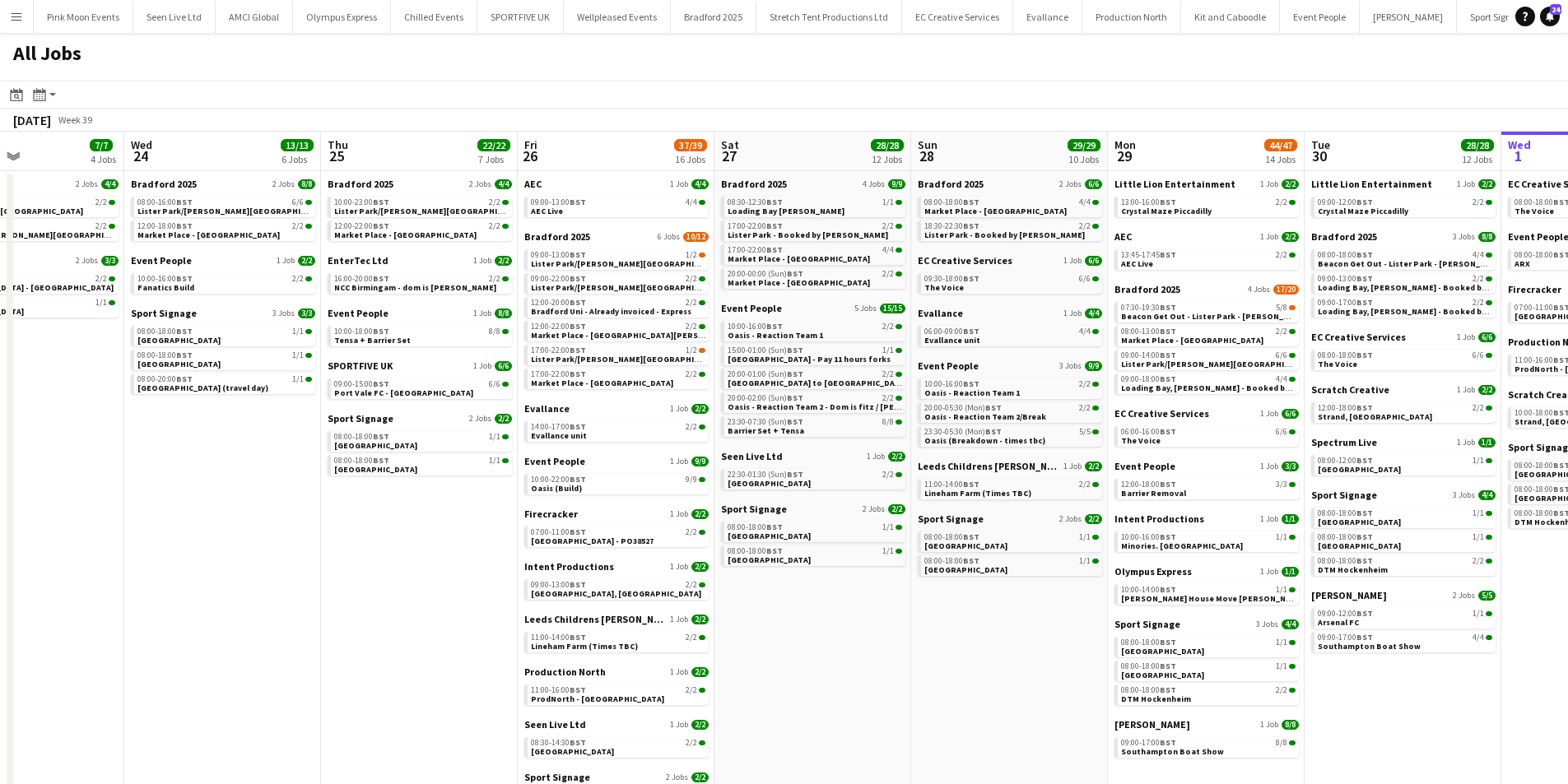
drag, startPoint x: 892, startPoint y: 619, endPoint x: 1139, endPoint y: 612, distance: 247.1
click at [1151, 611] on app-calendar-viewport "Sun 21 28/28 9 Jobs Mon 22 23/23 8 Jobs Tue 23 7/7 4 Jobs Wed 24 13/13 6 Jobs T…" at bounding box center [784, 505] width 1568 height 749
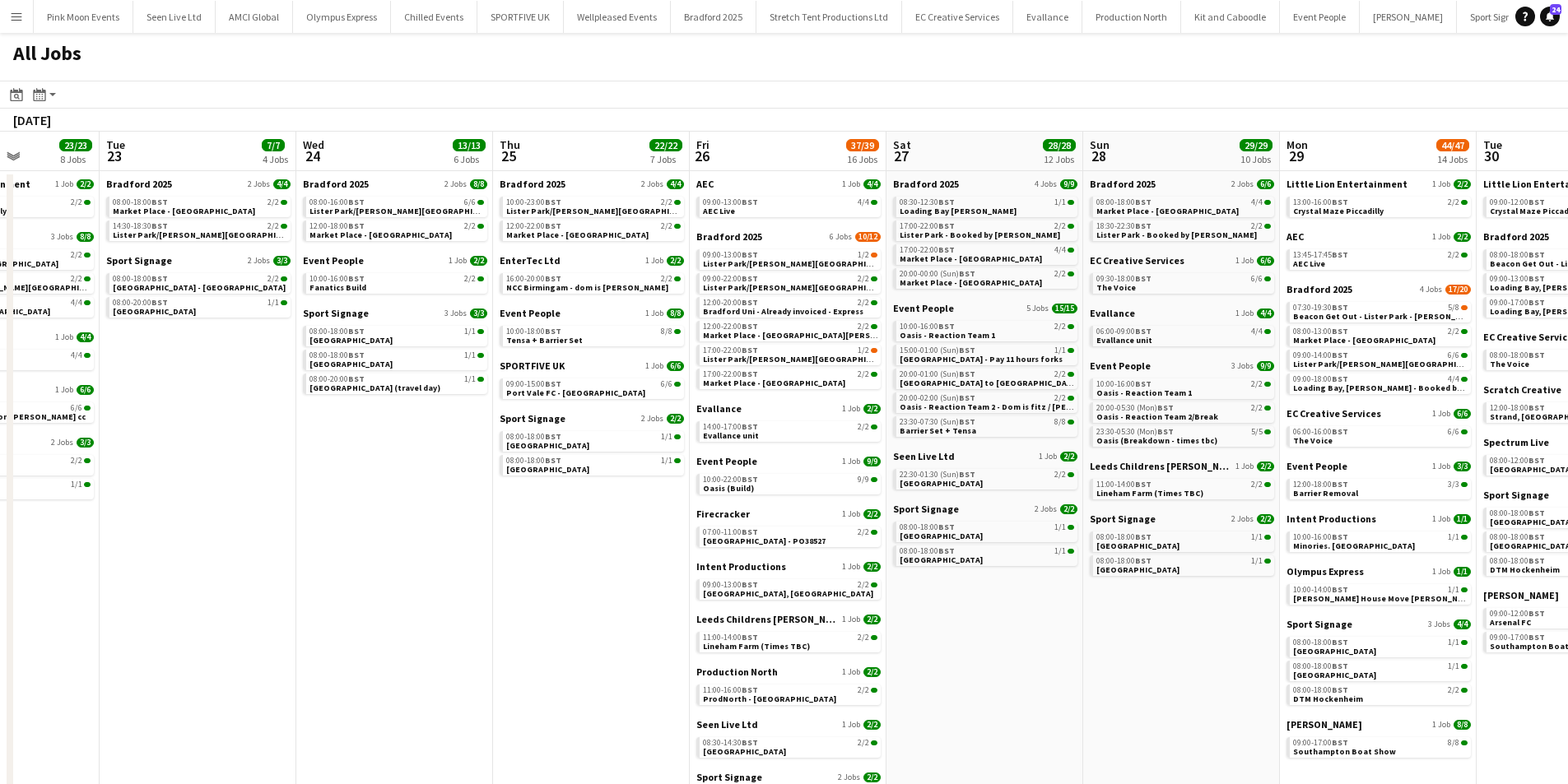
scroll to position [0, 344]
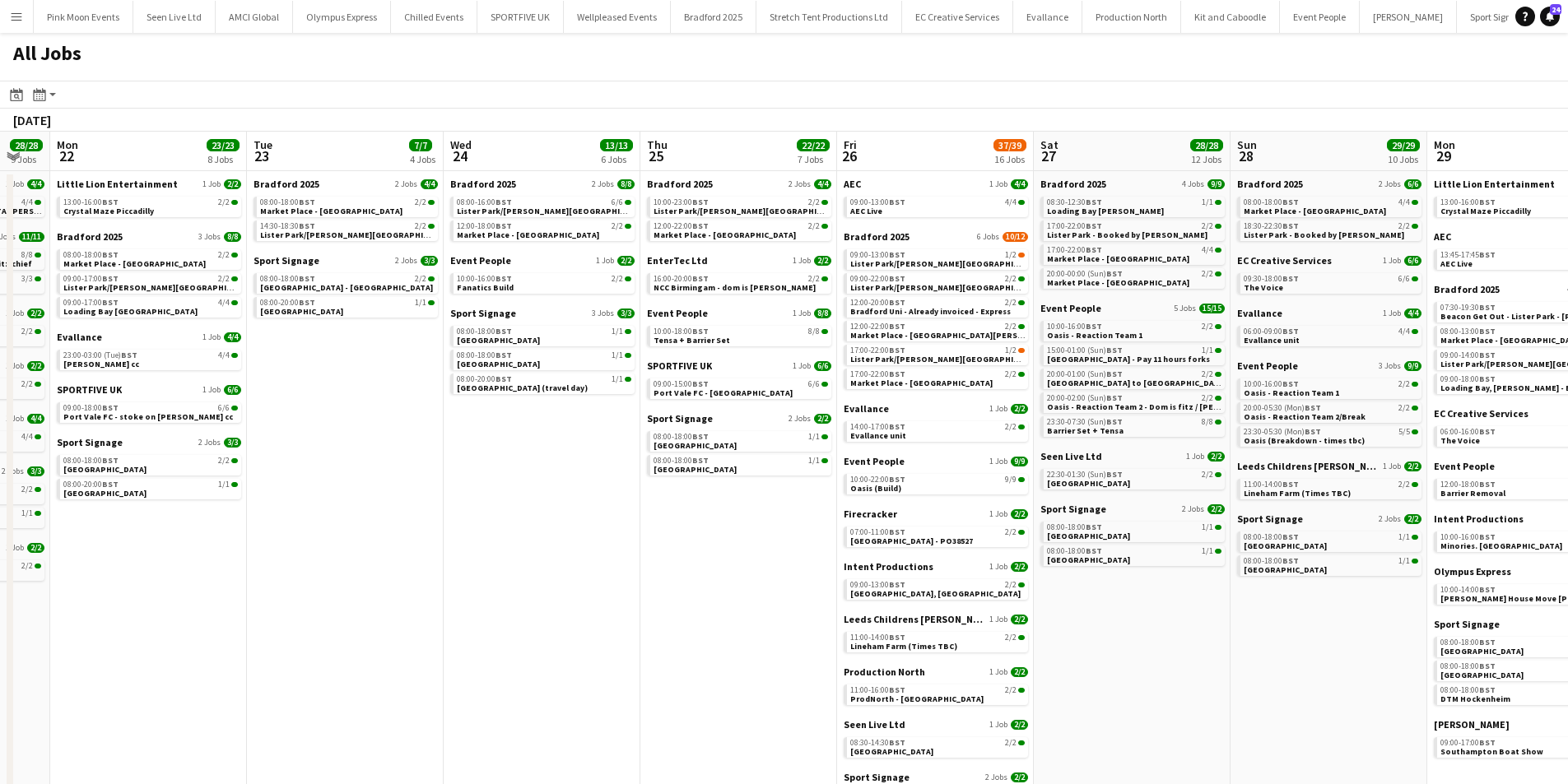
drag
click at [1091, 613] on app-calendar-viewport "Sat 20 20/20 8 Jobs Sun 21 28/28 9 Jobs Mon 22 23/23 8 Jobs Tue 23 7/7 4 Jobs W…" at bounding box center [784, 505] width 1568 height 749
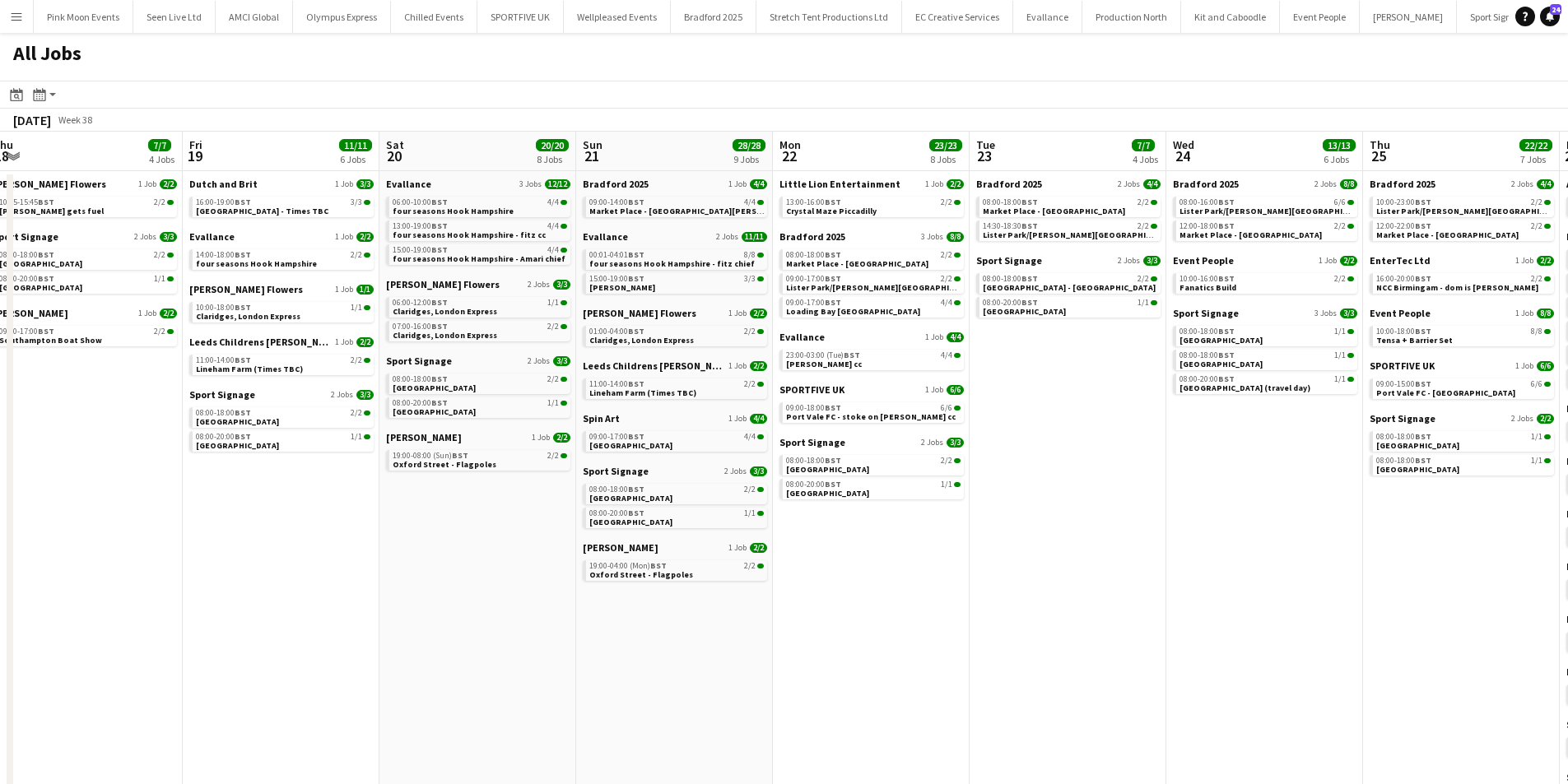
click at [974, 605] on app-calendar-viewport "Tue 16 23/23 7 Jobs Wed 17 19/19 6 Jobs Thu 18 7/7 4 Jobs Fri 19 11/11 6 Jobs S…" at bounding box center [784, 505] width 1568 height 749
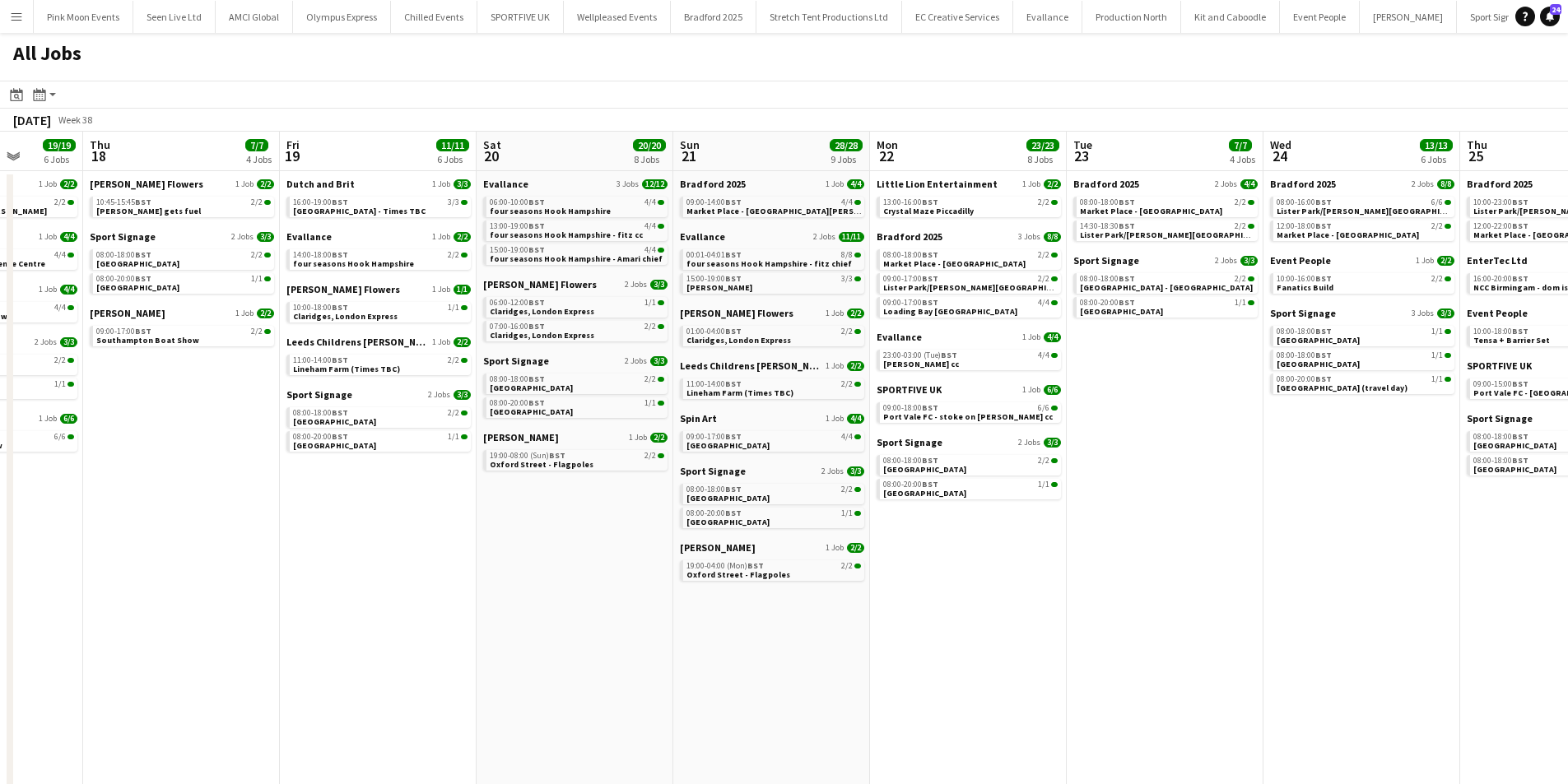
click at [975, 599] on app-calendar-viewport "Mon 15 21/21 8 Jobs Tue 16 23/23 7 Jobs Wed 17 19/19 6 Jobs Thu 18 7/7 4 Jobs F…" at bounding box center [784, 505] width 1568 height 749
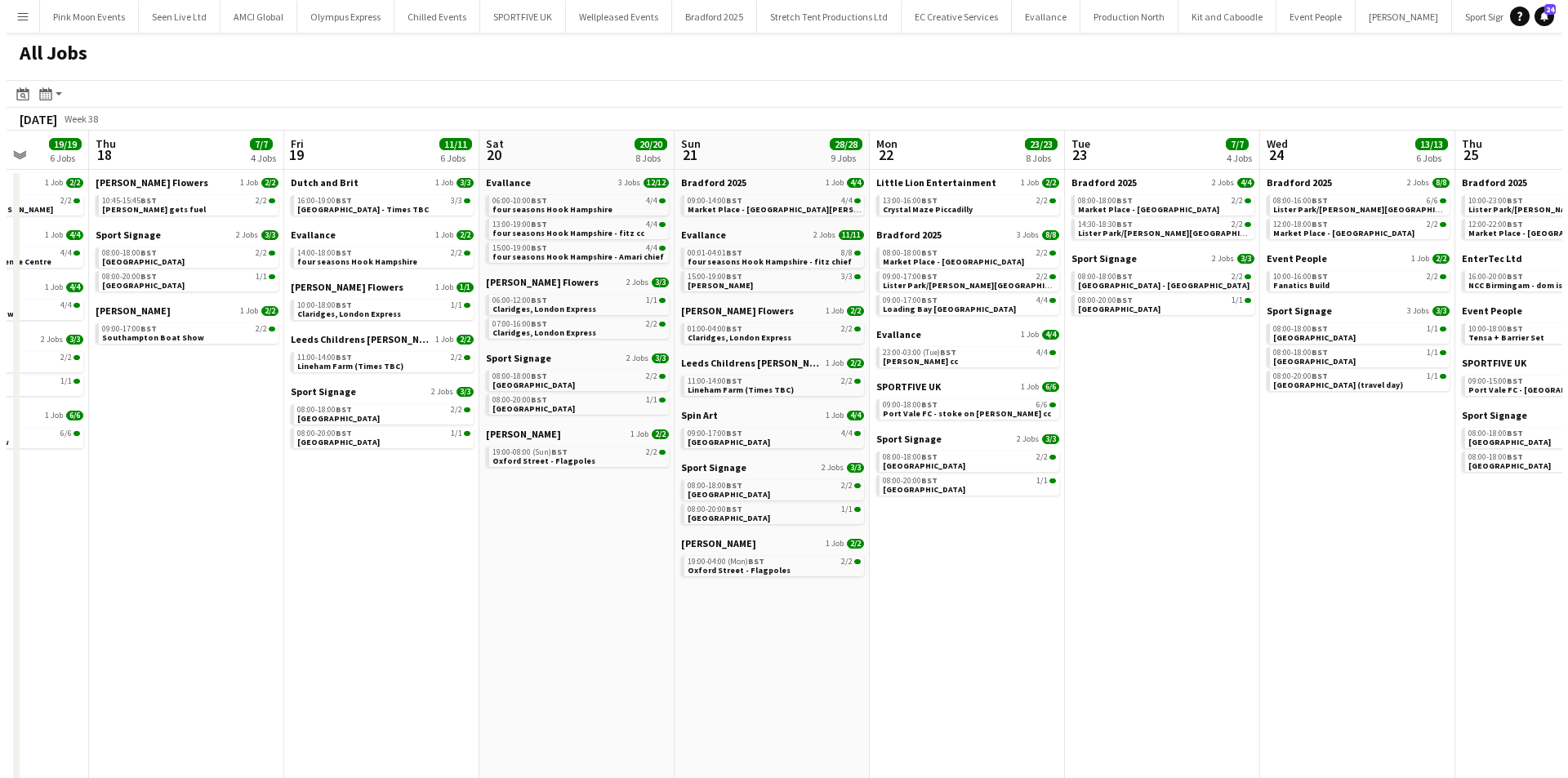
scroll to position [0, 397]
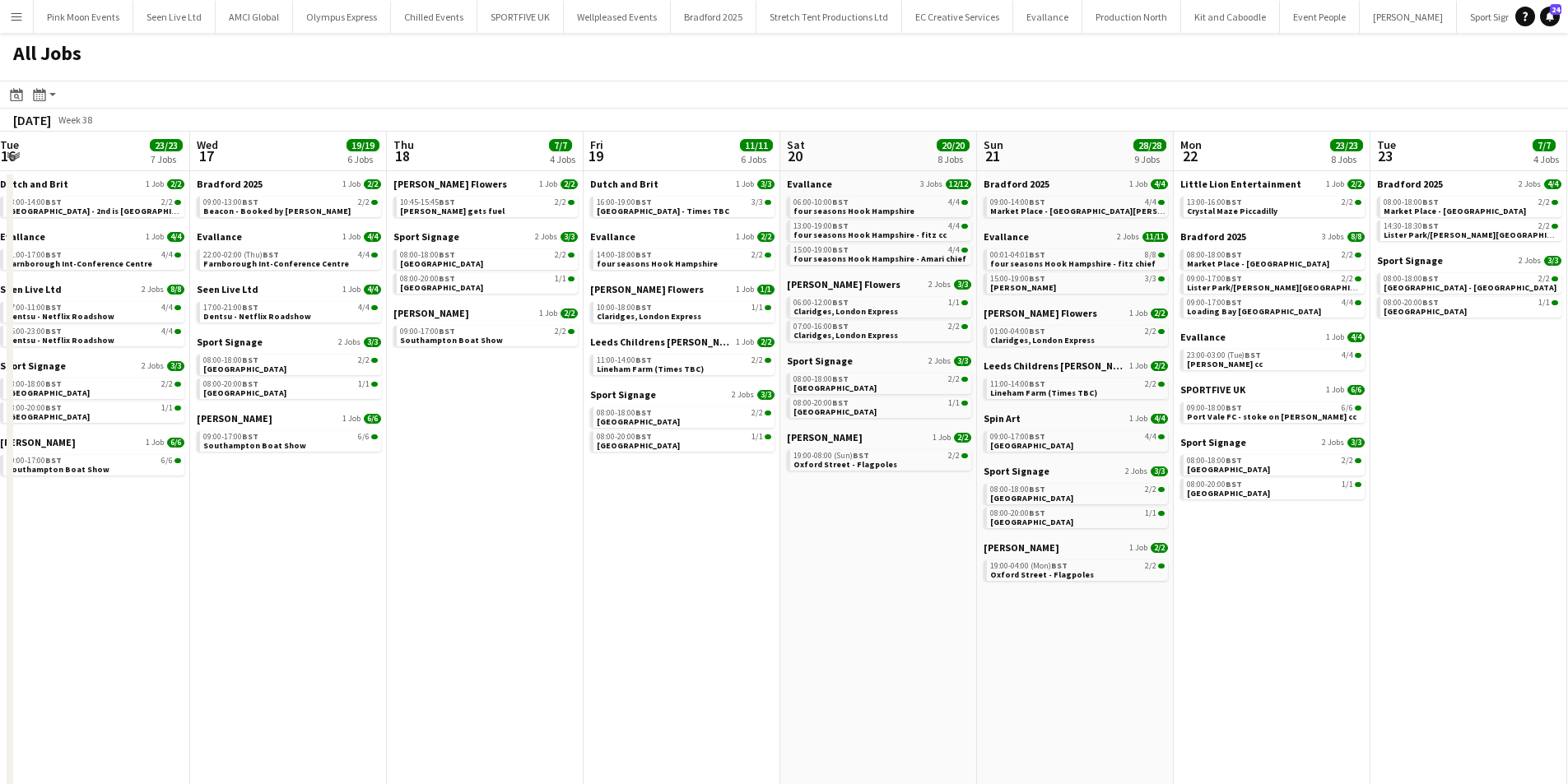
click at [27, 31] on button "Menu" at bounding box center [16, 16] width 33 height 33
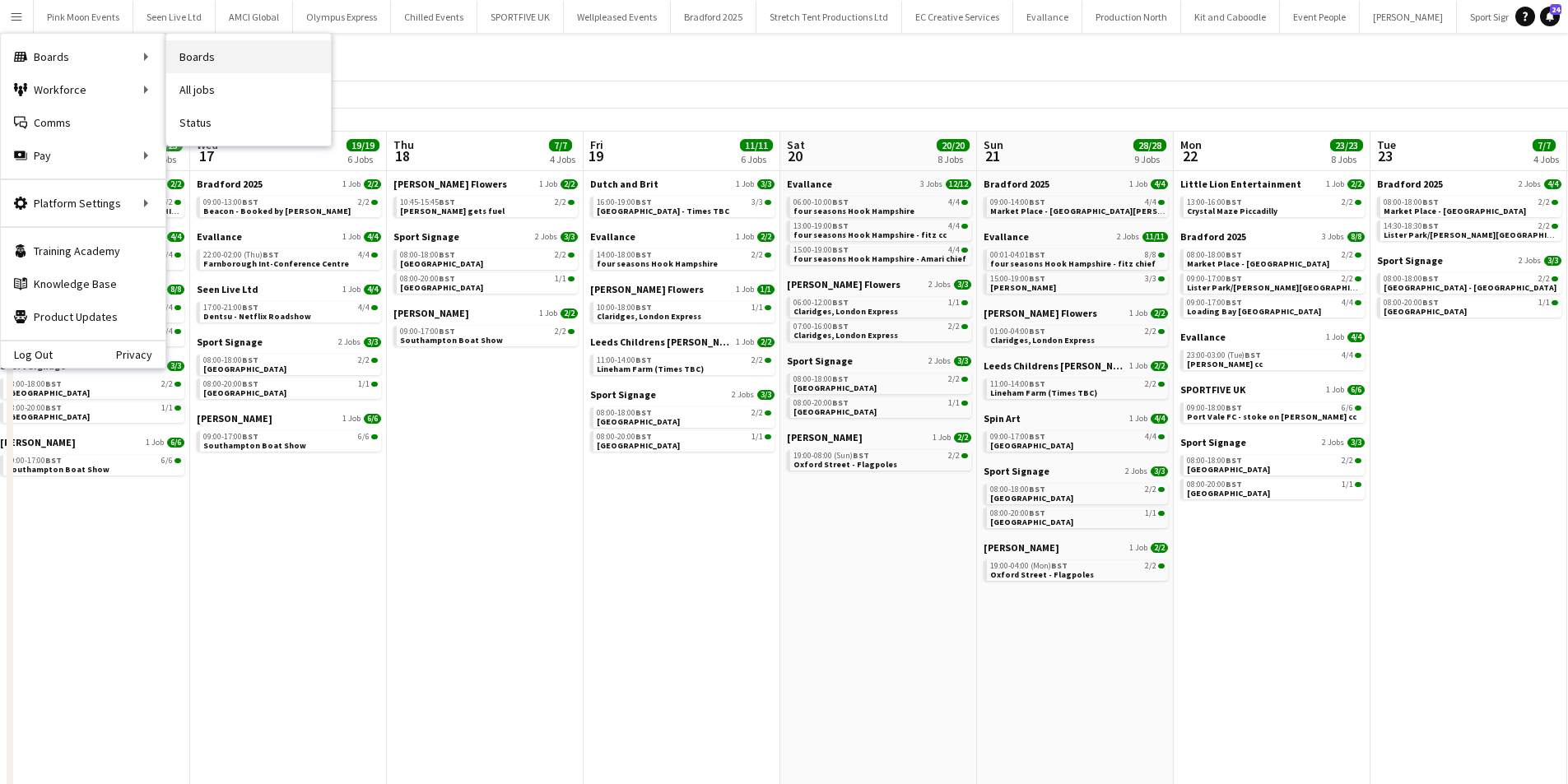
click at [231, 44] on link "Boards" at bounding box center [248, 57] width 165 height 33
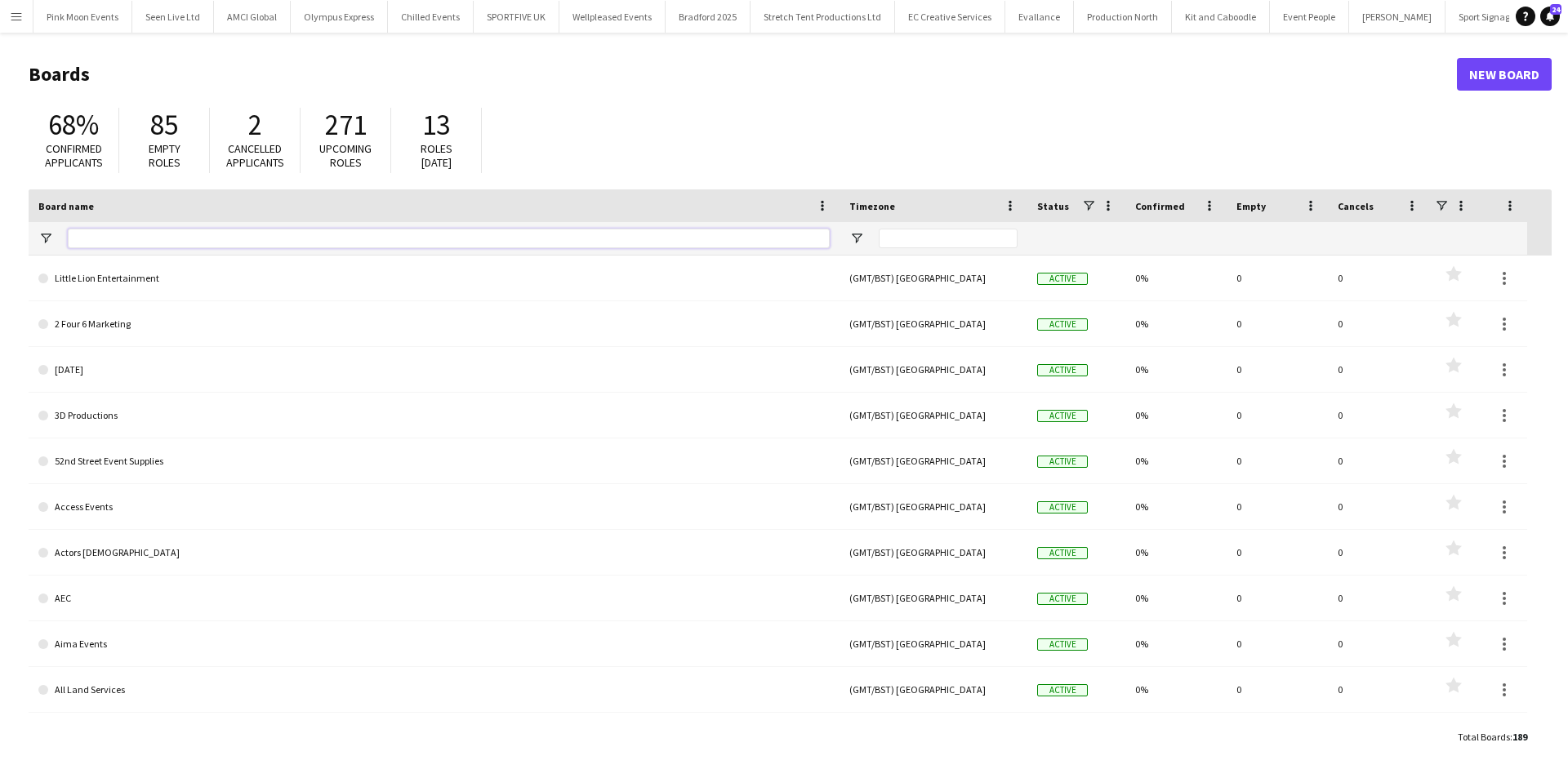
click at [137, 232] on input "Board name Filter Input" at bounding box center [449, 238] width 762 height 20
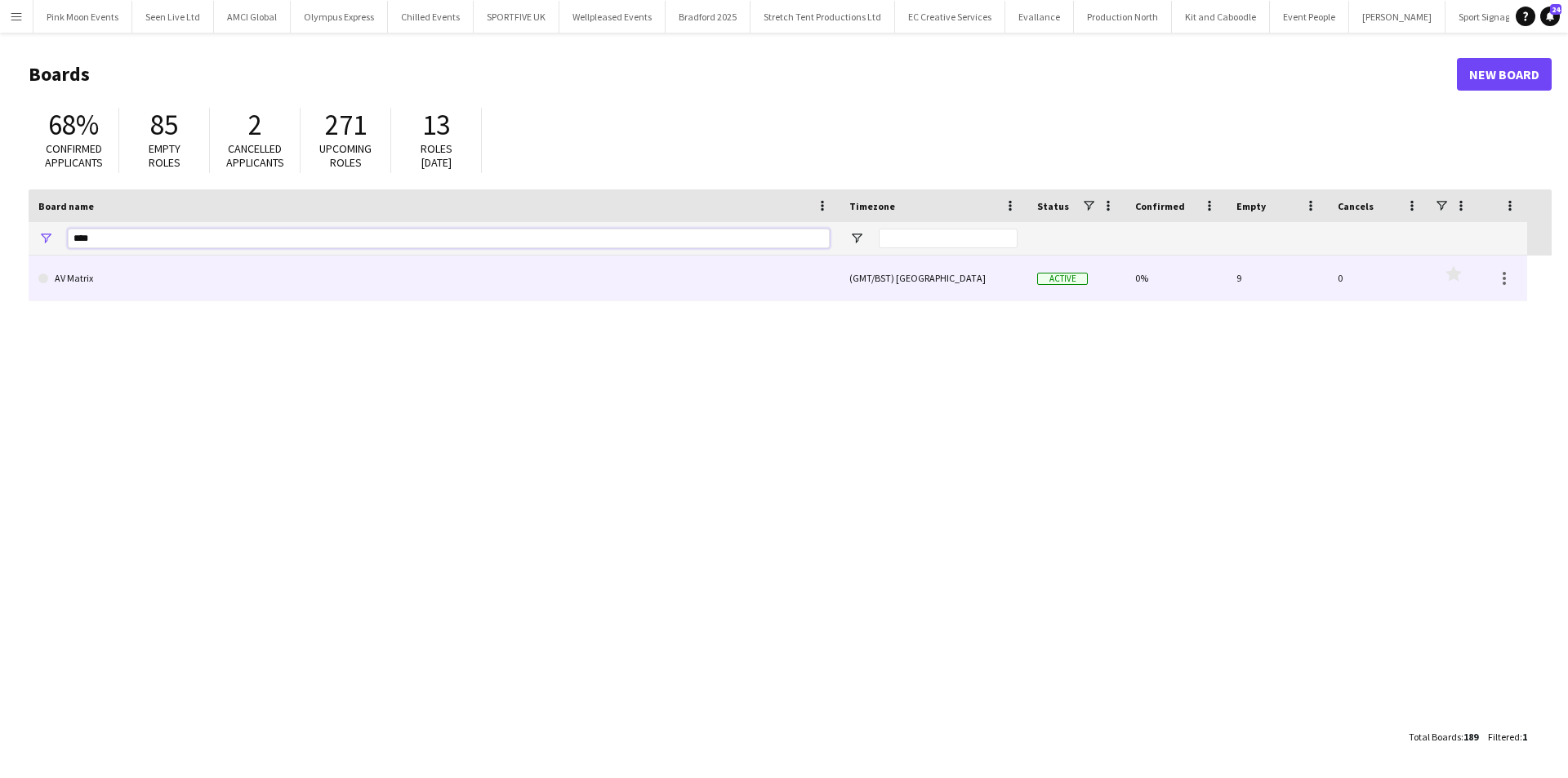
type input "****"
click at [104, 275] on link "AV Matrix" at bounding box center [434, 277] width 792 height 46
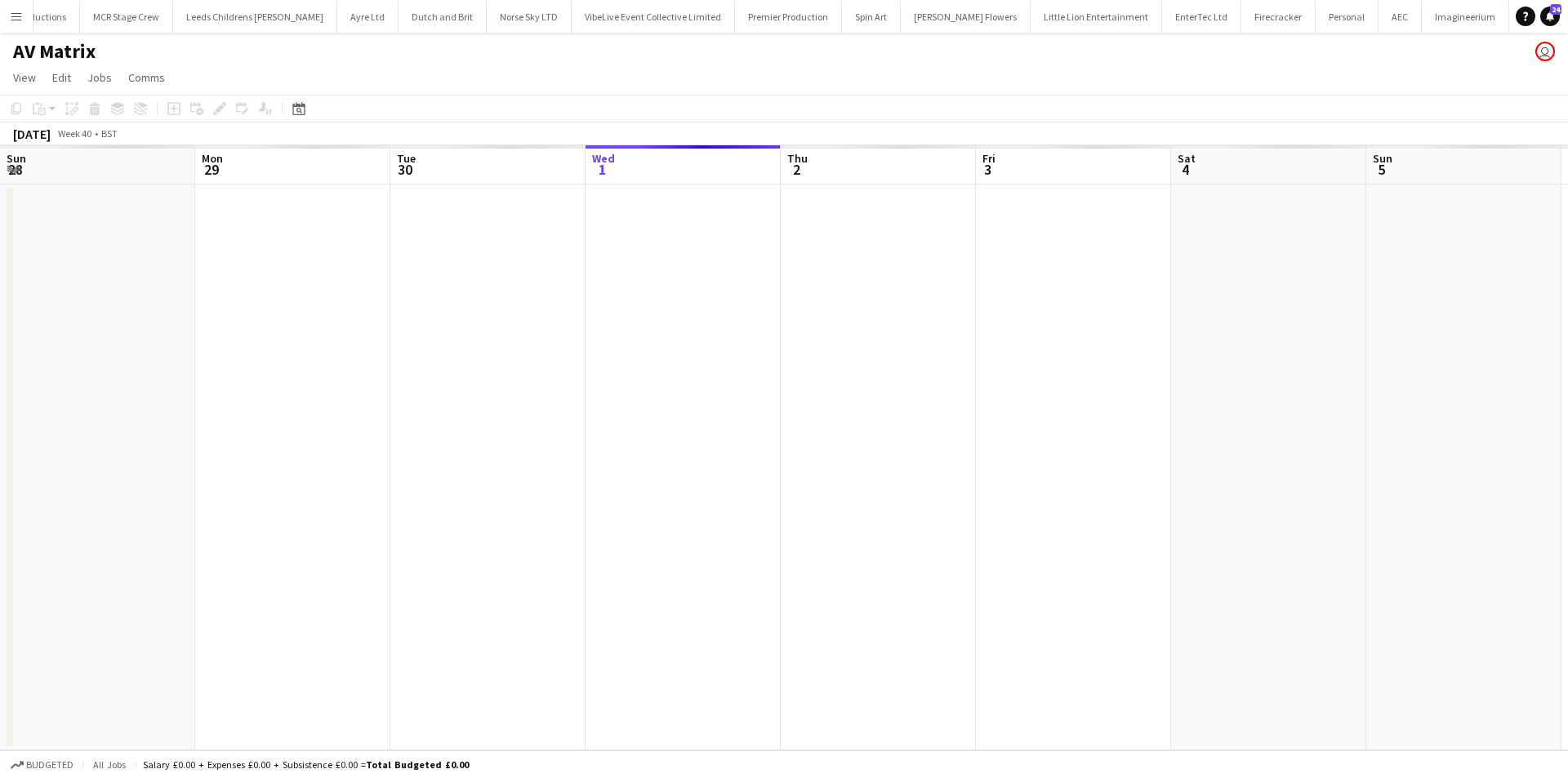
scroll to position [0, 390]
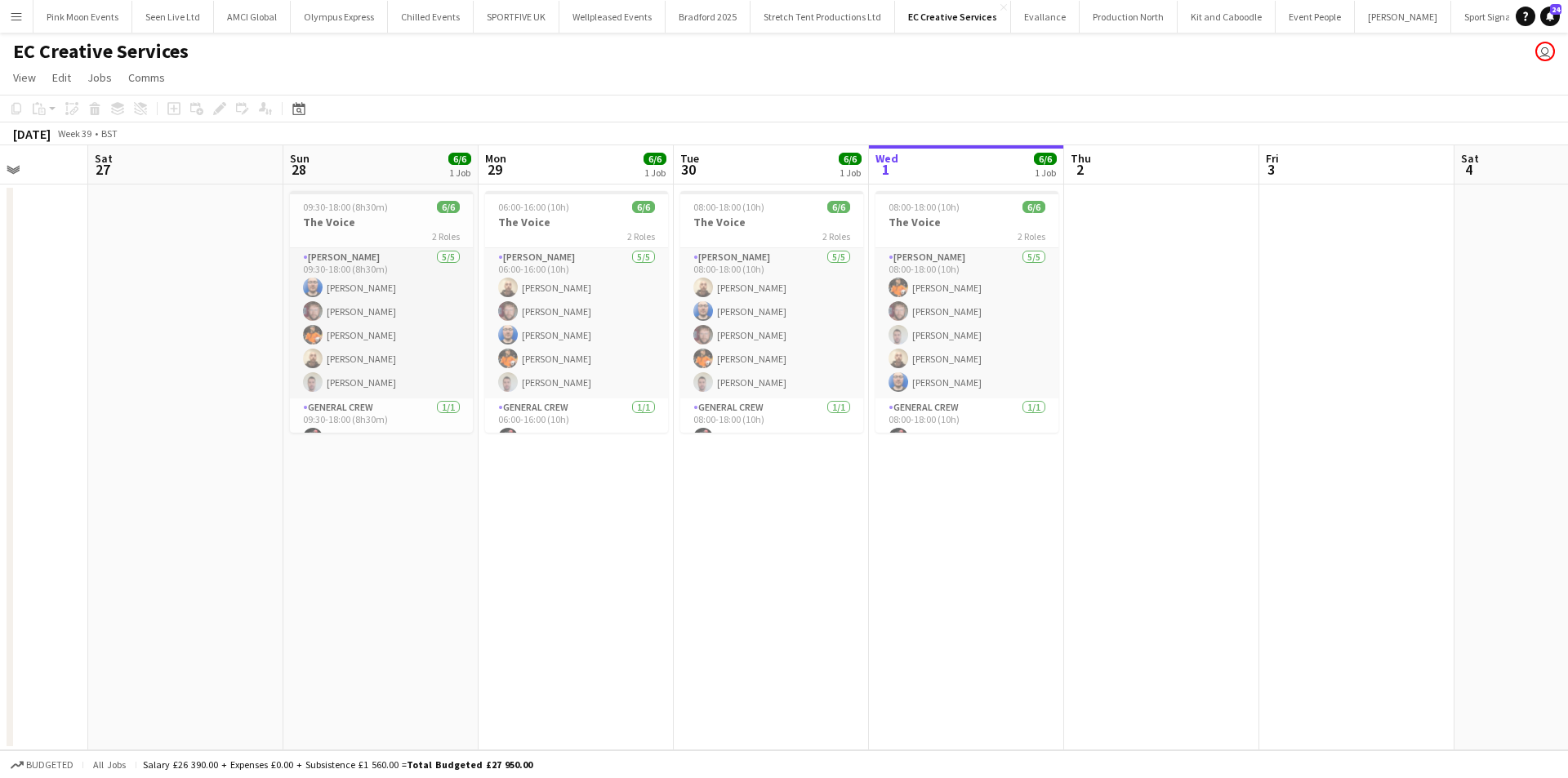
scroll to position [0, 512]
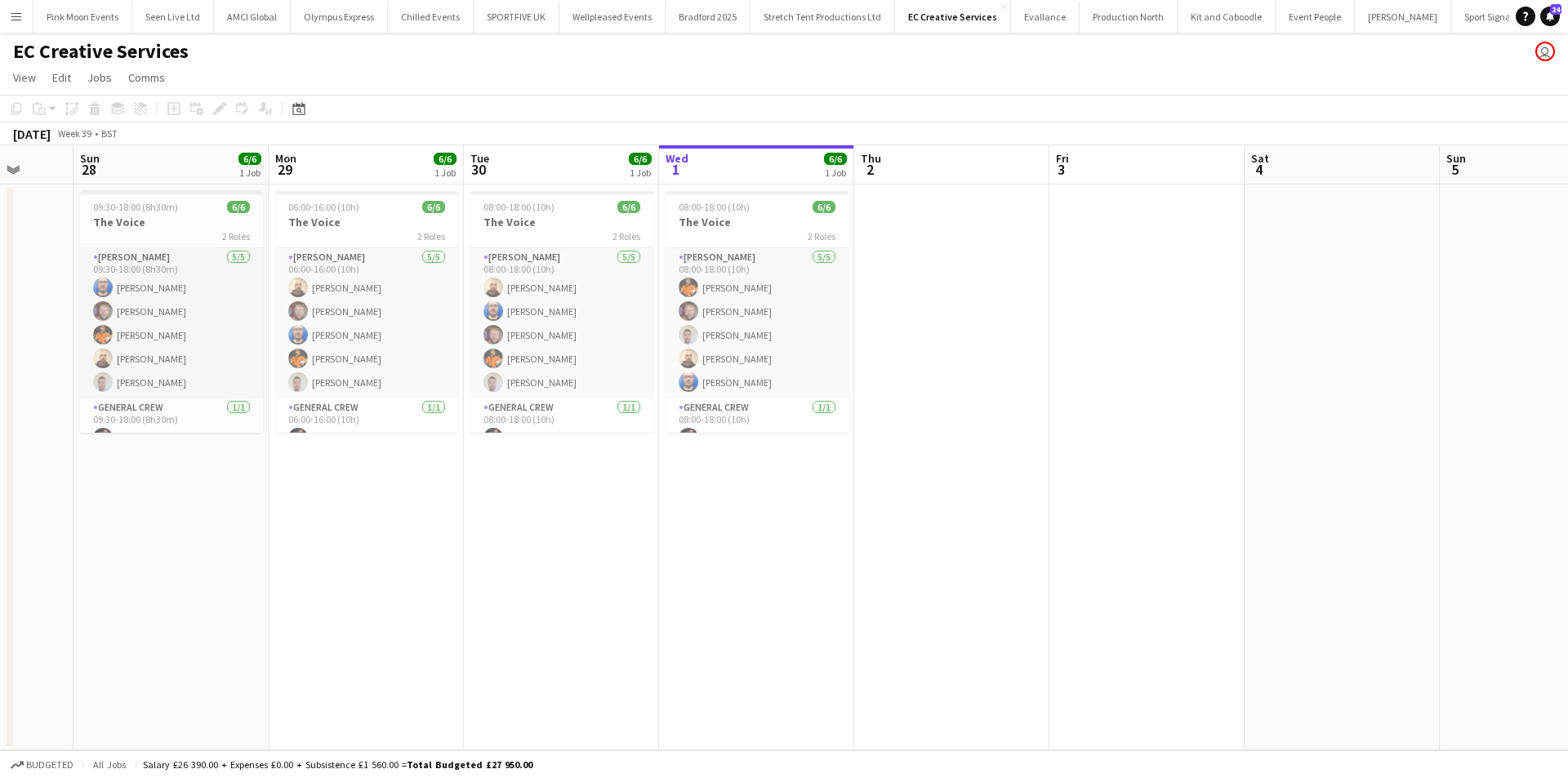
drag, startPoint x: 639, startPoint y: 514, endPoint x: 735, endPoint y: 514, distance: 96.0
click at [735, 514] on app-calendar-viewport "Thu 25 Fri 26 Sat 27 Sun 28 6/6 1 Job Mon 29 6/6 1 Job Tue 30 6/6 1 Job Wed 1 6…" at bounding box center [784, 448] width 1568 height 605
click at [15, 21] on app-icon "Menu" at bounding box center [16, 16] width 13 height 13
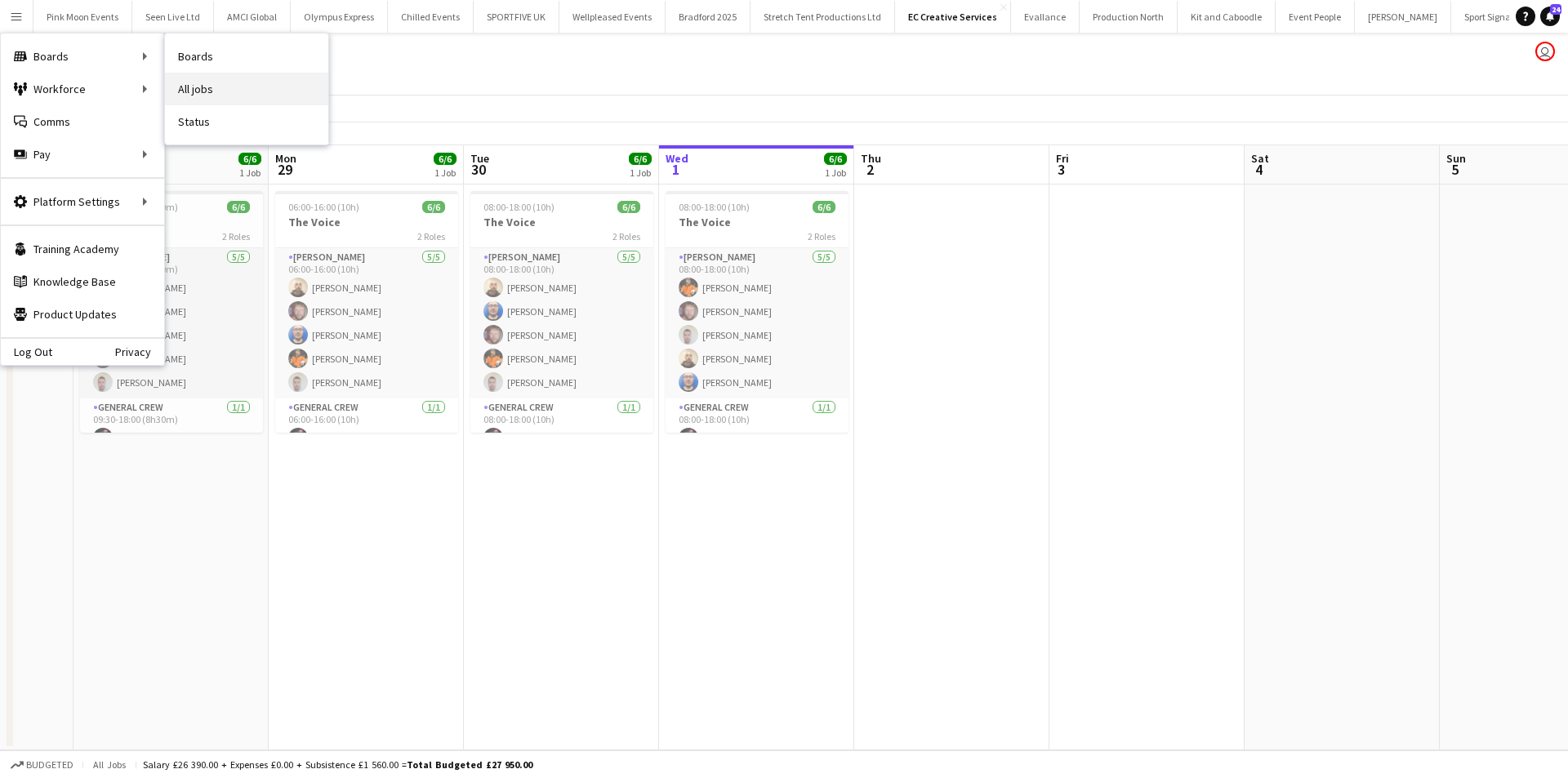
click at [236, 78] on link "All jobs" at bounding box center [246, 88] width 163 height 33
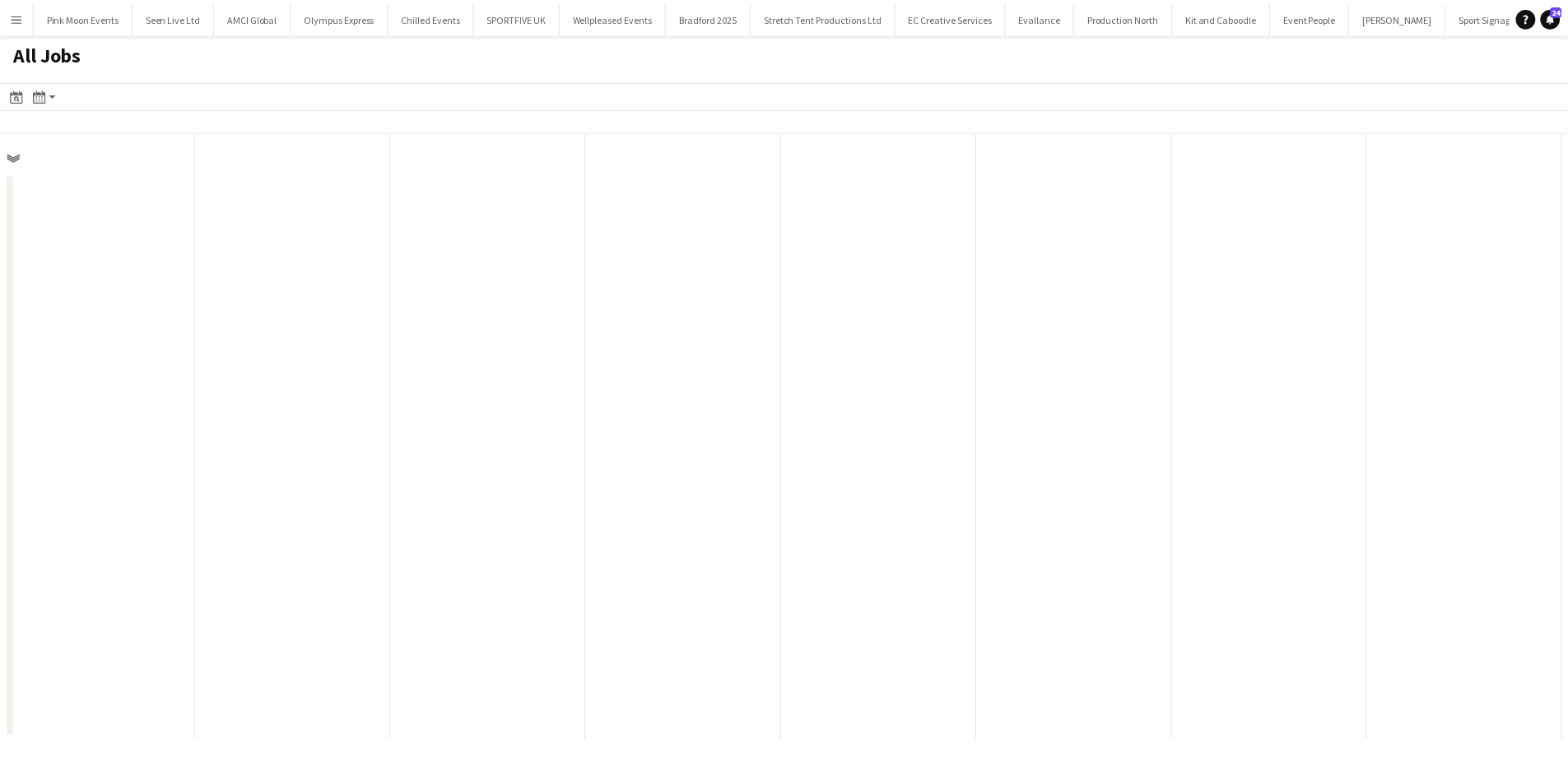
scroll to position [0, 393]
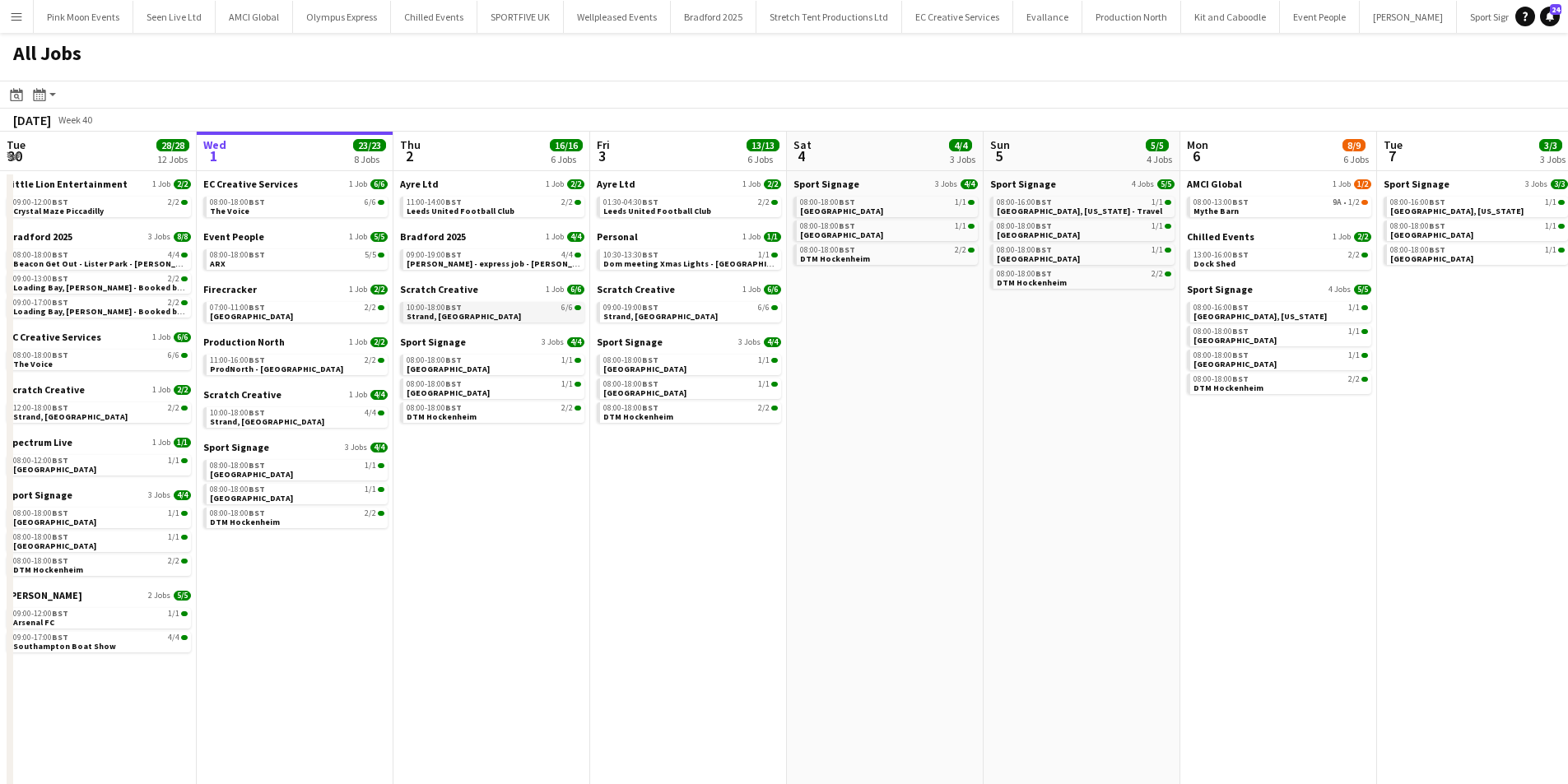
click at [485, 315] on link "10:00-18:00 BST 6/6 Strand, Temple" at bounding box center [494, 311] width 175 height 19
click at [308, 257] on div "08:00-18:00 BST 5/5" at bounding box center [297, 254] width 175 height 8
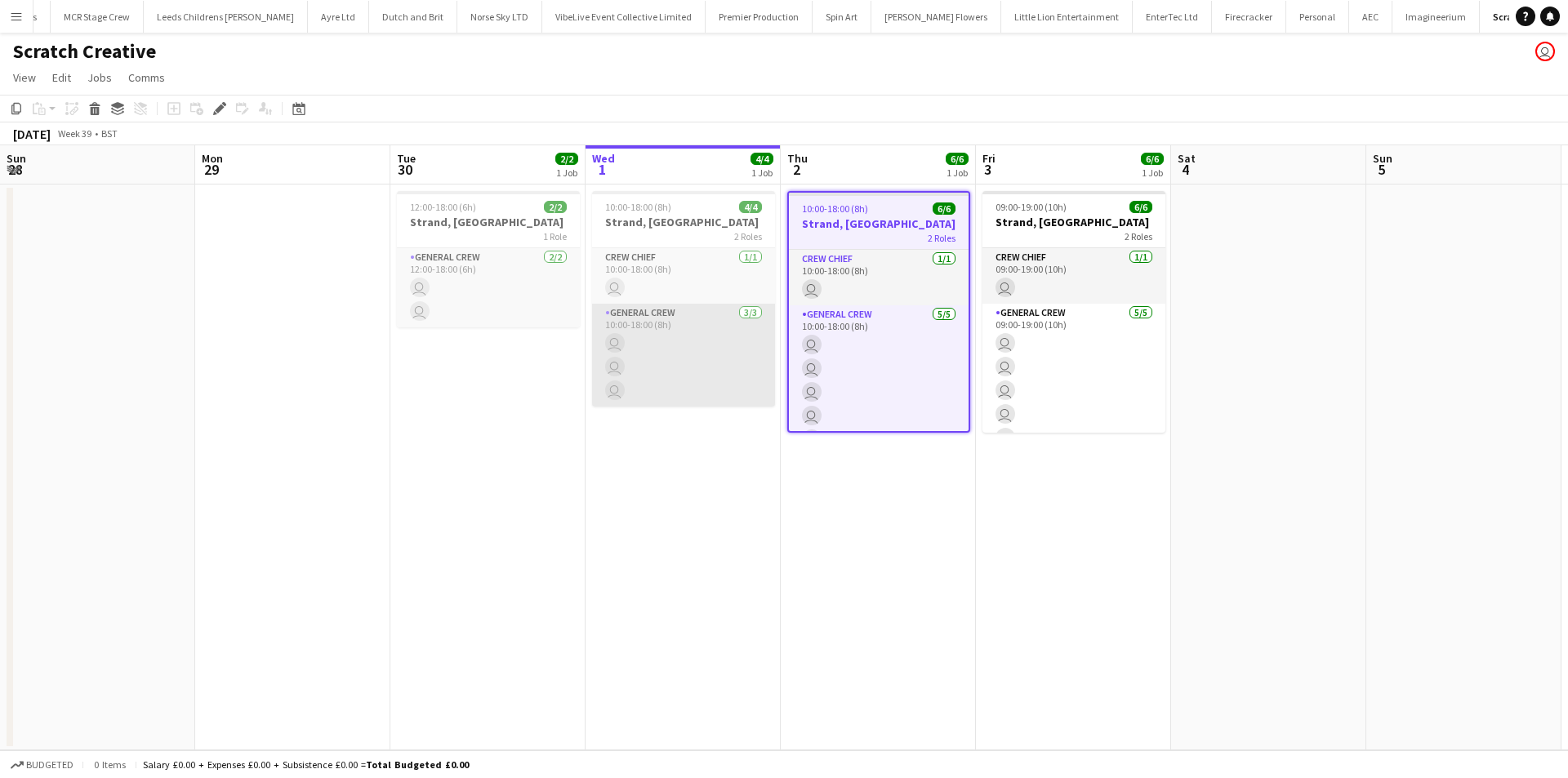
scroll to position [0, 562]
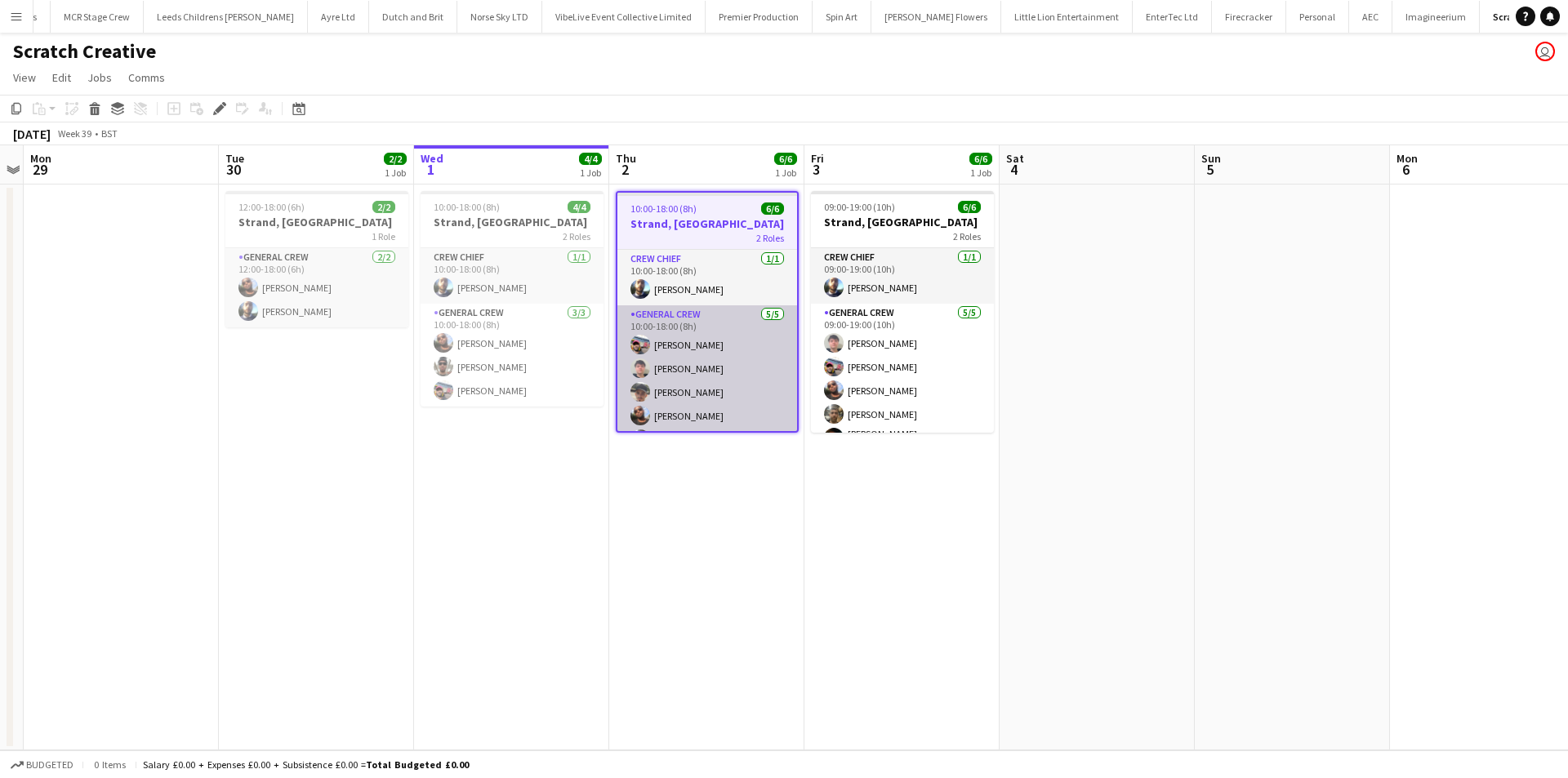
click at [675, 381] on app-card-role "General Crew 5/5 10:00-18:00 (8h) Tyrone Green Thomas Foster Szymon Matyjasik D…" at bounding box center [707, 380] width 179 height 150
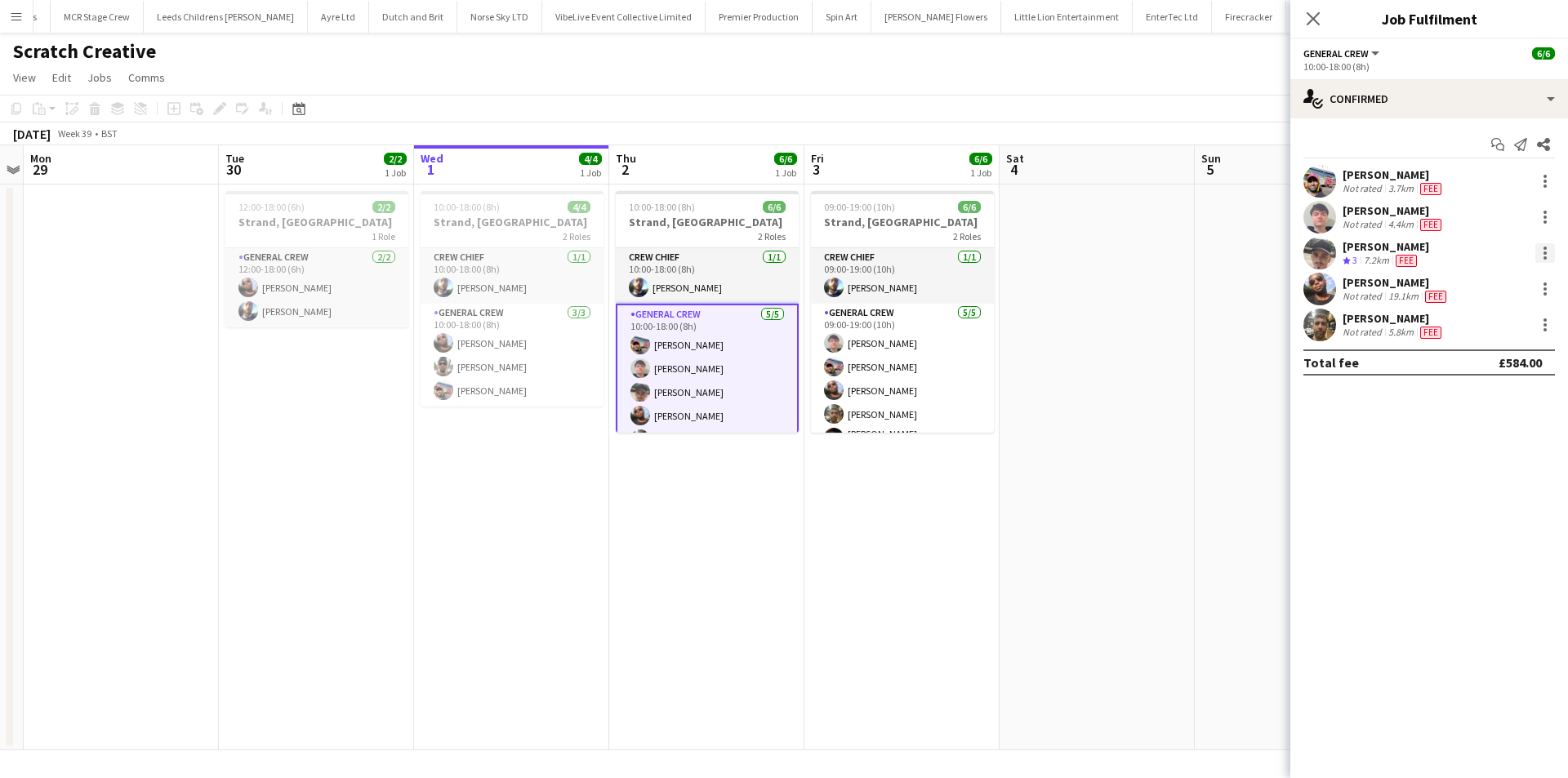
click at [1547, 248] on div at bounding box center [1545, 253] width 20 height 20
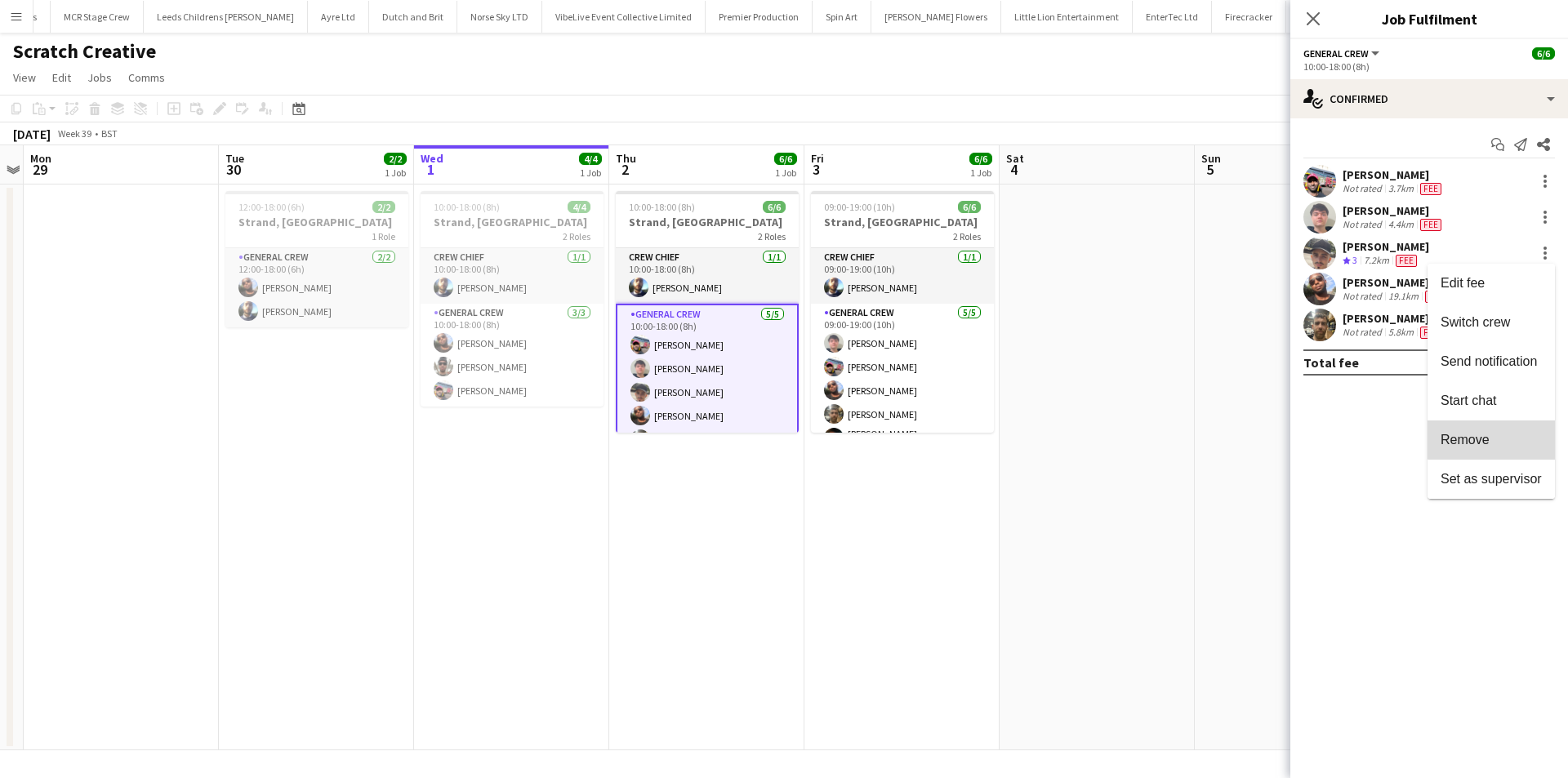
click at [1508, 424] on button "Remove" at bounding box center [1491, 440] width 128 height 39
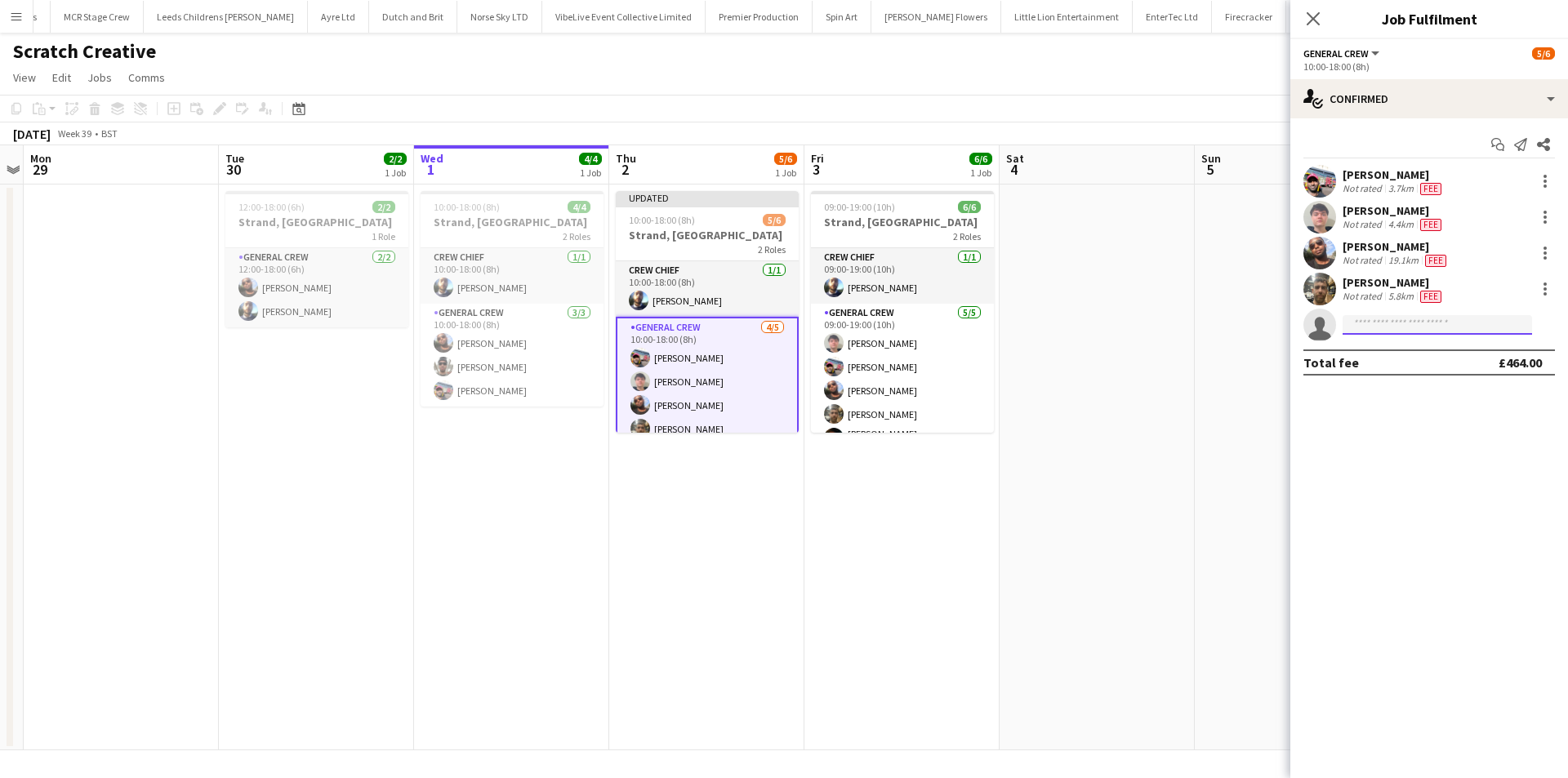
click at [1431, 332] on input at bounding box center [1438, 325] width 189 height 20
type input "***"
click at [1424, 347] on span "Edvardas Draskinis" at bounding box center [1402, 349] width 94 height 14
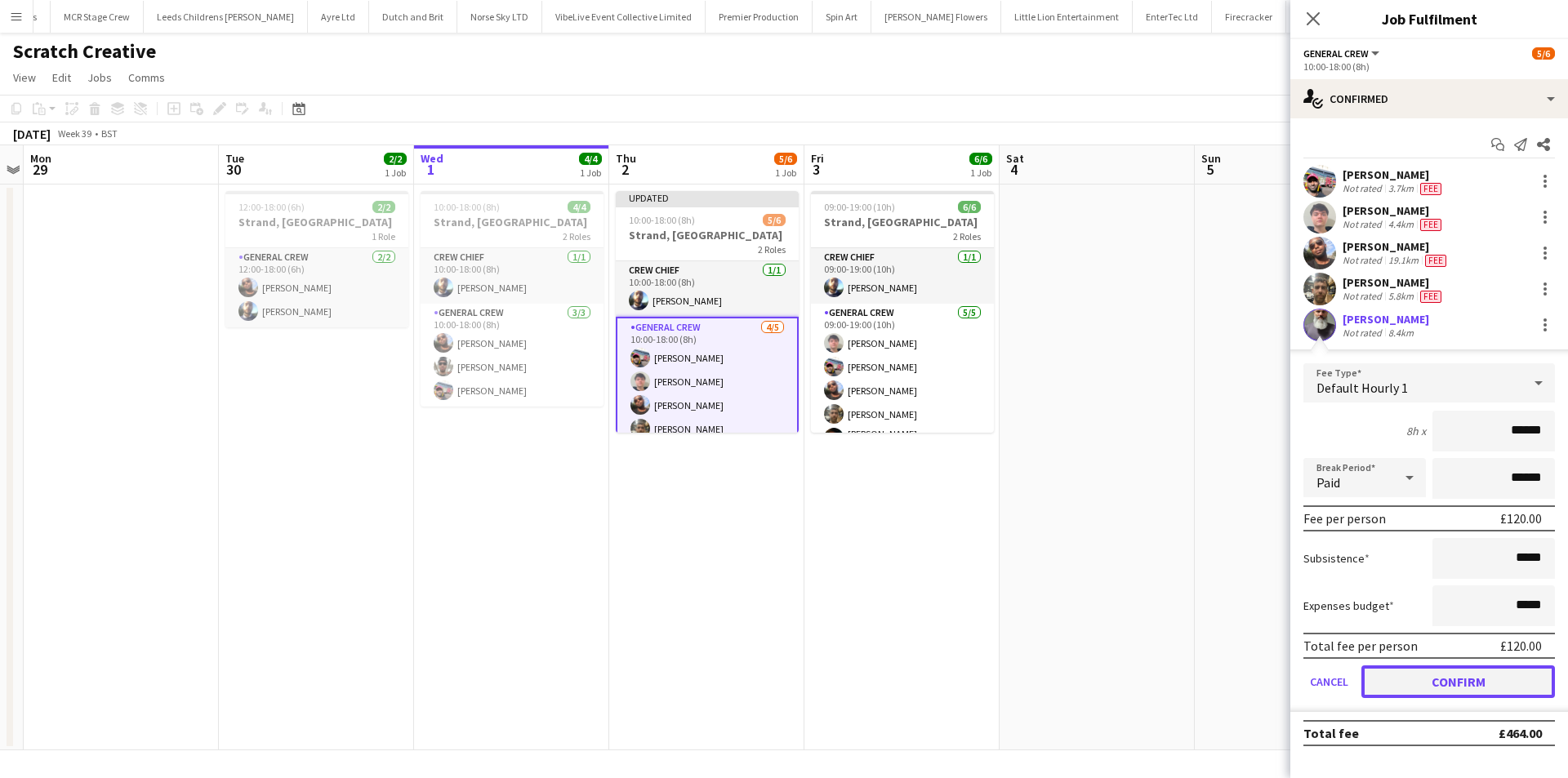
click at [1460, 690] on button "Confirm" at bounding box center [1458, 682] width 194 height 33
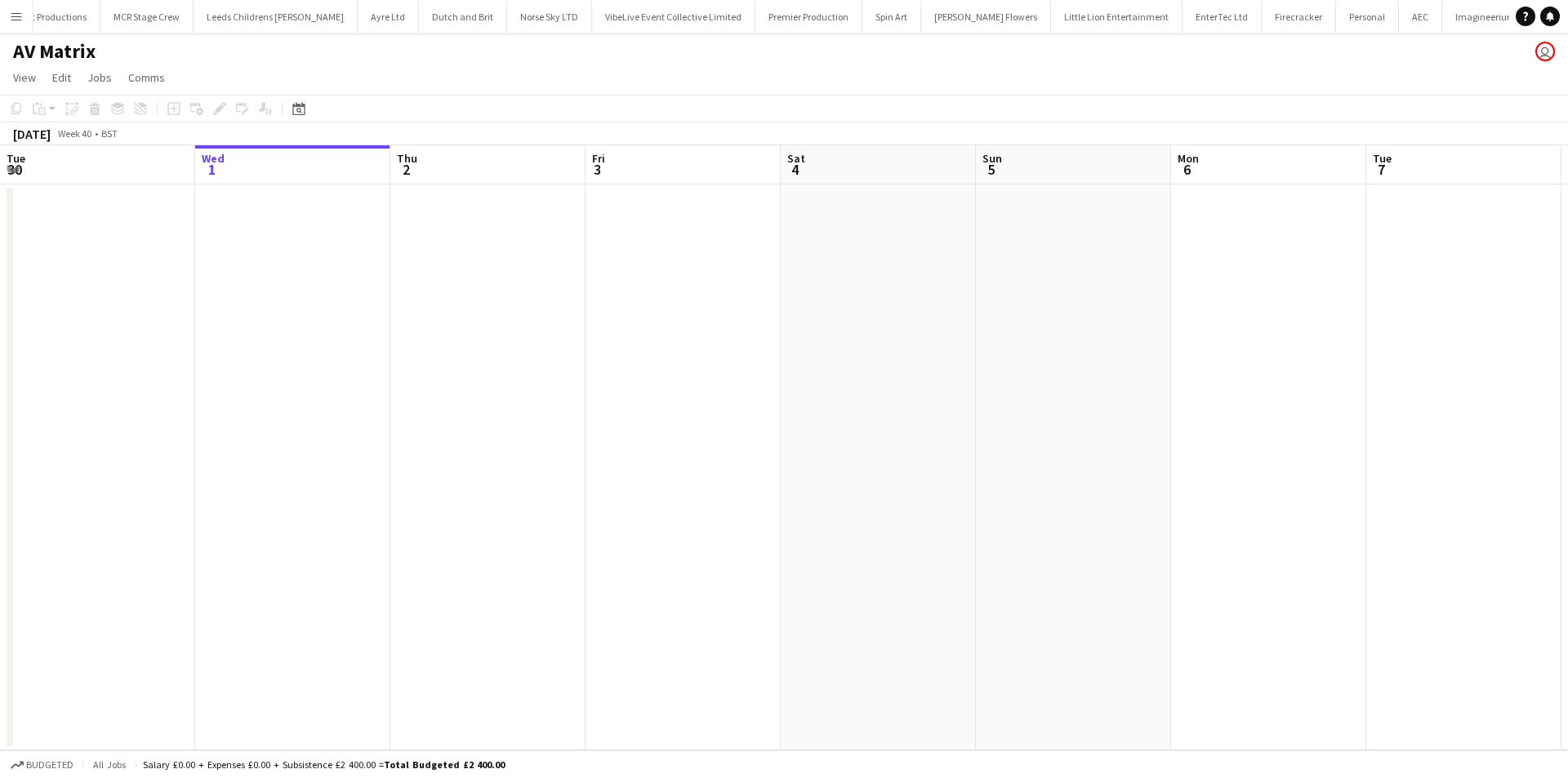
scroll to position [0, 1533]
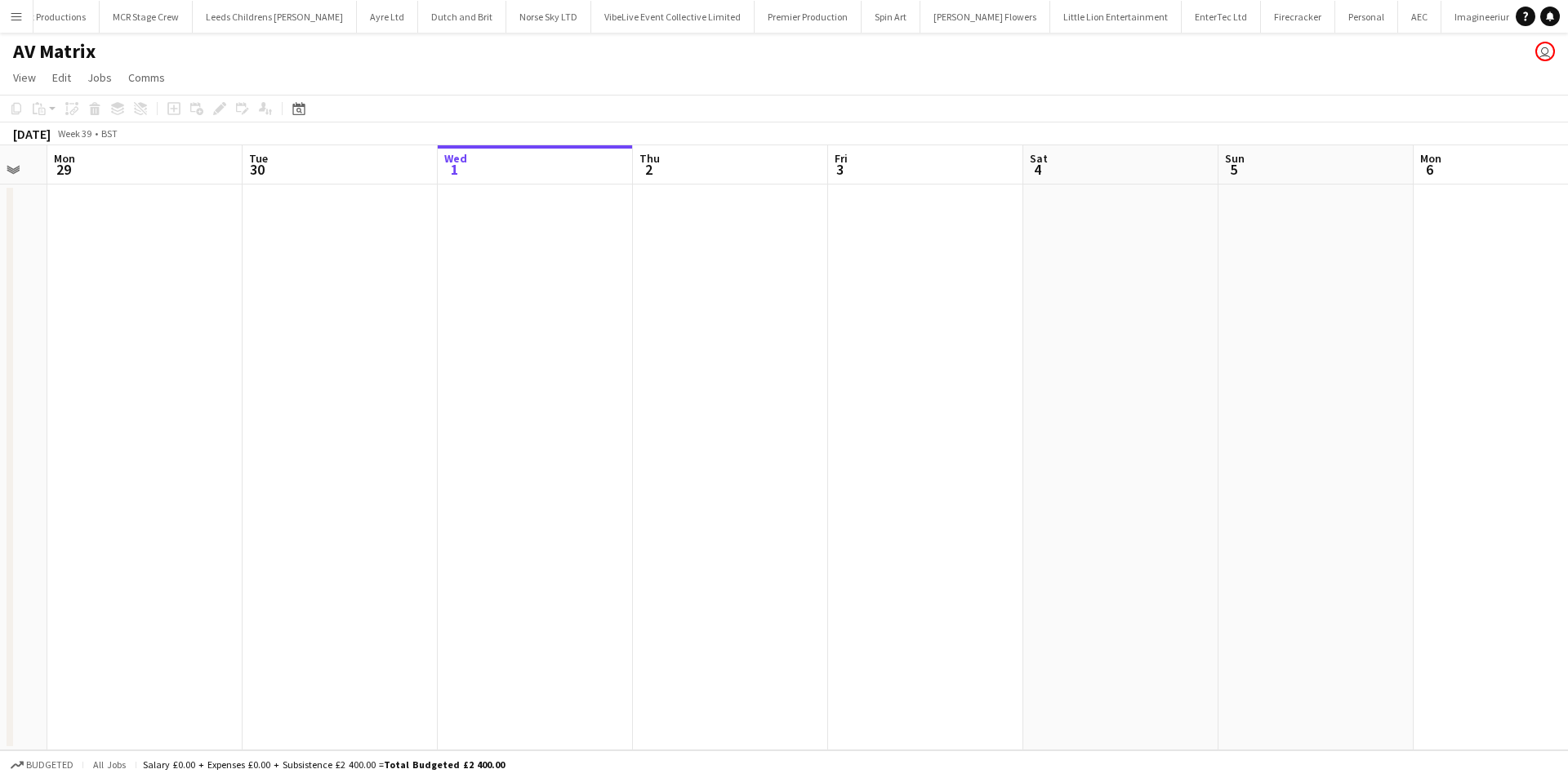
drag, startPoint x: 607, startPoint y: 352, endPoint x: 1321, endPoint y: 363, distance: 714.1
click at [1321, 363] on app-calendar-viewport "Fri 26 Sat 27 Sun 28 Mon 29 Tue 30 Wed 1 Thu 2 Fri 3 Sat 4 Sun 5 Mon 6 Tue 7 We…" at bounding box center [784, 448] width 1568 height 605
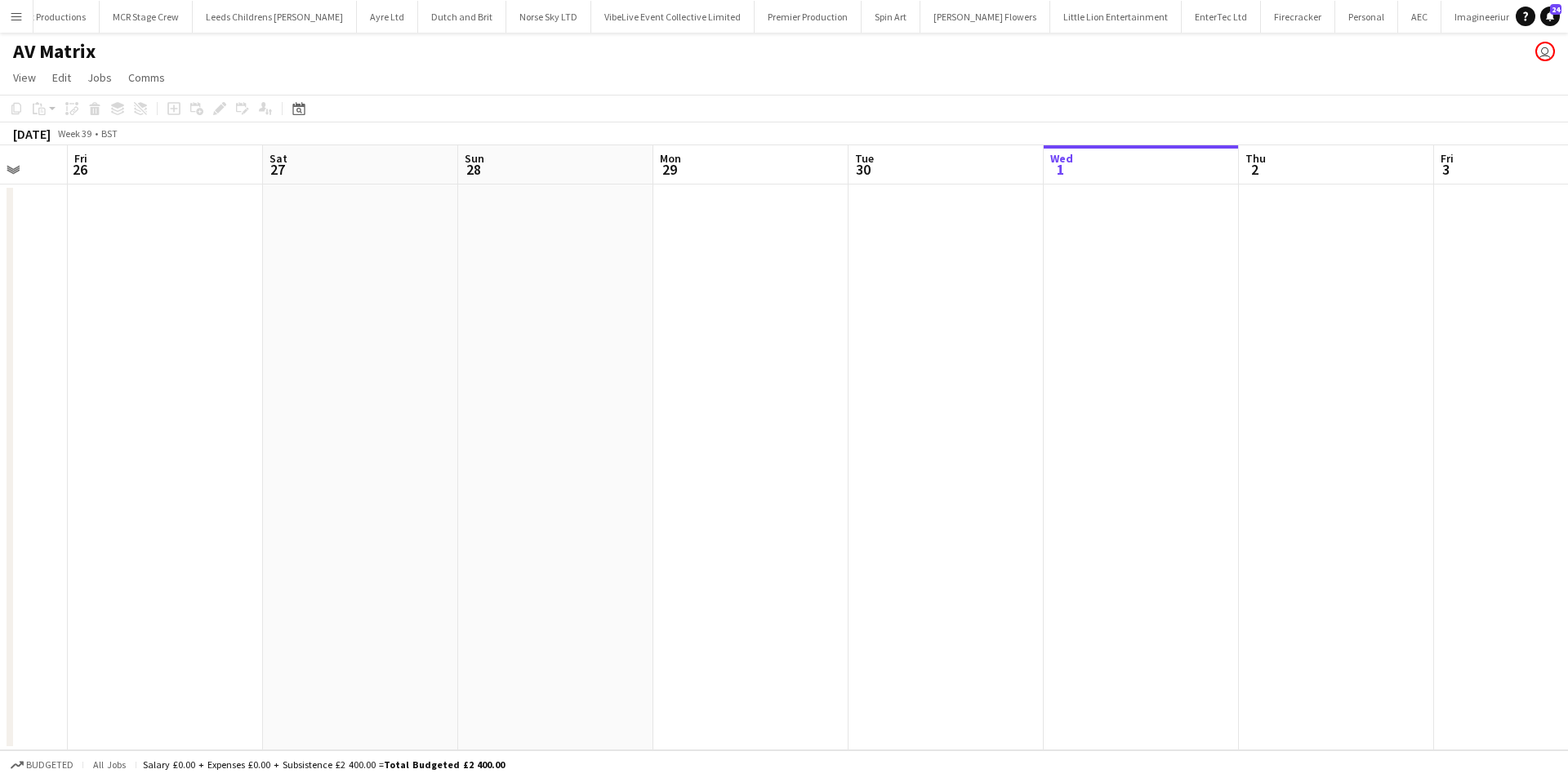
drag, startPoint x: 944, startPoint y: 362, endPoint x: 1074, endPoint y: 361, distance: 130.0
click at [1074, 361] on app-calendar-viewport "Tue 23 Wed 24 Thu 25 Fri 26 Sat 27 Sun 28 Mon 29 Tue 30 Wed 1 Thu 2 Fri 3 Sat 4…" at bounding box center [784, 448] width 1568 height 605
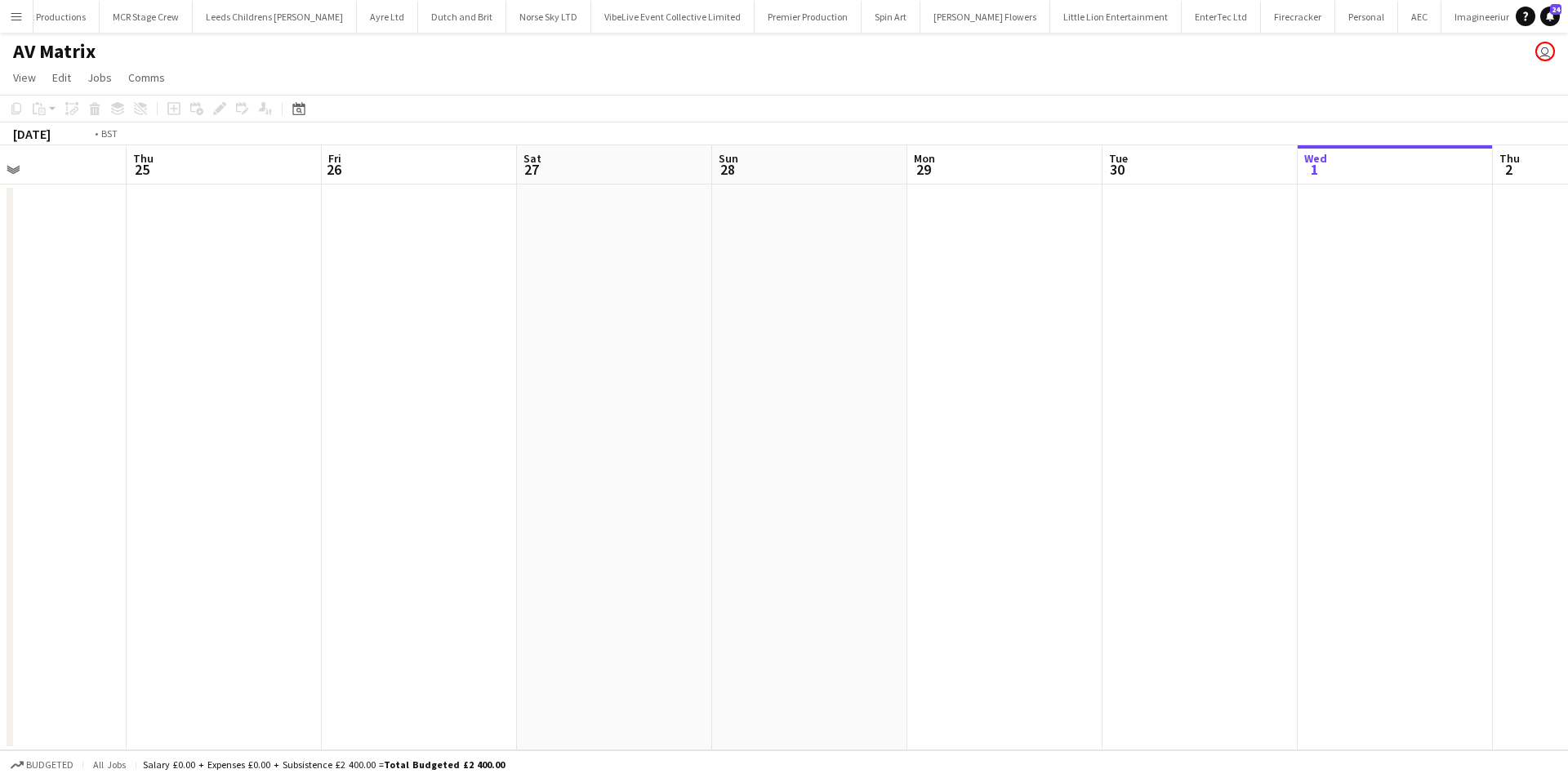
drag, startPoint x: 705, startPoint y: 410, endPoint x: 1292, endPoint y: 390, distance: 587.3
click at [1266, 389] on app-calendar-viewport "Mon 22 Tue 23 Wed 24 Thu 25 Fri 26 Sat 27 Sun 28 Mon 29 Tue 30 Wed 1 Thu 2 Fri …" at bounding box center [784, 448] width 1568 height 605
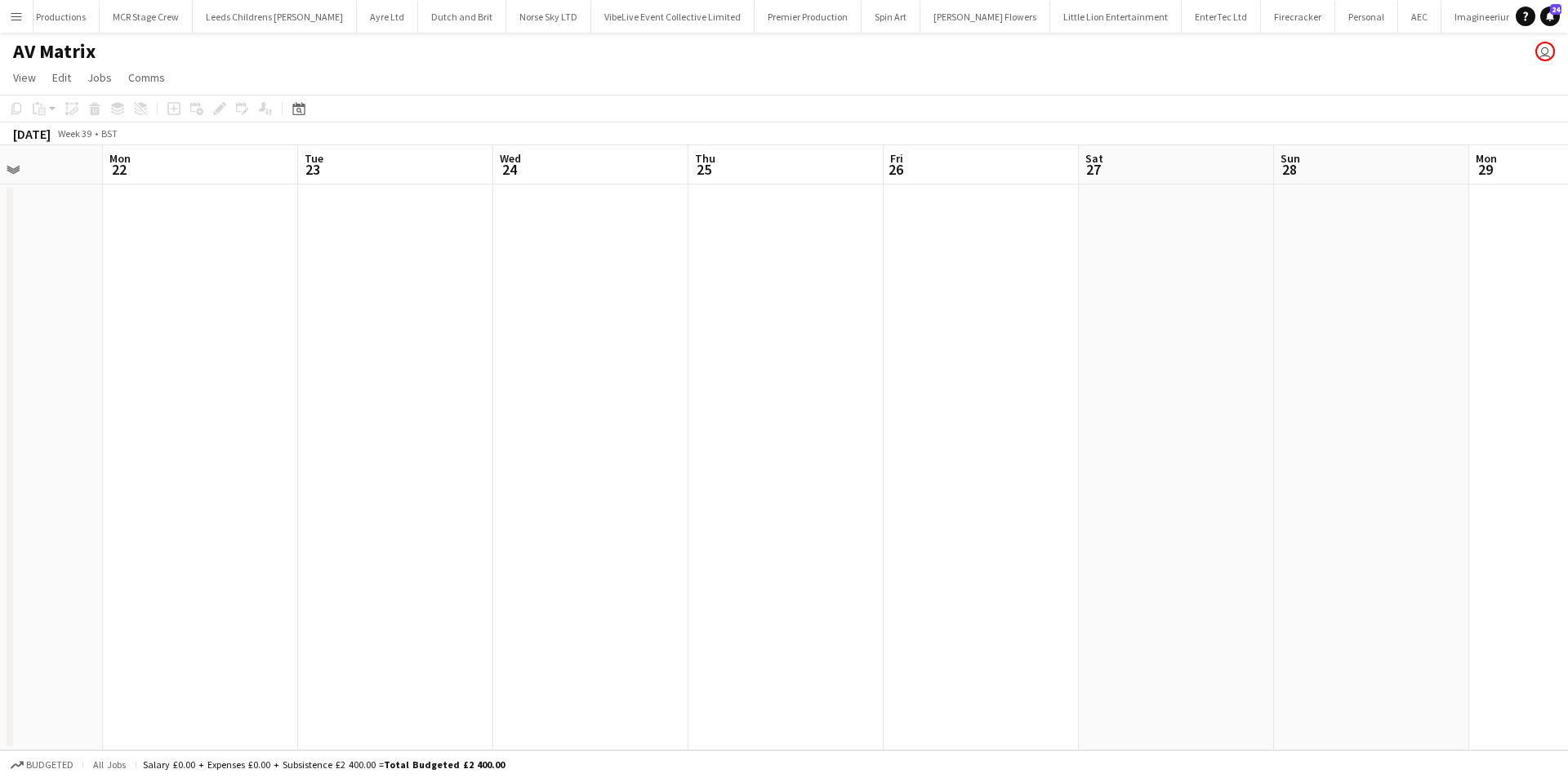
click at [1207, 418] on app-calendar-viewport "Fri 19 Sat 20 Sun 21 Mon 22 Tue 23 Wed 24 Thu 25 Fri 26 Sat 27 Sun 28 Mon 29 Tu…" at bounding box center [784, 448] width 1568 height 605
drag, startPoint x: 1035, startPoint y: 447, endPoint x: 887, endPoint y: 472, distance: 150.1
click at [1175, 447] on app-calendar-viewport "Tue 16 Wed 17 Thu 18 Fri 19 Sat 20 Sun 21 Mon 22 Tue 23 Wed 24 Thu 25 Fri 26 Sa…" at bounding box center [784, 448] width 1568 height 605
drag, startPoint x: 816, startPoint y: 472, endPoint x: 1107, endPoint y: 464, distance: 291.1
click at [1099, 464] on app-calendar-viewport "Mon 15 Tue 16 Wed 17 Thu 18 Fri 19 Sat 20 Sun 21 Mon 22 Tue 23 Wed 24 Thu 25 Fr…" at bounding box center [784, 448] width 1568 height 605
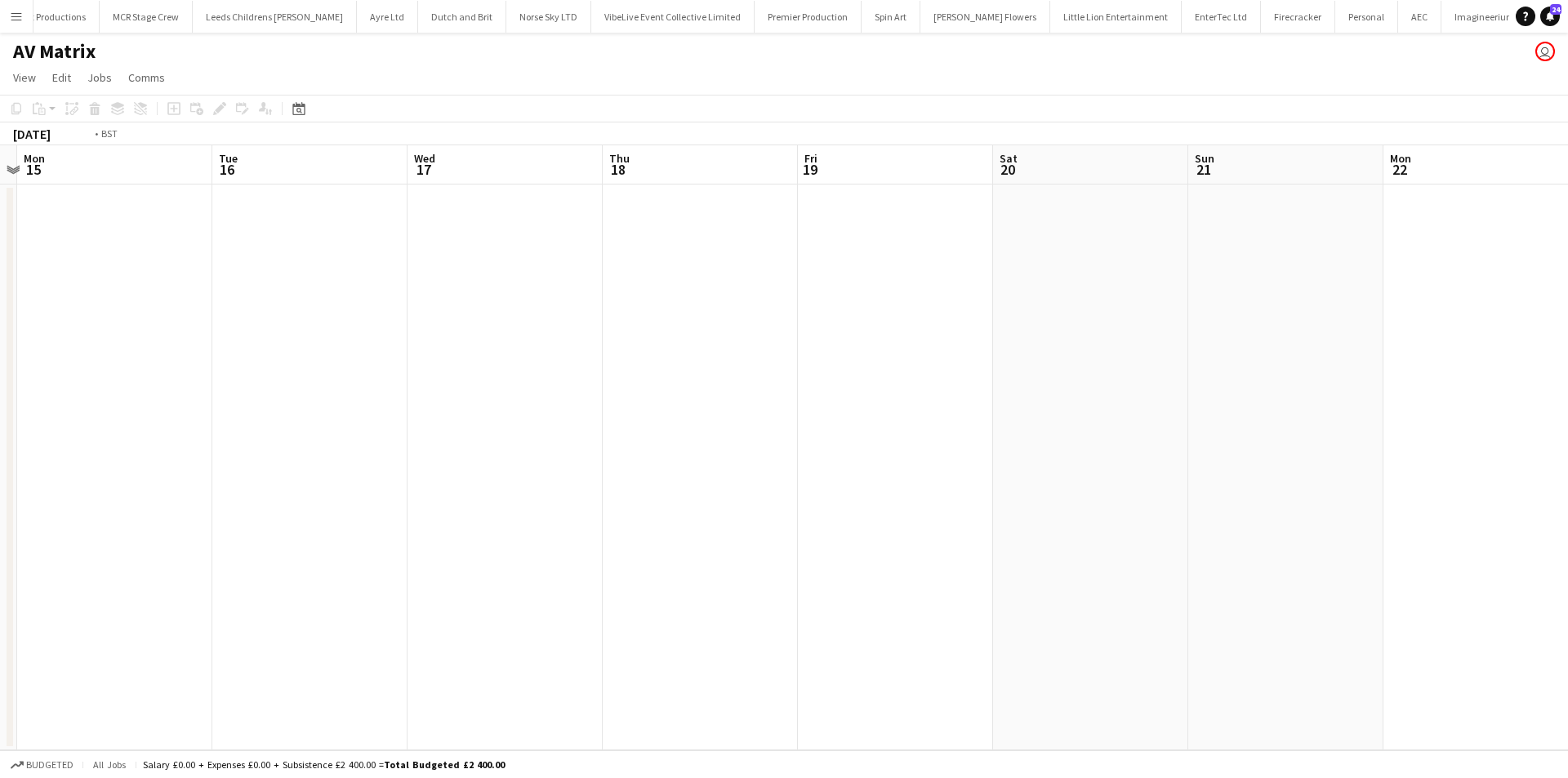
drag, startPoint x: 668, startPoint y: 484, endPoint x: 1141, endPoint y: 483, distance: 473.0
click at [1150, 478] on app-calendar-viewport "Sat 13 Sun 14 Mon 15 Tue 16 Wed 17 Thu 18 Fri 19 Sat 20 Sun 21 Mon 22 Tue 23 We…" at bounding box center [784, 448] width 1568 height 605
drag, startPoint x: 950, startPoint y: 499, endPoint x: 1104, endPoint y: 505, distance: 154.1
click at [1242, 500] on app-calendar-viewport "Thu 11 Fri 12 Sat 13 Sun 14 Mon 15 Tue 16 Wed 17 Thu 18 Fri 19 Sat 20 Sun 21 Mo…" at bounding box center [784, 448] width 1568 height 605
drag, startPoint x: 901, startPoint y: 494, endPoint x: 1060, endPoint y: 496, distance: 159.0
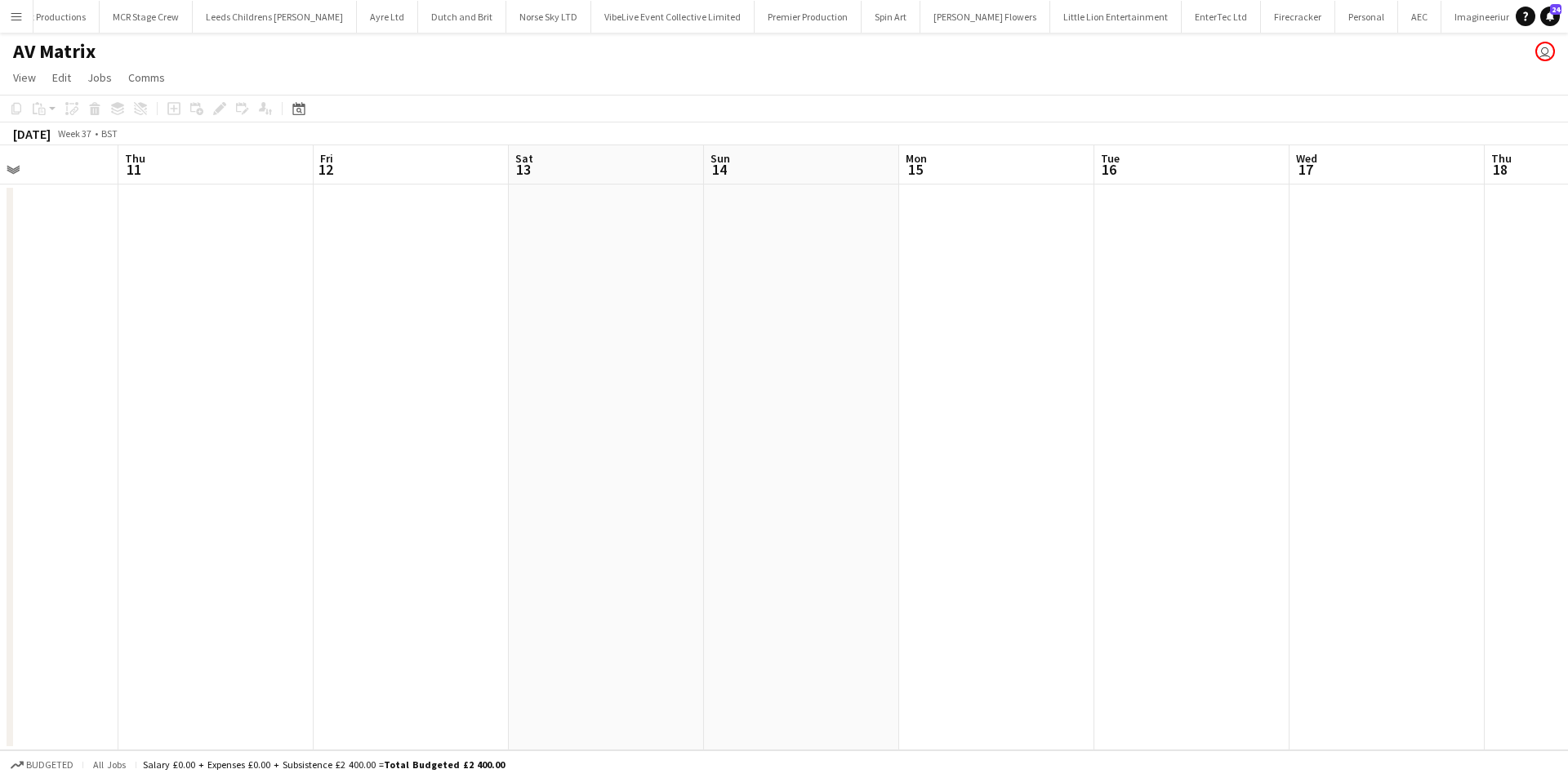
click at [1062, 496] on app-calendar-viewport "Mon 8 Tue 9 Wed 10 Thu 11 Fri 12 Sat 13 Sun 14 Mon 15 Tue 16 Wed 17 Thu 18 Fri …" at bounding box center [784, 448] width 1568 height 605
click at [1095, 494] on app-calendar-viewport "Sat 6 Sun 7 Mon 8 Tue 9 Wed 10 Thu 11 Fri 12 Sat 13 Sun 14 Mon 15 Tue 16 Wed 17…" at bounding box center [784, 448] width 1568 height 605
drag, startPoint x: 669, startPoint y: 496, endPoint x: 1165, endPoint y: 487, distance: 496.1
click at [1177, 486] on app-calendar-viewport "Tue 2 Wed 3 Thu 4 Fri 5 Sat 6 Sun 7 Mon 8 Tue 9 Wed 10 Thu 11 Fri 12 Sat 13 Sun…" at bounding box center [784, 448] width 1568 height 605
drag, startPoint x: 785, startPoint y: 491, endPoint x: 748, endPoint y: 491, distance: 37.0
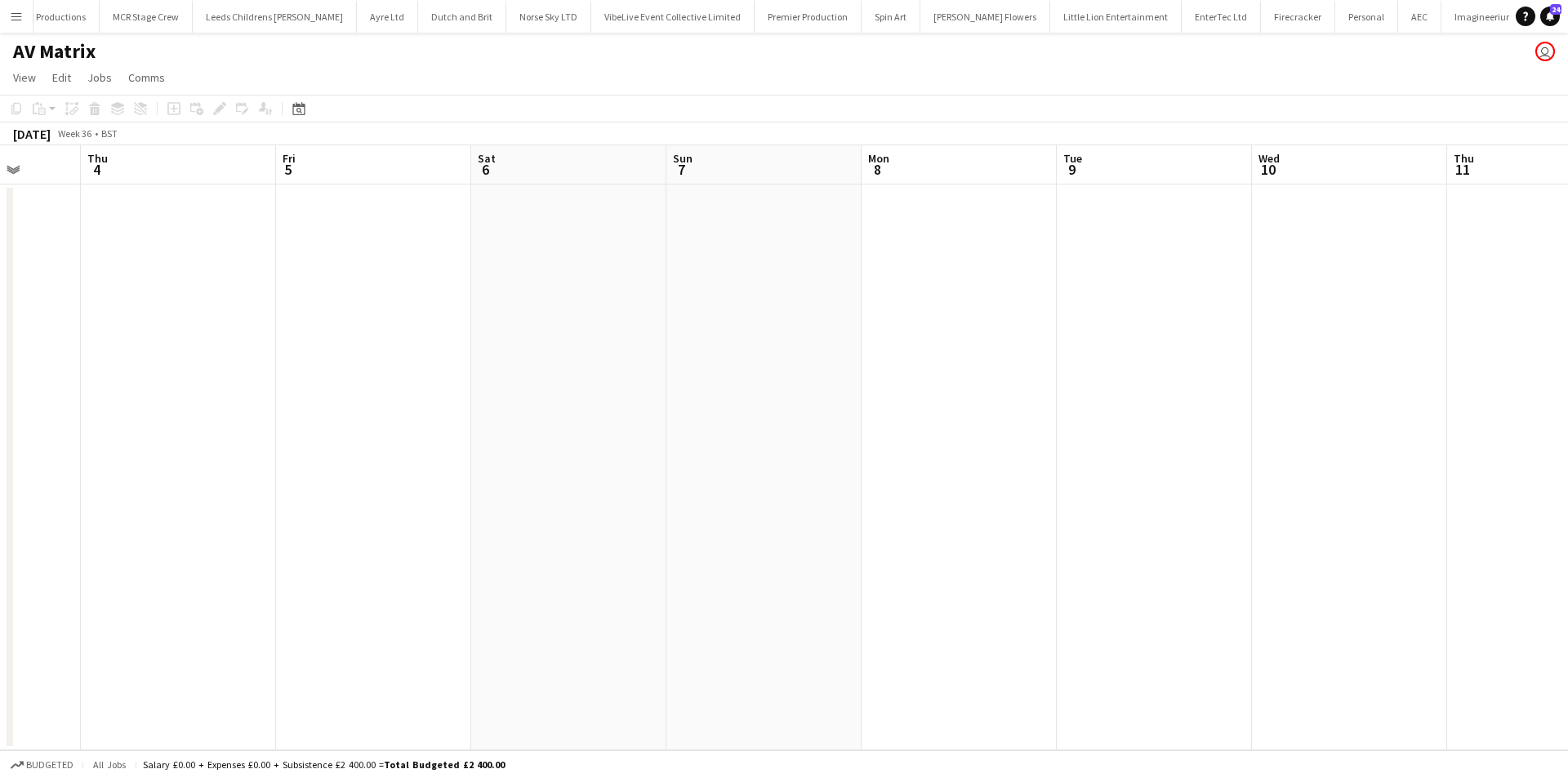
click at [1154, 491] on app-calendar-viewport "Mon 1 Tue 2 Wed 3 Thu 4 Fri 5 Sat 6 Sun 7 Mon 8 Tue 9 Wed 10 Thu 11 Fri 12 Sat …" at bounding box center [784, 448] width 1568 height 605
drag, startPoint x: 759, startPoint y: 476, endPoint x: 721, endPoint y: 476, distance: 38.0
click at [1074, 476] on app-calendar-viewport "Sat 30 Sun 31 Mon 1 Tue 2 Wed 3 Thu 4 Fri 5 Sat 6 Sun 7 Mon 8 Tue 9 Wed 10 Thu …" at bounding box center [784, 448] width 1568 height 605
drag, startPoint x: 721, startPoint y: 476, endPoint x: 1167, endPoint y: 467, distance: 446.1
click at [1186, 466] on app-calendar-viewport "Thu 28 Fri 29 Sat 30 Sun 31 Mon 1 Tue 2 Wed 3 Thu 4 Fri 5 Sat 6 Sun 7 Mon 8 Tue…" at bounding box center [784, 448] width 1568 height 605
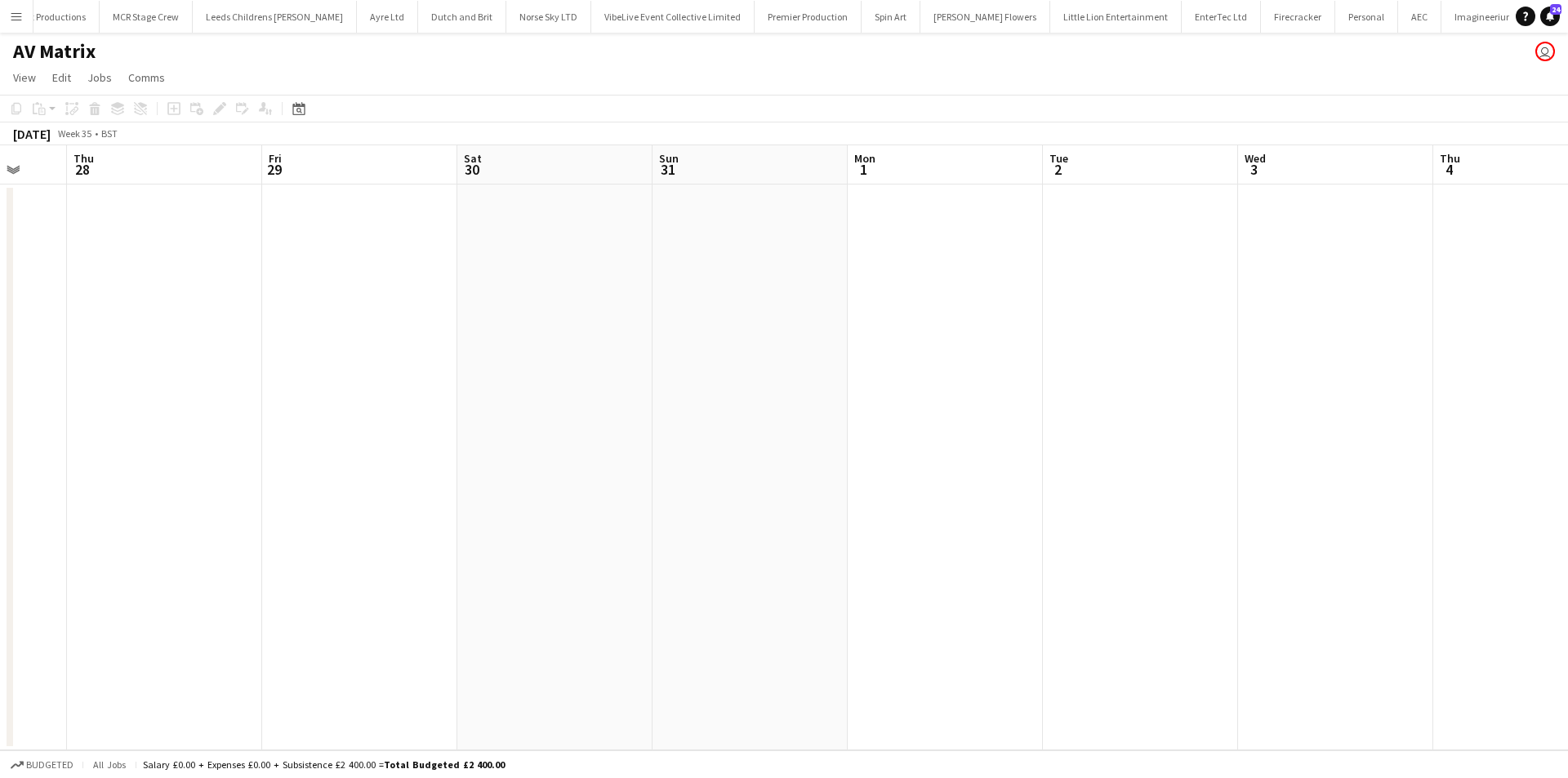
drag, startPoint x: 718, startPoint y: 481, endPoint x: 799, endPoint y: 476, distance: 81.2
click at [1158, 471] on app-calendar-viewport "Mon 25 Tue 26 Wed 27 Thu 28 Fri 29 Sat 30 Sun 31 Mon 1 Tue 2 Wed 3 Thu 4 Fri 5 …" at bounding box center [784, 448] width 1568 height 605
click at [1247, 473] on app-calendar-viewport "Sat 23 Sun 24 2/2 1 Job Mon 25 Tue 26 Wed 27 Thu 28 Fri 29 Sat 30 Sun 31 Mon 1 …" at bounding box center [784, 448] width 1568 height 605
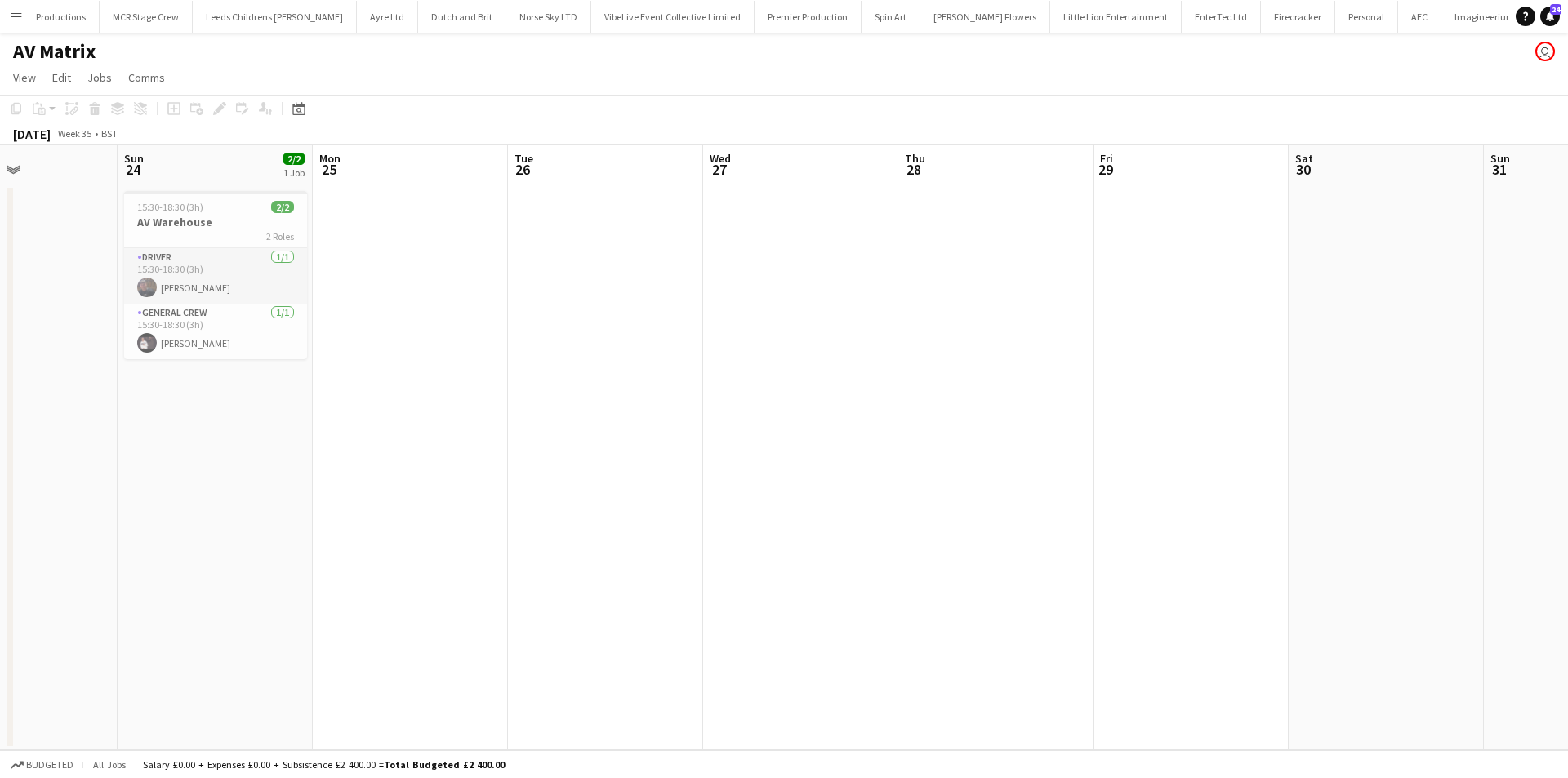
scroll to position [0, 397]
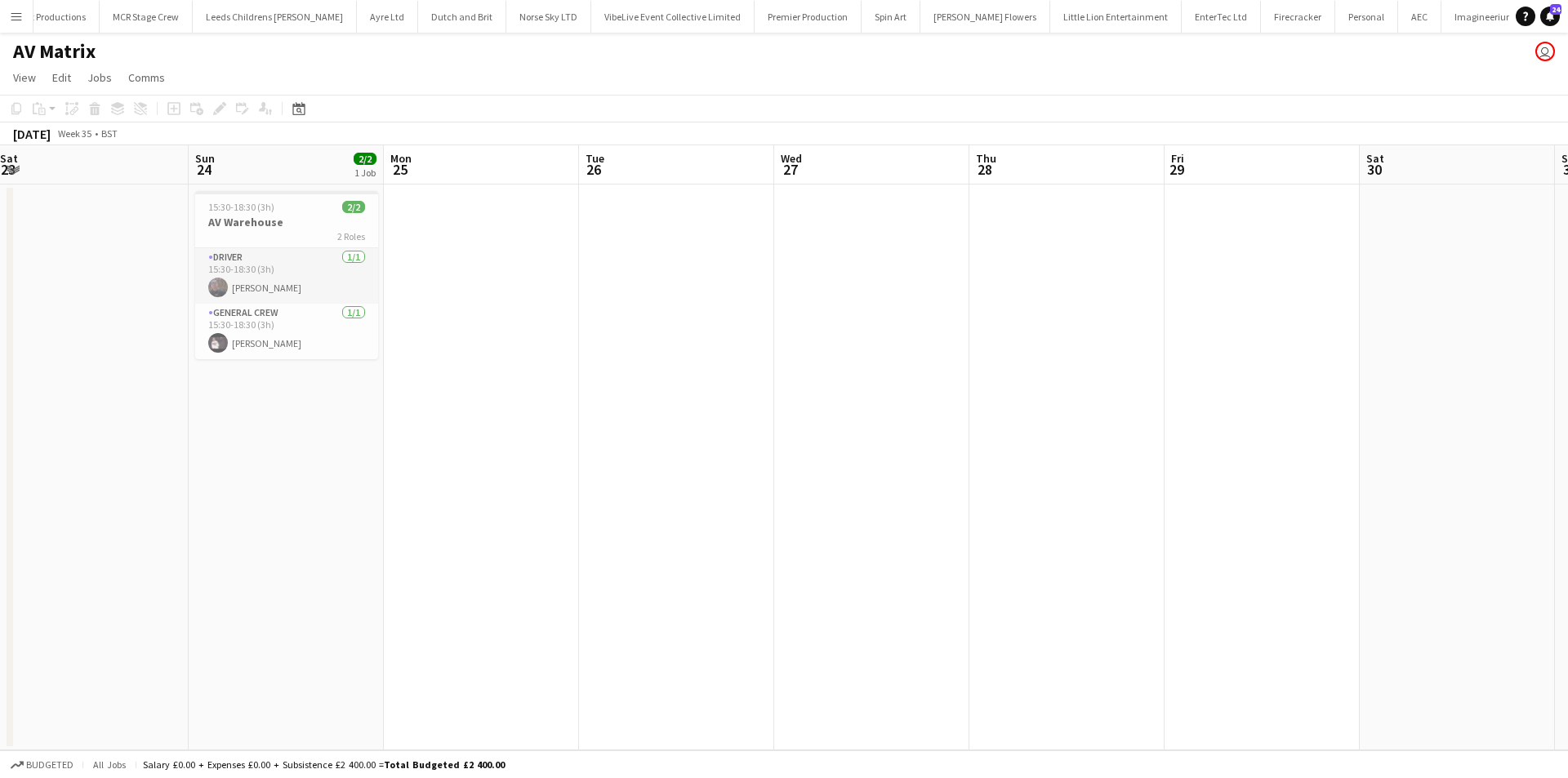
drag, startPoint x: 684, startPoint y: 478, endPoint x: 1006, endPoint y: 497, distance: 322.6
click at [1105, 496] on app-calendar-viewport "Thu 21 Fri 22 Sat 23 Sun 24 2/2 1 Job Mon 25 Tue 26 Wed 27 Thu 28 Fri 29 Sat 30…" at bounding box center [784, 448] width 1568 height 605
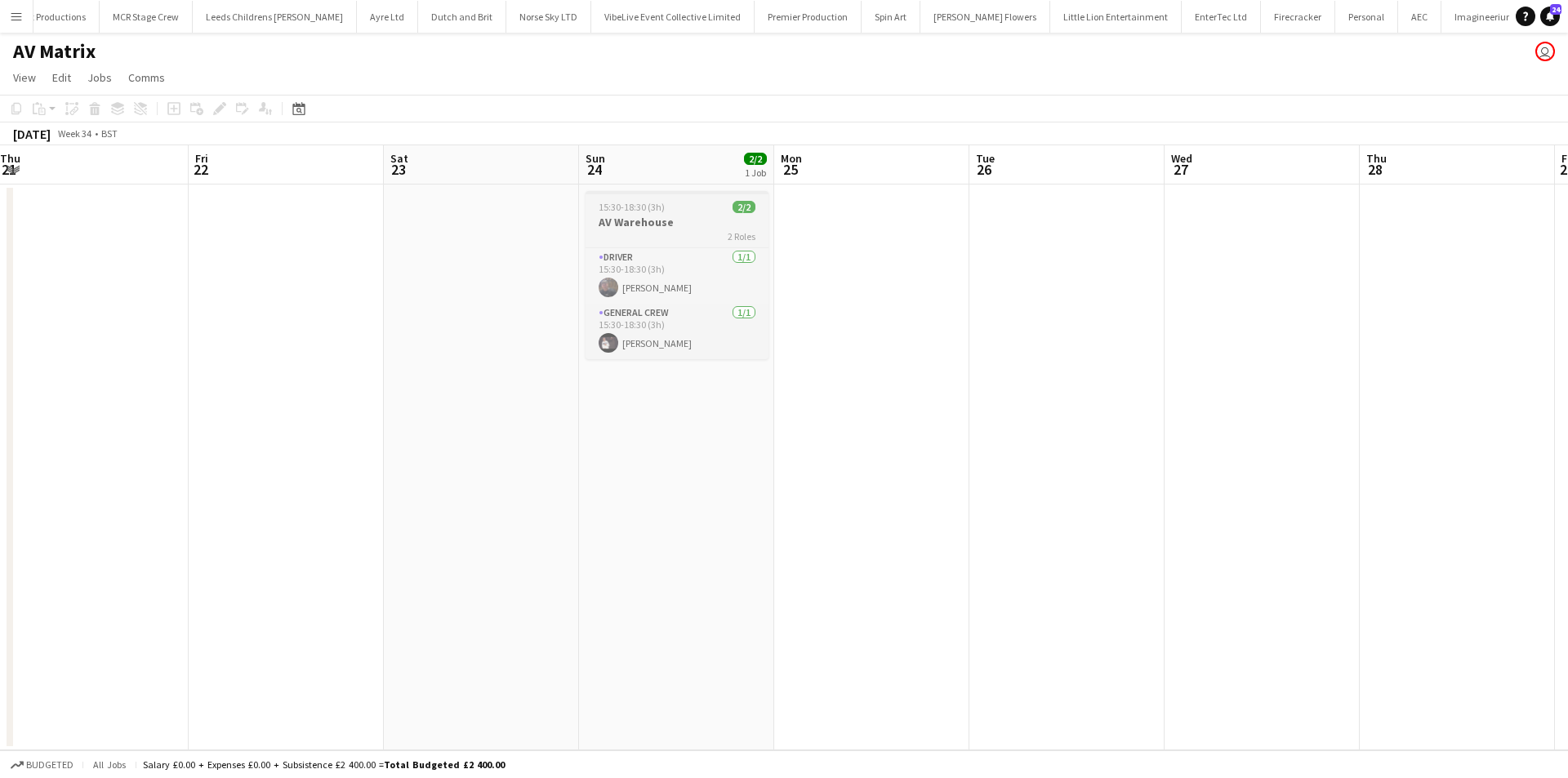
click at [678, 219] on h3 "AV Warehouse" at bounding box center [676, 222] width 183 height 14
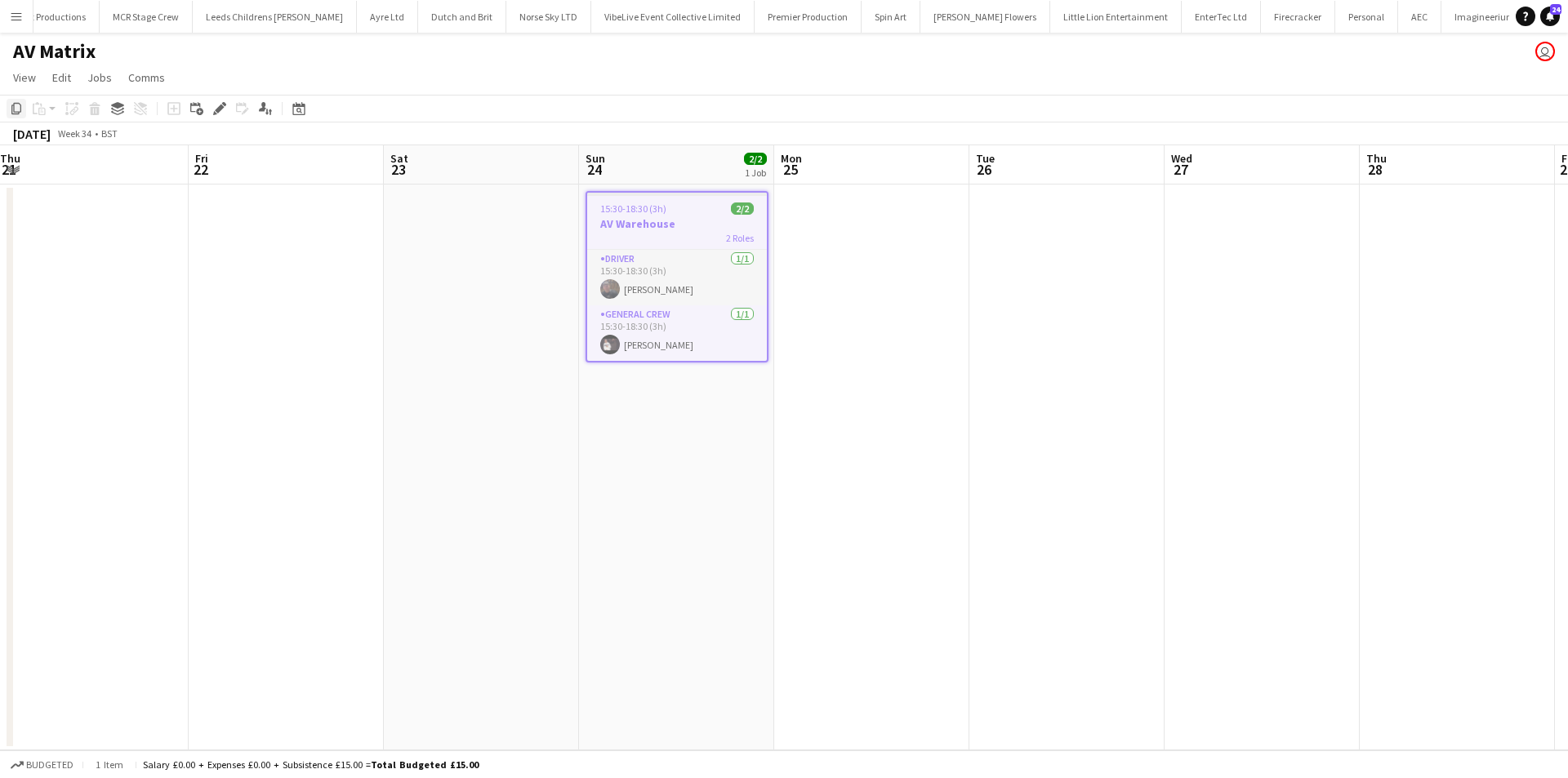
click at [15, 114] on icon at bounding box center [16, 108] width 10 height 12
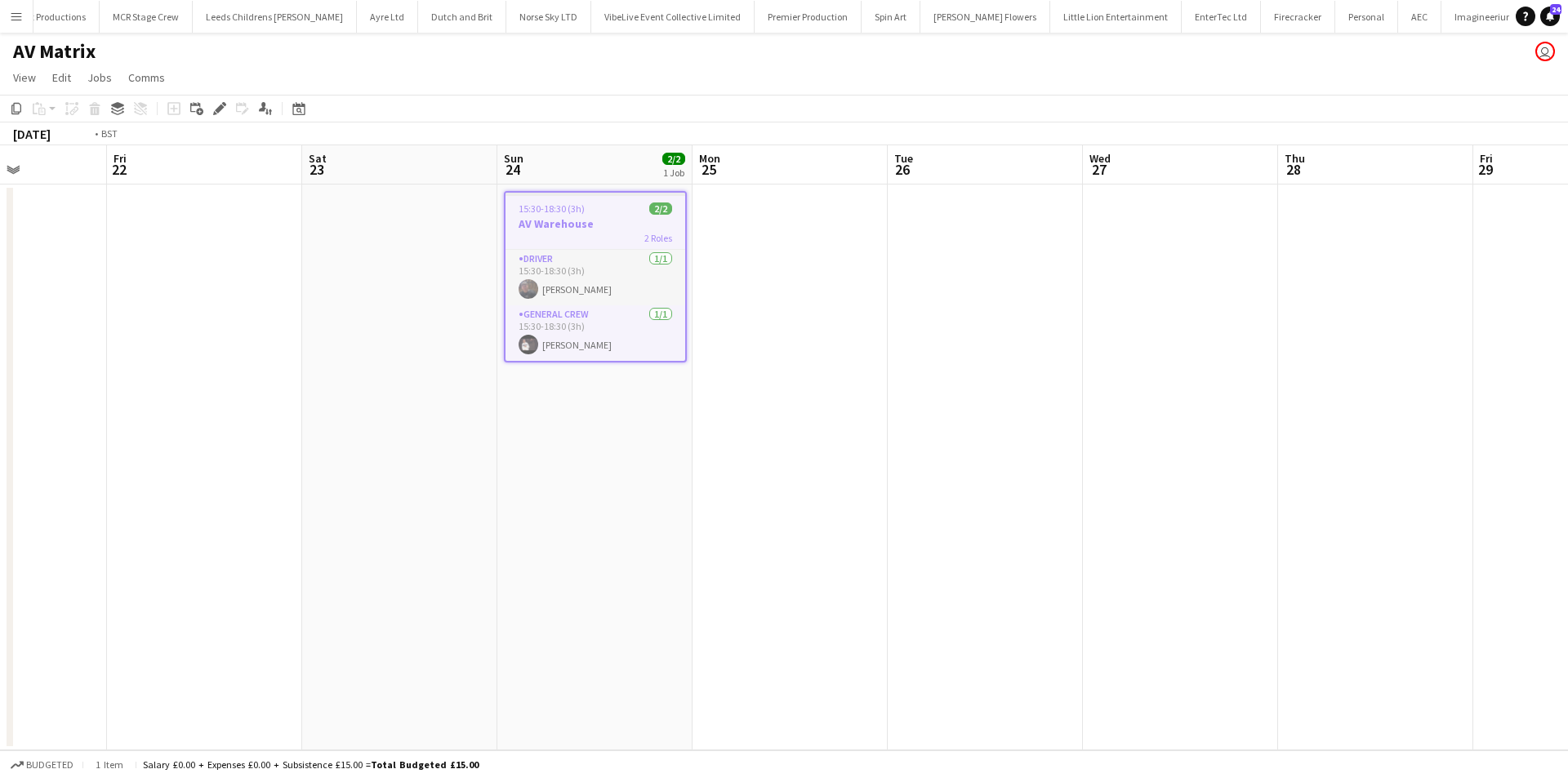
drag, startPoint x: 974, startPoint y: 446, endPoint x: 170, endPoint y: 438, distance: 804.0
click at [170, 438] on app-calendar-viewport "Tue 19 Wed 20 Thu 21 Fri 22 Sat 23 Sun 24 2/2 1 Job Mon 25 Tue 26 Wed 27 Thu 28…" at bounding box center [784, 448] width 1568 height 605
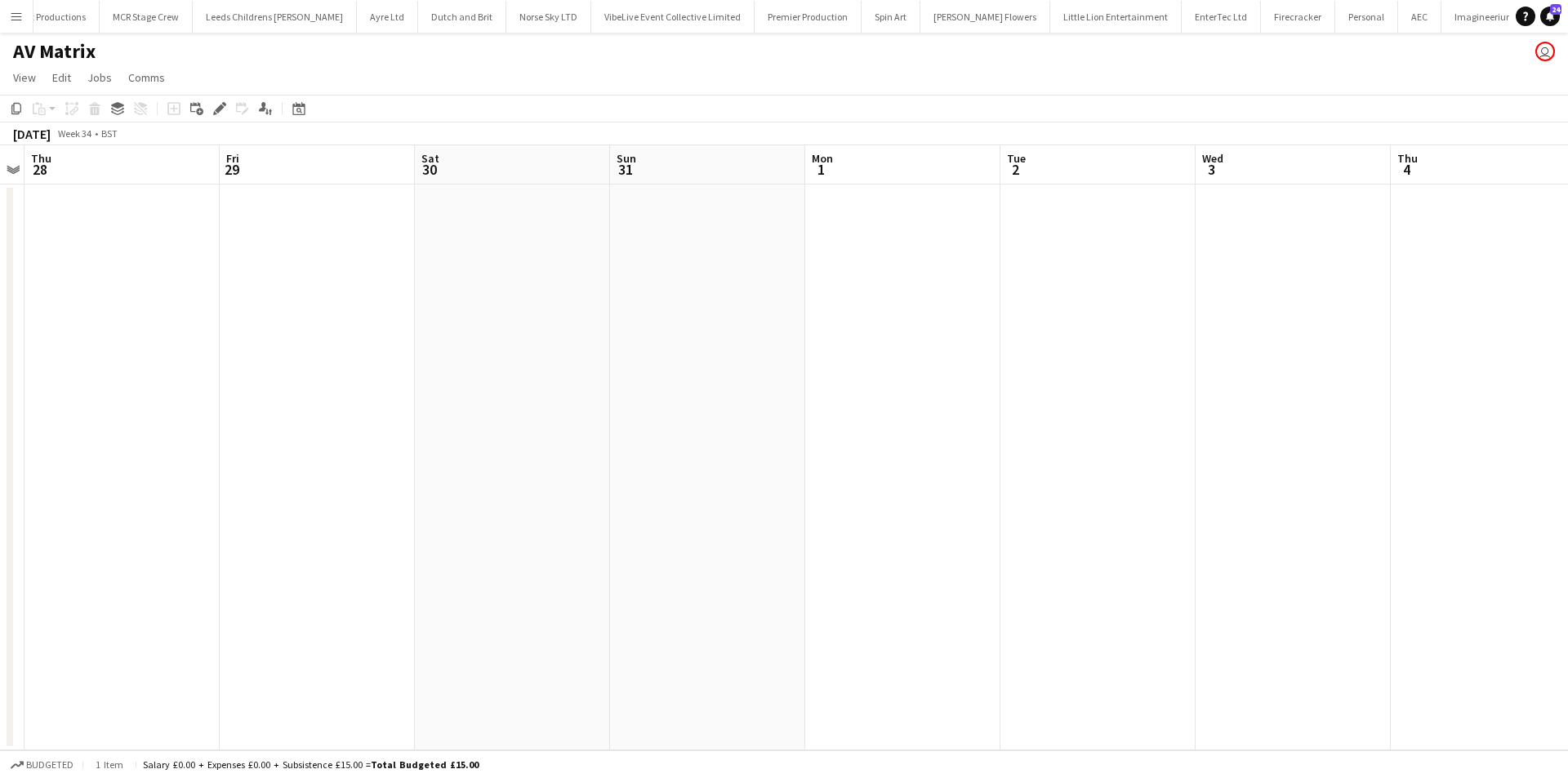
drag, startPoint x: 447, startPoint y: 420, endPoint x: 289, endPoint y: 419, distance: 158.0
click at [288, 420] on app-calendar-viewport "Sun 24 2/2 1 Job Mon 25 Tue 26 Wed 27 Thu 28 Fri 29 Sat 30 Sun 31 Mon 1 Tue 2 W…" at bounding box center [784, 448] width 1568 height 605
drag, startPoint x: 1146, startPoint y: 388, endPoint x: 515, endPoint y: 388, distance: 631.0
click at [515, 388] on app-calendar-viewport "Sun 31 Mon 1 Tue 2 Wed 3 Thu 4 Fri 5 Sat 6 Sun 7 Mon 8 Tue 9 Wed 10 Thu 11 Fri …" at bounding box center [784, 448] width 1568 height 605
drag, startPoint x: 1074, startPoint y: 365, endPoint x: 380, endPoint y: 368, distance: 694.0
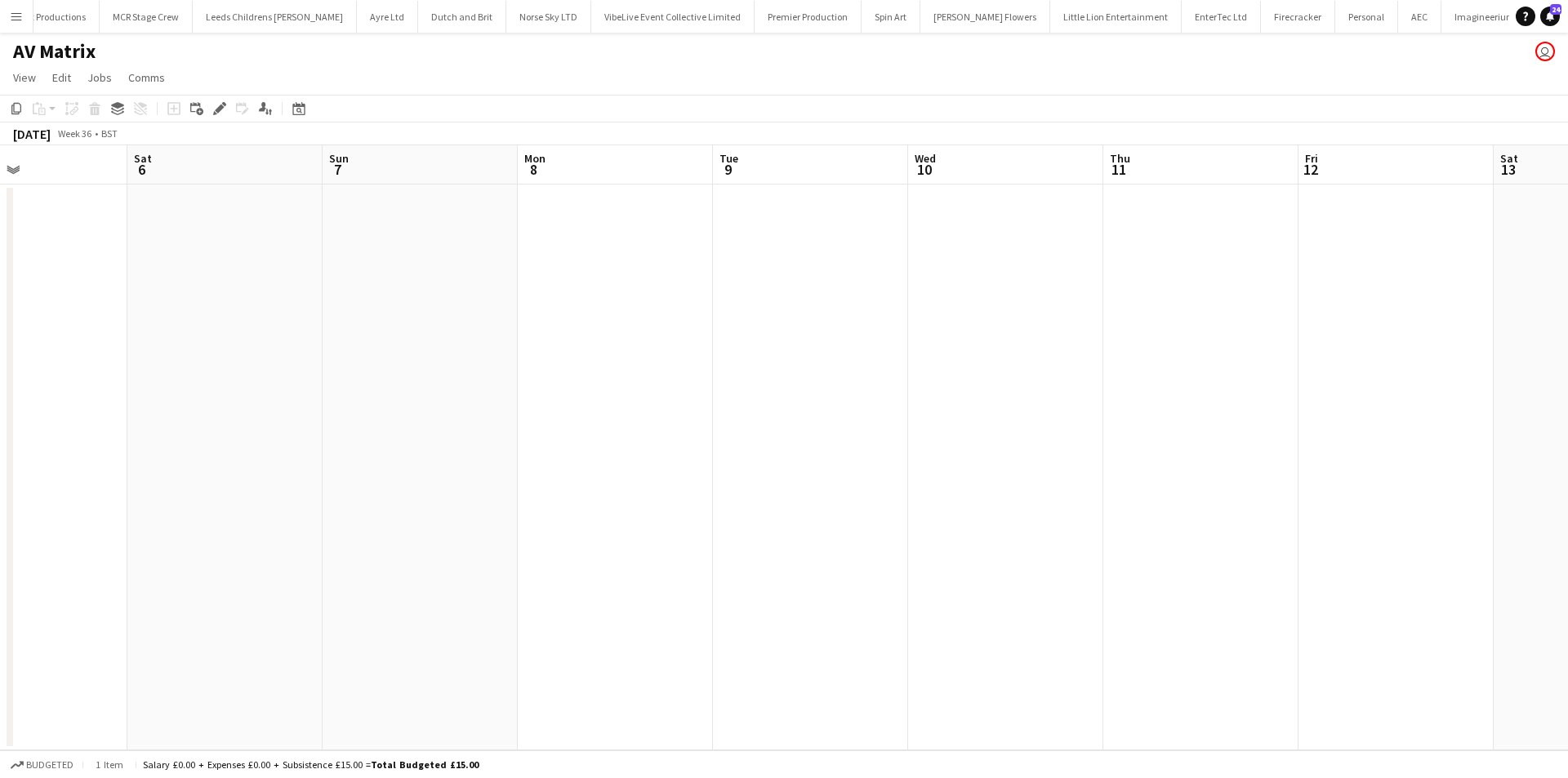
click at [380, 368] on app-calendar-viewport "Tue 2 Wed 3 Thu 4 Fri 5 Sat 6 Sun 7 Mon 8 Tue 9 Wed 10 Thu 11 Fri 12 Sat 13 Sun…" at bounding box center [784, 448] width 1568 height 605
drag, startPoint x: 851, startPoint y: 364, endPoint x: 981, endPoint y: 373, distance: 130.3
click at [705, 374] on app-calendar-viewport "Mon 8 Tue 9 Wed 10 Thu 11 Fri 12 Sat 13 Sun 14 Mon 15 Tue 16 Wed 17 Thu 18 Fri …" at bounding box center [784, 448] width 1568 height 605
drag, startPoint x: 1146, startPoint y: 380, endPoint x: 573, endPoint y: 374, distance: 573.0
click at [505, 380] on app-calendar-viewport "Mon 8 Tue 9 Wed 10 Thu 11 Fri 12 Sat 13 Sun 14 Mon 15 Tue 16 Wed 17 Thu 18 Fri …" at bounding box center [784, 448] width 1568 height 605
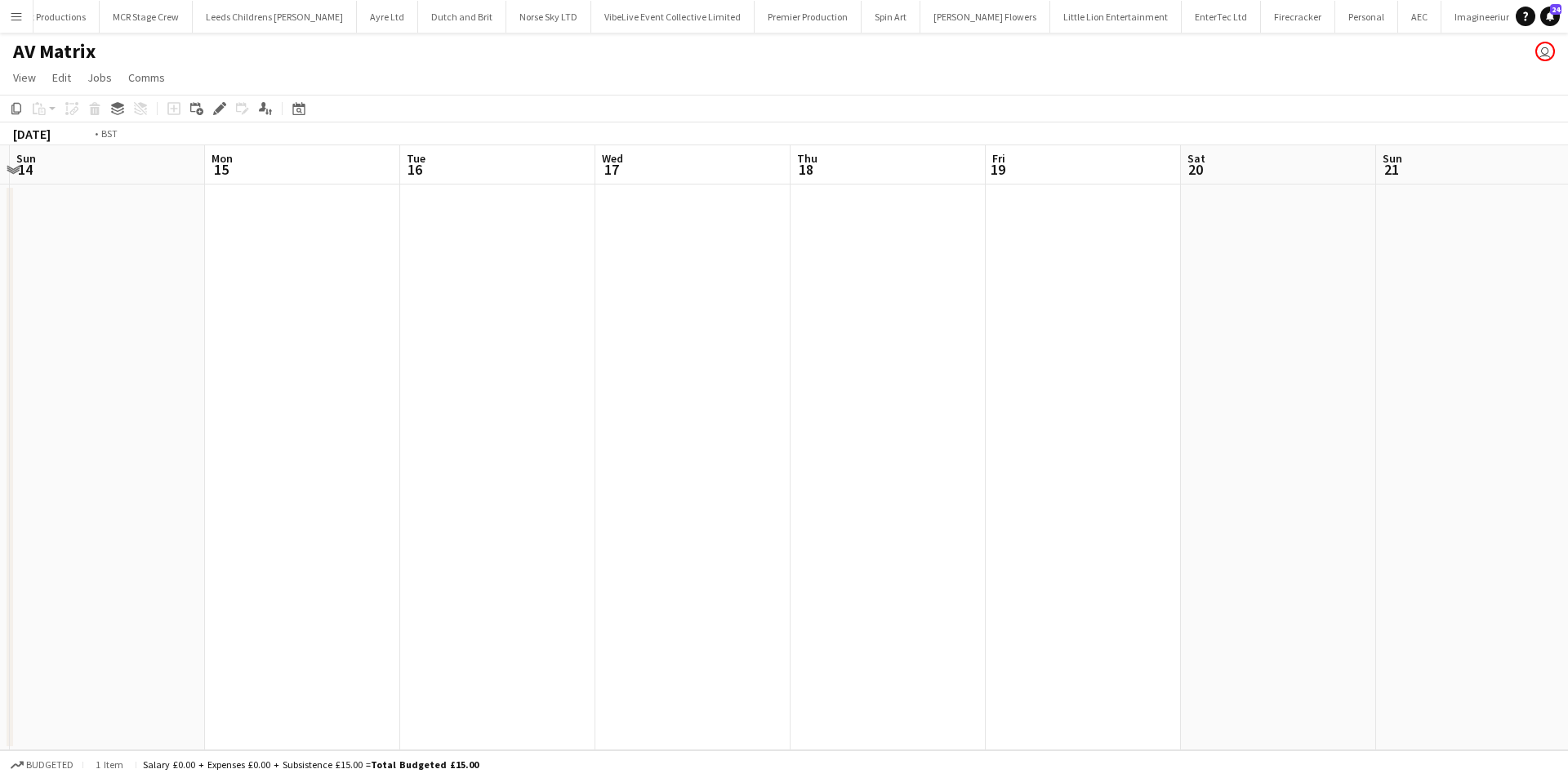
drag, startPoint x: 1170, startPoint y: 367, endPoint x: 544, endPoint y: 385, distance: 626.3
click at [544, 385] on app-calendar-viewport "Wed 10 Thu 11 Fri 12 Sat 13 Sun 14 Mon 15 Tue 16 Wed 17 Thu 18 Fri 19 Sat 20 Su…" at bounding box center [784, 448] width 1568 height 605
drag, startPoint x: 923, startPoint y: 392, endPoint x: 631, endPoint y: 400, distance: 292.1
click at [631, 400] on app-calendar-viewport "Wed 17 Thu 18 Fri 19 Sat 20 Sun 21 Mon 22 Tue 23 Wed 24 Thu 25 Fri 26 Sat 27 Su…" at bounding box center [784, 448] width 1568 height 605
click at [951, 370] on app-calendar-viewport "Wed 17 Thu 18 Fri 19 Sat 20 Sun 21 Mon 22 Tue 23 Wed 24 Thu 25 Fri 26 Sat 27 Su…" at bounding box center [784, 448] width 1568 height 605
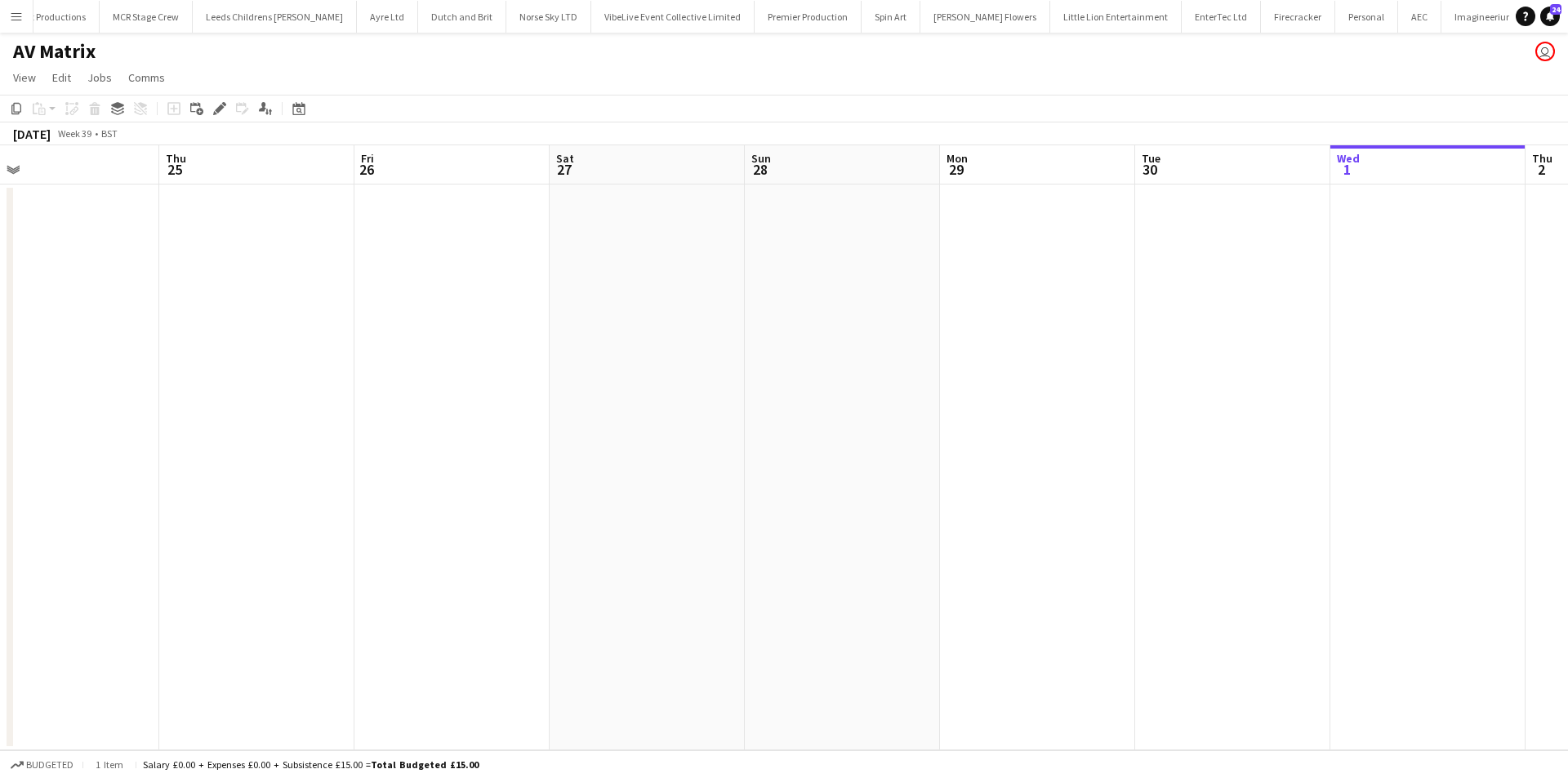
click at [900, 348] on app-calendar-viewport "Sun 21 Mon 22 Tue 23 Wed 24 Thu 25 Fri 26 Sat 27 Sun 28 Mon 29 Tue 30 Wed 1 Thu…" at bounding box center [784, 448] width 1568 height 605
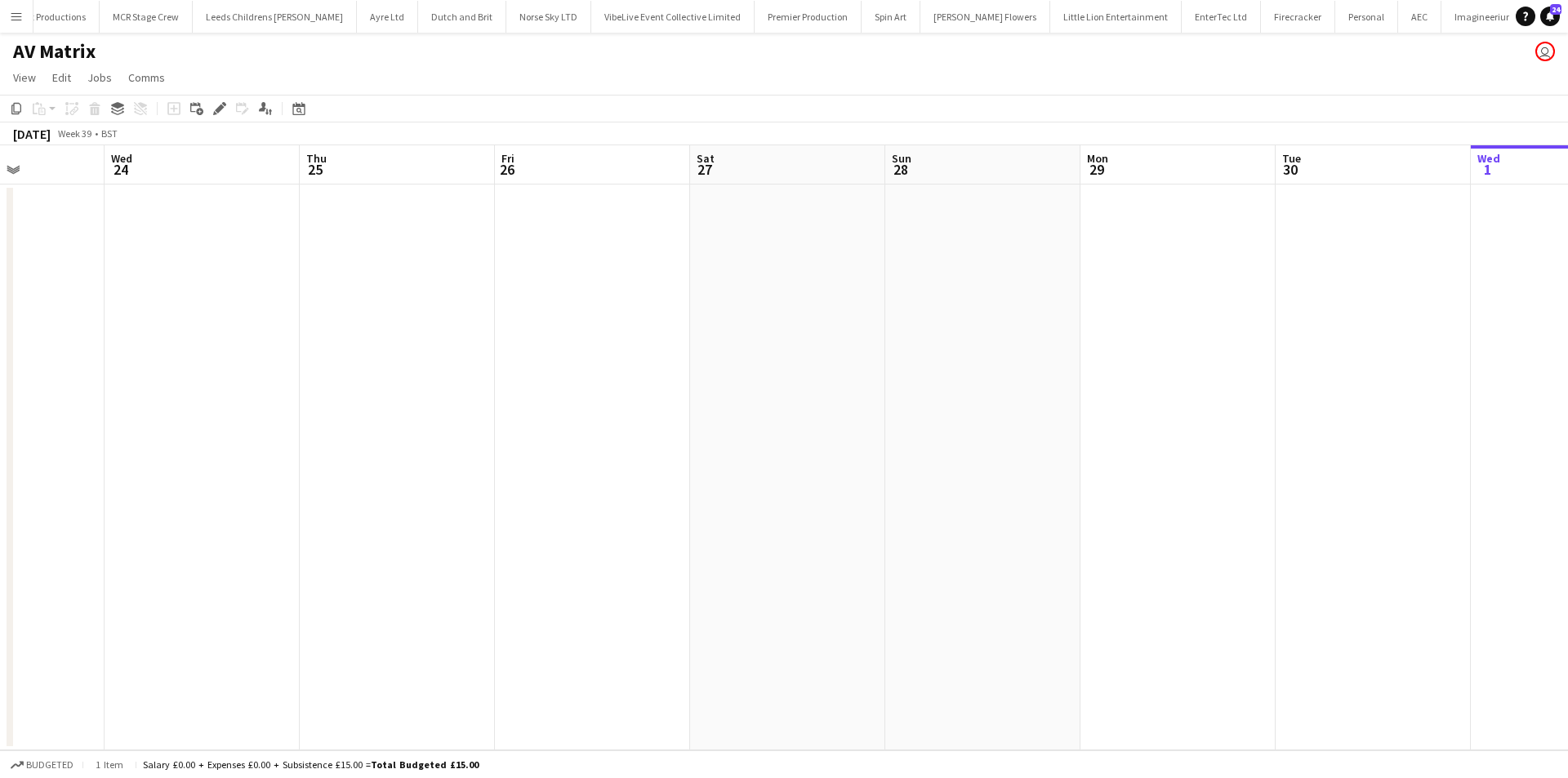
drag, startPoint x: 964, startPoint y: 313, endPoint x: 889, endPoint y: 321, distance: 75.4
click at [889, 321] on app-calendar-viewport "Sun 21 Mon 22 Tue 23 Wed 24 Thu 25 Fri 26 Sat 27 Sun 28 Mon 29 Tue 30 Wed 1 Thu…" at bounding box center [784, 448] width 1568 height 605
drag, startPoint x: 1143, startPoint y: 306, endPoint x: 959, endPoint y: 309, distance: 184.0
click at [959, 309] on app-calendar-viewport "Tue 23 Wed 24 Thu 25 Fri 26 Sat 27 Sun 28 Mon 29 Tue 30 Wed 1 Thu 2 Fri 3 Sat 4…" at bounding box center [784, 448] width 1568 height 605
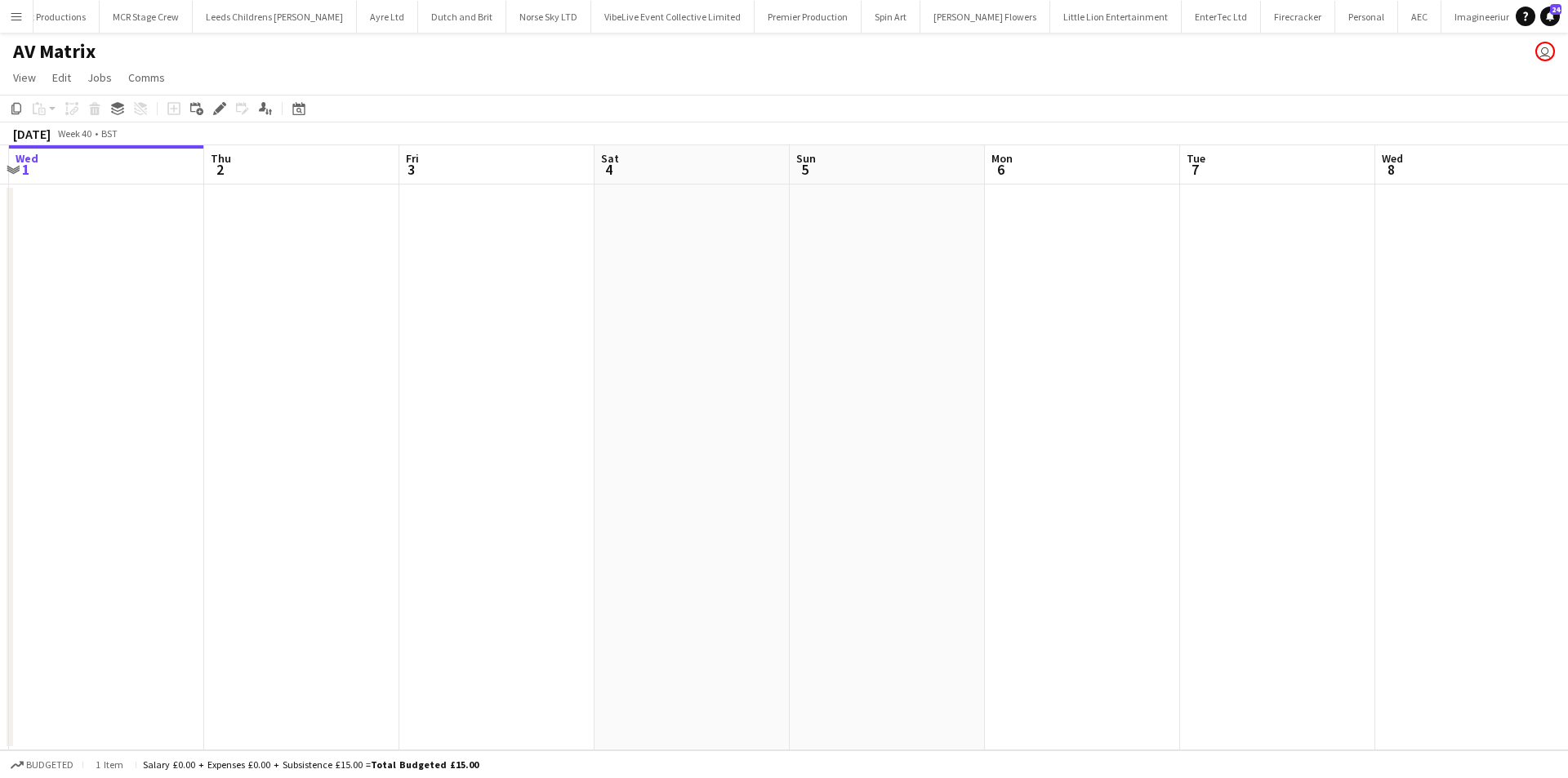
drag, startPoint x: 858, startPoint y: 305, endPoint x: 112, endPoint y: 308, distance: 746.0
click at [112, 308] on app-calendar-viewport "Sun 28 Mon 29 Tue 30 Wed 1 Thu 2 Fri 3 Sat 4 Sun 5 Mon 6 Tue 7 Wed 8 Thu 9 Fri …" at bounding box center [784, 448] width 1568 height 605
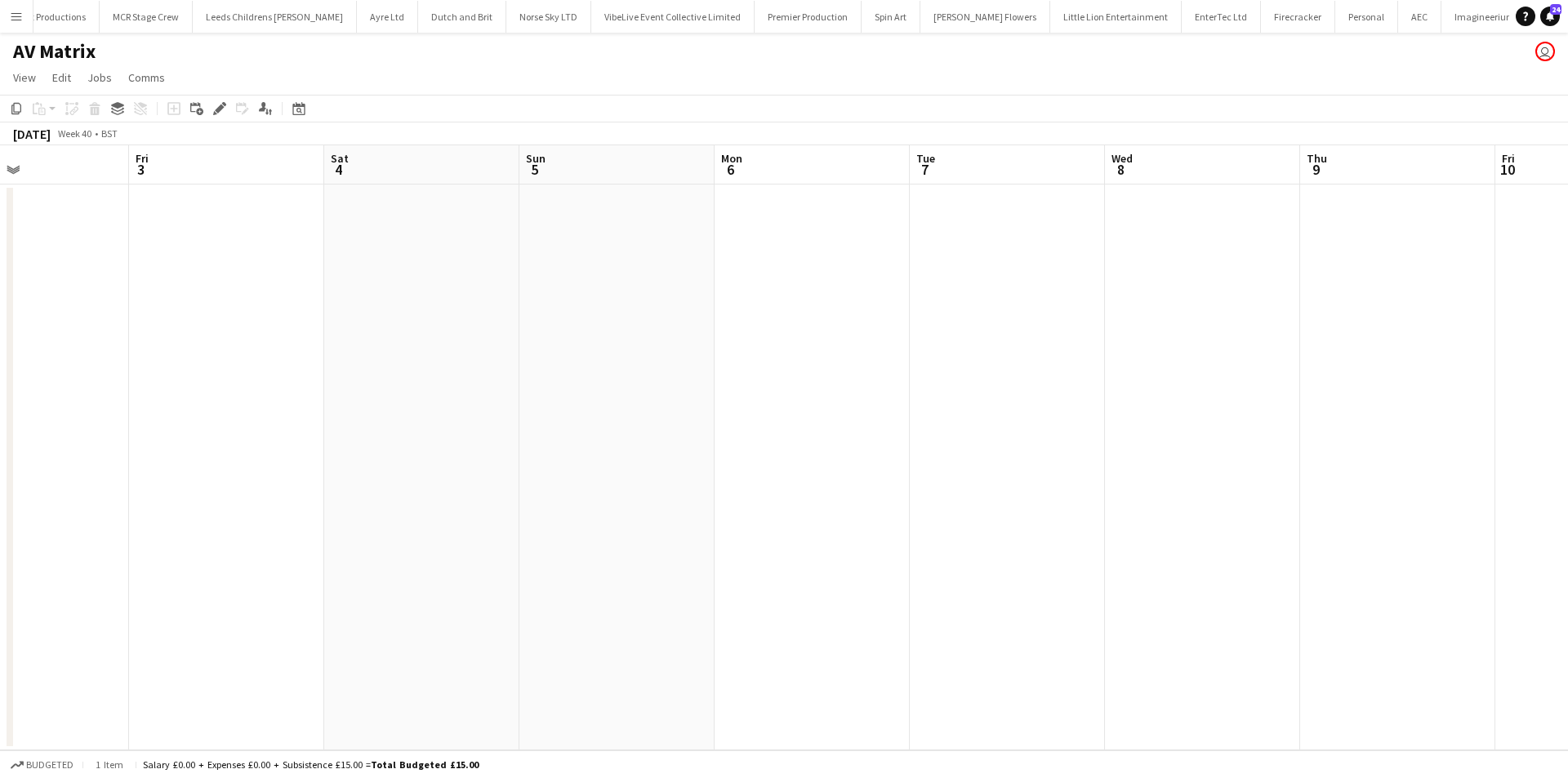
drag, startPoint x: 1166, startPoint y: 381, endPoint x: 857, endPoint y: 388, distance: 309.1
click at [857, 388] on app-calendar-viewport "Sun 28 Mon 29 Tue 30 Wed 1 Thu 2 Fri 3 Sat 4 Sun 5 Mon 6 Tue 7 Wed 8 Thu 9 Fri …" at bounding box center [784, 448] width 1568 height 605
drag, startPoint x: 1049, startPoint y: 376, endPoint x: 904, endPoint y: 357, distance: 146.2
click at [740, 376] on app-calendar-viewport "Tue 30 Wed 1 Thu 2 Fri 3 Sat 4 Sun 5 Mon 6 Tue 7 Wed 8 Thu 9 Fri 10 Sat 11 Sun …" at bounding box center [784, 448] width 1568 height 605
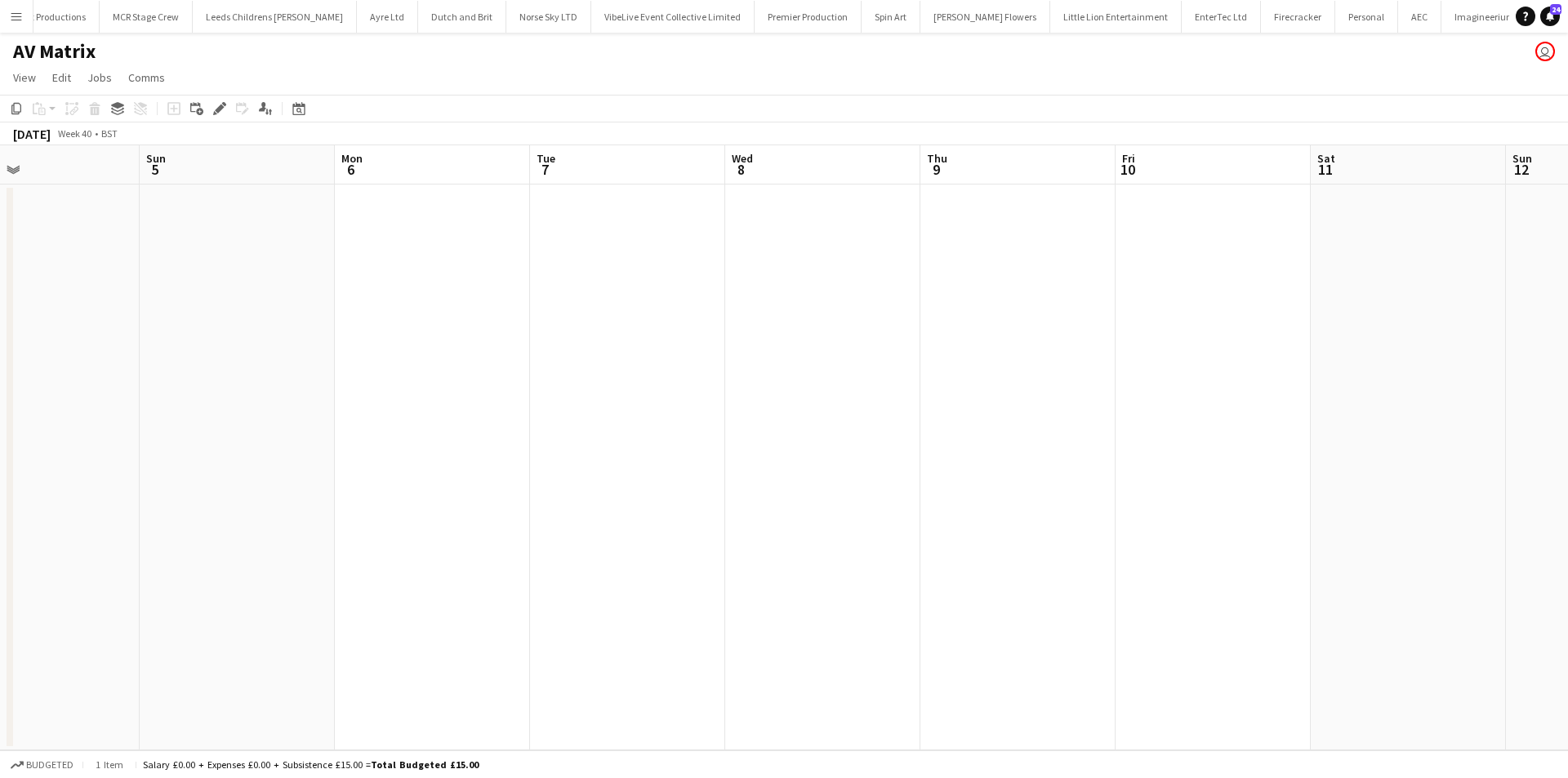
click at [1449, 302] on app-date-cell at bounding box center [1408, 468] width 195 height 566
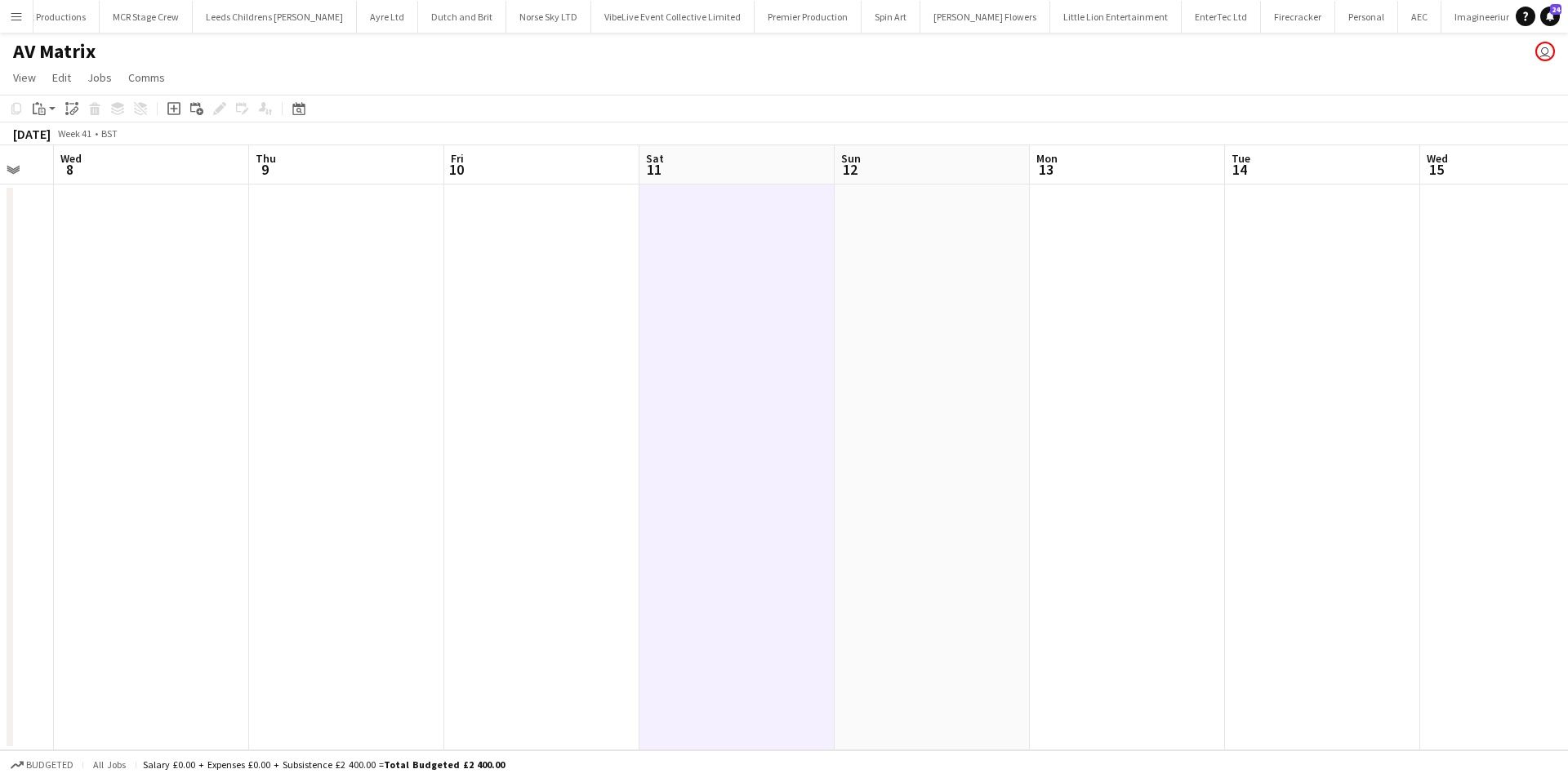
drag, startPoint x: 1016, startPoint y: 363, endPoint x: 496, endPoint y: 390, distance: 520.7
click at [496, 390] on app-calendar-viewport "Sat 4 Sun 5 Mon 6 Tue 7 Wed 8 Thu 9 Fri 10 Sat 11 Sun 12 Mon 13 Tue 14 Wed 15 T…" at bounding box center [784, 448] width 1568 height 605
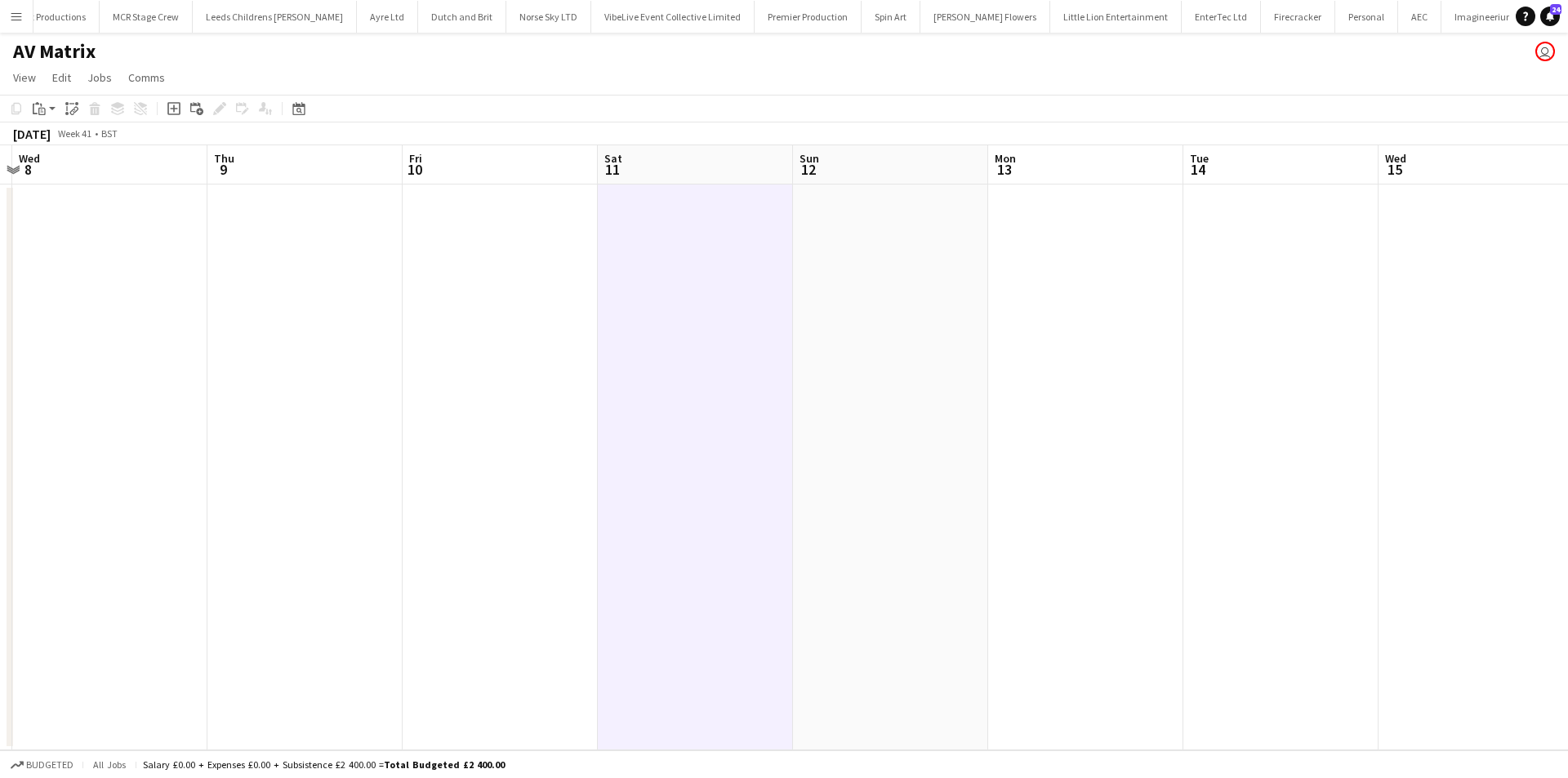
click at [868, 298] on app-date-cell at bounding box center [891, 468] width 195 height 566
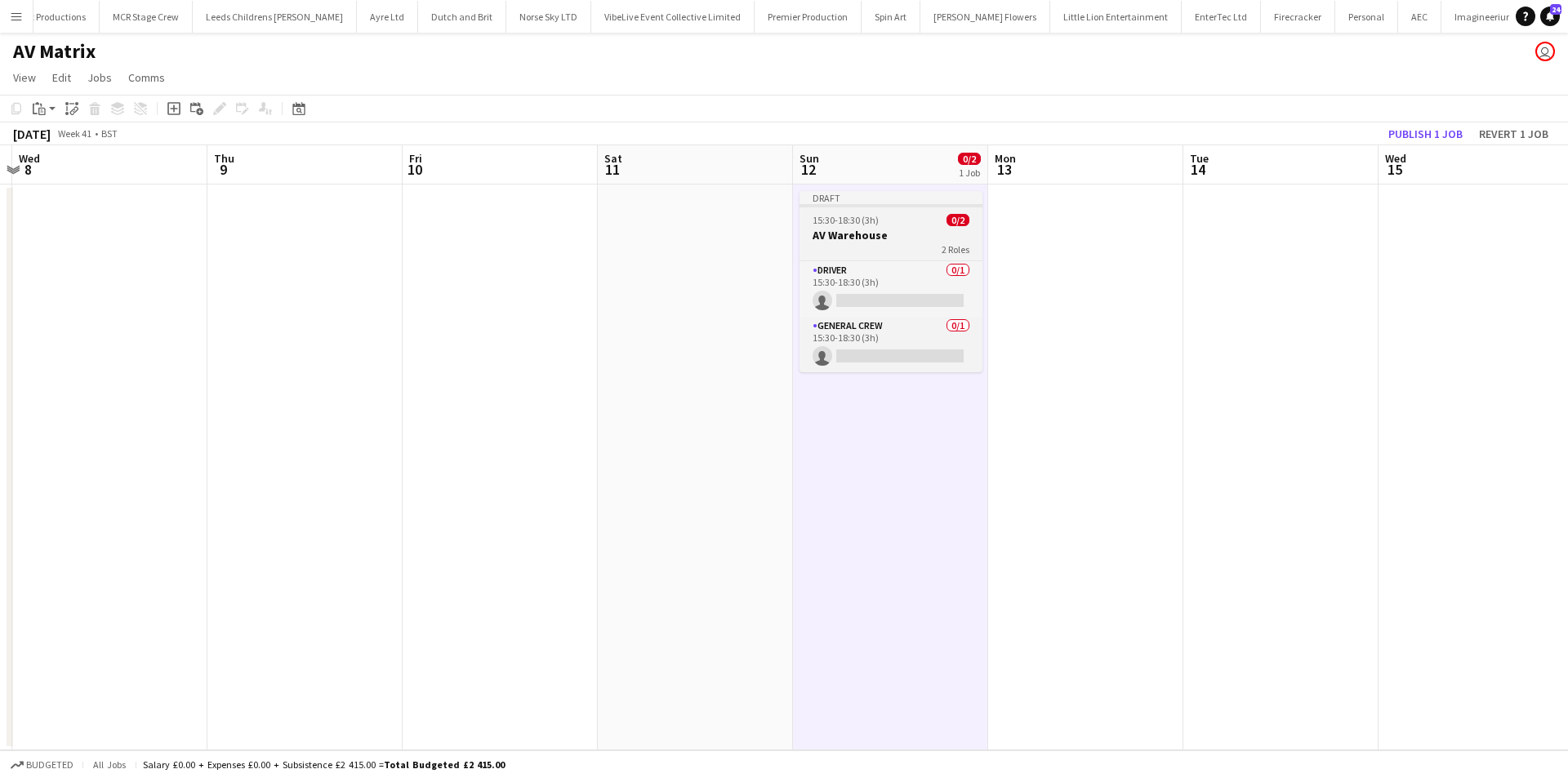
click at [861, 237] on h3 "AV Warehouse" at bounding box center [891, 235] width 183 height 14
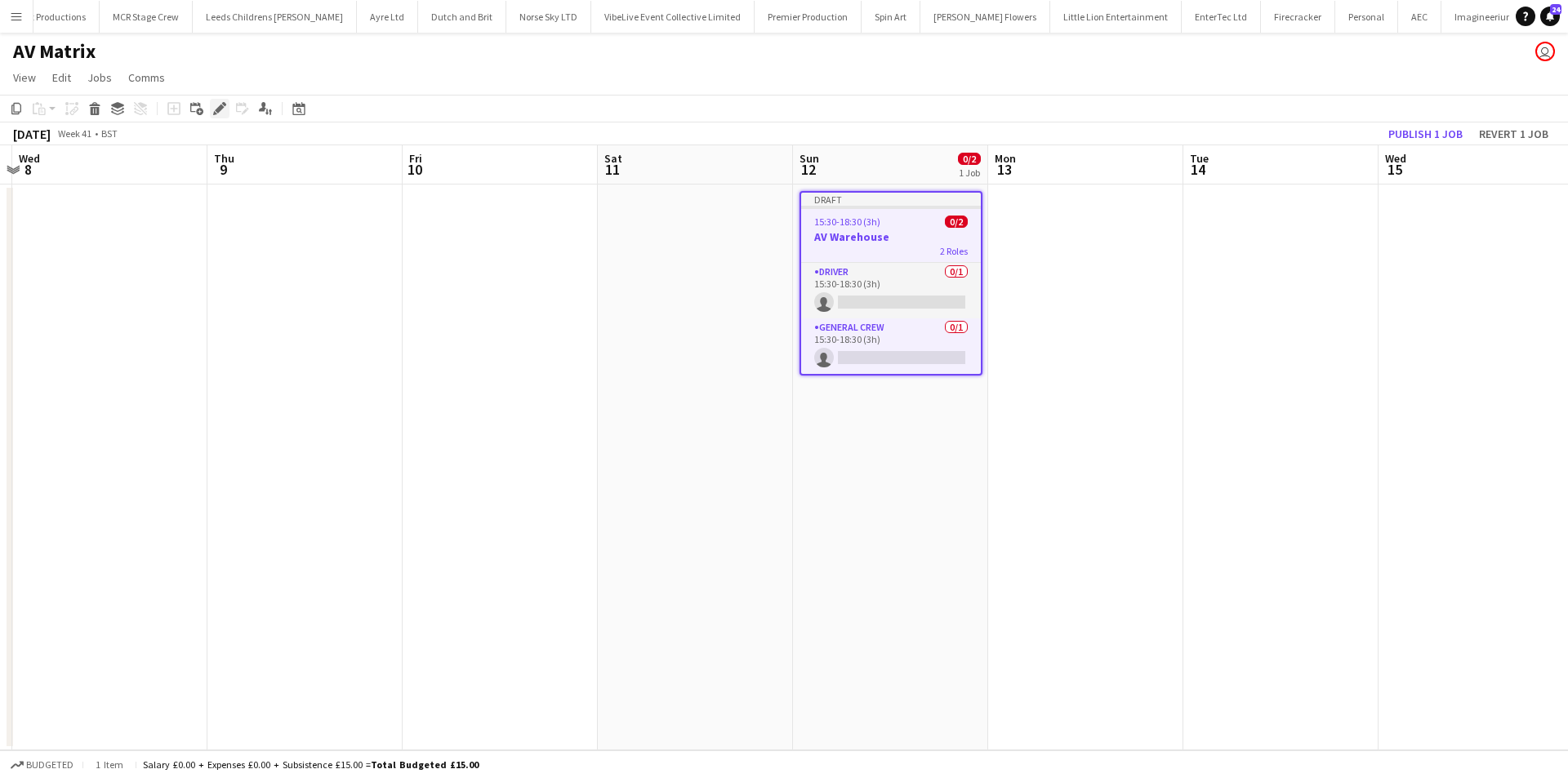
click at [221, 118] on div "Edit" at bounding box center [220, 109] width 20 height 20
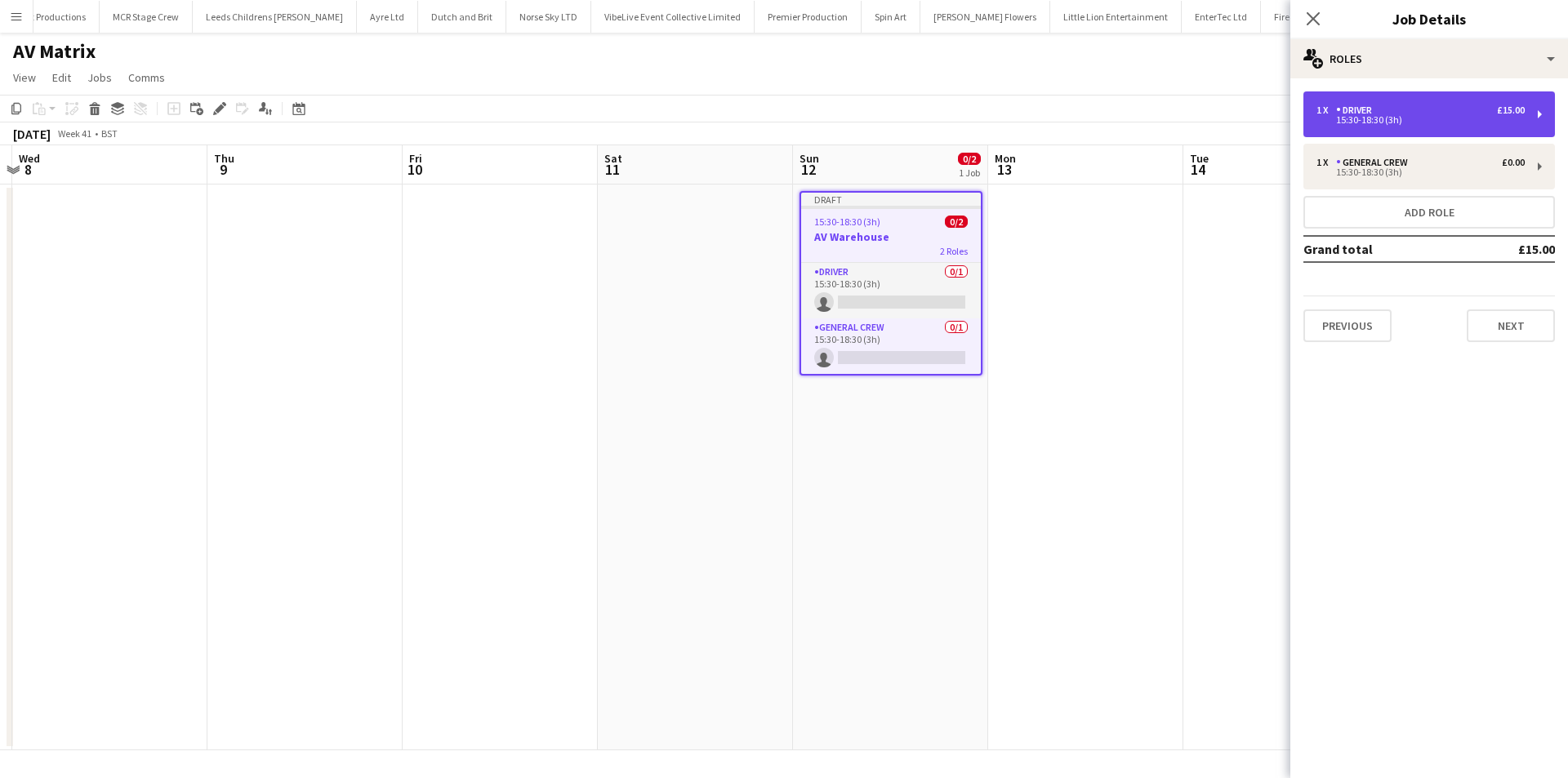
click at [1381, 124] on div "15:30-18:30 (3h)" at bounding box center [1420, 120] width 208 height 8
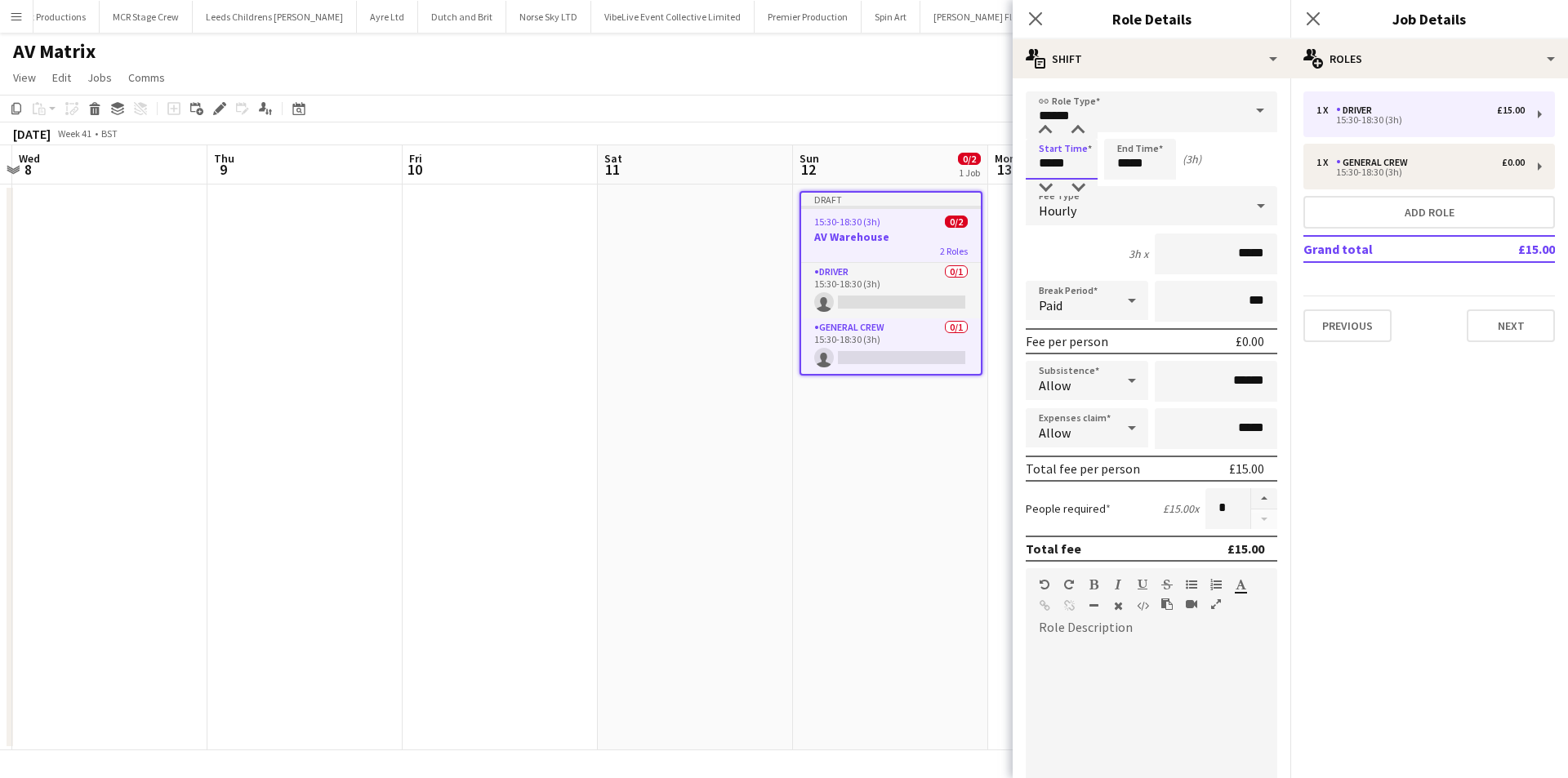
drag, startPoint x: 1082, startPoint y: 178, endPoint x: 981, endPoint y: 179, distance: 101.0
click at [981, 179] on body "Menu Boards Boards Boards All jobs Status Workforce Workforce My Workforce Recr…" at bounding box center [784, 389] width 1568 height 778
type input "*****"
click at [1172, 174] on input "*****" at bounding box center [1140, 160] width 72 height 41
type input "*****"
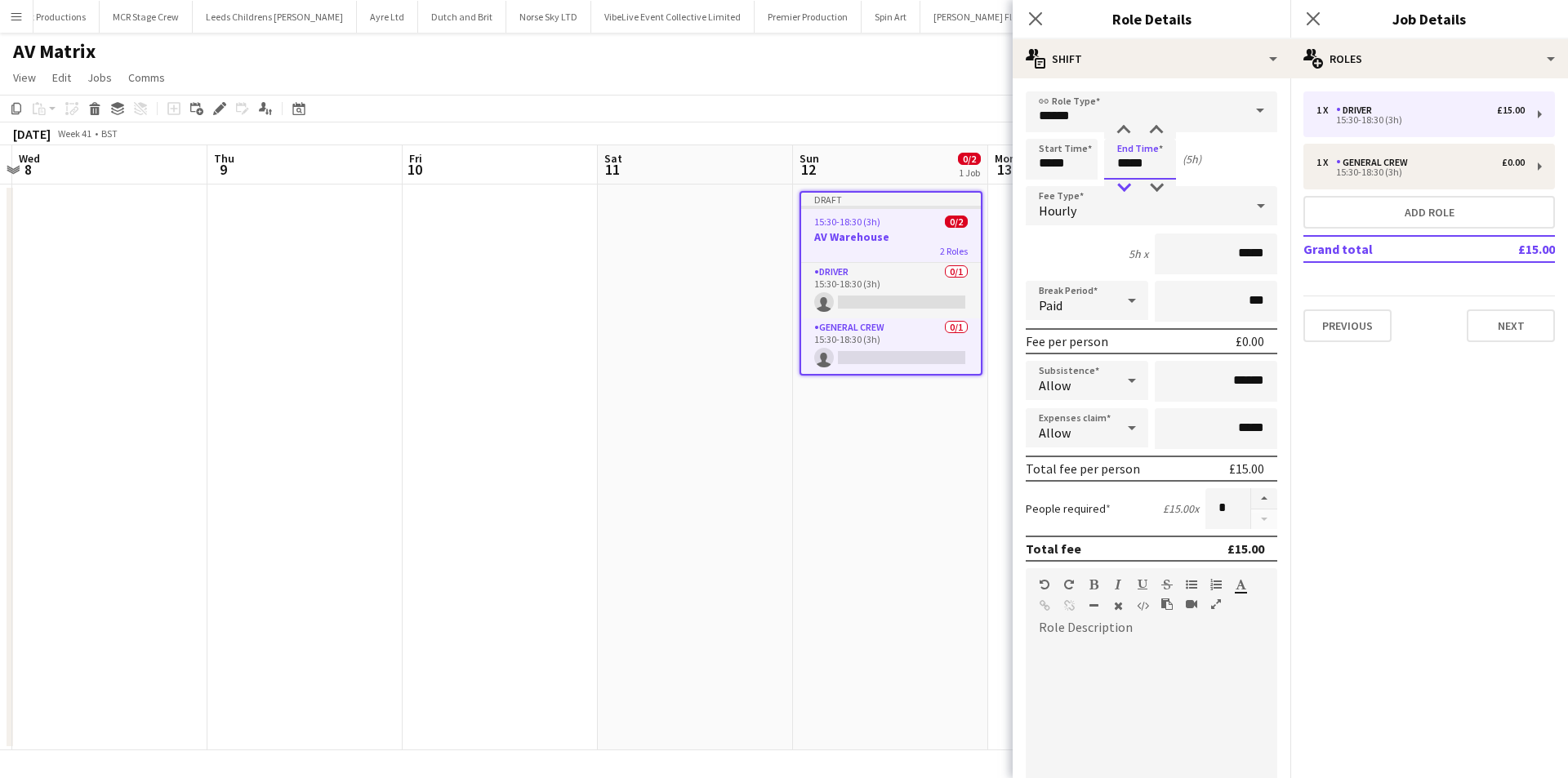
click at [1126, 180] on div at bounding box center [1124, 187] width 33 height 16
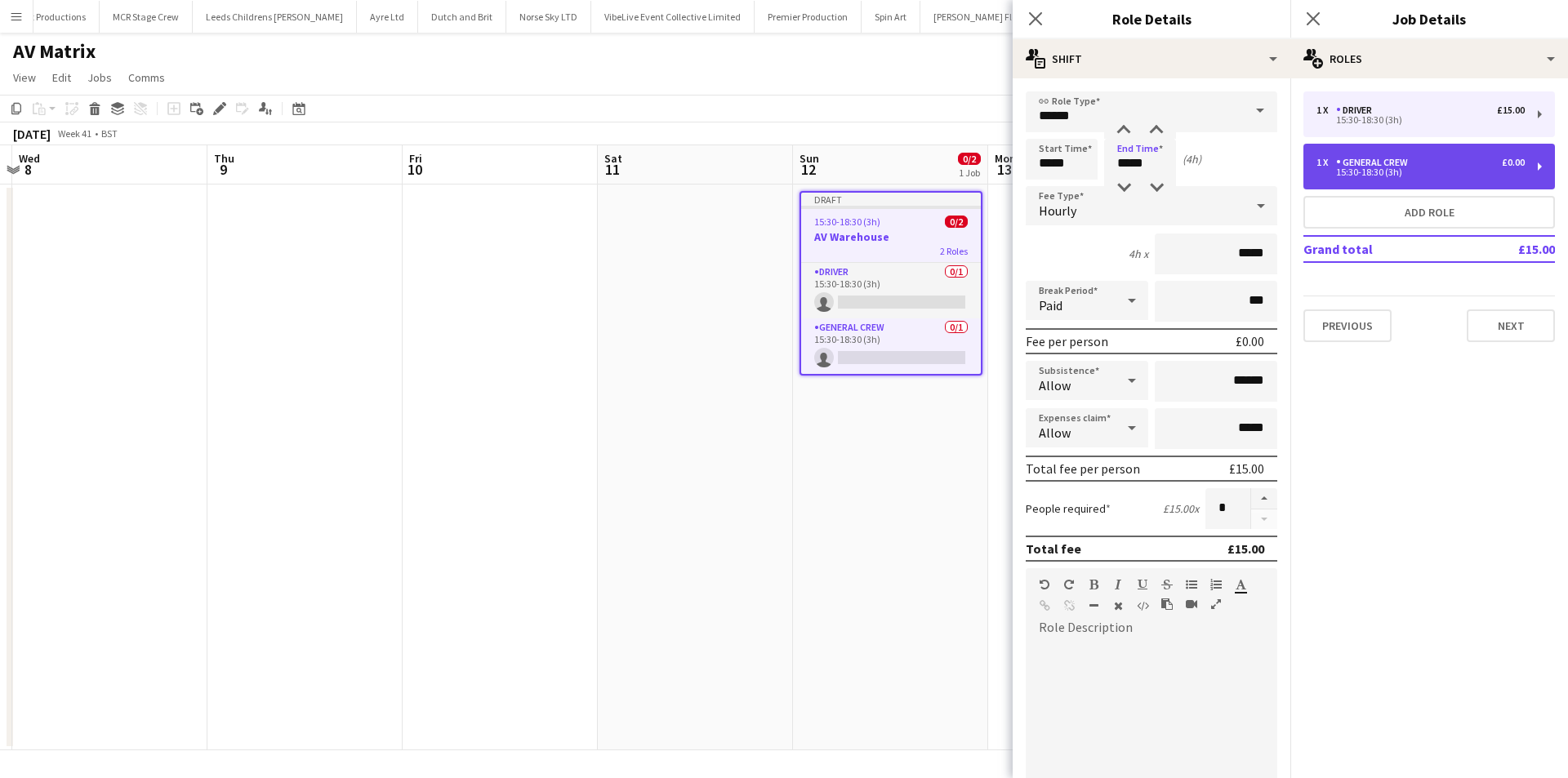
click at [1357, 168] on div "General Crew" at bounding box center [1375, 162] width 79 height 12
type input "**********"
type input "*****"
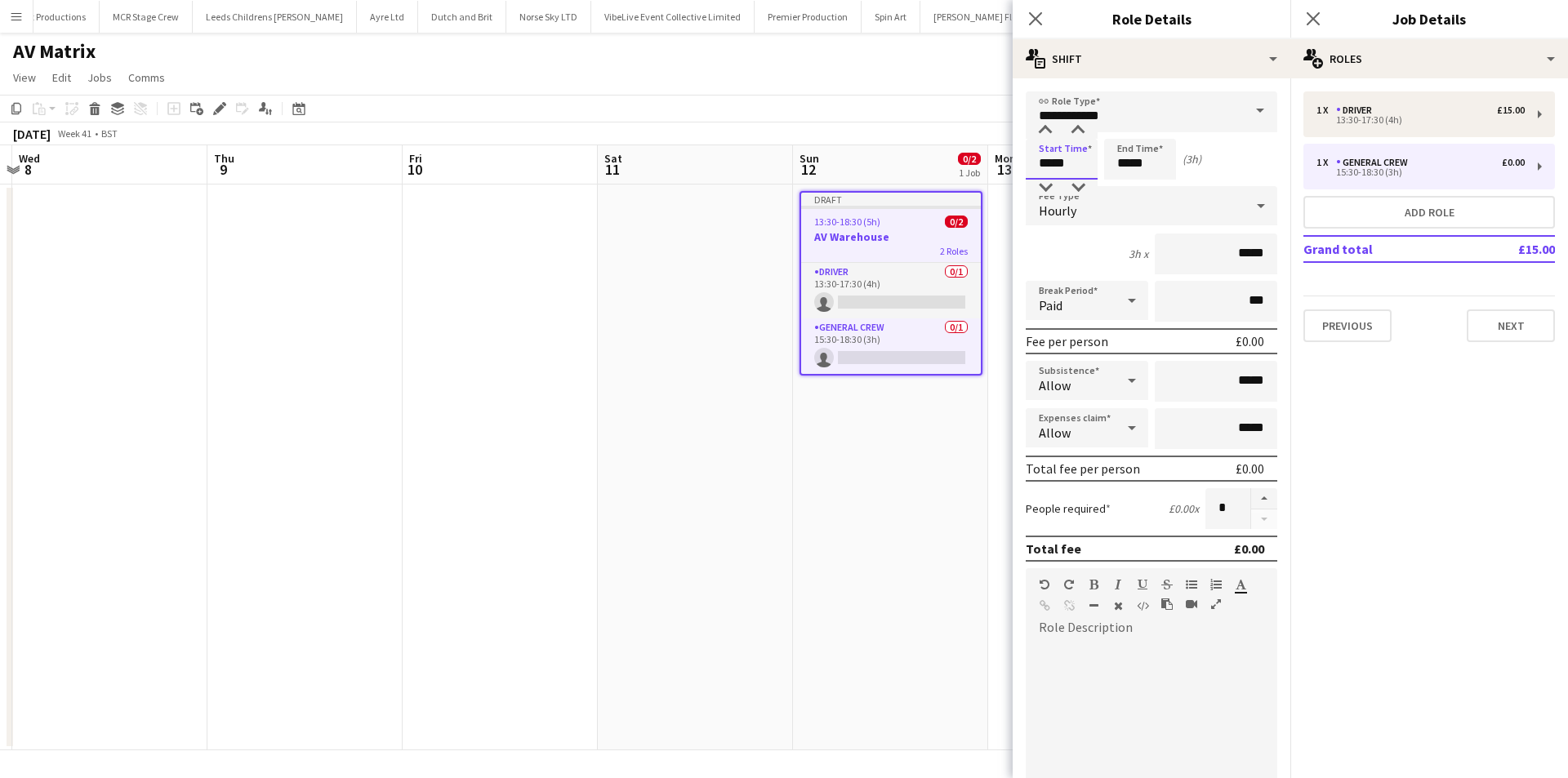
drag, startPoint x: 1083, startPoint y: 168, endPoint x: 1009, endPoint y: 163, distance: 74.2
click at [1013, 164] on form "**********" at bounding box center [1151, 599] width 278 height 1015
type input "*****"
drag, startPoint x: 1176, startPoint y: 165, endPoint x: 1112, endPoint y: 169, distance: 64.1
click at [1112, 169] on div "Start Time ***** End Time ***** (5h)" at bounding box center [1151, 160] width 252 height 41
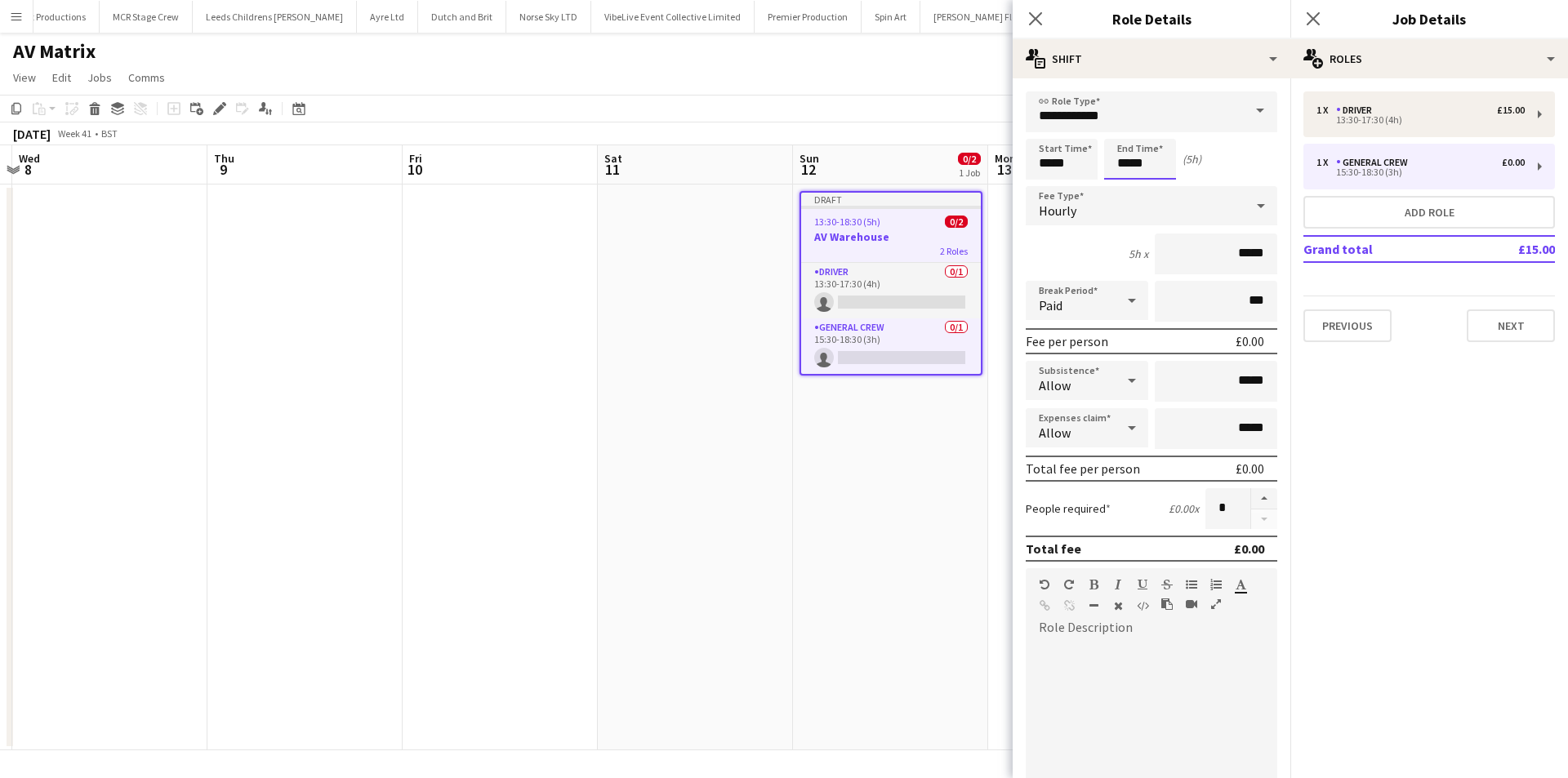
click at [1112, 169] on input "*****" at bounding box center [1140, 160] width 72 height 41
type input "*****"
click at [1124, 183] on div at bounding box center [1124, 187] width 33 height 16
click at [1030, 24] on icon at bounding box center [1034, 18] width 15 height 15
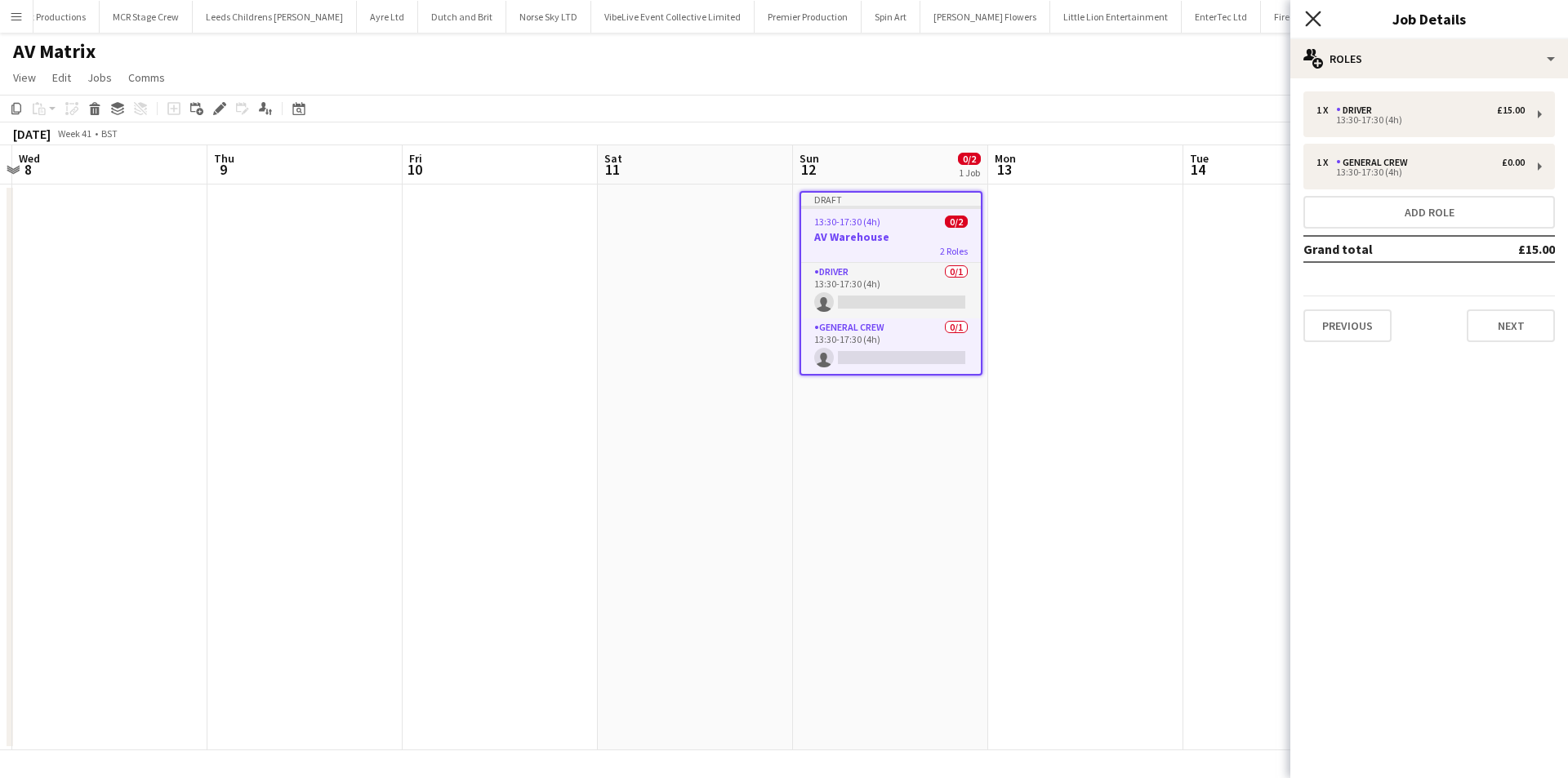
click at [1321, 24] on icon "Close pop-in" at bounding box center [1312, 18] width 15 height 15
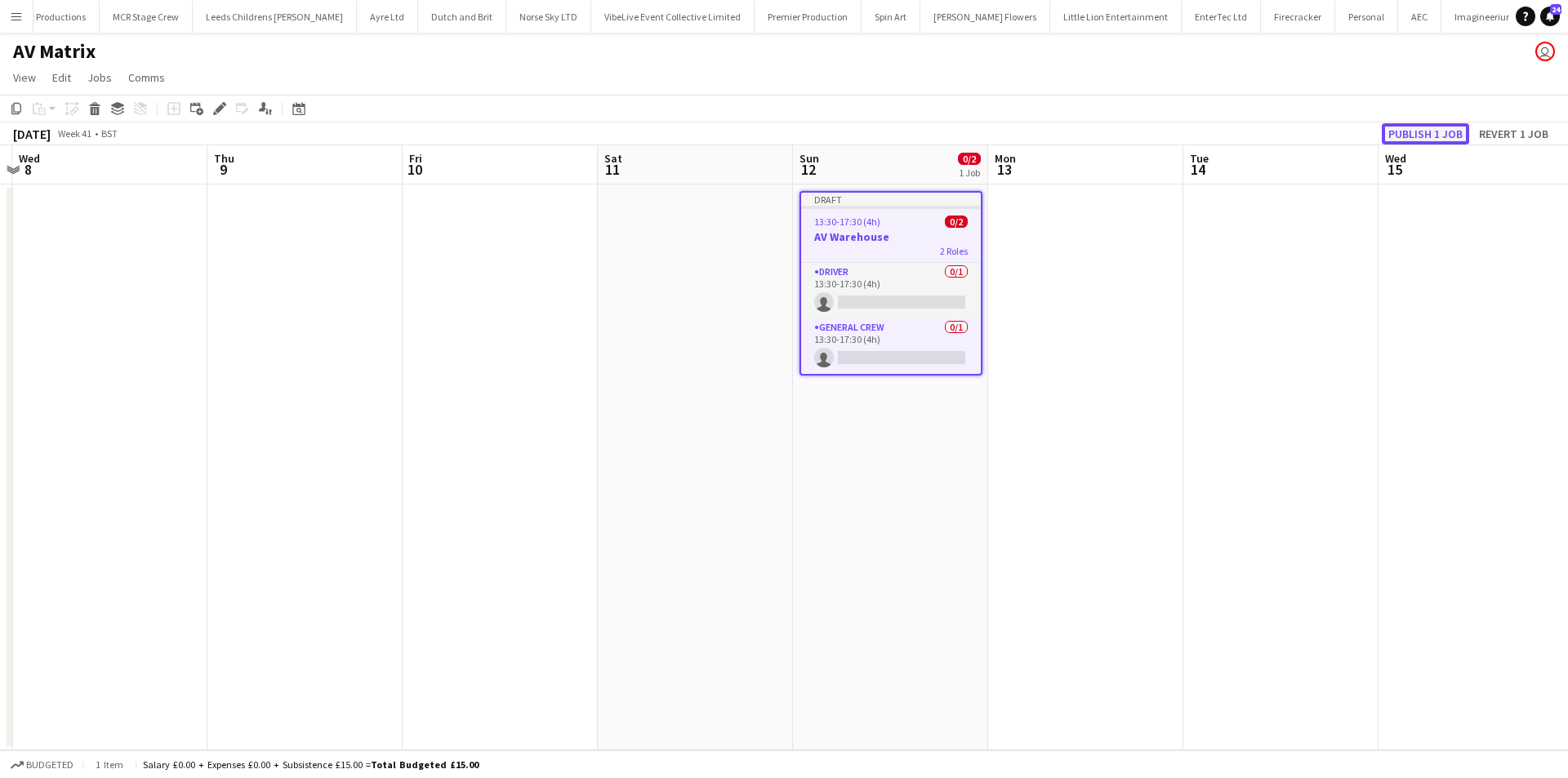
click at [1416, 126] on button "Publish 1 job" at bounding box center [1425, 134] width 87 height 21
